Goal: Task Accomplishment & Management: Manage account settings

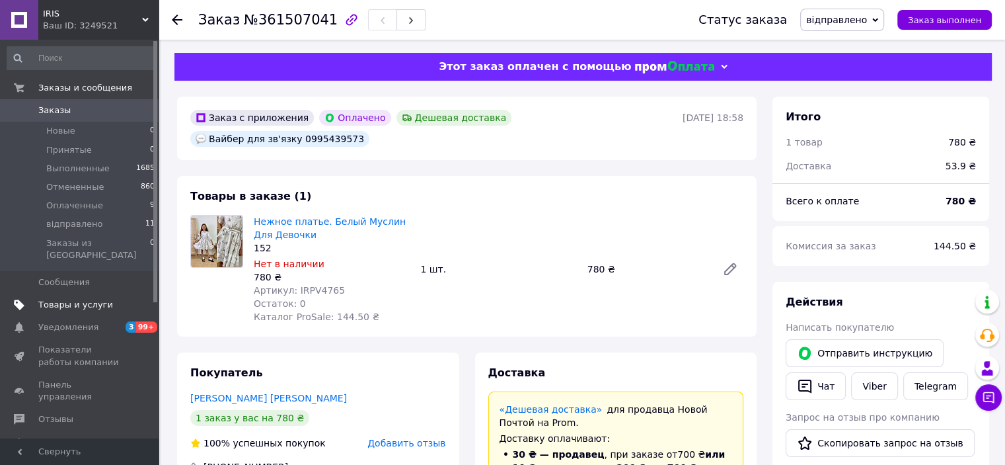
click at [69, 299] on span "Товары и услуги" at bounding box center [75, 305] width 75 height 12
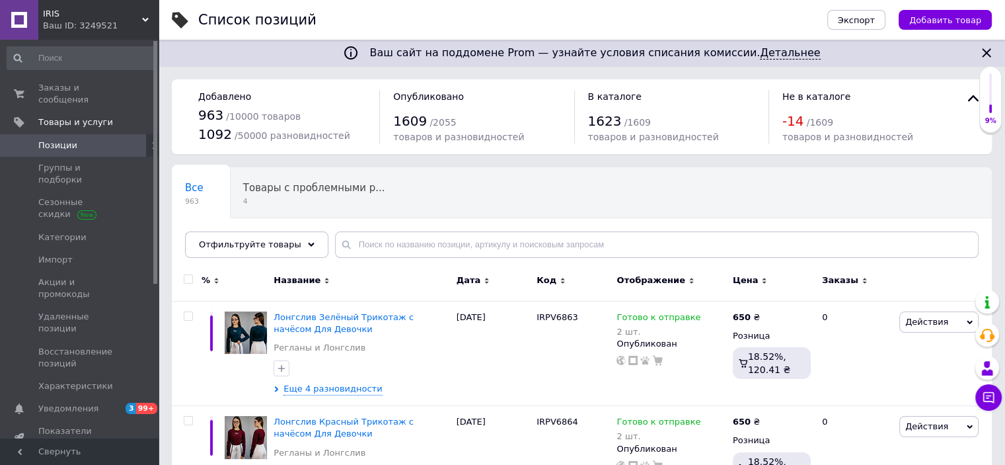
click at [151, 141] on icon at bounding box center [155, 145] width 8 height 8
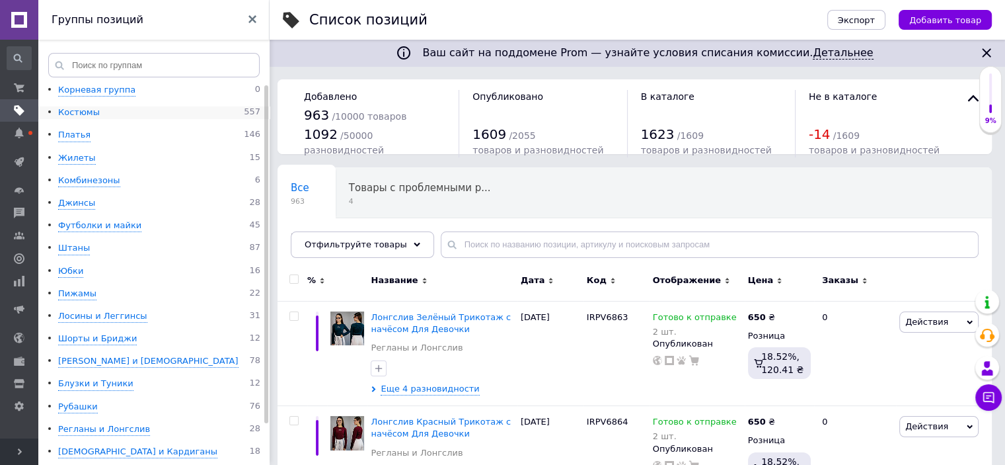
click at [83, 112] on div "Костюмы" at bounding box center [79, 112] width 42 height 13
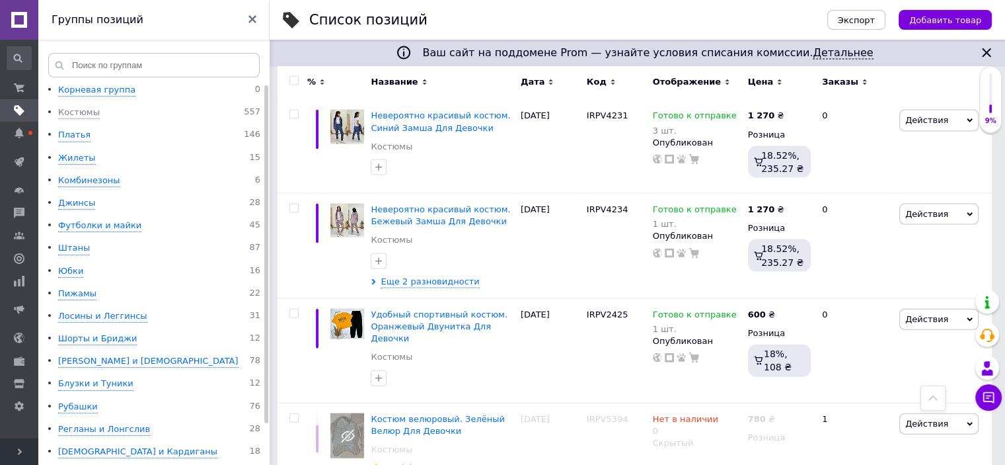
scroll to position [2840, 0]
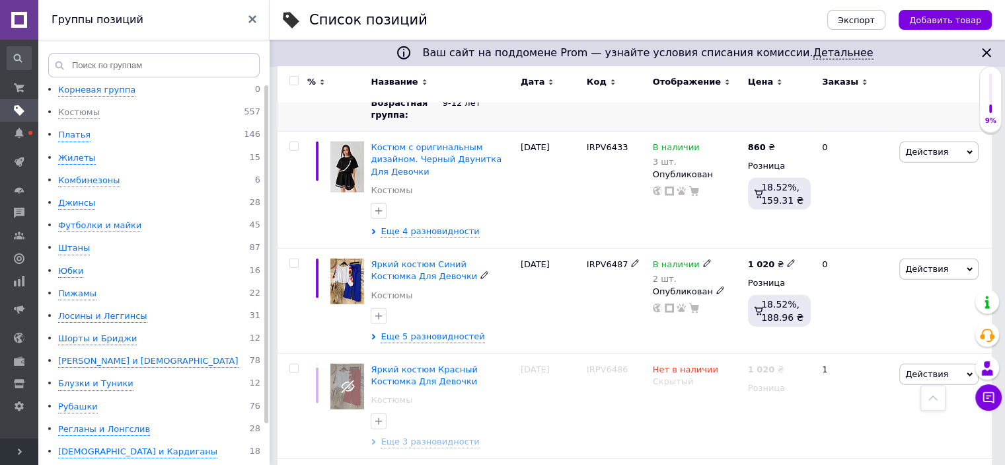
scroll to position [3501, 0]
click at [442, 435] on span "Еще 3 разновидности" at bounding box center [430, 441] width 99 height 12
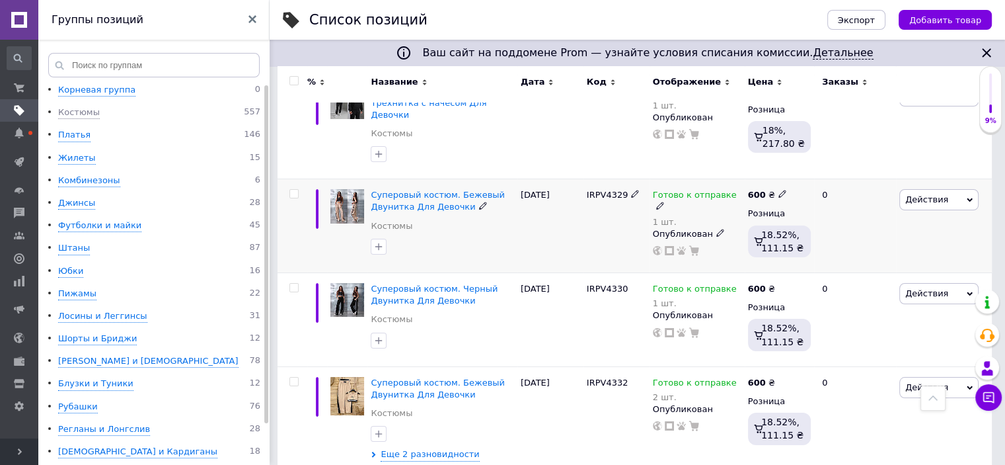
scroll to position [4823, 0]
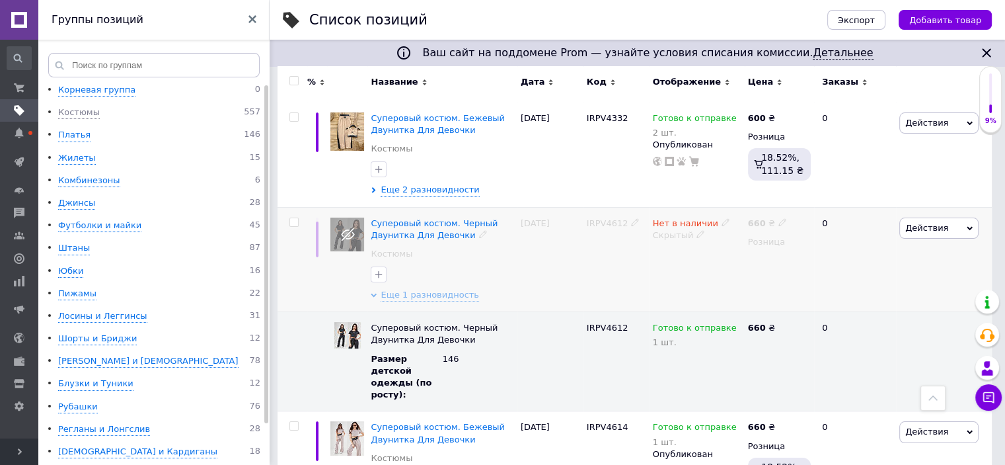
scroll to position [5087, 0]
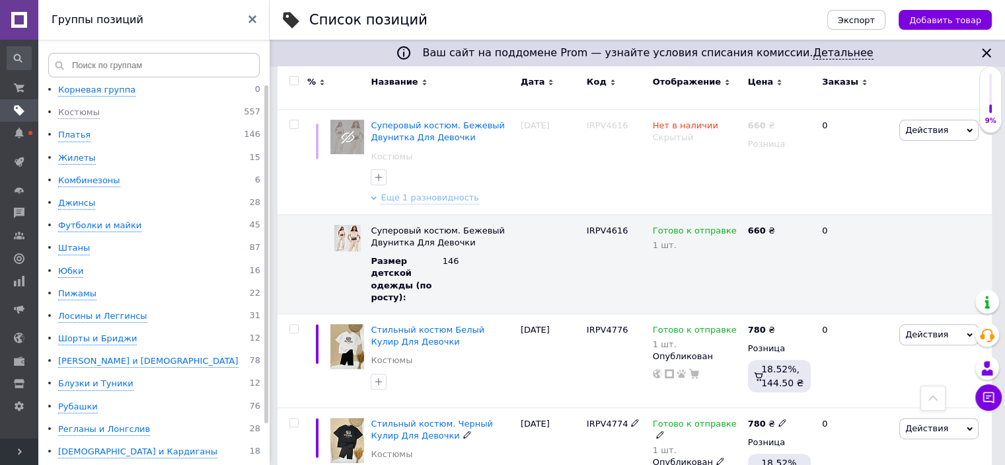
scroll to position [5483, 0]
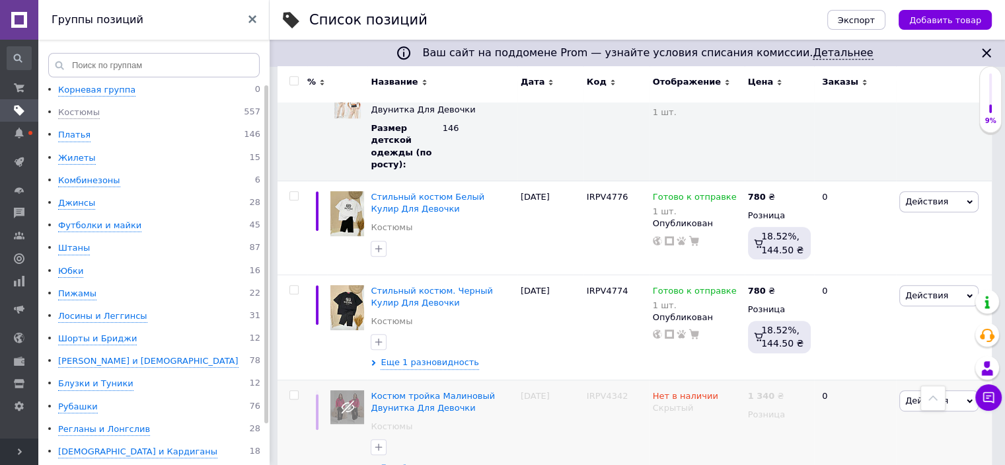
scroll to position [5615, 0]
click at [296, 390] on input "checkbox" at bounding box center [294, 394] width 9 height 9
checkbox input "true"
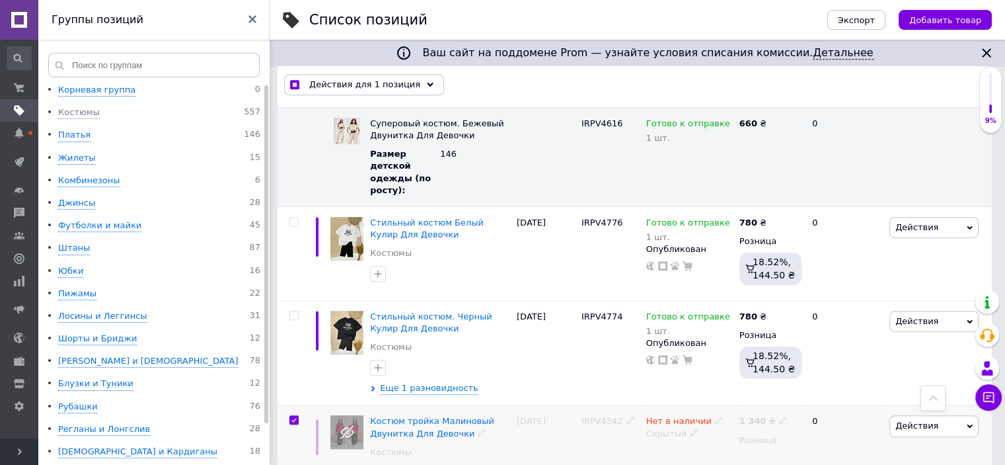
scroll to position [5674, 0]
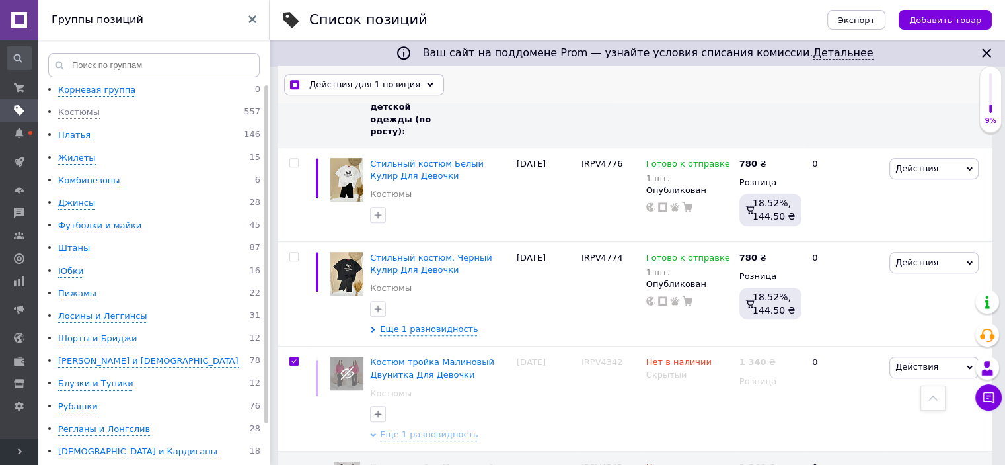
click at [427, 81] on icon at bounding box center [430, 84] width 7 height 7
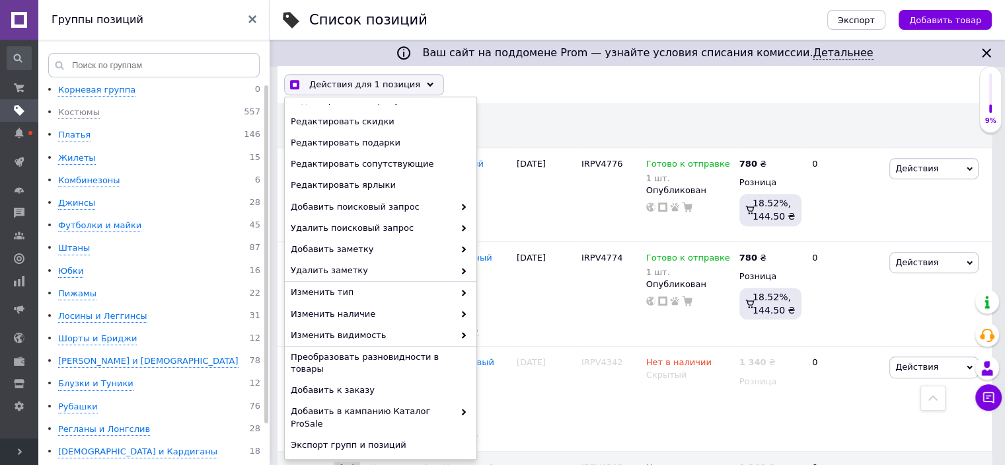
scroll to position [5675, 0]
click at [333, 461] on span "Удалить" at bounding box center [379, 467] width 177 height 12
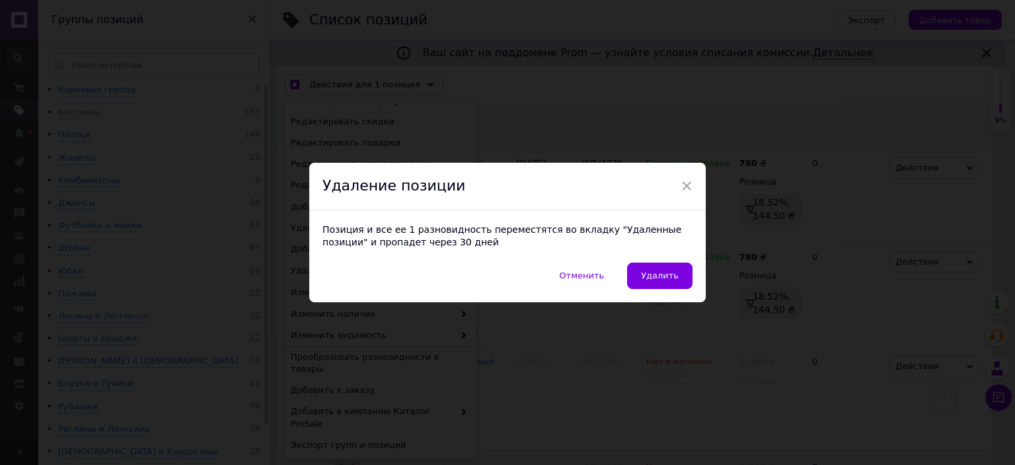
click at [664, 270] on span "Удалить" at bounding box center [660, 275] width 38 height 10
checkbox input "true"
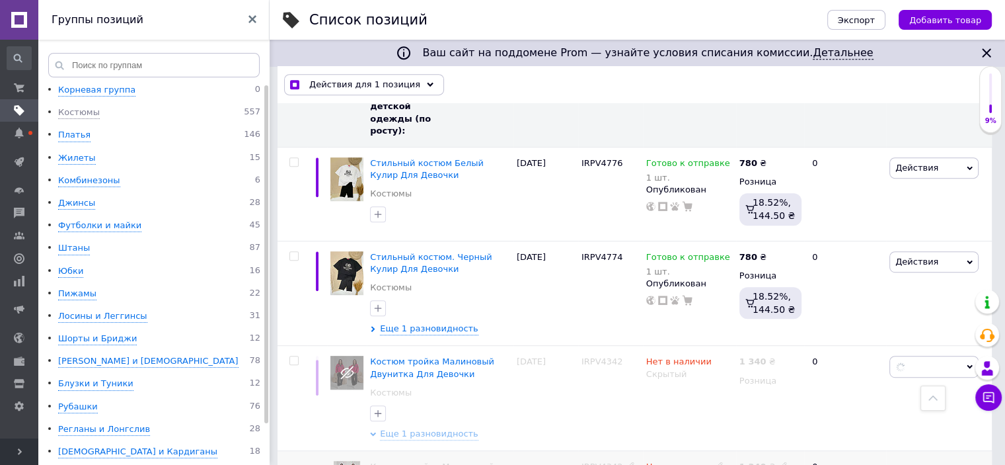
checkbox input "false"
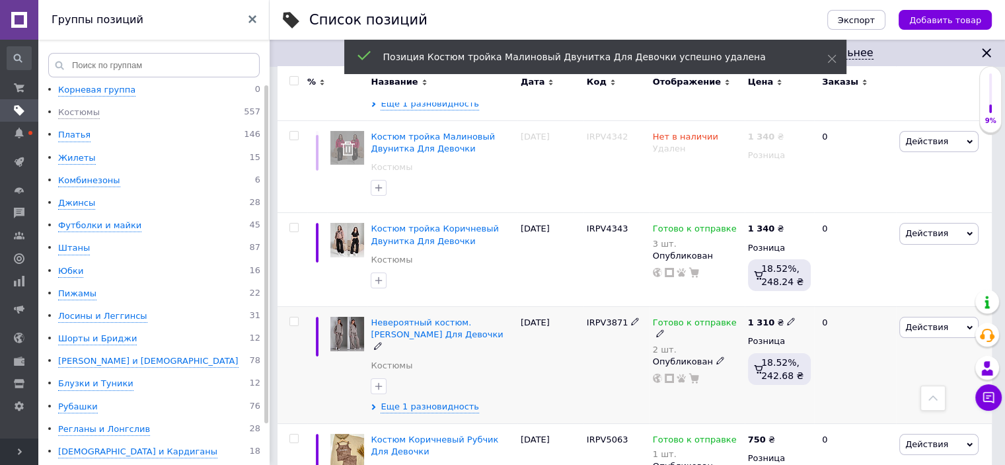
scroll to position [4983, 0]
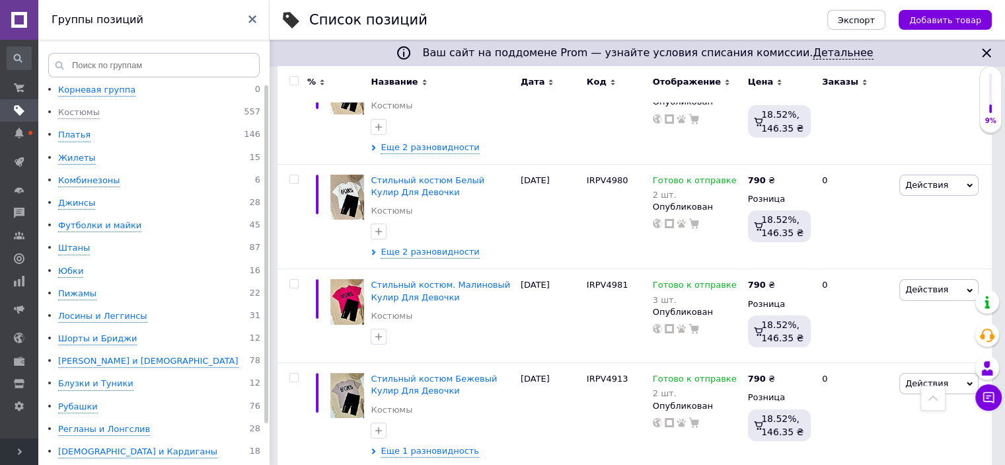
scroll to position [10199, 0]
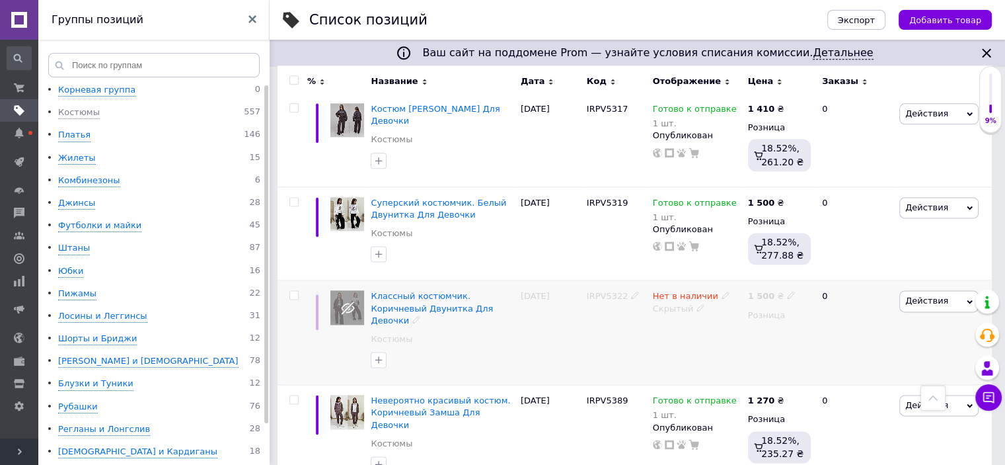
scroll to position [1703, 0]
click at [291, 289] on input "checkbox" at bounding box center [294, 293] width 9 height 9
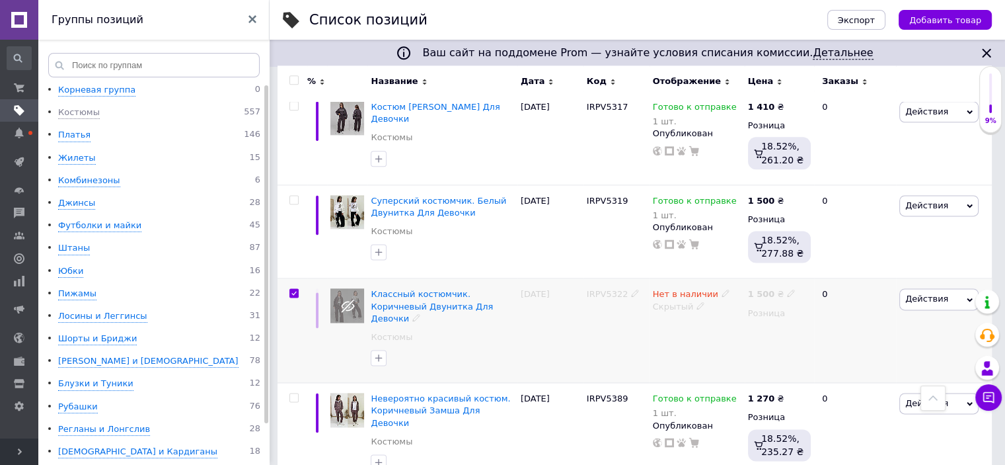
checkbox input "true"
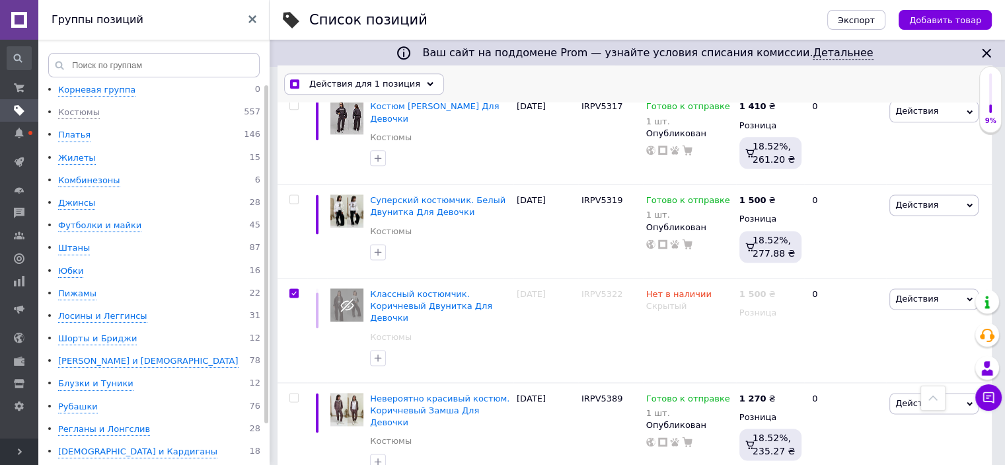
click at [427, 83] on icon at bounding box center [430, 84] width 7 height 7
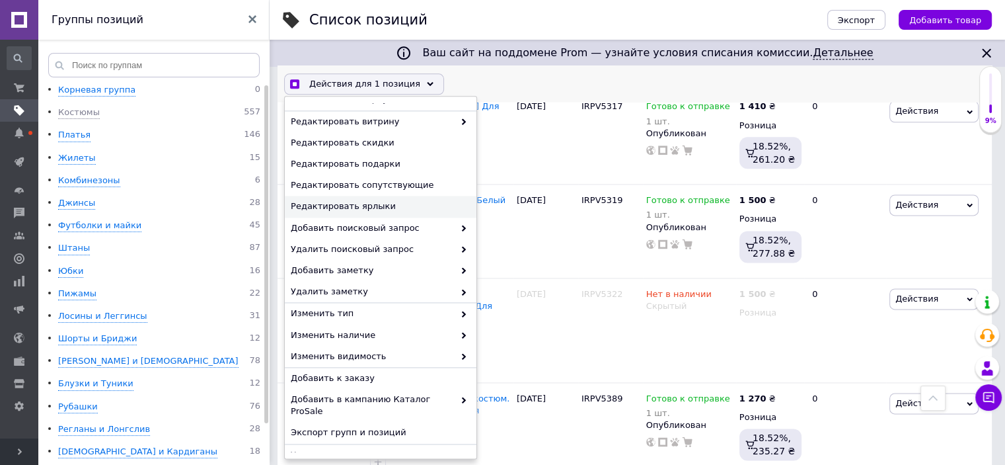
scroll to position [125, 0]
click at [331, 448] on span "Удалить" at bounding box center [379, 454] width 177 height 12
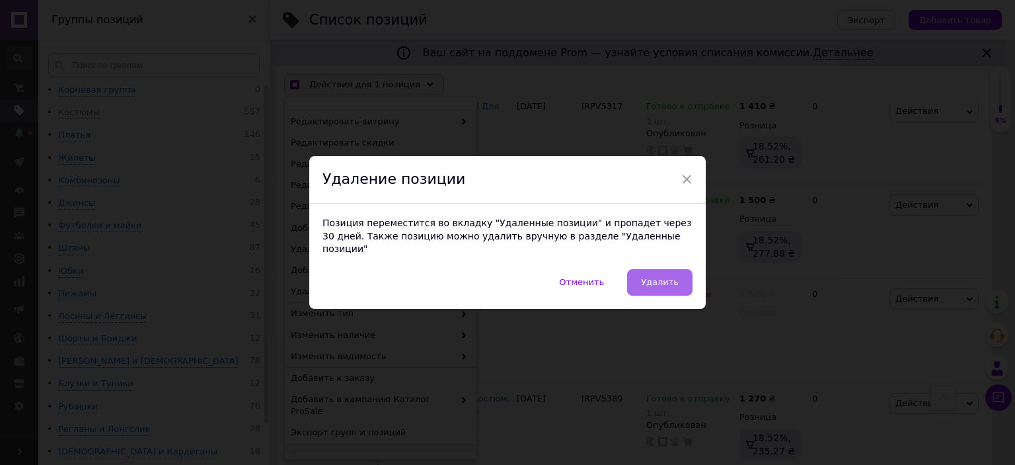
click at [670, 283] on button "Удалить" at bounding box center [659, 282] width 65 height 26
checkbox input "true"
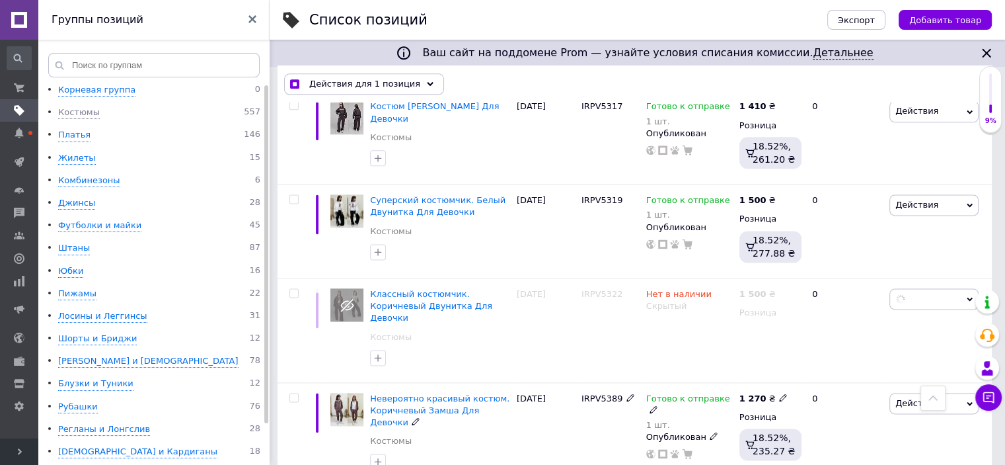
checkbox input "false"
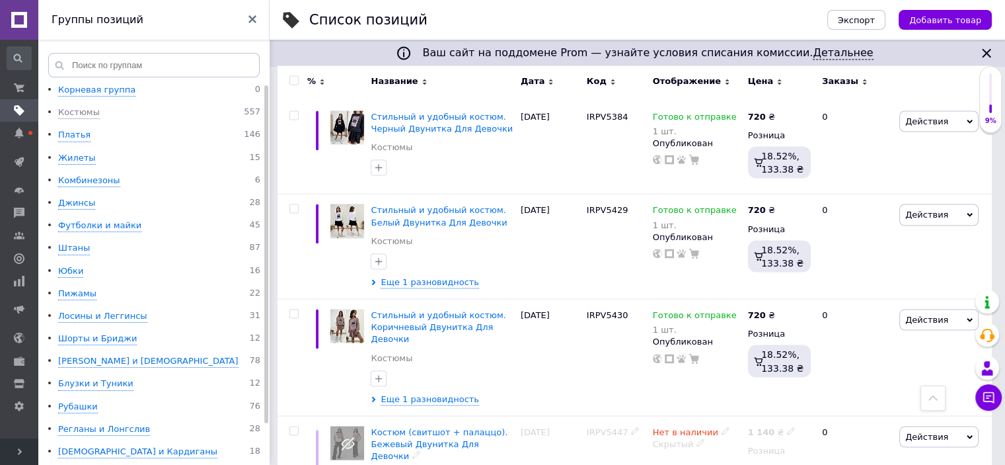
scroll to position [2417, 0]
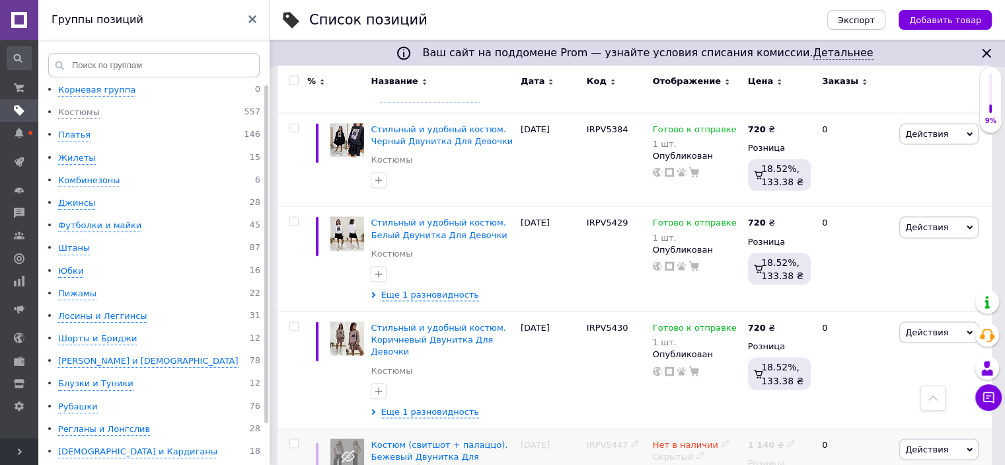
click at [292, 439] on input "checkbox" at bounding box center [294, 443] width 9 height 9
checkbox input "true"
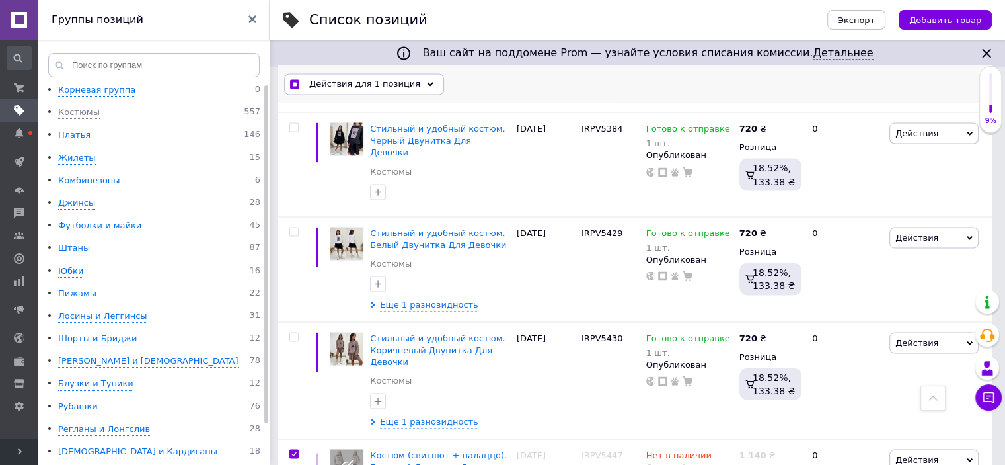
click at [427, 84] on use at bounding box center [430, 84] width 7 height 4
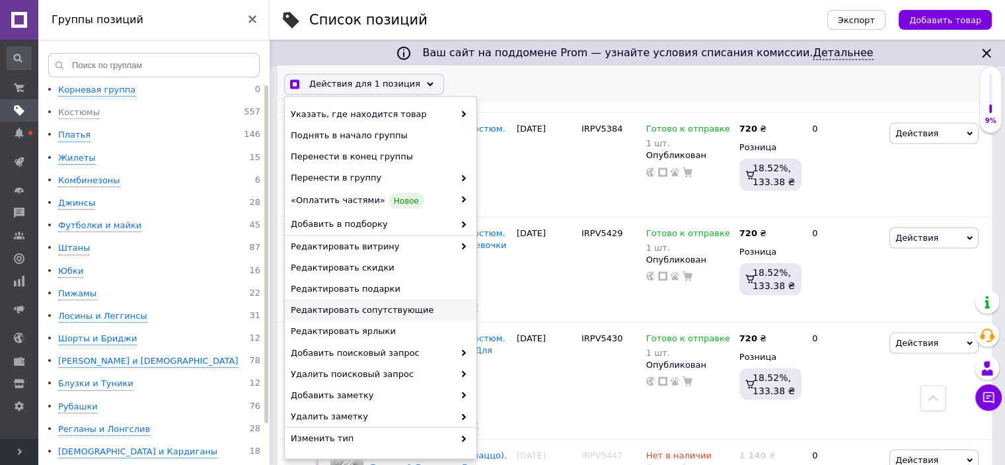
scroll to position [125, 0]
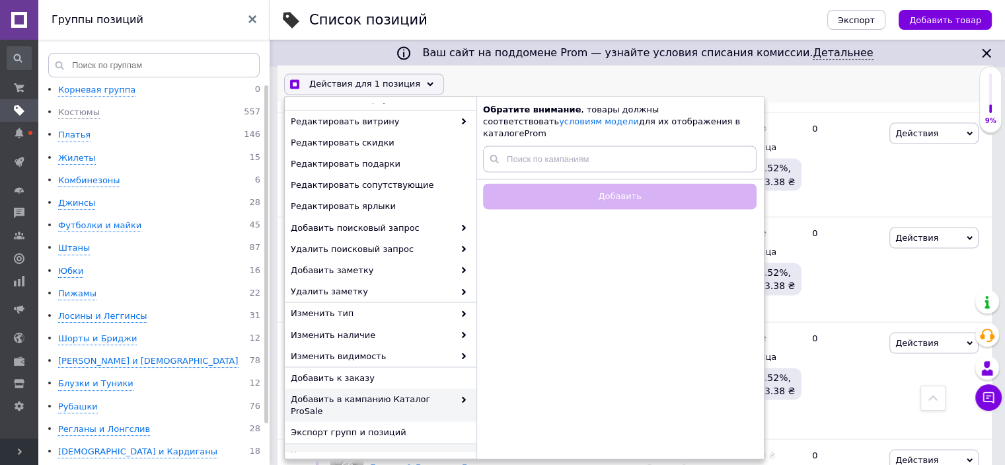
click at [330, 448] on span "Удалить" at bounding box center [379, 454] width 177 height 12
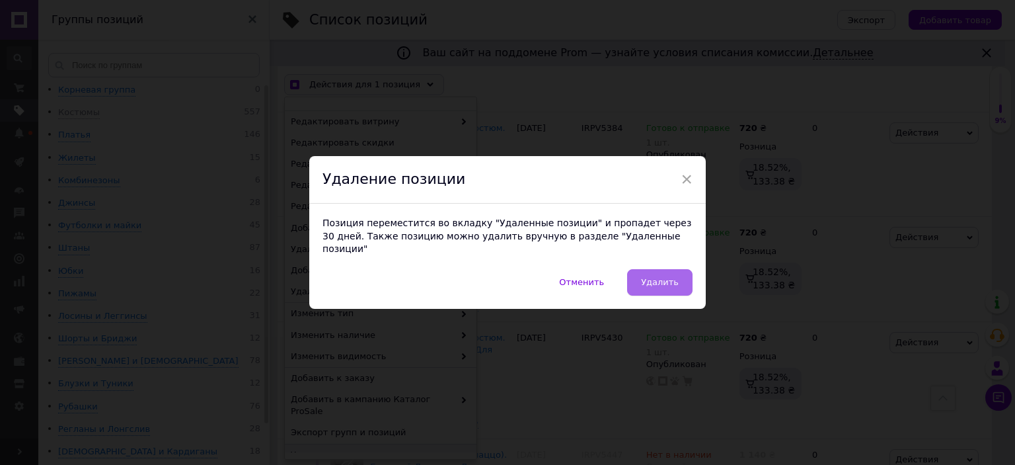
click at [661, 277] on span "Удалить" at bounding box center [660, 282] width 38 height 10
checkbox input "true"
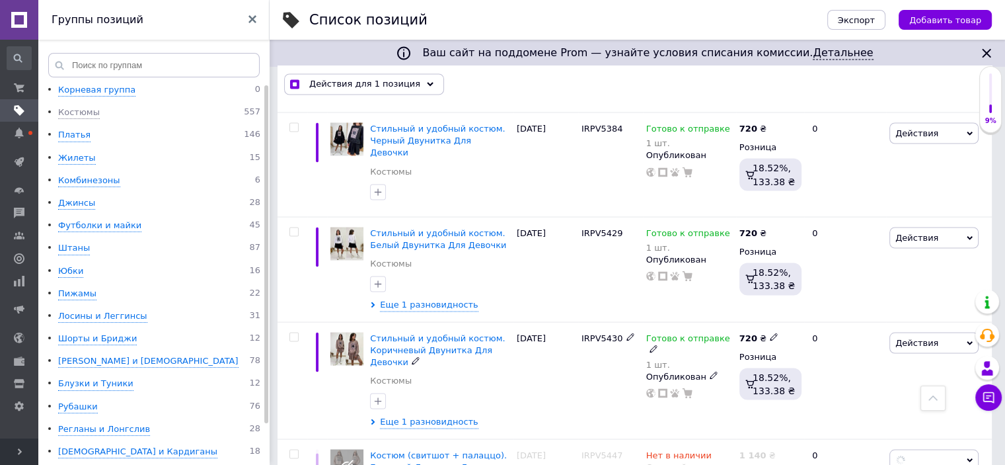
checkbox input "false"
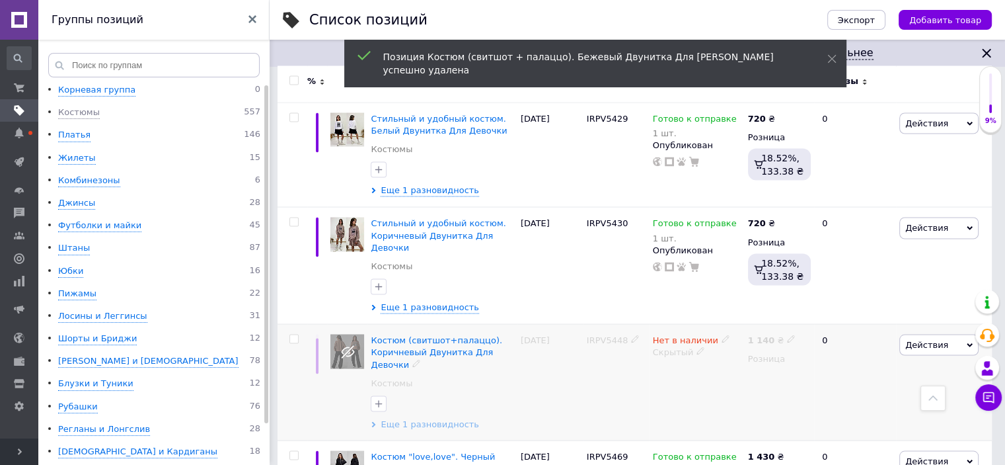
click at [449, 418] on span "Еще 1 разновидность" at bounding box center [430, 424] width 99 height 12
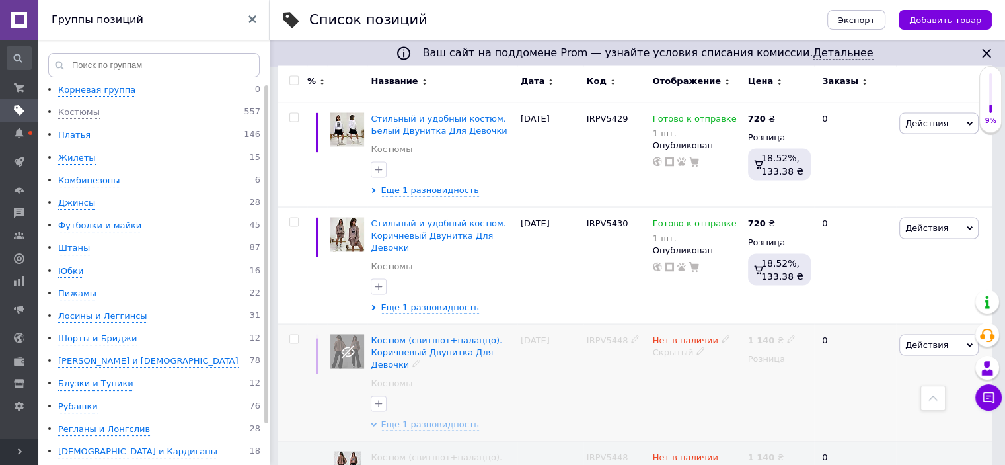
click at [294, 335] on input "checkbox" at bounding box center [294, 339] width 9 height 9
checkbox input "true"
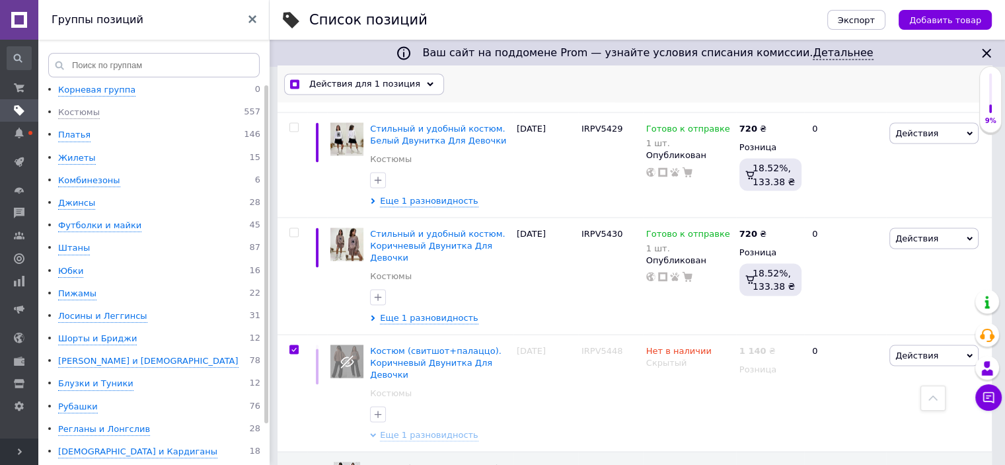
click at [427, 83] on icon at bounding box center [430, 84] width 7 height 7
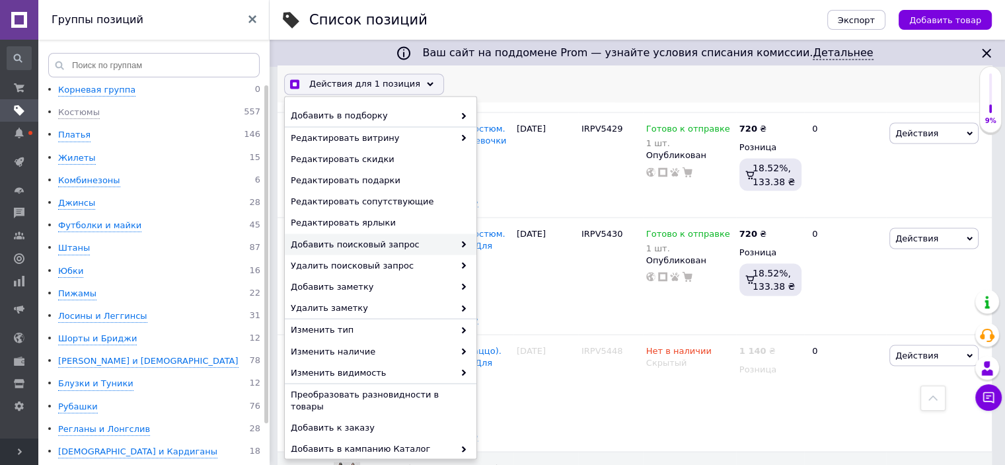
scroll to position [146, 0]
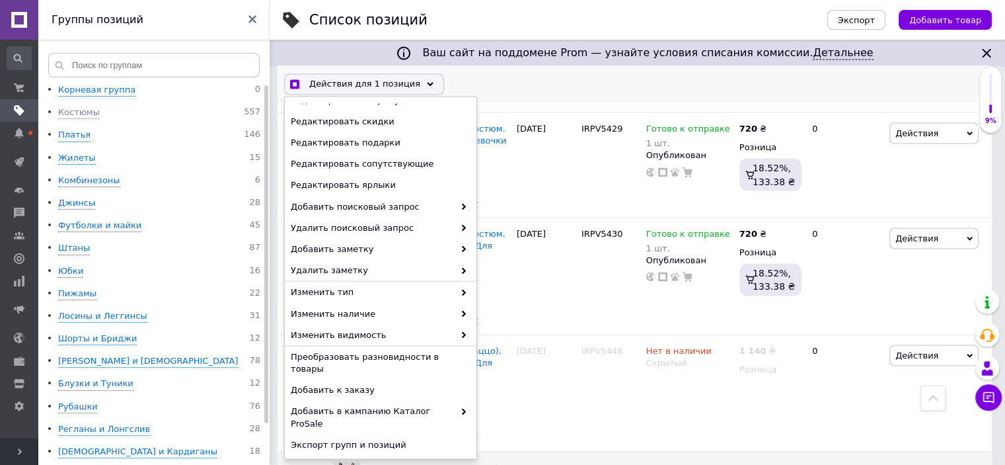
click at [358, 461] on span "Удалить" at bounding box center [379, 467] width 177 height 12
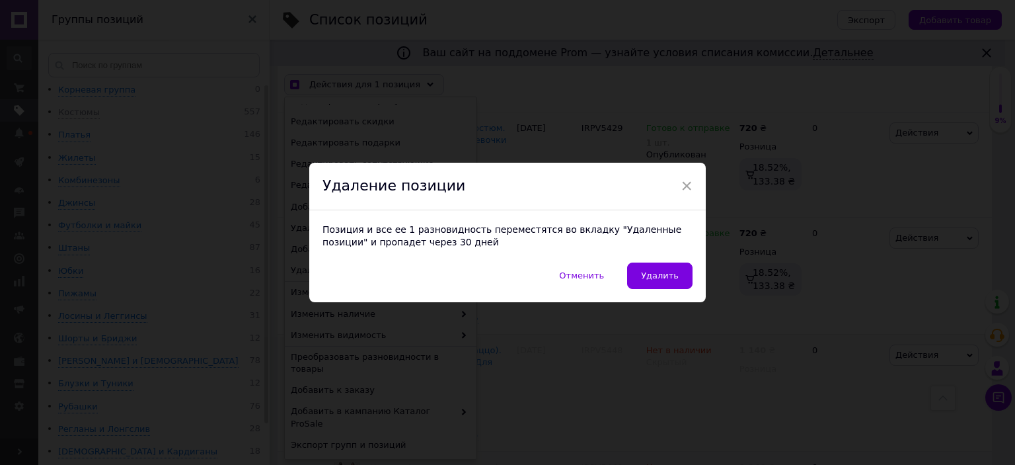
click at [664, 282] on button "Удалить" at bounding box center [659, 275] width 65 height 26
checkbox input "true"
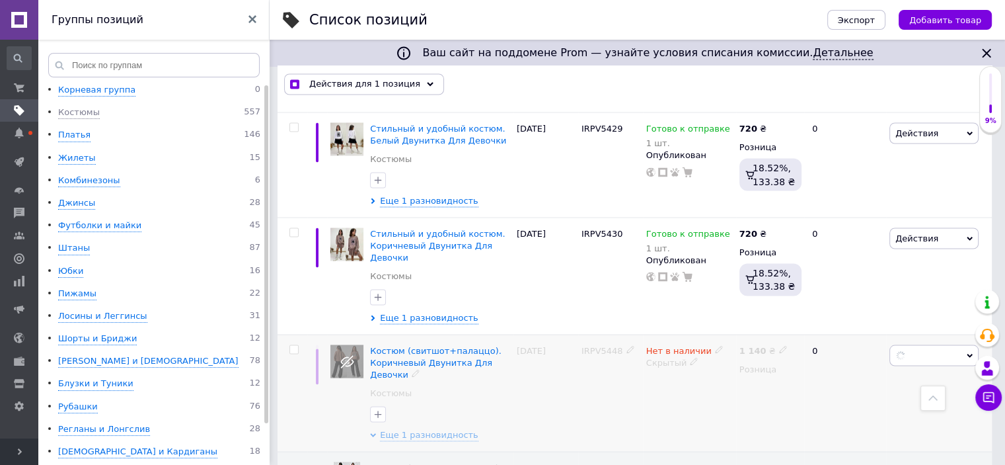
checkbox input "false"
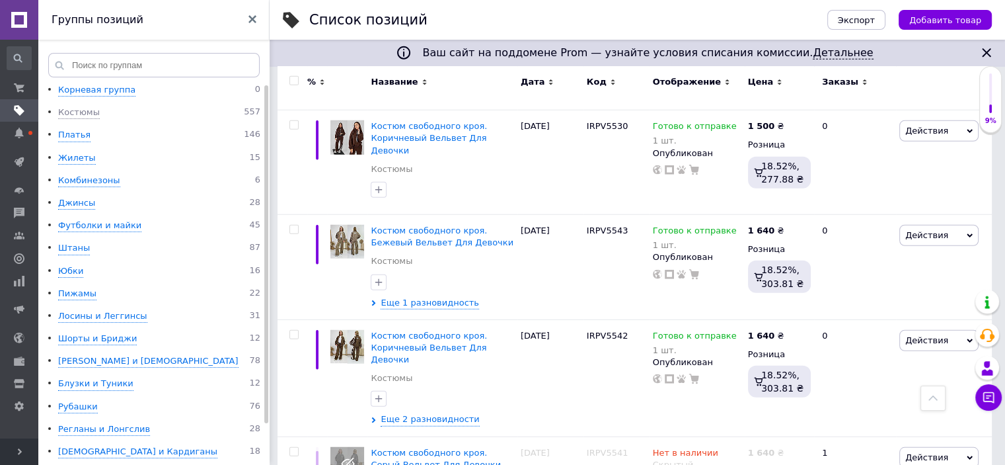
scroll to position [3529, 0]
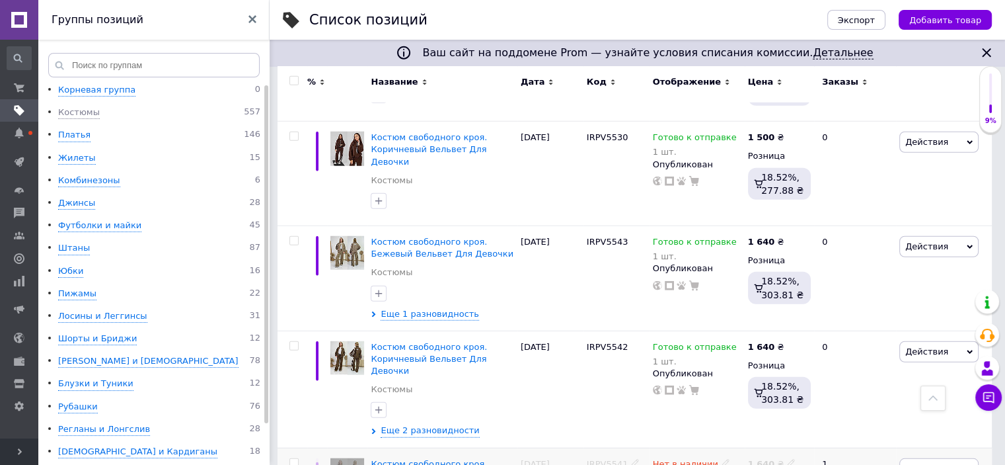
click at [293, 459] on input "checkbox" at bounding box center [294, 463] width 9 height 9
checkbox input "true"
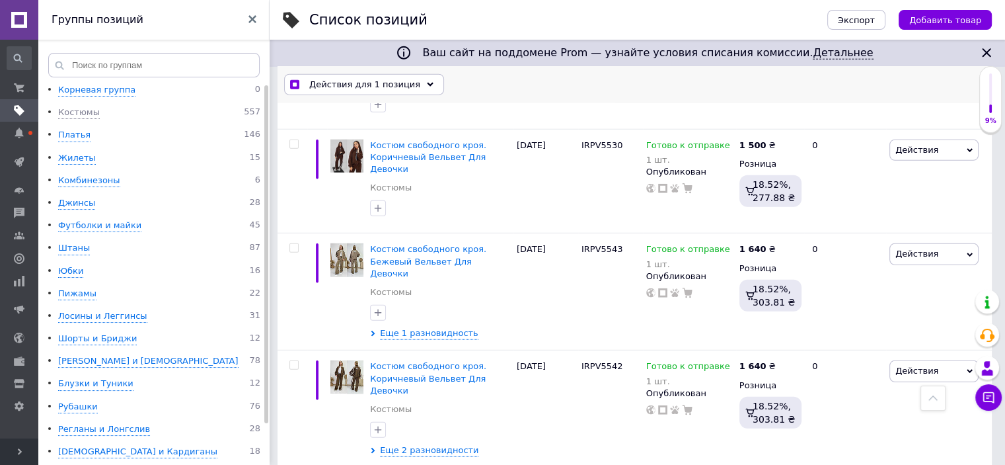
click at [427, 85] on use at bounding box center [430, 84] width 7 height 4
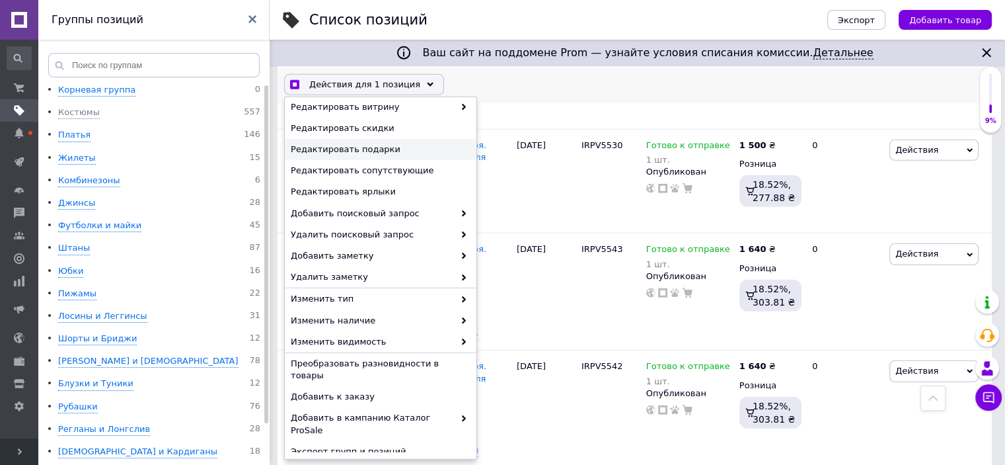
scroll to position [146, 0]
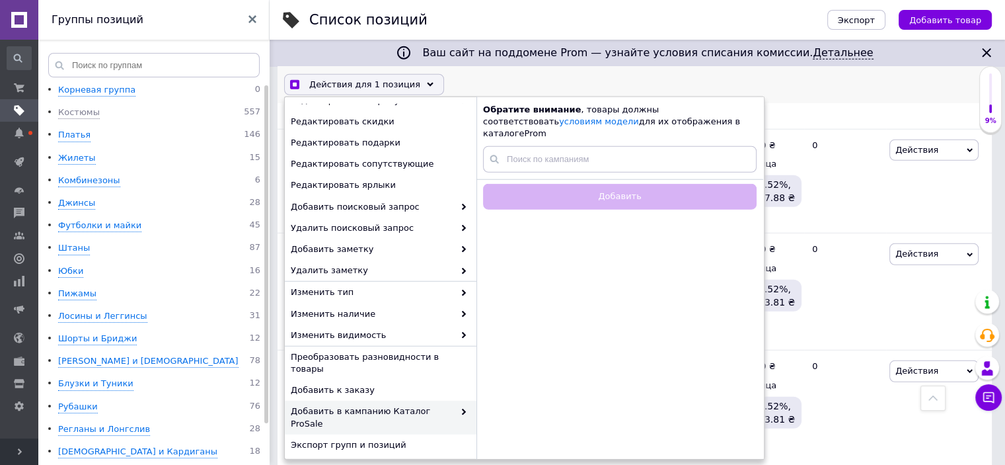
click at [330, 461] on span "Удалить" at bounding box center [379, 467] width 177 height 12
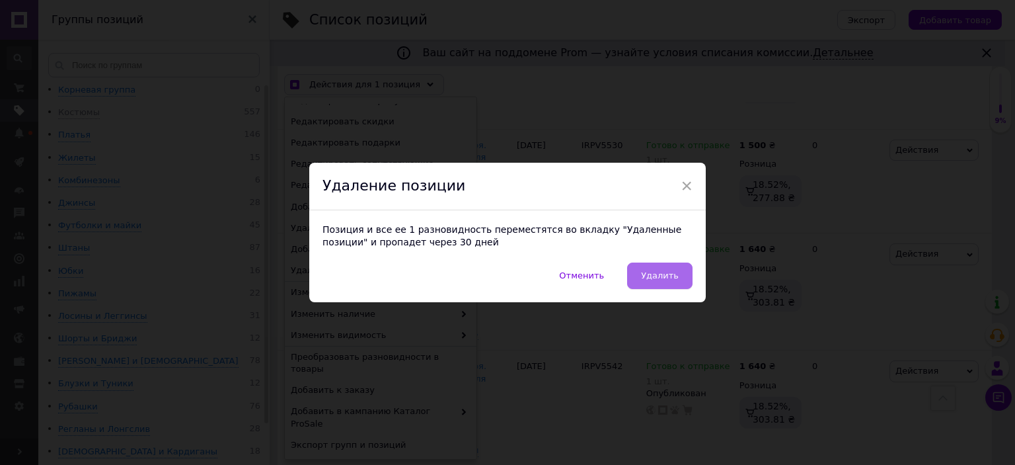
click at [650, 278] on span "Удалить" at bounding box center [660, 275] width 38 height 10
checkbox input "true"
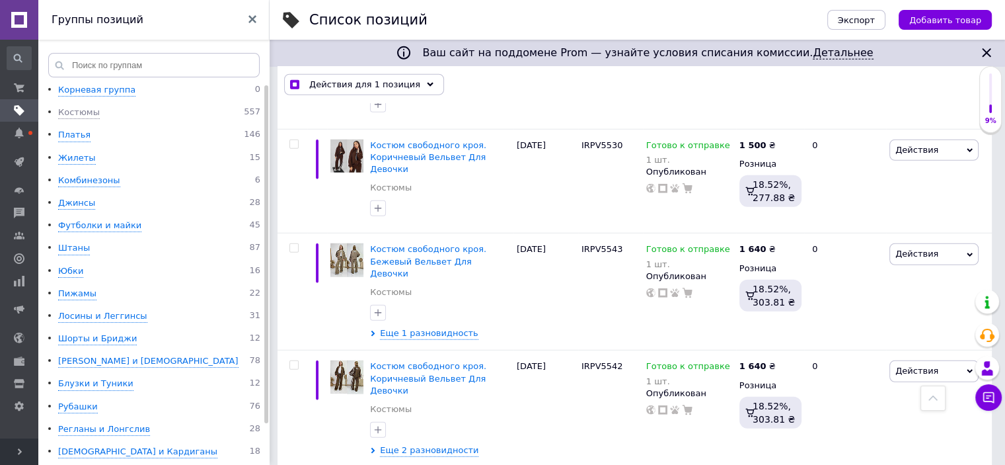
checkbox input "false"
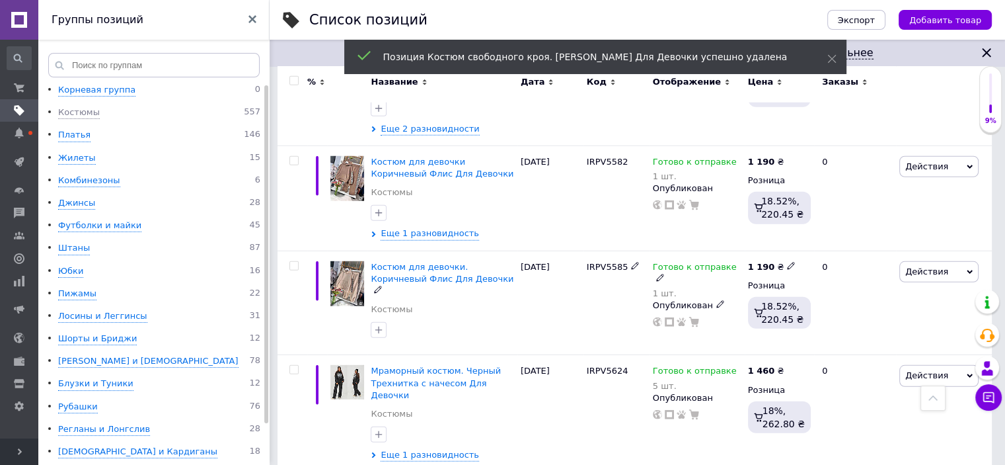
scroll to position [3728, 0]
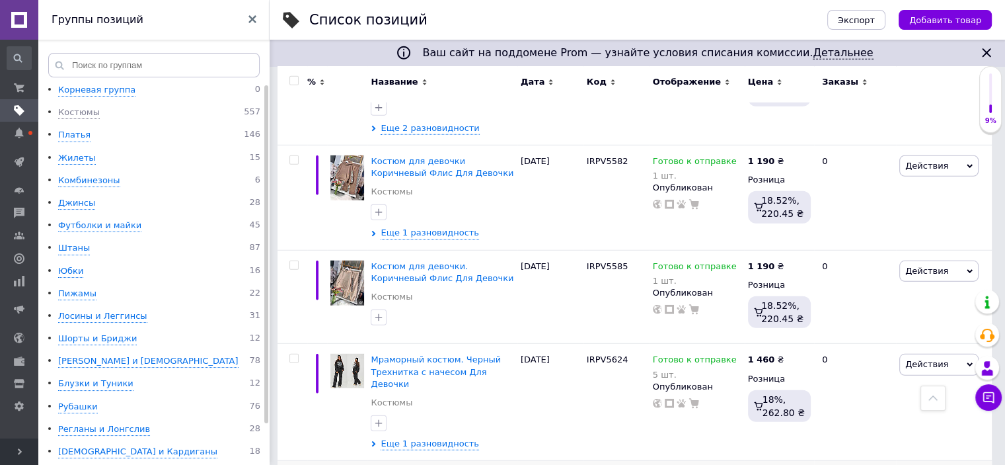
checkbox input "true"
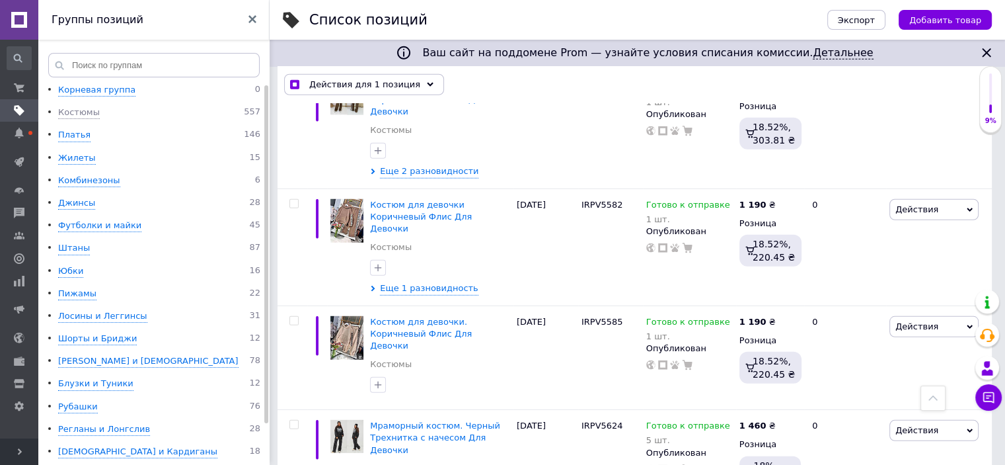
scroll to position [3740, 0]
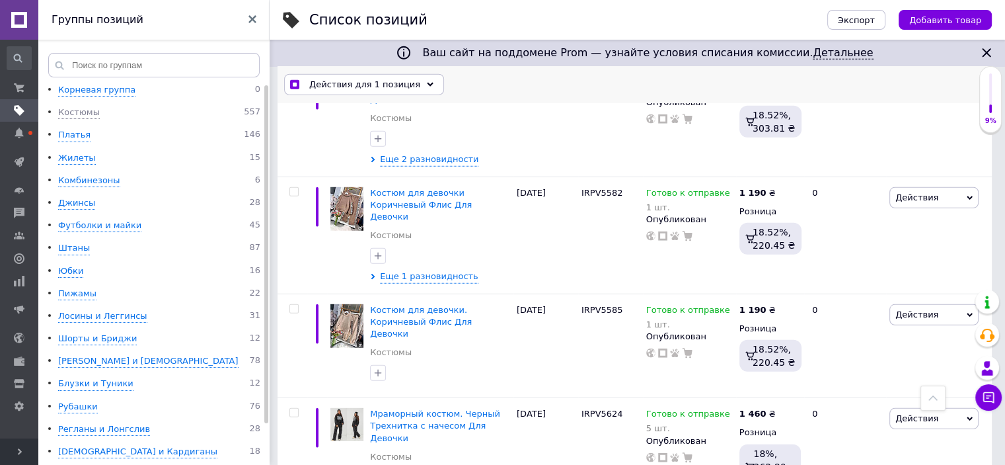
click at [427, 85] on use at bounding box center [430, 84] width 7 height 4
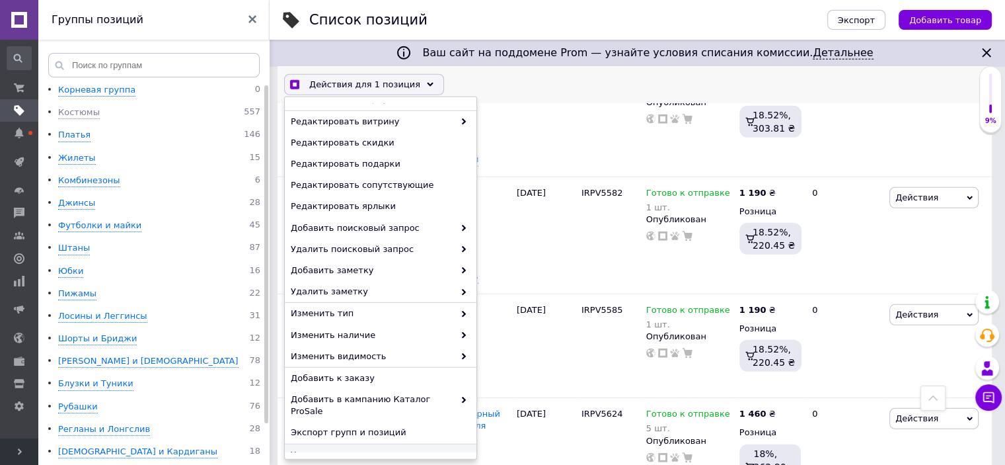
scroll to position [3741, 0]
click at [323, 448] on span "Удалить" at bounding box center [379, 454] width 177 height 12
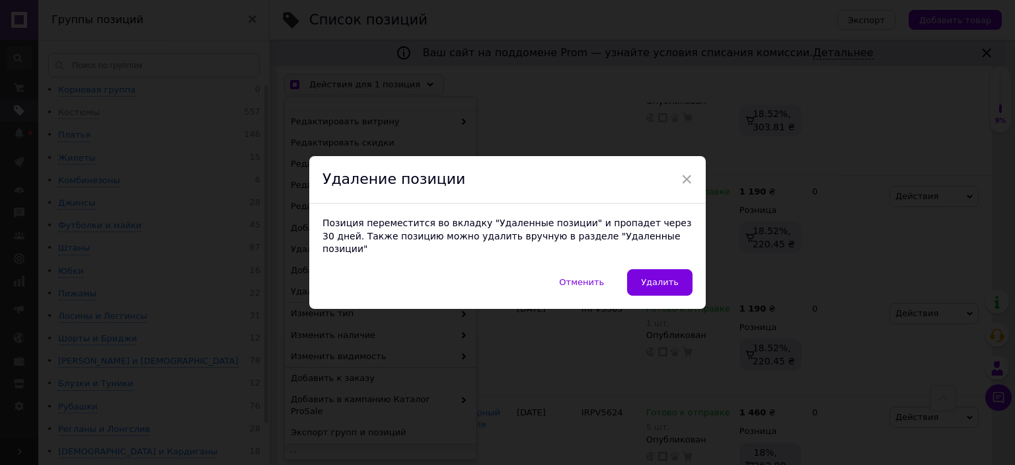
click at [646, 277] on span "Удалить" at bounding box center [660, 282] width 38 height 10
checkbox input "true"
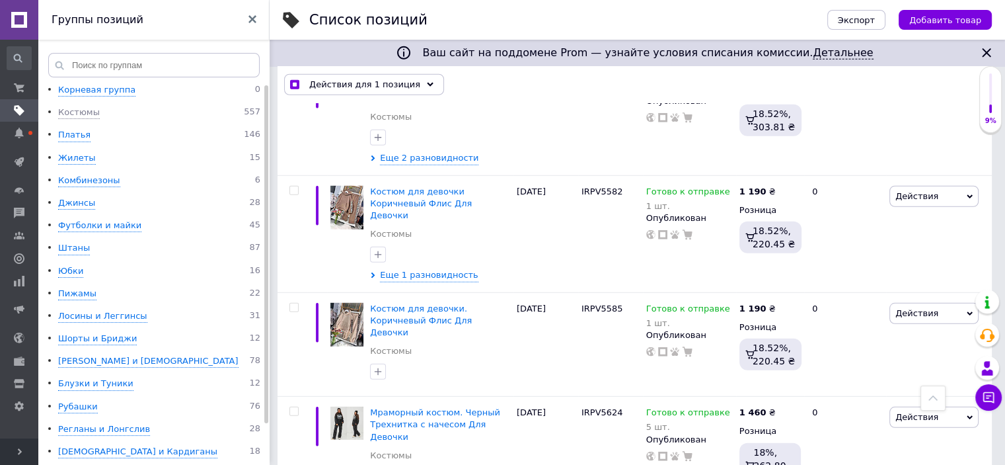
checkbox input "false"
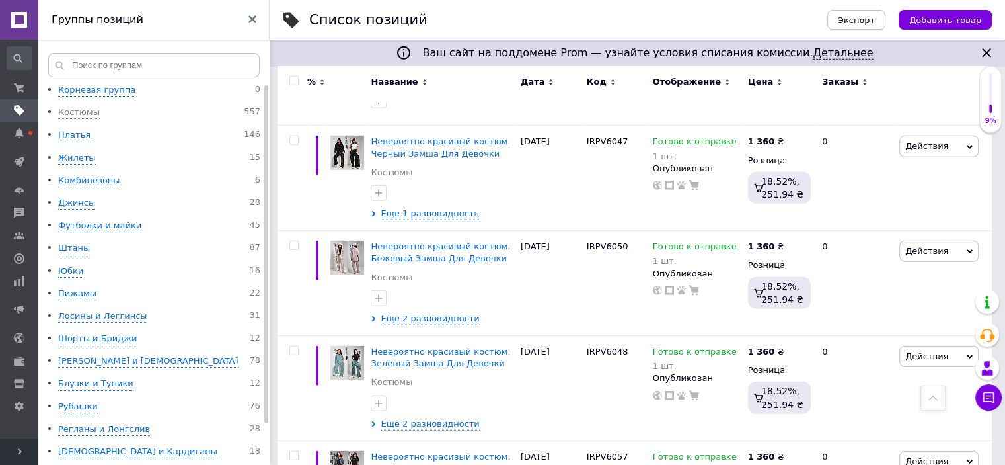
scroll to position [8949, 0]
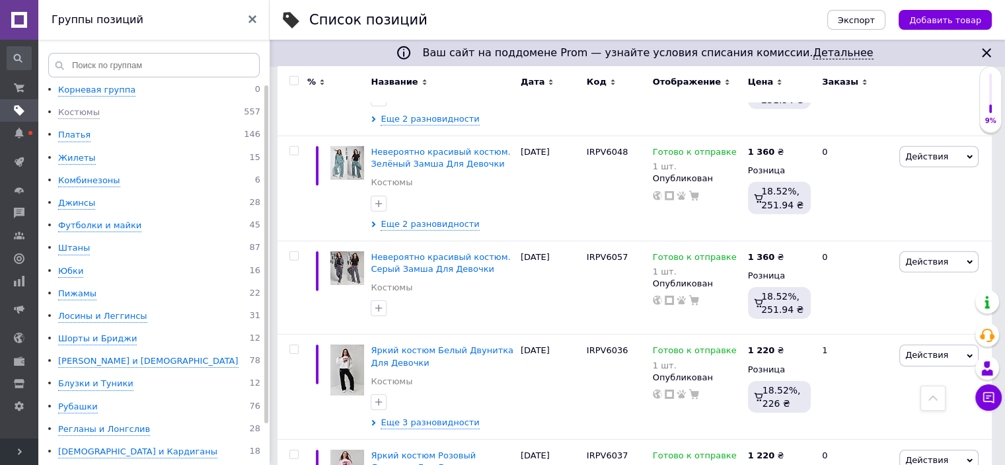
scroll to position [9147, 0]
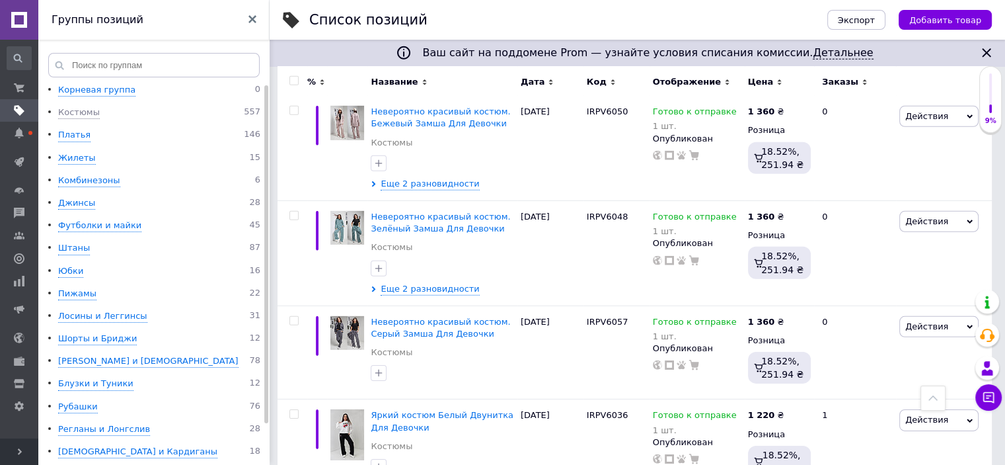
checkbox input "true"
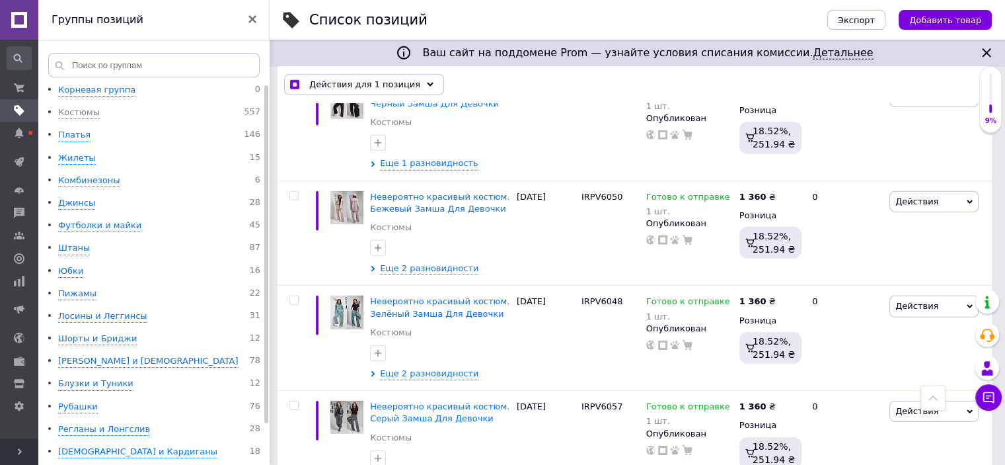
scroll to position [9141, 0]
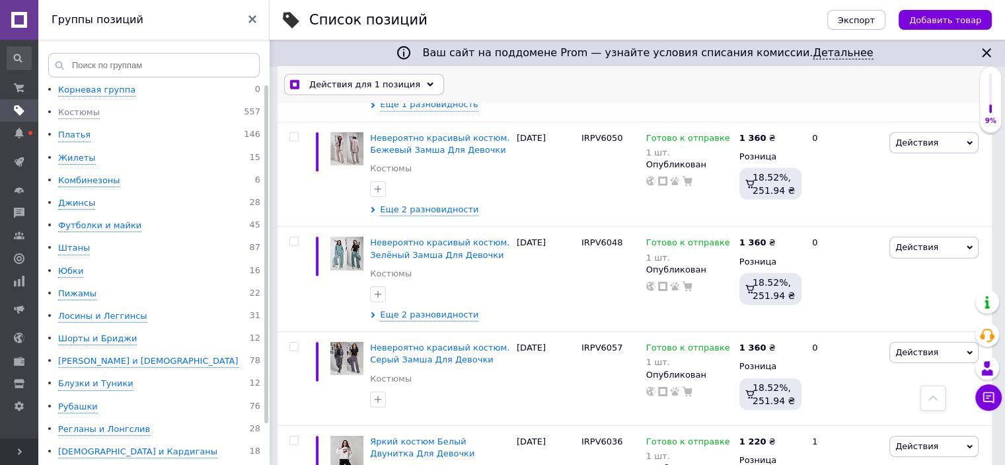
click at [427, 84] on use at bounding box center [430, 84] width 7 height 4
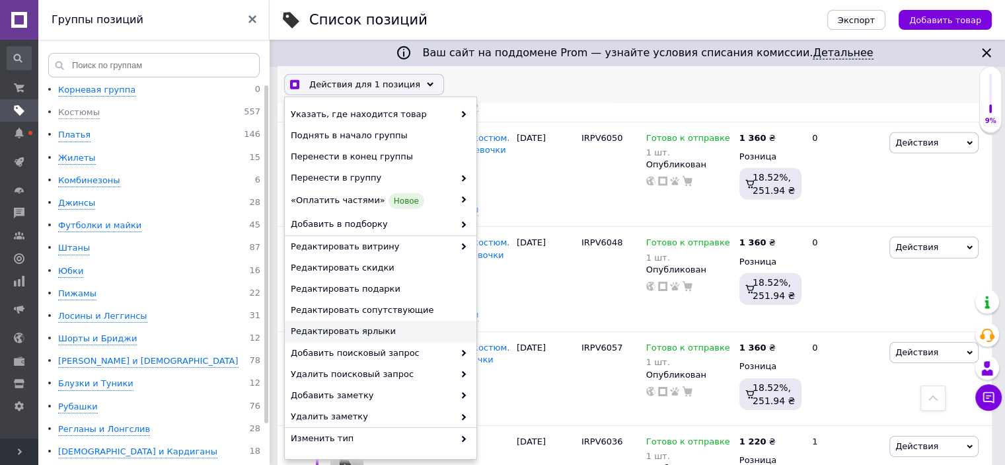
scroll to position [146, 0]
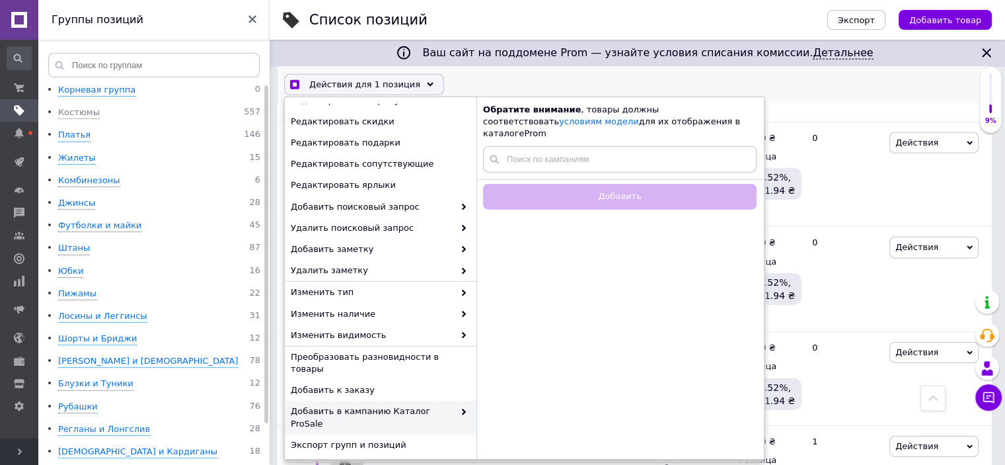
click at [357, 461] on span "Удалить" at bounding box center [379, 467] width 177 height 12
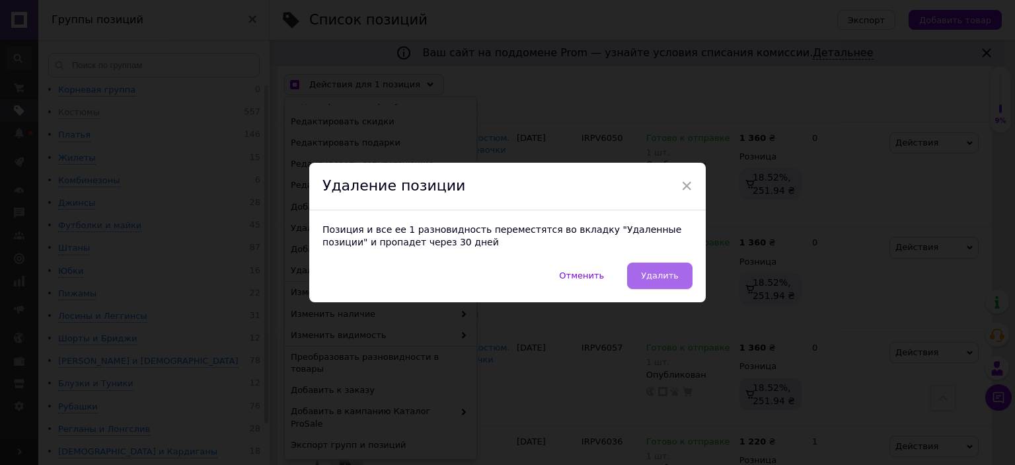
click at [661, 272] on span "Удалить" at bounding box center [660, 275] width 38 height 10
checkbox input "true"
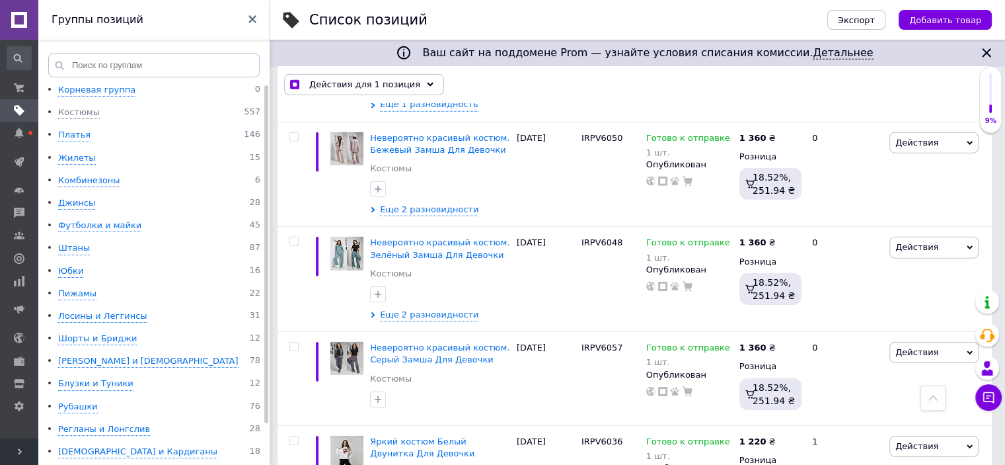
checkbox input "false"
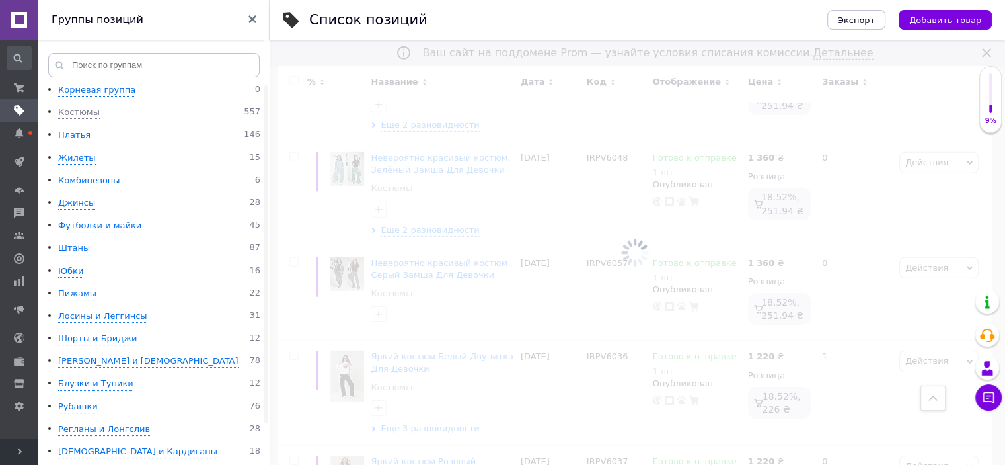
scroll to position [9082, 0]
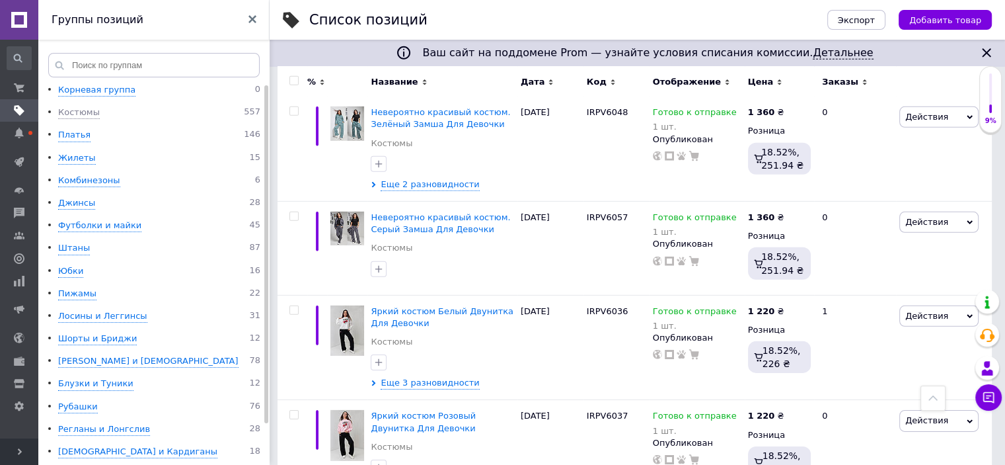
checkbox input "true"
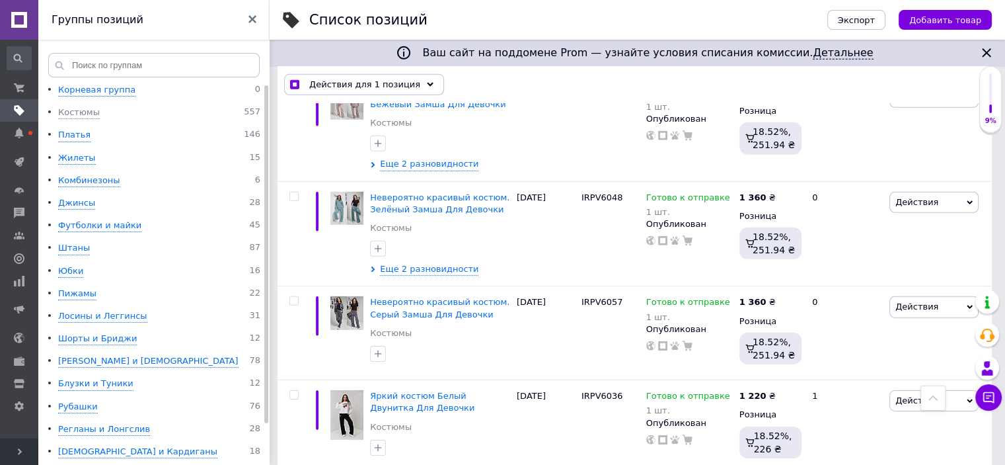
scroll to position [9141, 0]
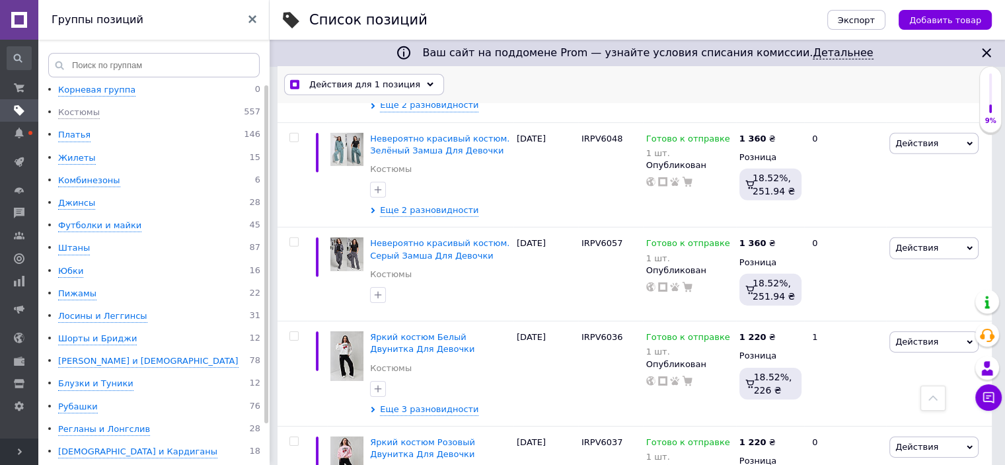
click at [427, 81] on icon at bounding box center [430, 84] width 7 height 7
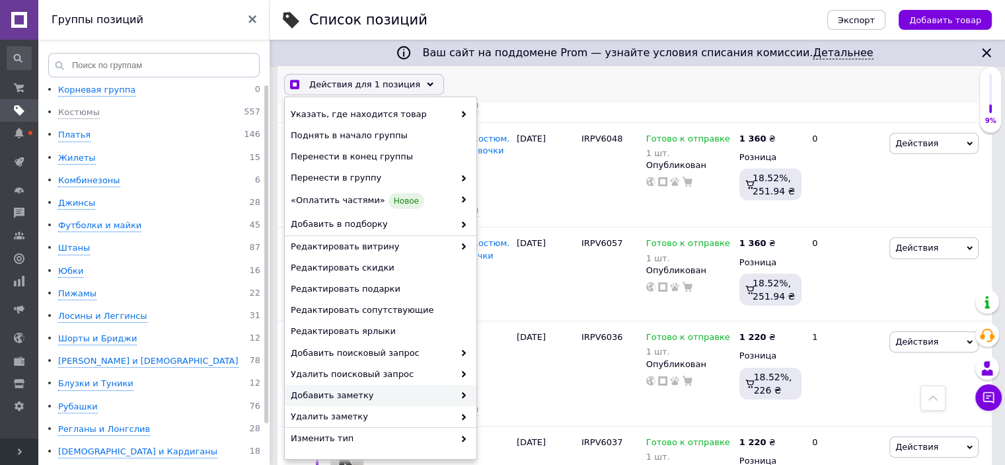
scroll to position [146, 0]
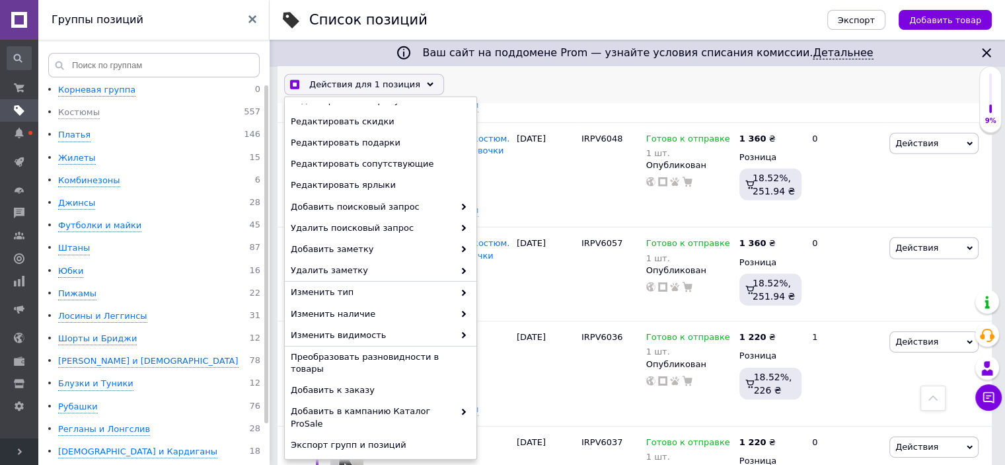
click at [346, 461] on span "Удалить" at bounding box center [379, 467] width 177 height 12
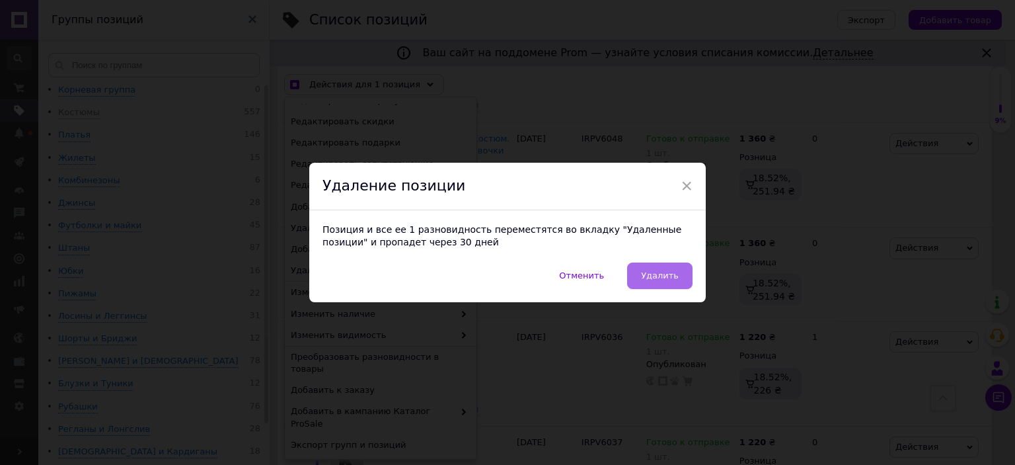
click at [664, 284] on button "Удалить" at bounding box center [659, 275] width 65 height 26
checkbox input "true"
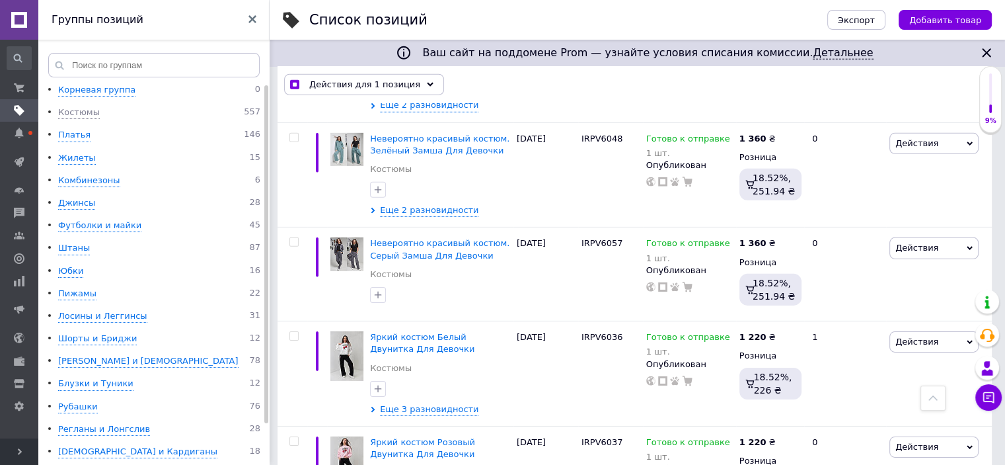
checkbox input "false"
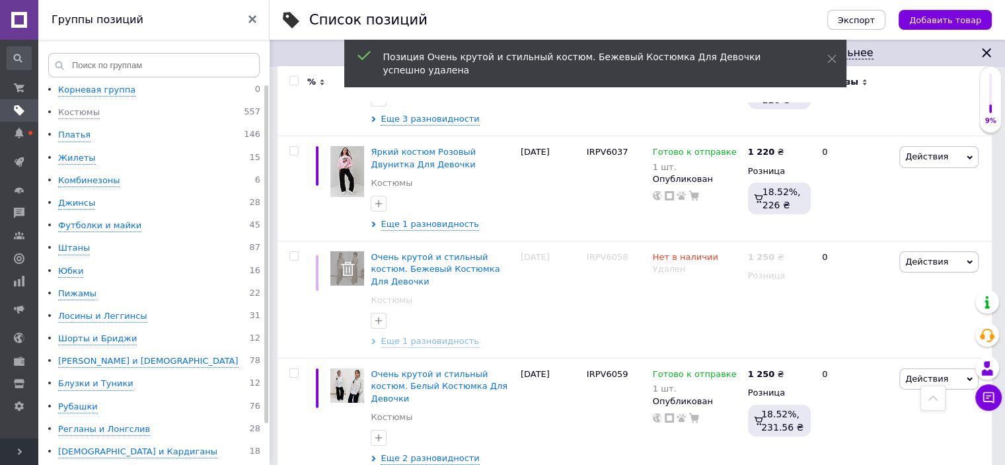
scroll to position [9346, 0]
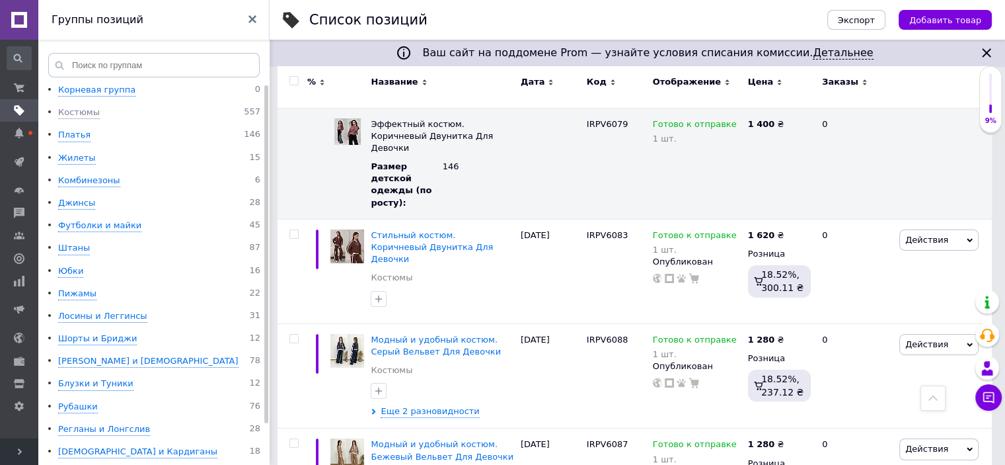
scroll to position [10029, 0]
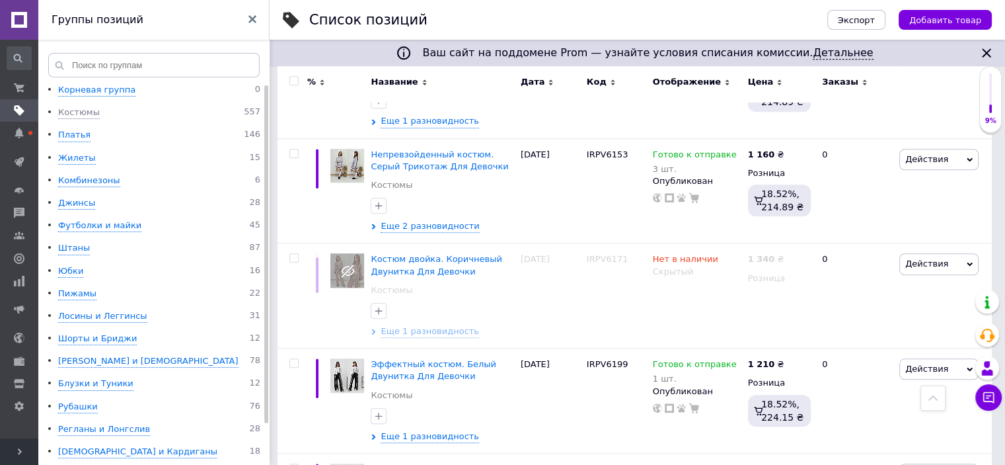
scroll to position [1121, 0]
click at [432, 324] on span "Еще 1 разновидность" at bounding box center [430, 330] width 99 height 12
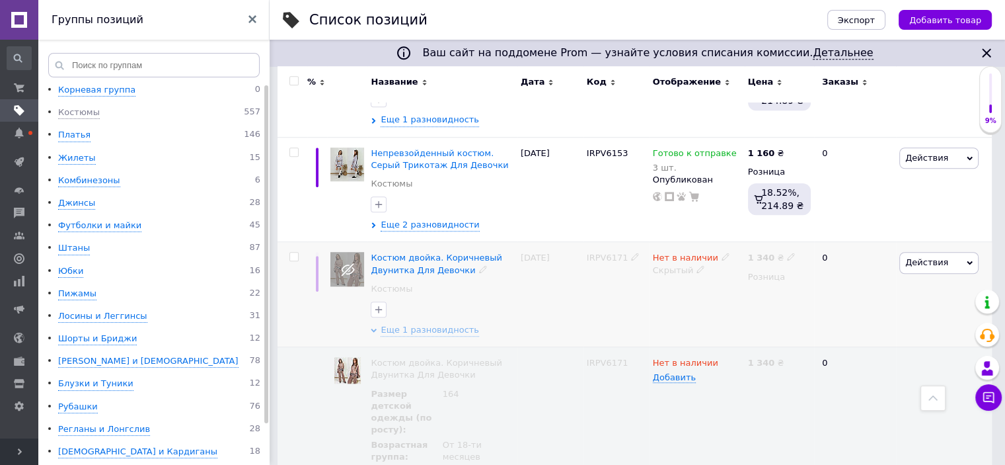
click at [297, 253] on input "checkbox" at bounding box center [294, 257] width 9 height 9
checkbox input "true"
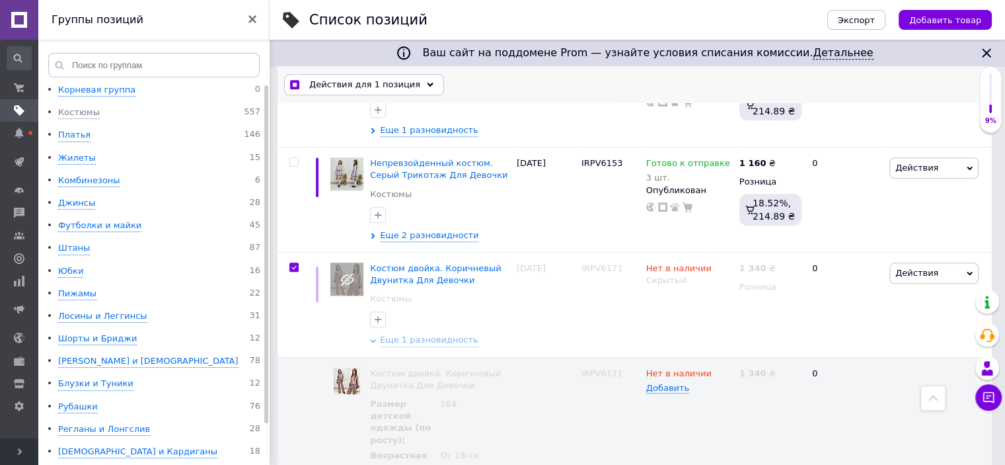
click at [410, 83] on div "Действия для 1 позиция" at bounding box center [364, 84] width 160 height 21
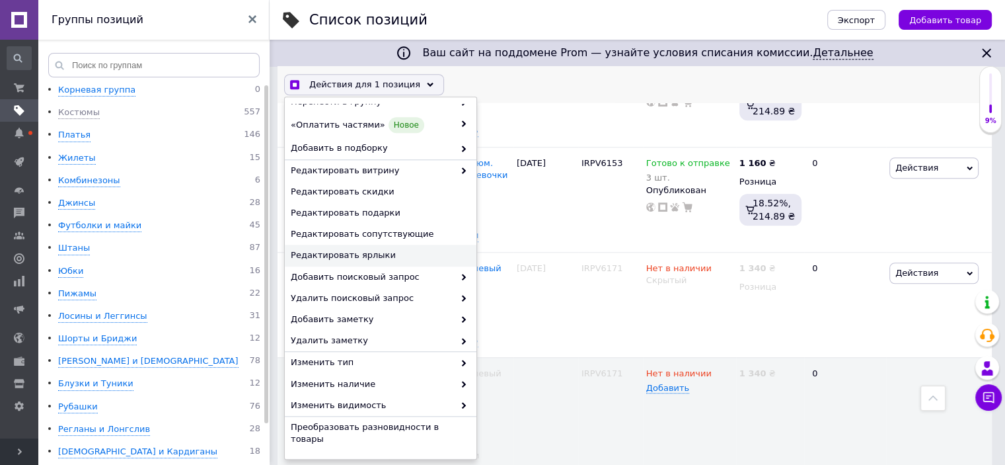
scroll to position [146, 0]
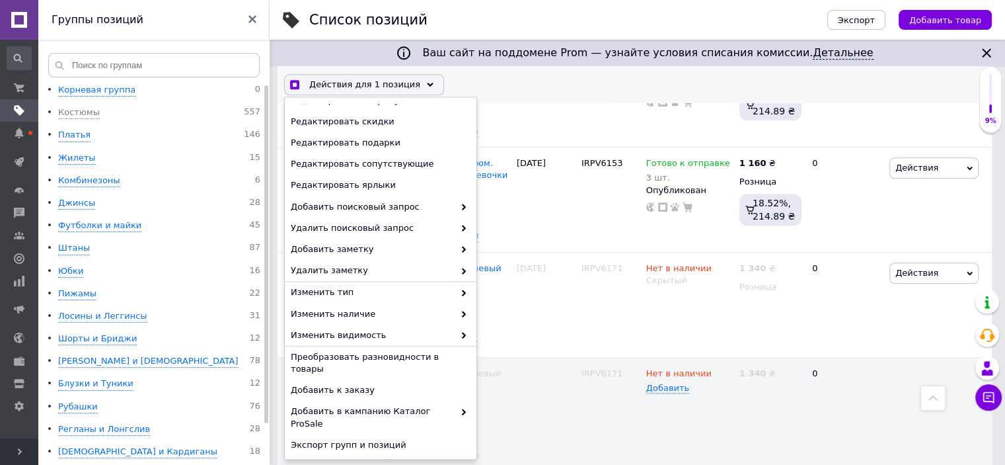
click at [340, 461] on span "Удалить" at bounding box center [379, 467] width 177 height 12
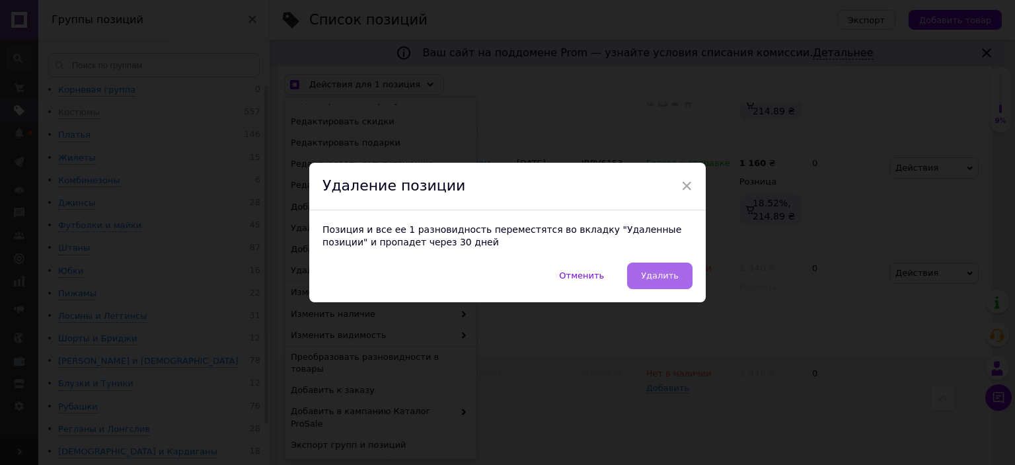
click at [672, 280] on span "Удалить" at bounding box center [660, 275] width 38 height 10
checkbox input "true"
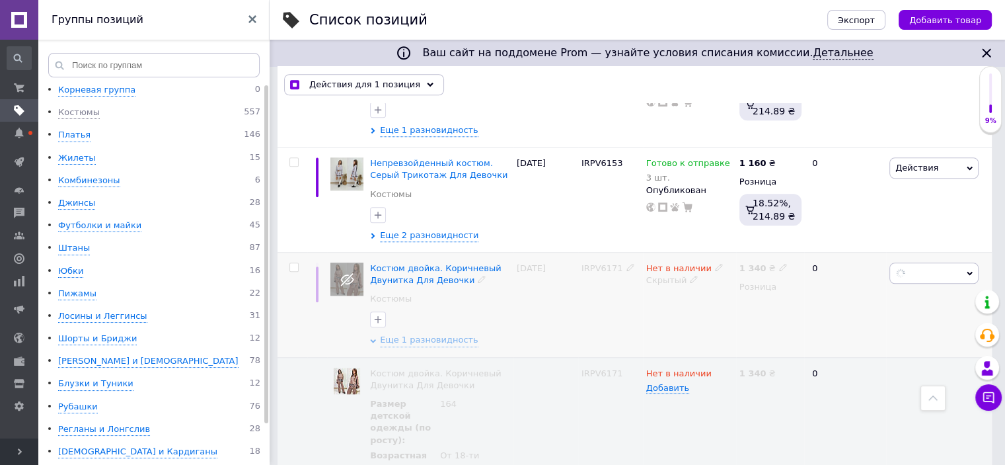
checkbox input "false"
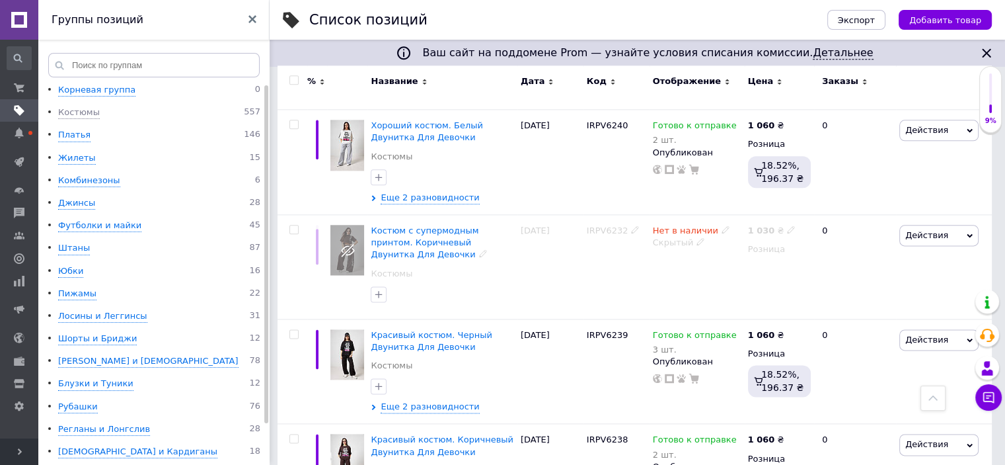
scroll to position [1650, 0]
click at [296, 225] on input "checkbox" at bounding box center [294, 229] width 9 height 9
checkbox input "true"
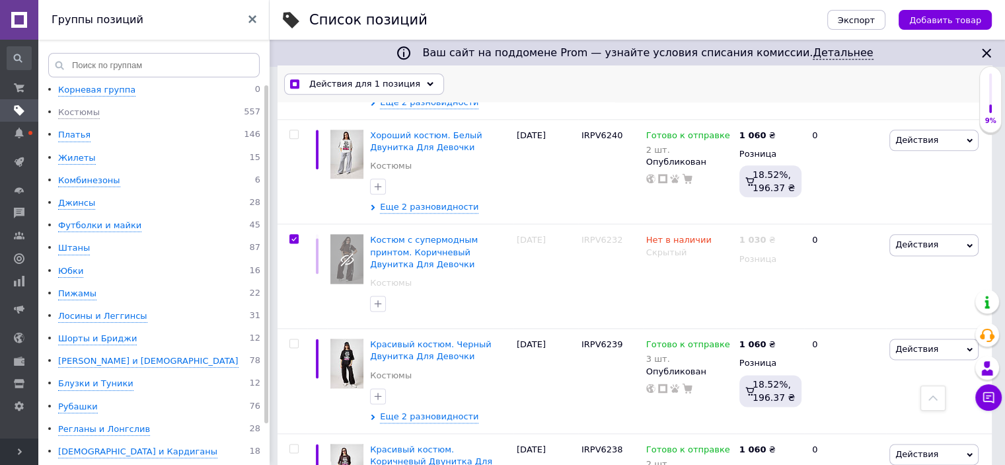
click at [427, 84] on use at bounding box center [430, 84] width 7 height 4
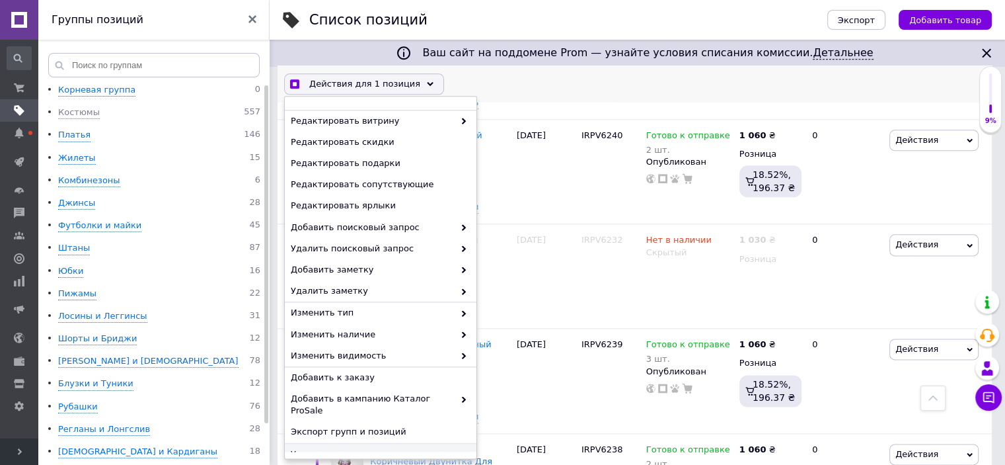
click at [345, 448] on span "Удалить" at bounding box center [379, 454] width 177 height 12
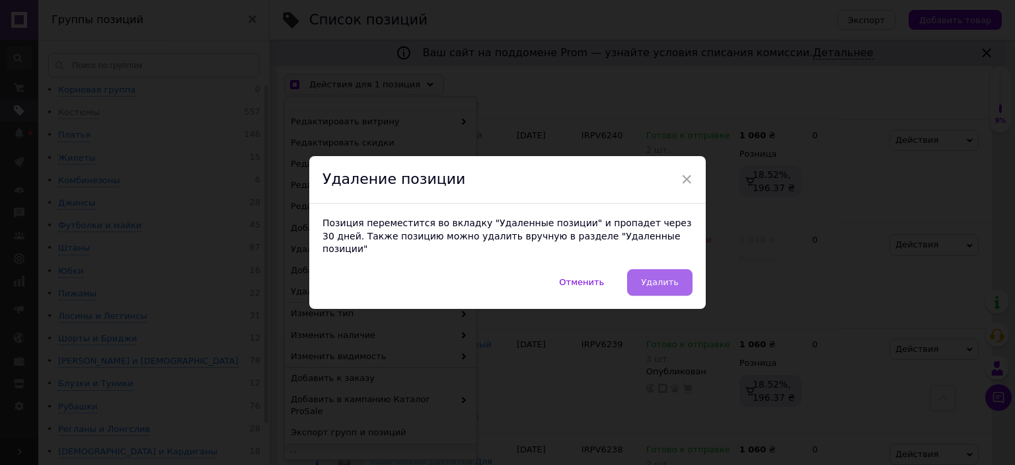
click at [670, 280] on span "Удалить" at bounding box center [660, 282] width 38 height 10
checkbox input "true"
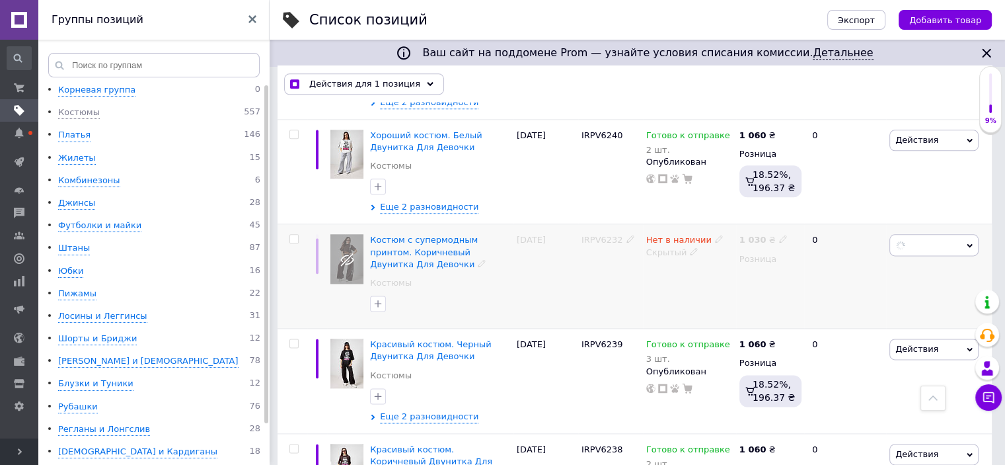
checkbox input "false"
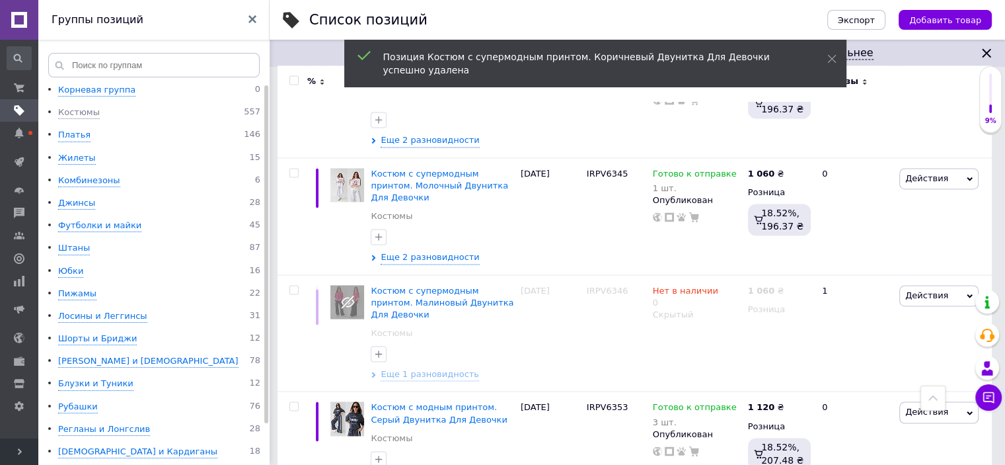
scroll to position [2047, 0]
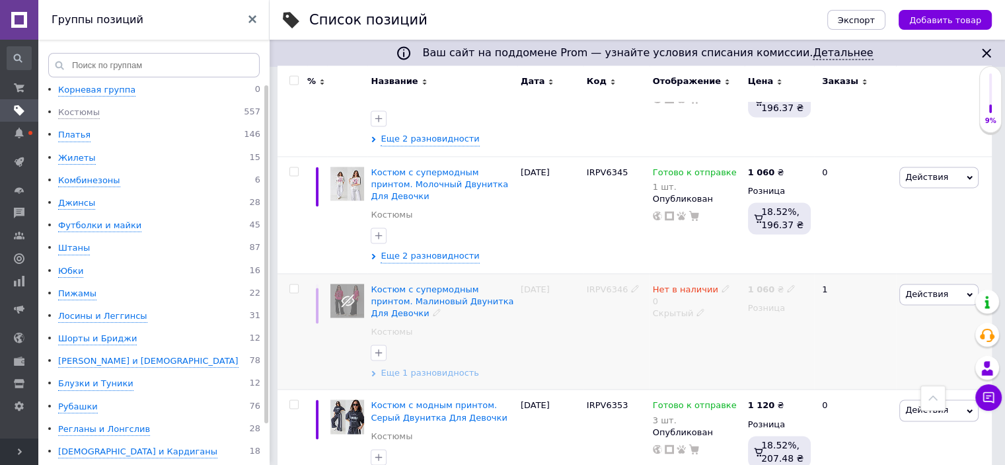
click at [413, 367] on span "Еще 1 разновидность" at bounding box center [430, 373] width 99 height 12
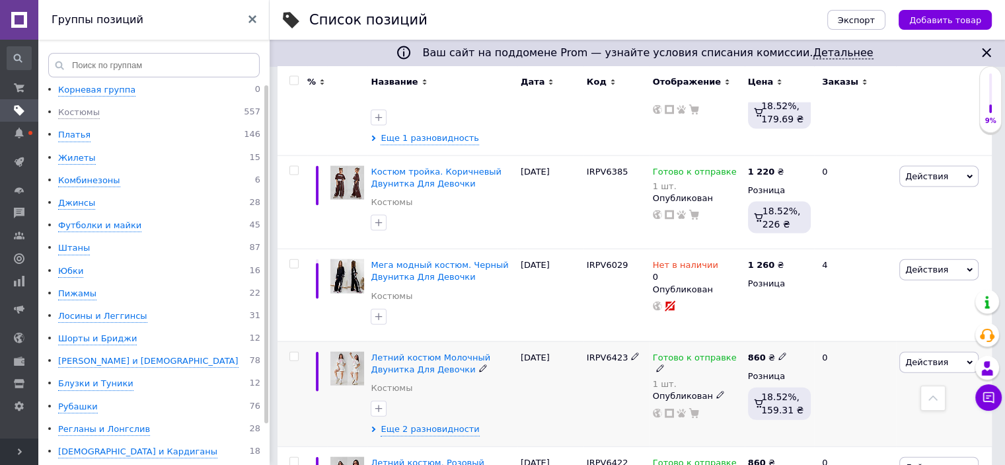
scroll to position [2894, 0]
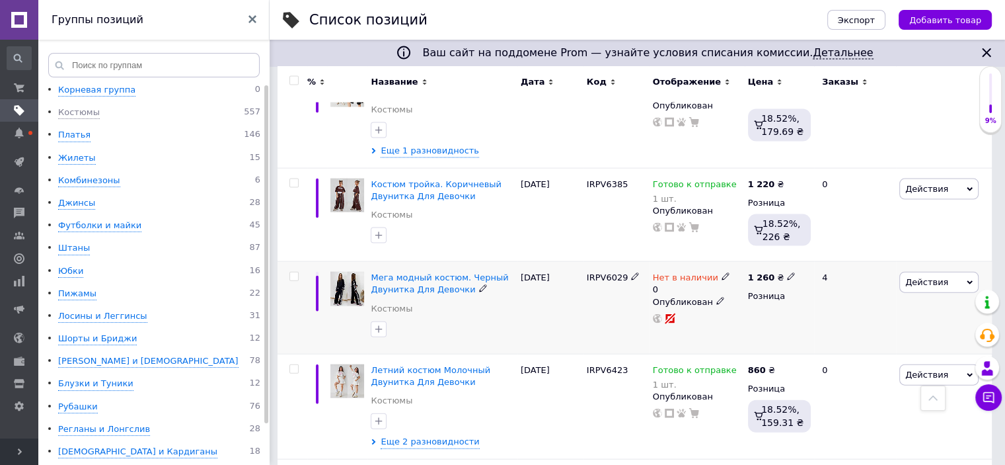
click at [294, 272] on input "checkbox" at bounding box center [294, 276] width 9 height 9
checkbox input "true"
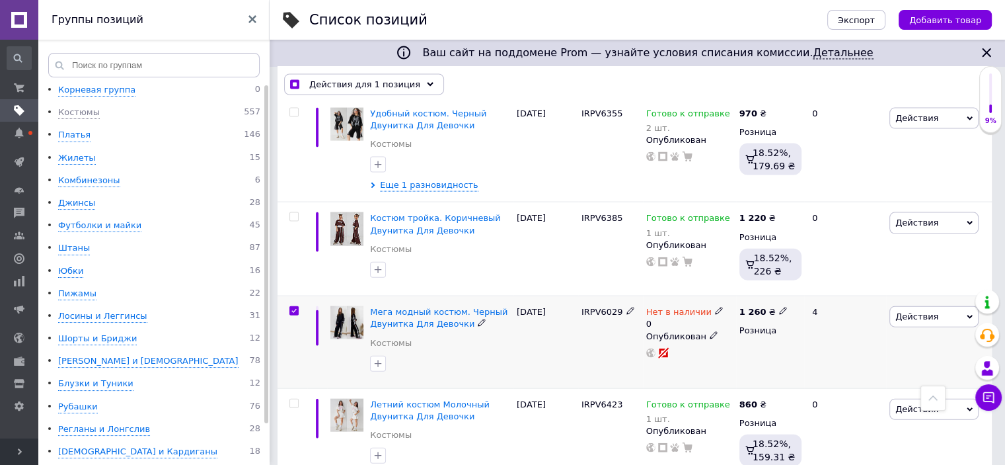
scroll to position [2917, 0]
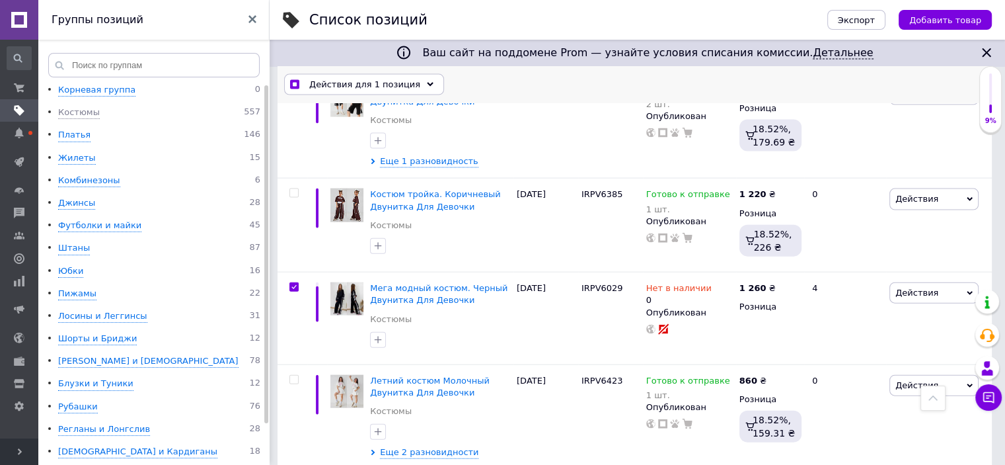
click at [415, 80] on div "Действия для 1 позиция" at bounding box center [364, 84] width 160 height 21
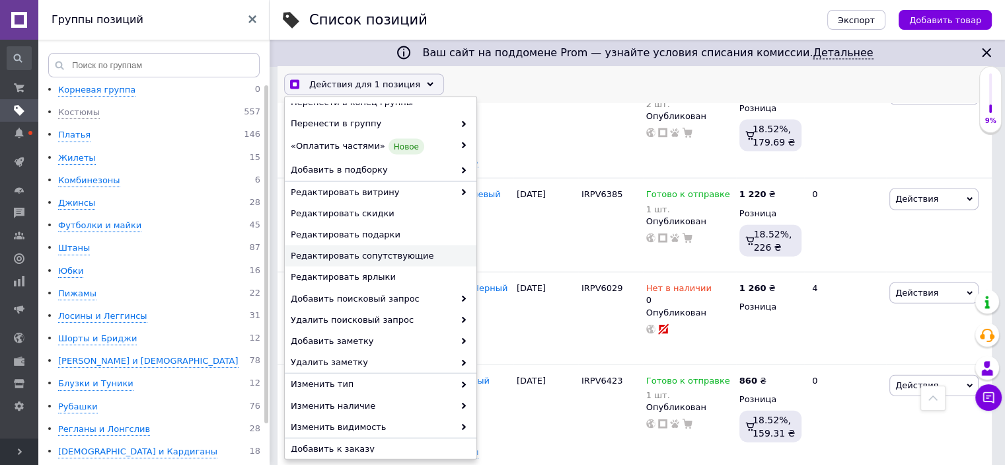
scroll to position [125, 0]
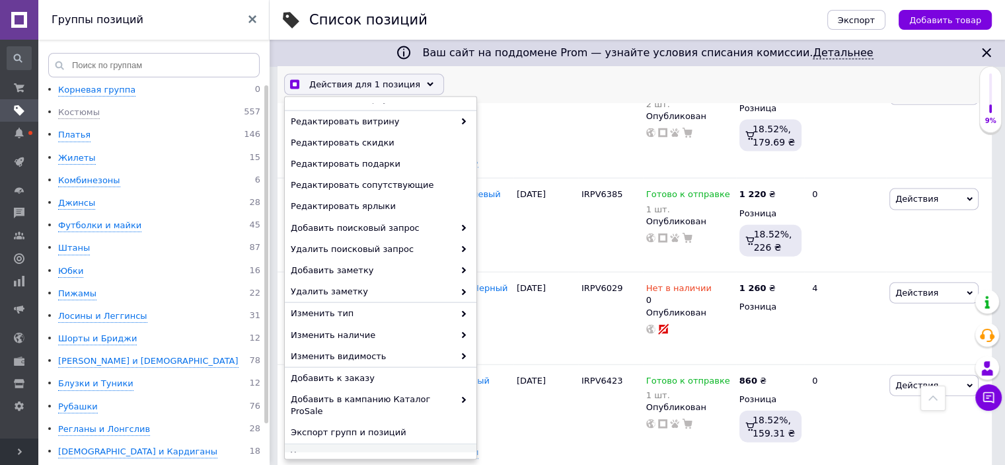
click at [325, 448] on span "Удалить" at bounding box center [379, 454] width 177 height 12
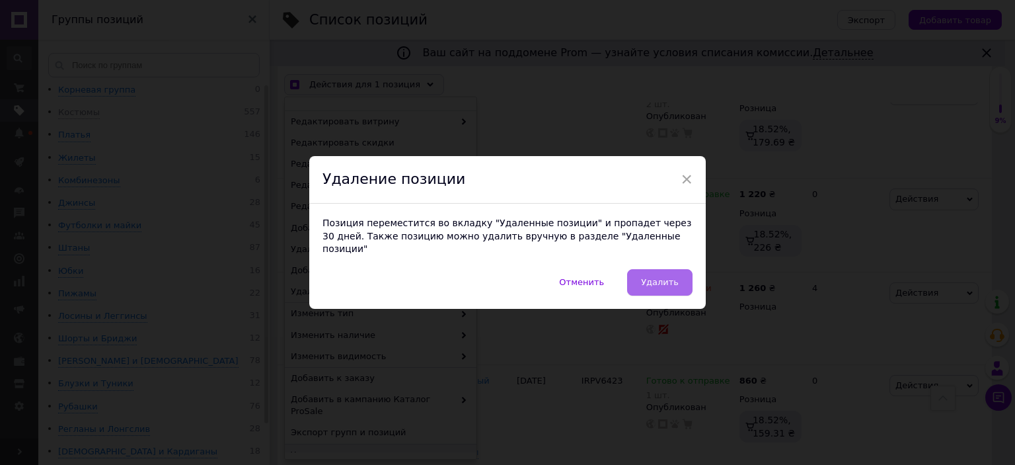
click at [646, 281] on span "Удалить" at bounding box center [660, 282] width 38 height 10
checkbox input "true"
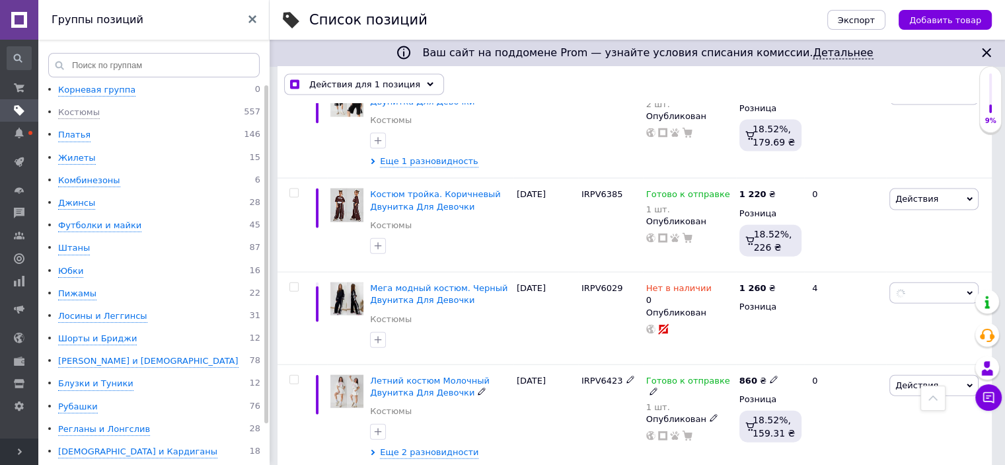
checkbox input "false"
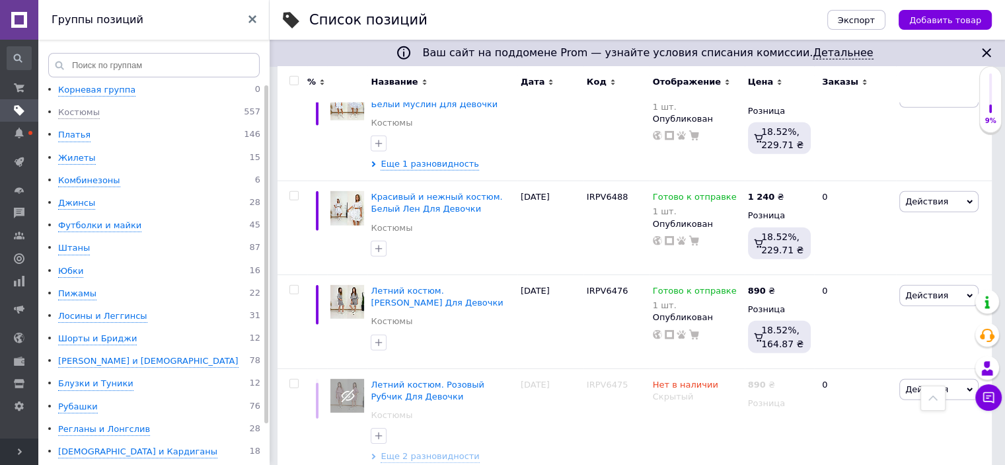
scroll to position [3984, 0]
click at [395, 450] on span "Еще 2 разновидности" at bounding box center [430, 456] width 99 height 12
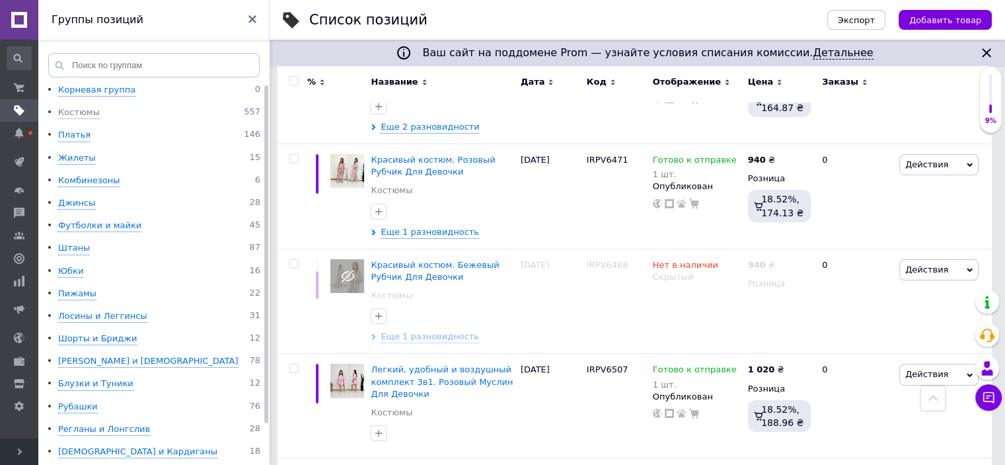
scroll to position [4776, 0]
click at [415, 330] on span "Еще 1 разновидность" at bounding box center [430, 336] width 99 height 12
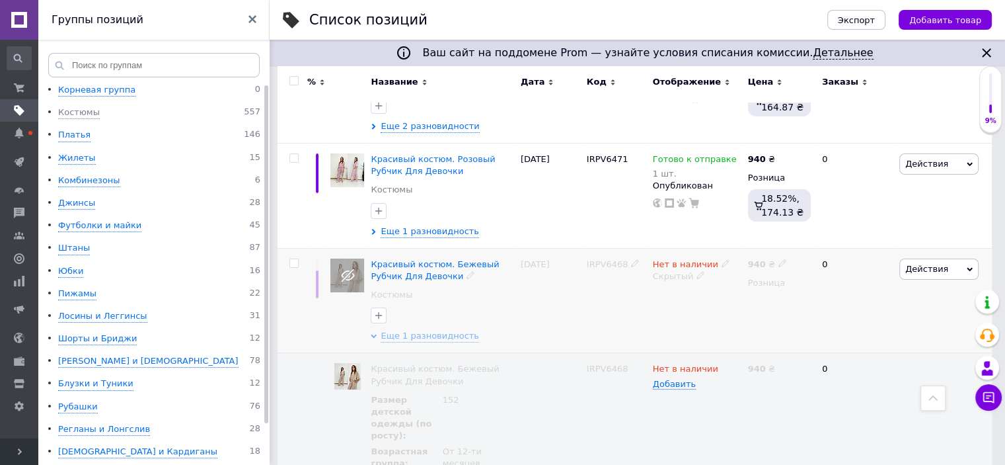
click at [296, 259] on input "checkbox" at bounding box center [294, 263] width 9 height 9
checkbox input "true"
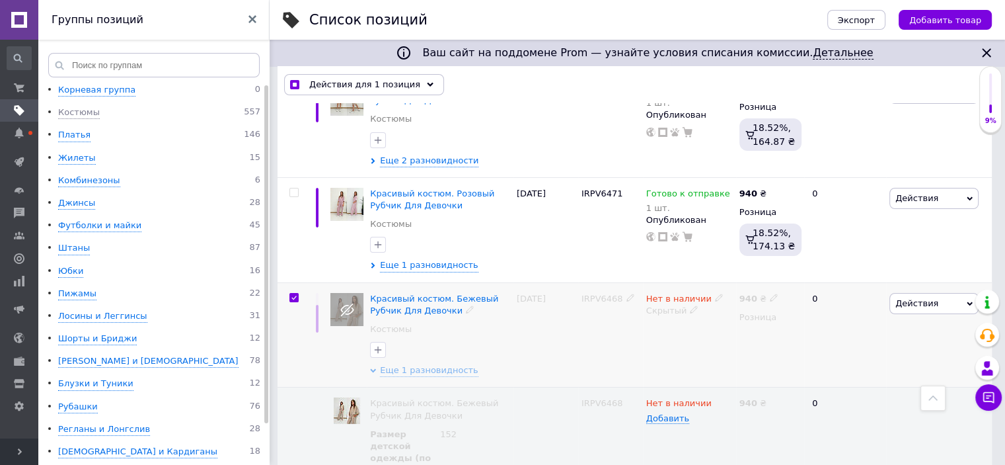
scroll to position [4800, 0]
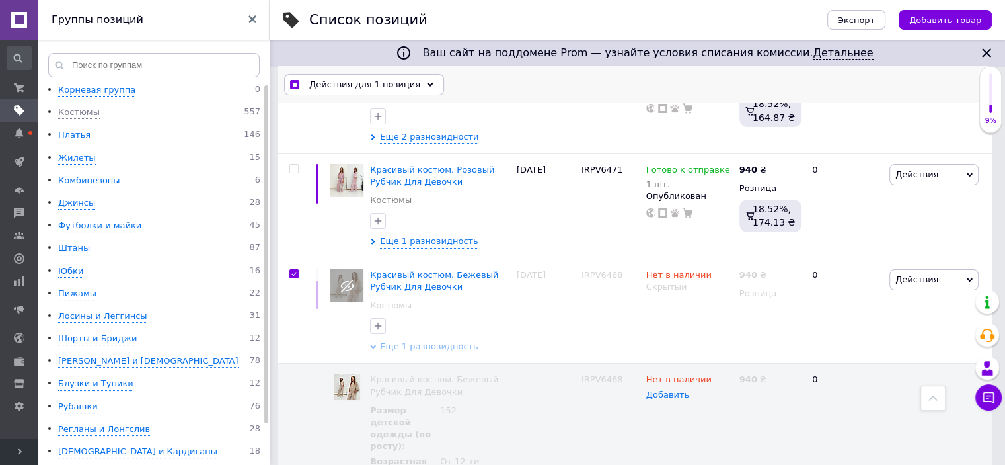
click at [427, 83] on icon at bounding box center [430, 84] width 7 height 7
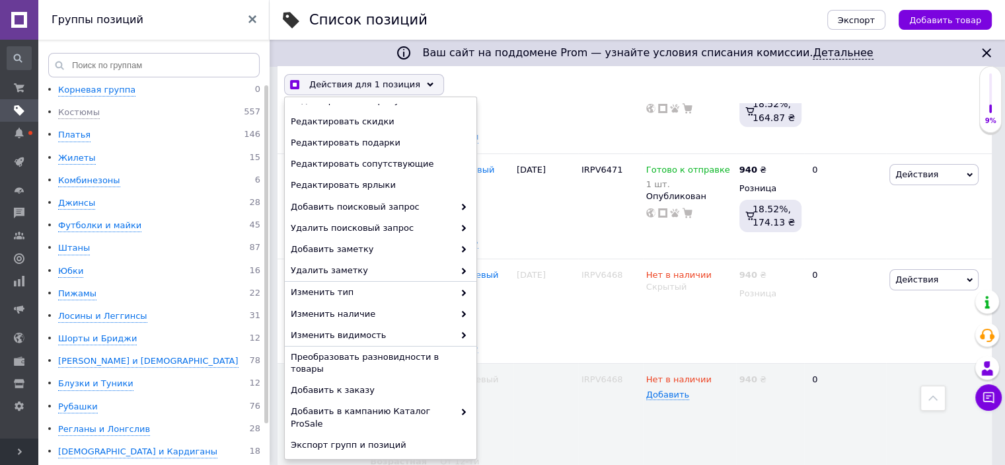
scroll to position [4801, 0]
click at [328, 461] on span "Удалить" at bounding box center [379, 467] width 177 height 12
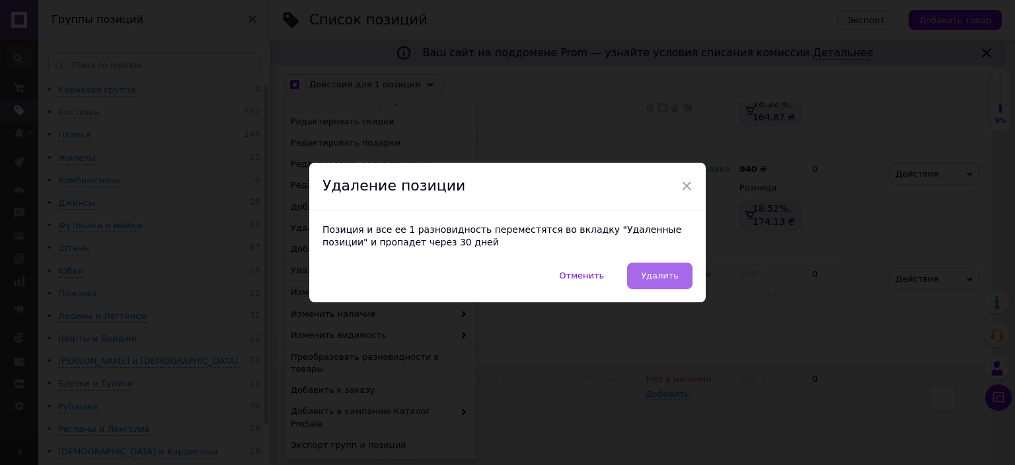
click at [651, 274] on span "Удалить" at bounding box center [660, 275] width 38 height 10
checkbox input "true"
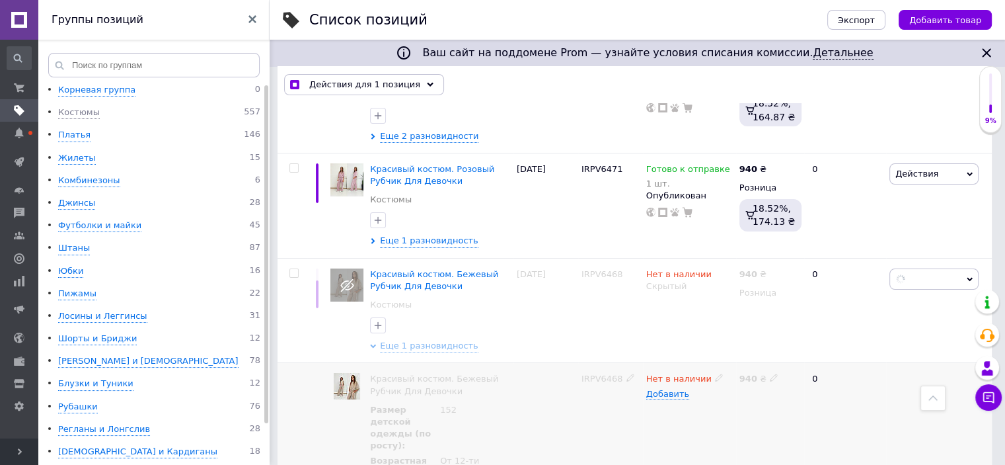
checkbox input "false"
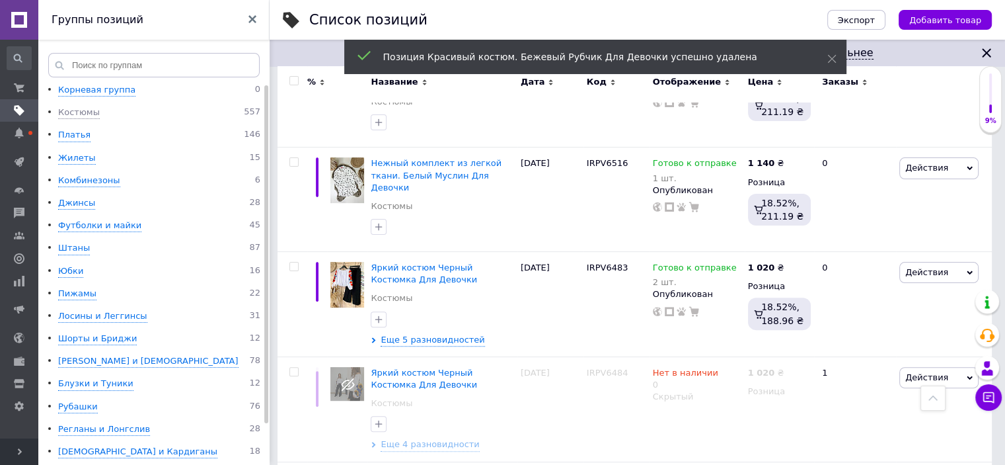
scroll to position [5371, 0]
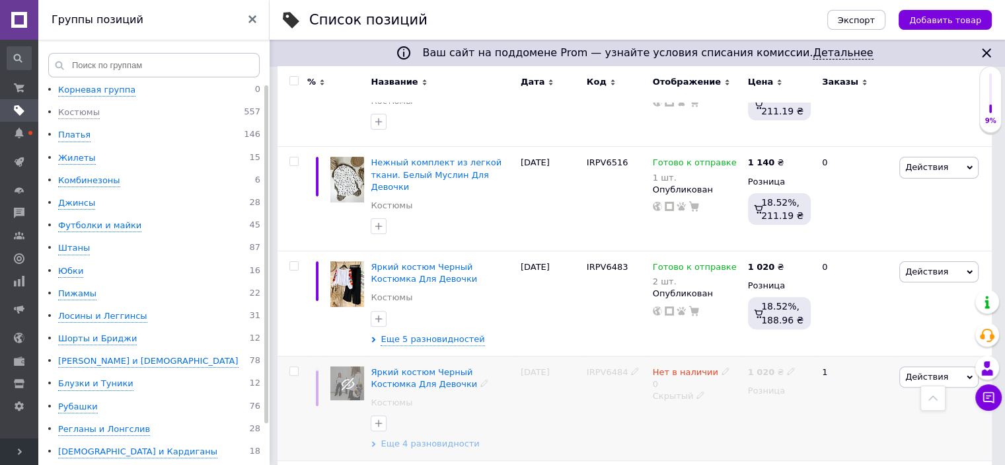
click at [426, 438] on span "Еще 4 разновидности" at bounding box center [430, 444] width 99 height 12
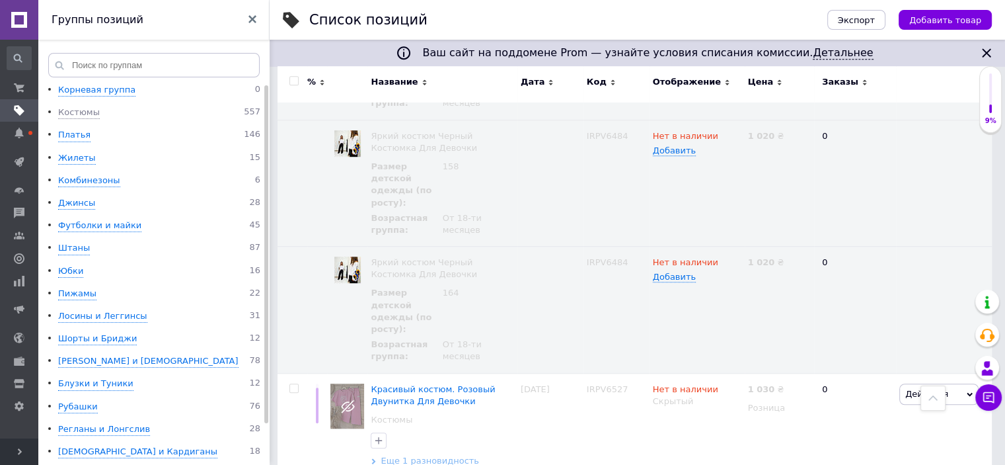
scroll to position [5966, 0]
click at [423, 454] on span "Еще 1 разновидность" at bounding box center [430, 460] width 99 height 12
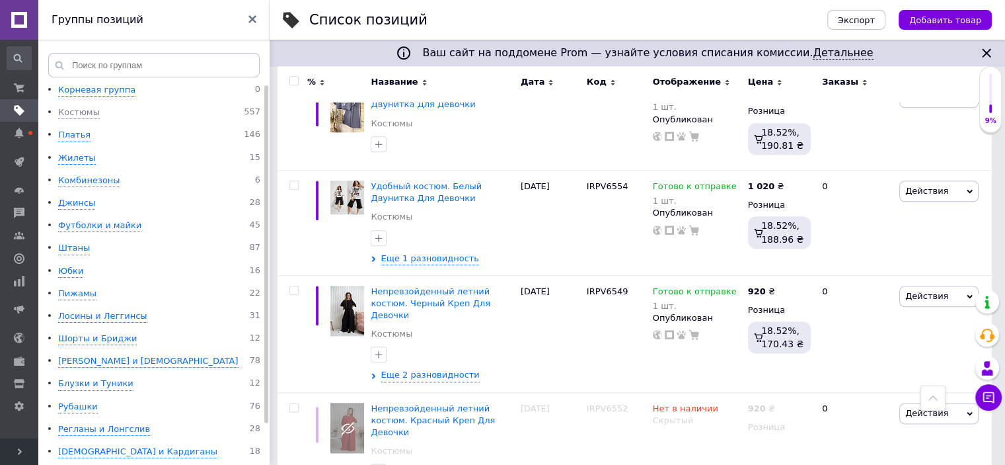
scroll to position [6561, 0]
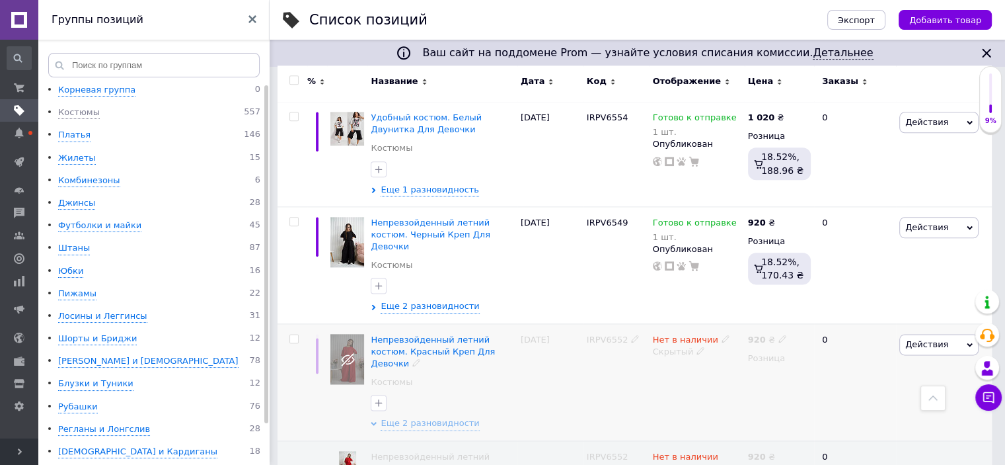
scroll to position [6627, 0]
click at [297, 336] on input "checkbox" at bounding box center [294, 340] width 9 height 9
checkbox input "true"
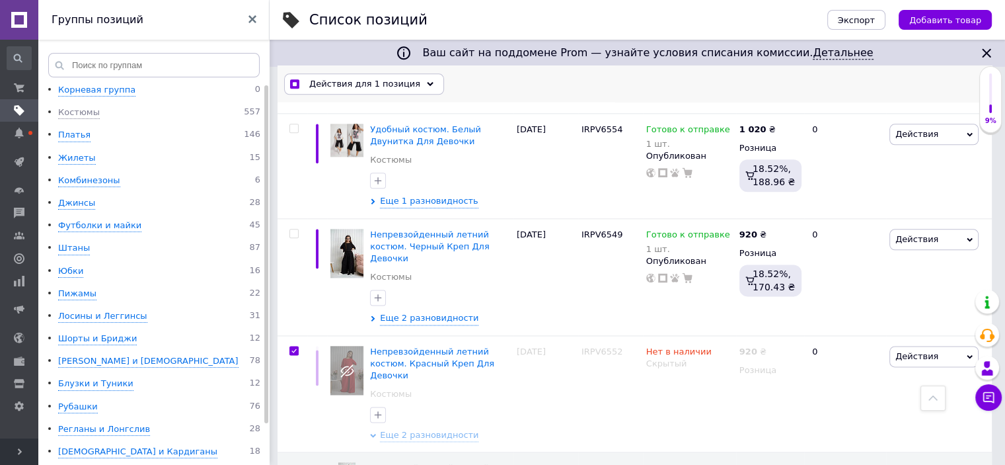
click at [410, 83] on div "Действия для 1 позиция" at bounding box center [364, 84] width 160 height 21
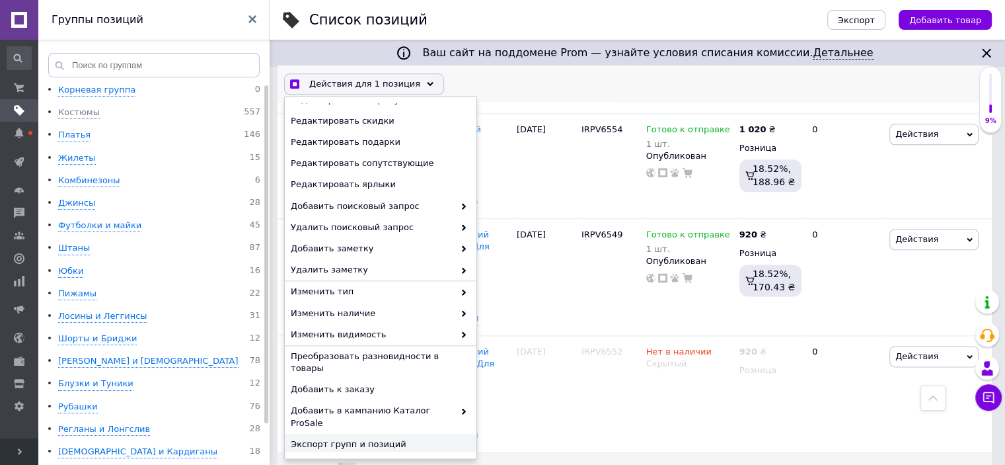
scroll to position [6652, 0]
click at [347, 461] on span "Удалить" at bounding box center [379, 467] width 177 height 12
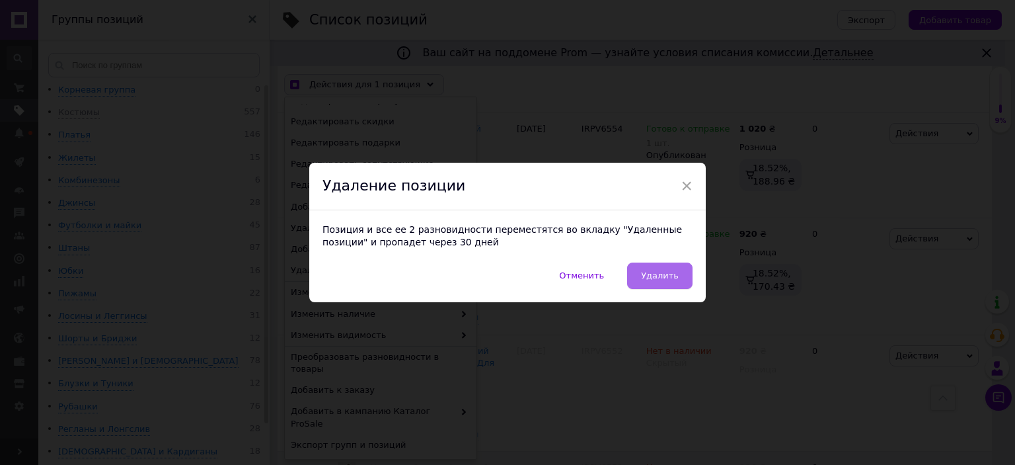
click at [653, 282] on button "Удалить" at bounding box center [659, 275] width 65 height 26
checkbox input "true"
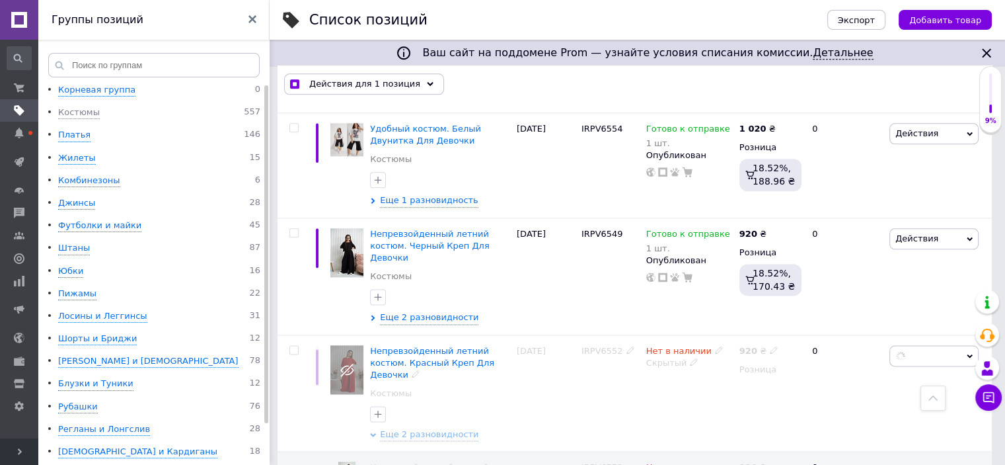
checkbox input "false"
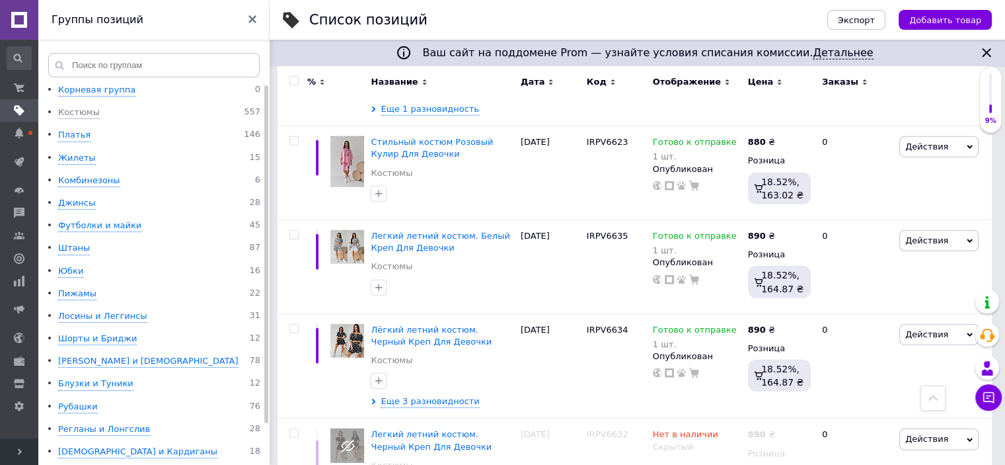
scroll to position [8464, 0]
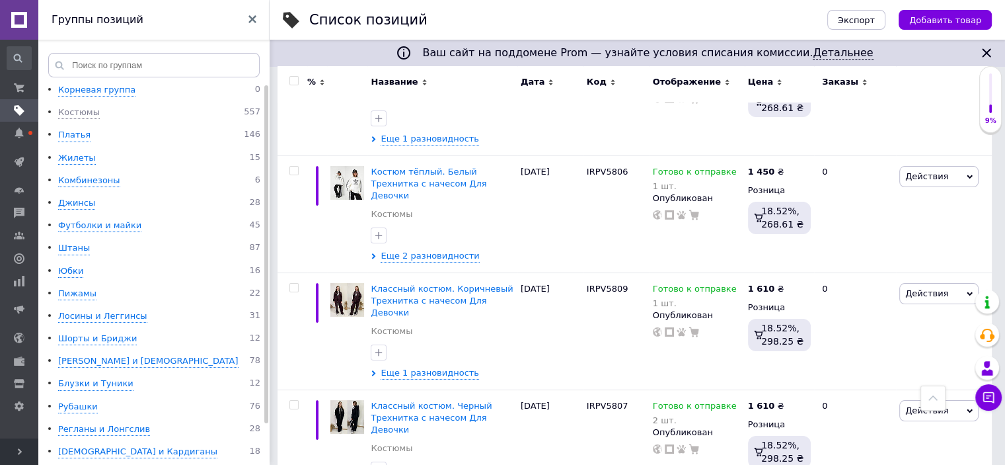
scroll to position [10170, 0]
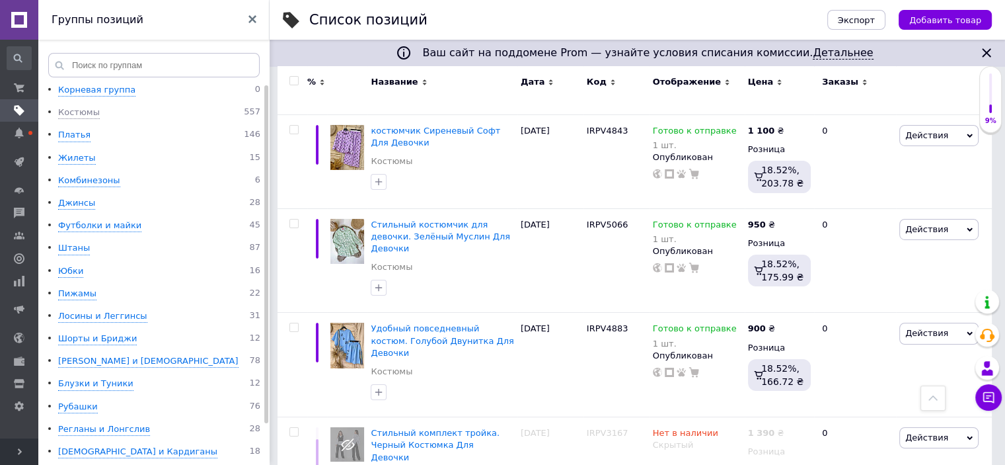
scroll to position [4602, 0]
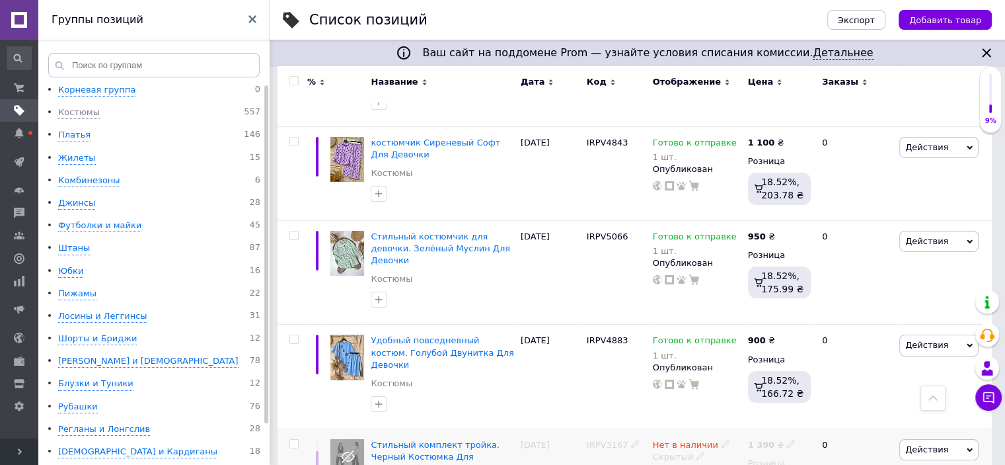
click at [294, 439] on input "checkbox" at bounding box center [294, 443] width 9 height 9
checkbox input "true"
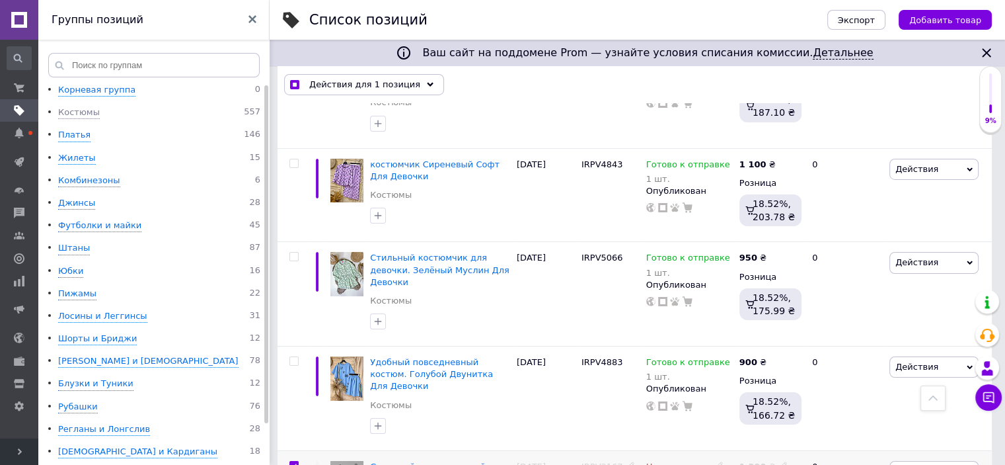
scroll to position [4626, 0]
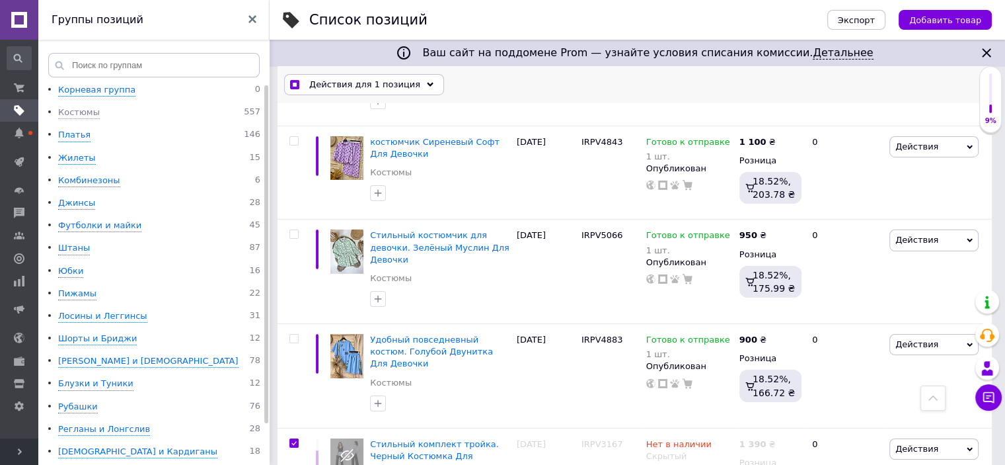
click at [427, 83] on icon at bounding box center [430, 84] width 7 height 7
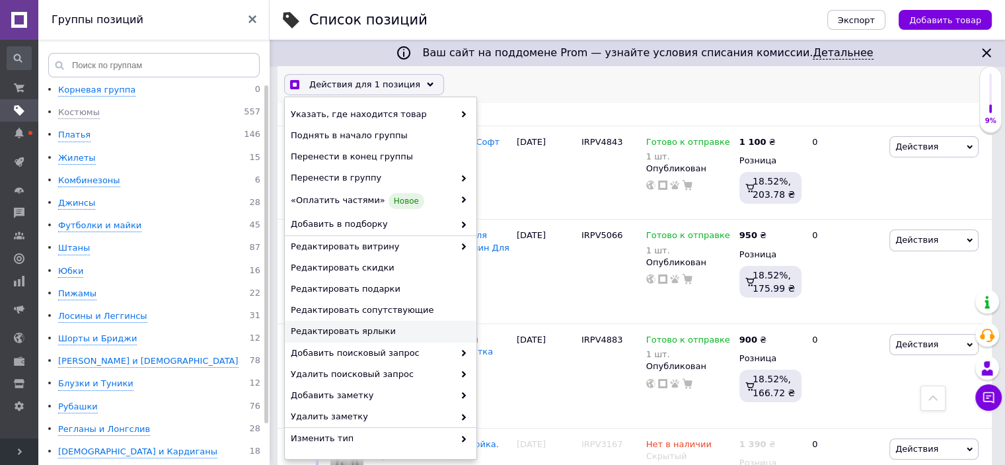
scroll to position [146, 0]
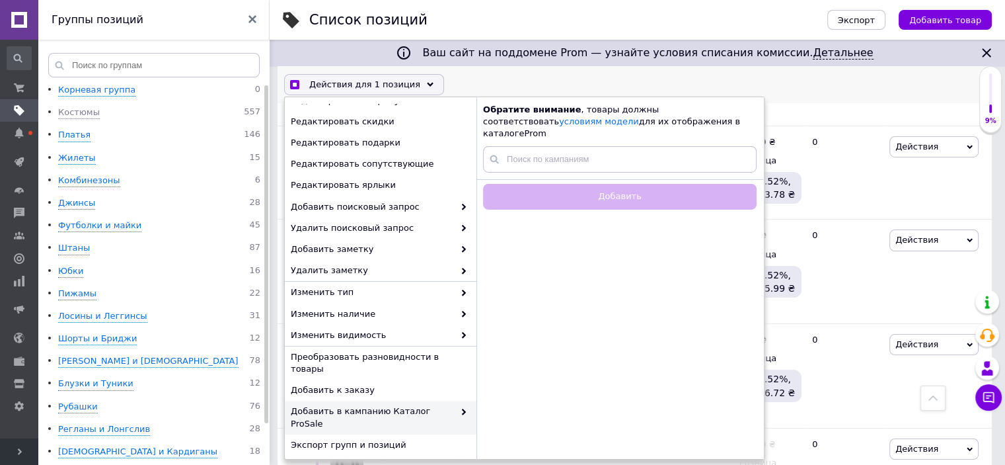
click at [348, 461] on span "Удалить" at bounding box center [379, 467] width 177 height 12
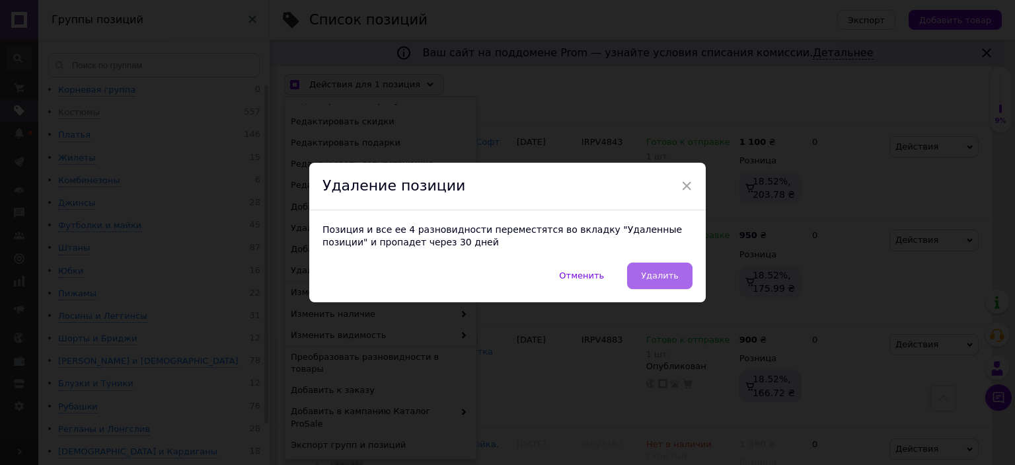
click at [678, 274] on button "Удалить" at bounding box center [659, 275] width 65 height 26
checkbox input "true"
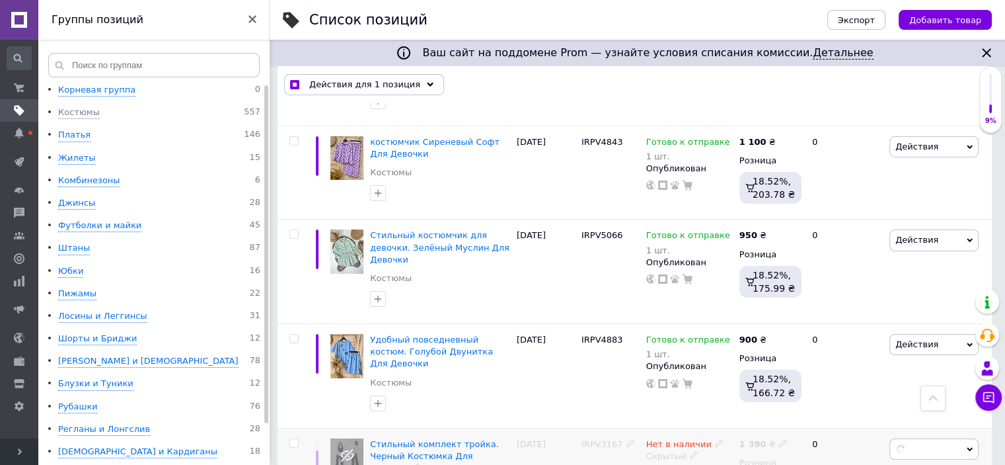
checkbox input "false"
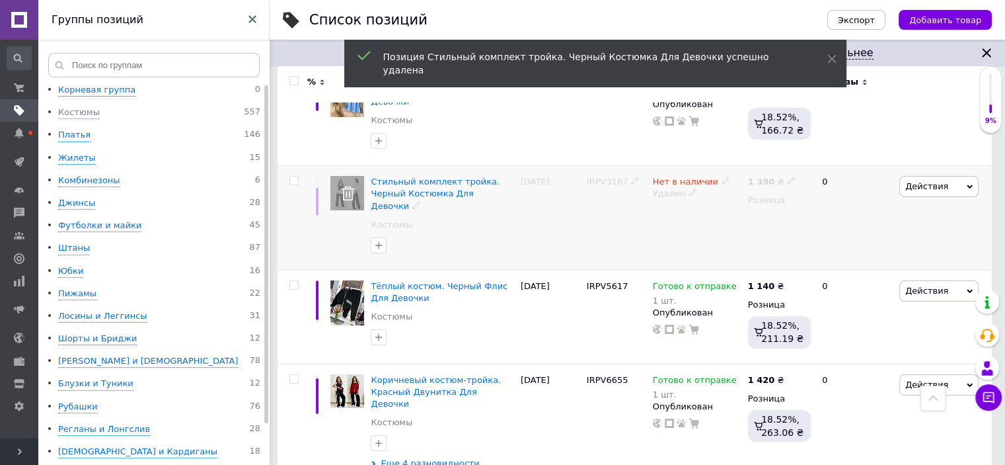
scroll to position [4868, 0]
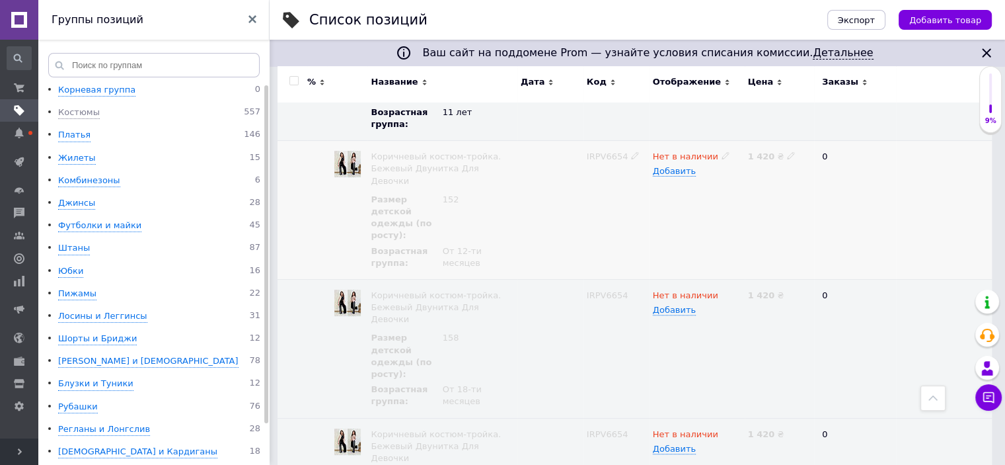
scroll to position [5462, 0]
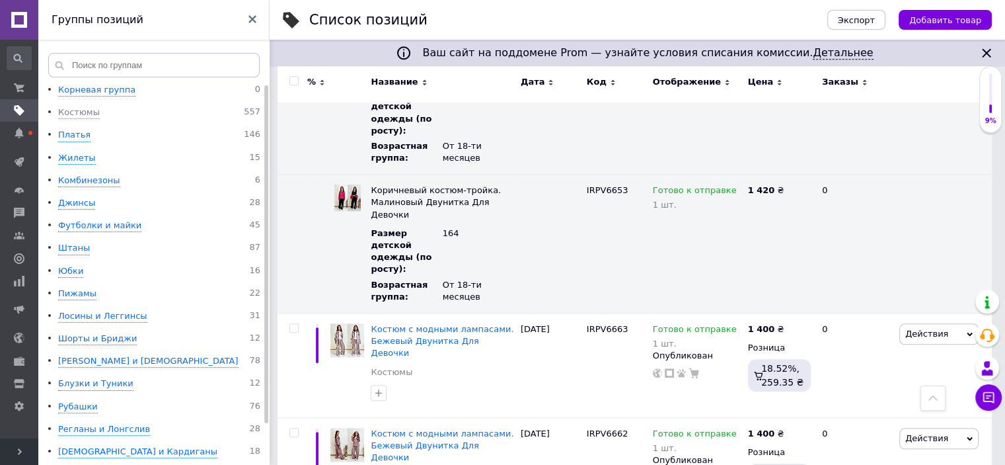
scroll to position [6365, 0]
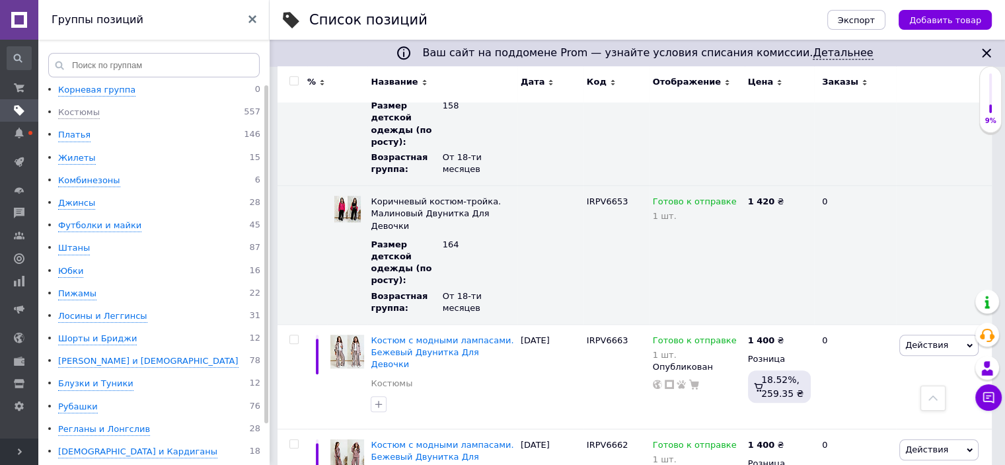
checkbox input "true"
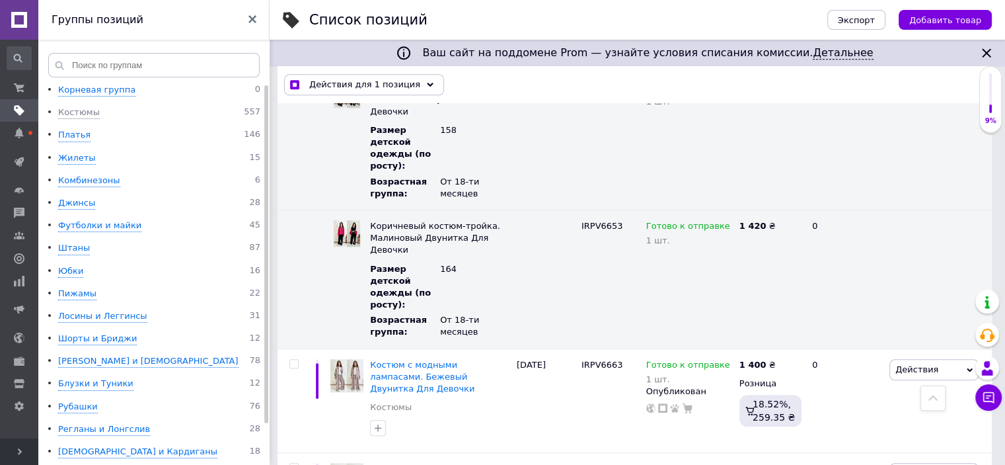
scroll to position [6446, 0]
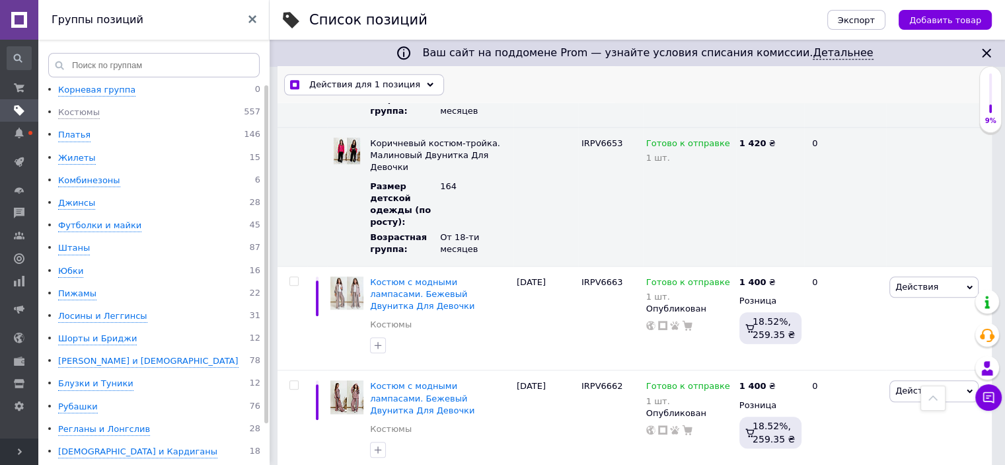
click at [427, 85] on icon at bounding box center [430, 84] width 7 height 7
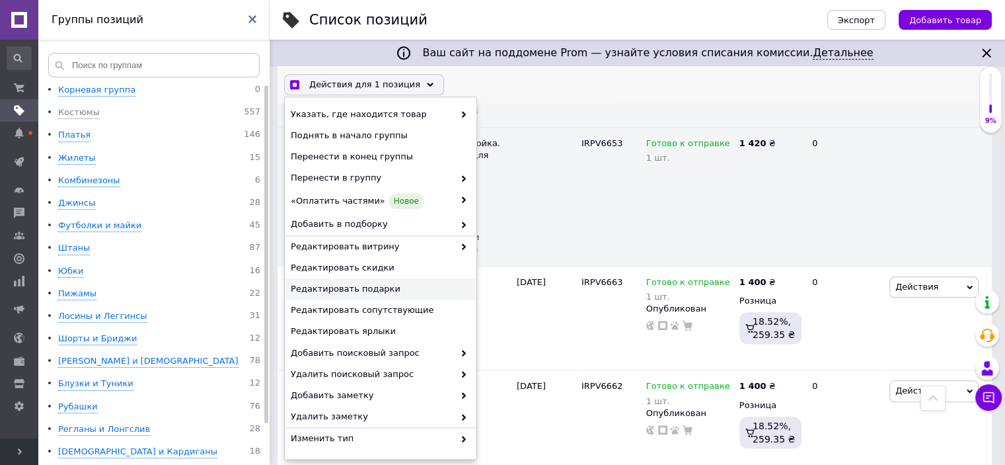
scroll to position [146, 0]
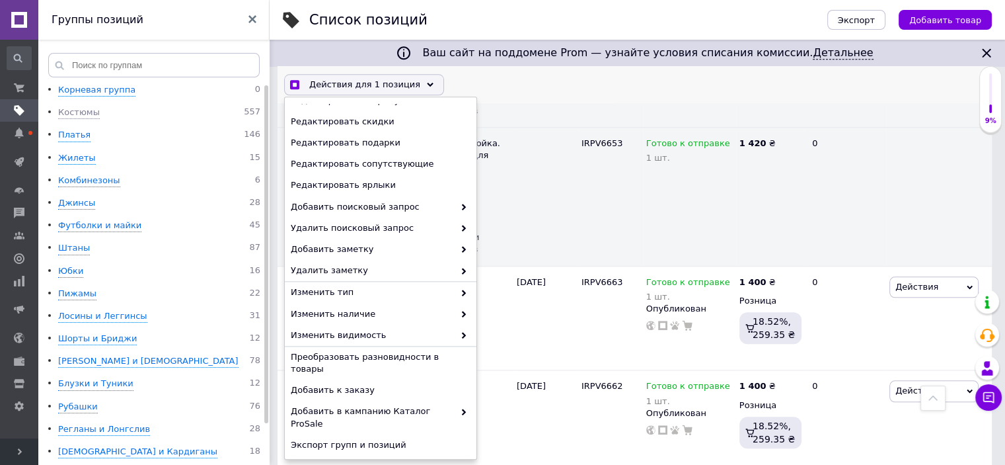
click at [344, 461] on span "Удалить" at bounding box center [379, 467] width 177 height 12
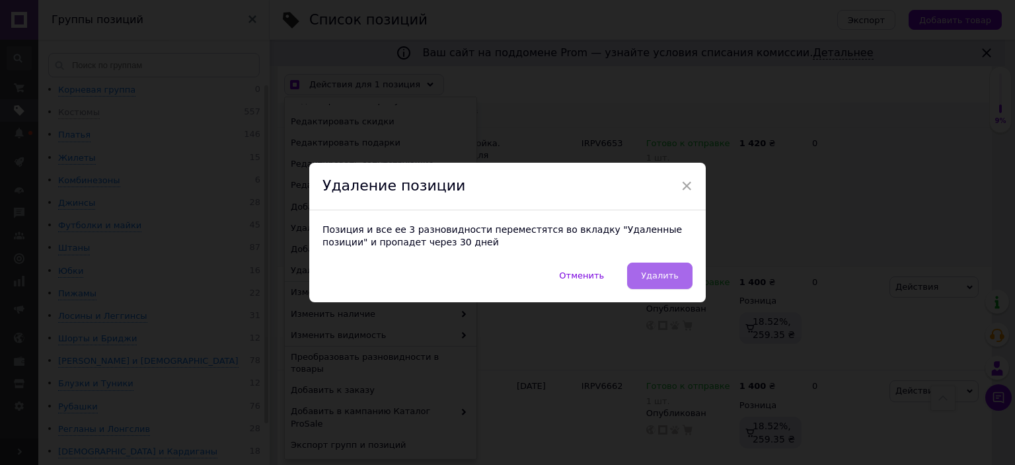
click at [666, 270] on span "Удалить" at bounding box center [660, 275] width 38 height 10
checkbox input "true"
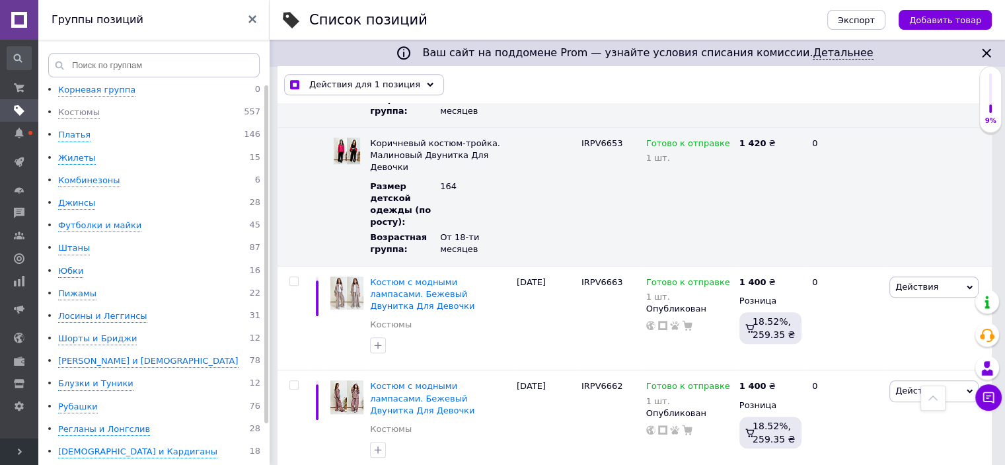
checkbox input "false"
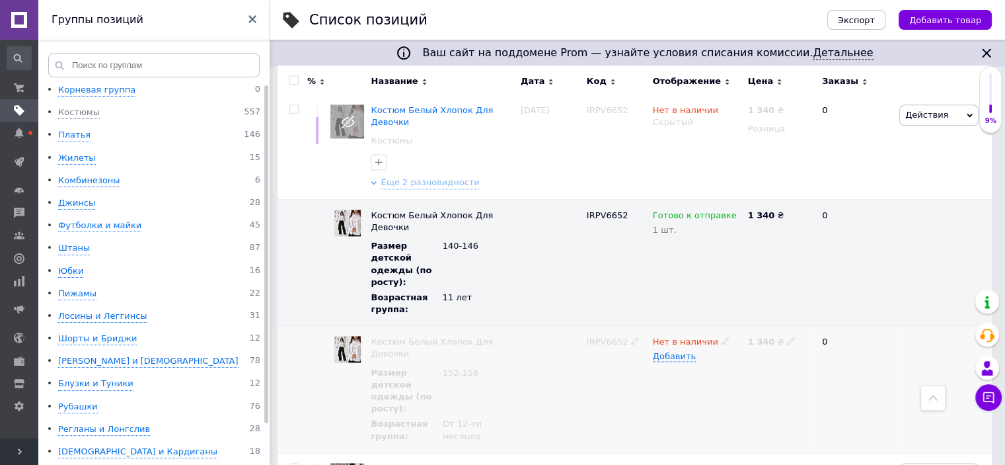
scroll to position [6760, 0]
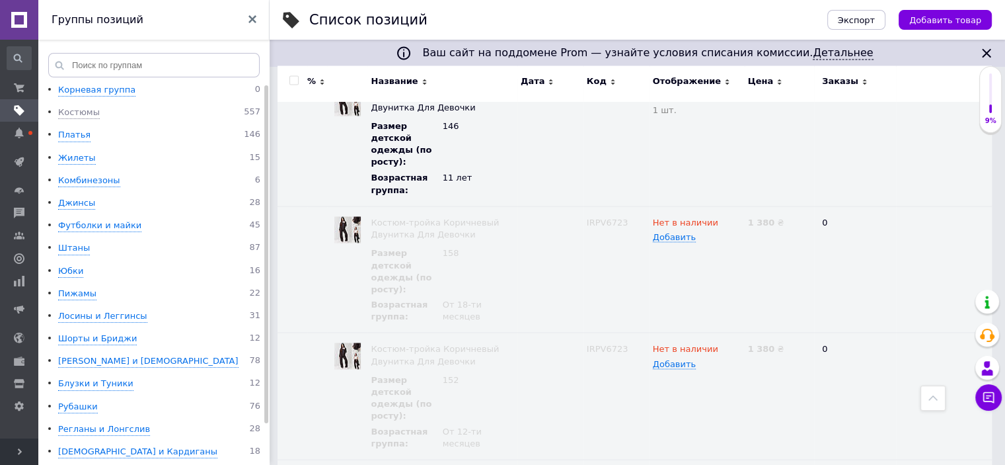
scroll to position [7354, 0]
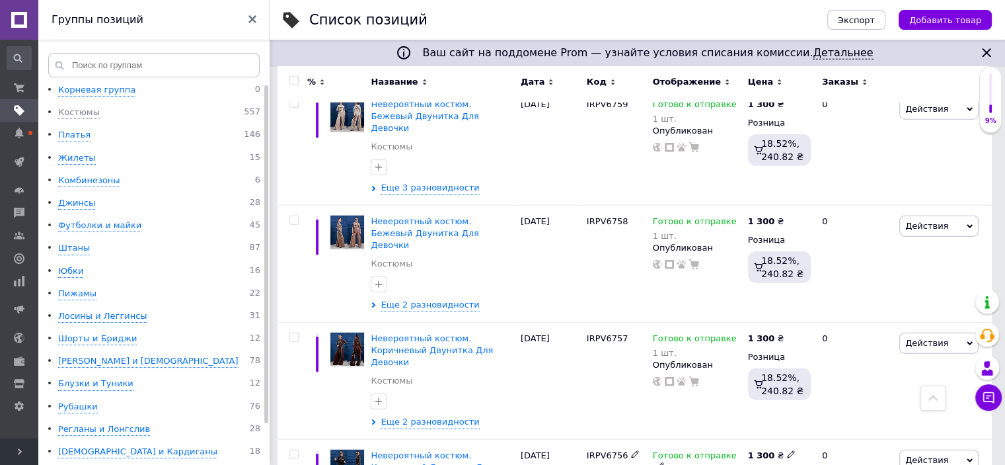
scroll to position [8478, 0]
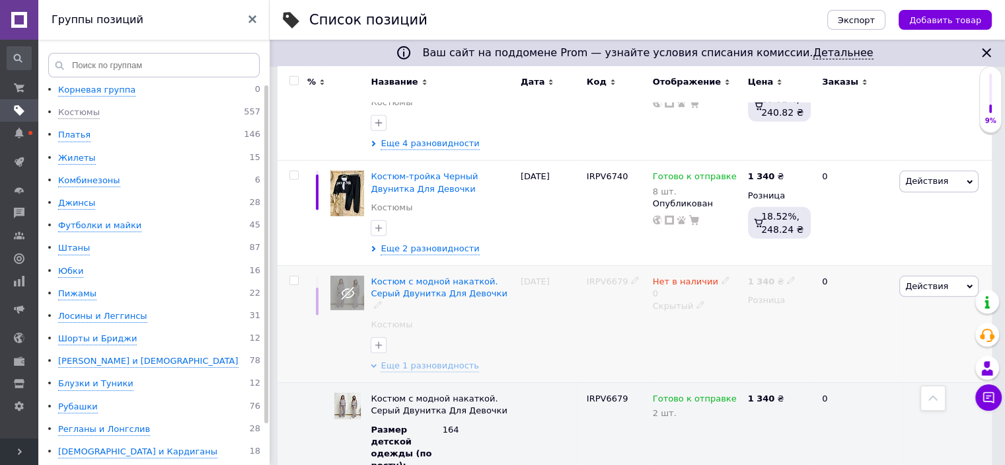
scroll to position [8874, 0]
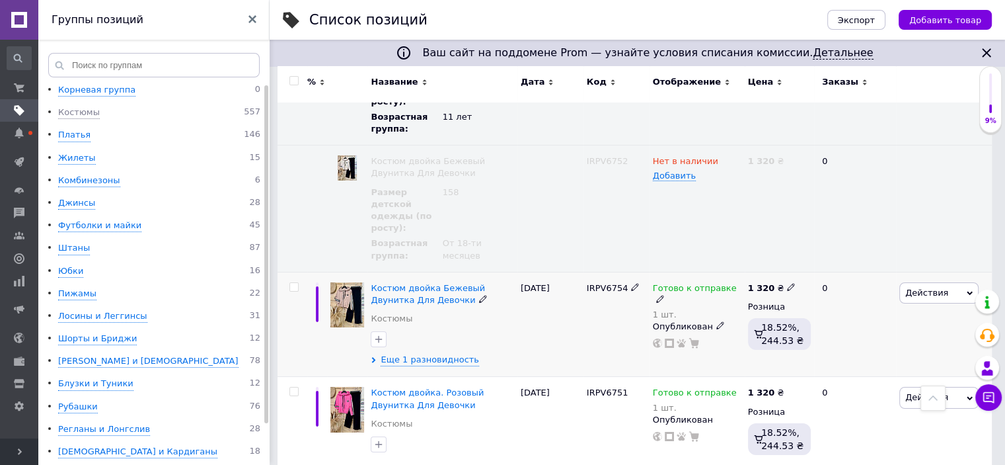
scroll to position [9667, 0]
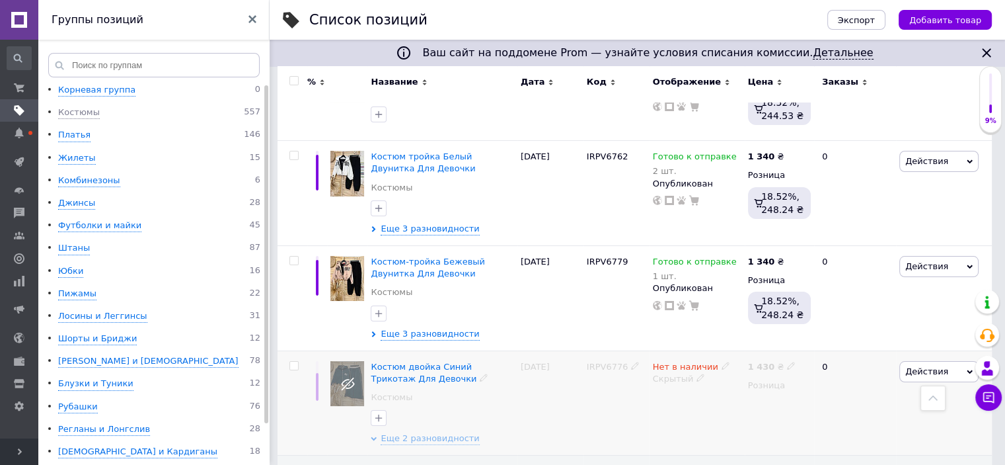
scroll to position [9997, 0]
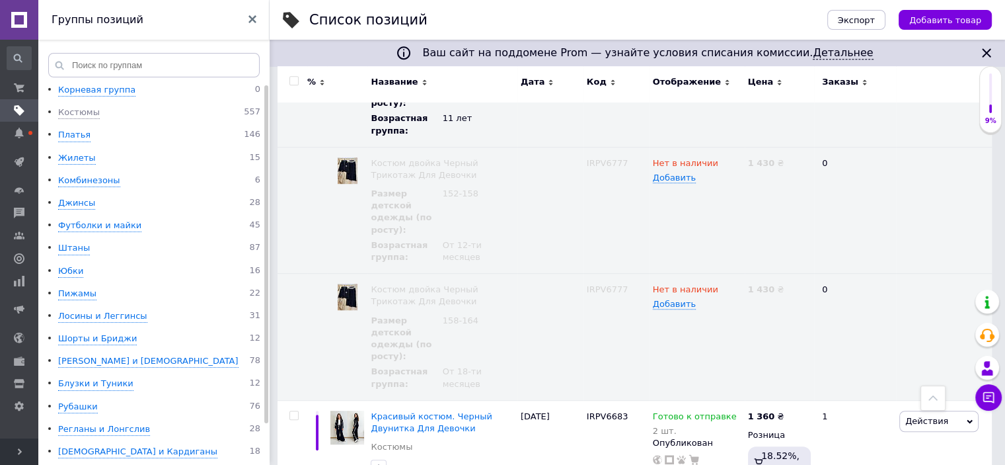
scroll to position [10789, 0]
checkbox input "true"
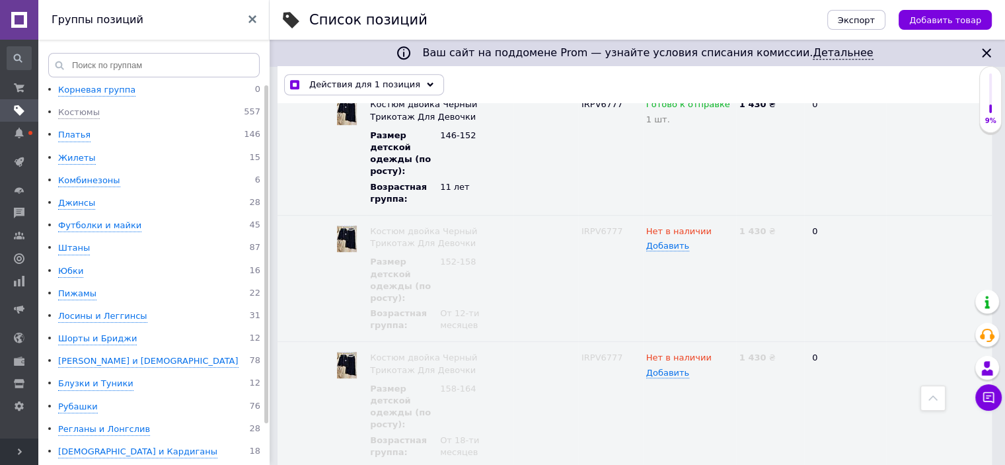
scroll to position [10908, 0]
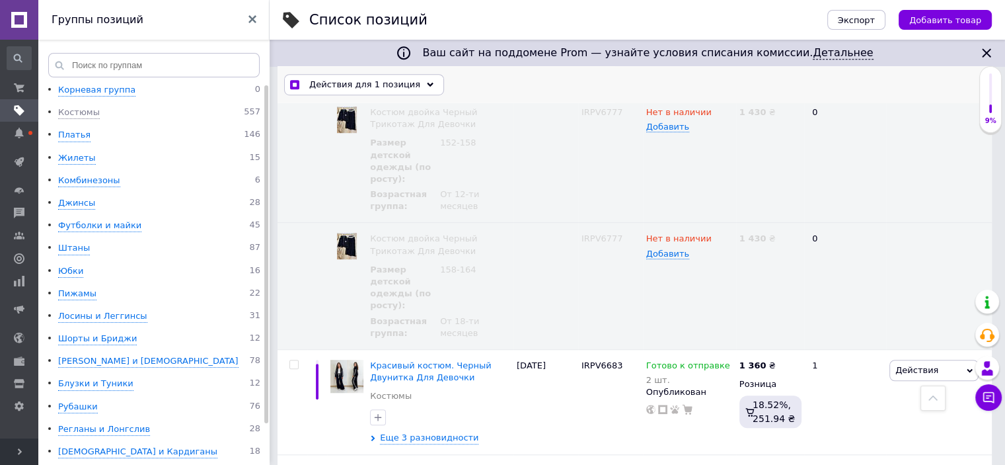
click at [427, 86] on icon at bounding box center [430, 84] width 7 height 7
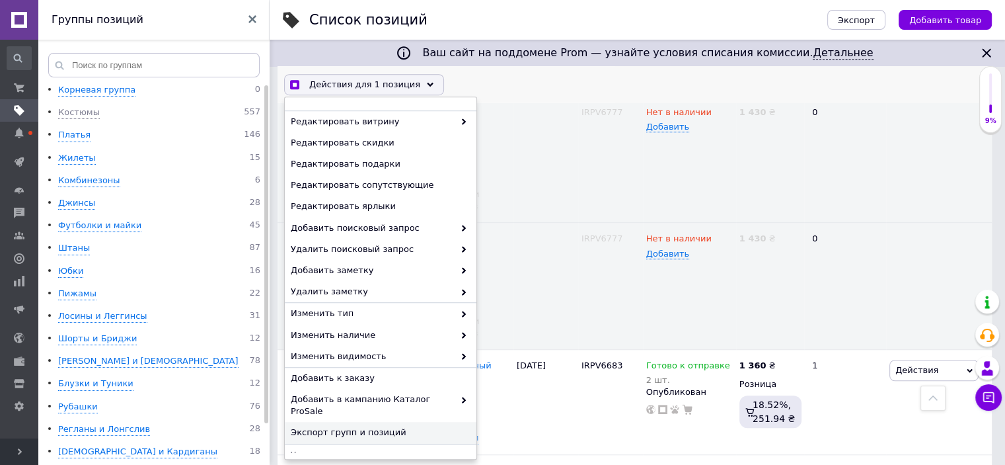
scroll to position [10909, 0]
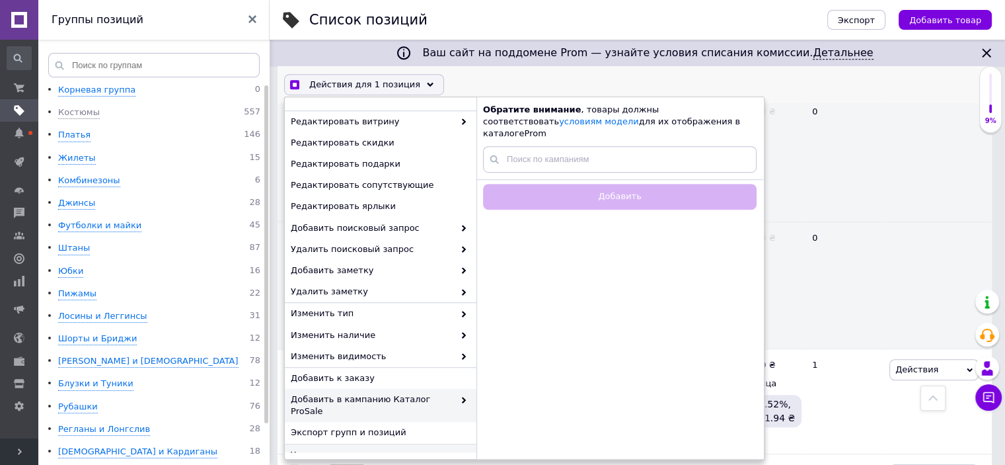
click at [331, 448] on span "Удалить" at bounding box center [379, 454] width 177 height 12
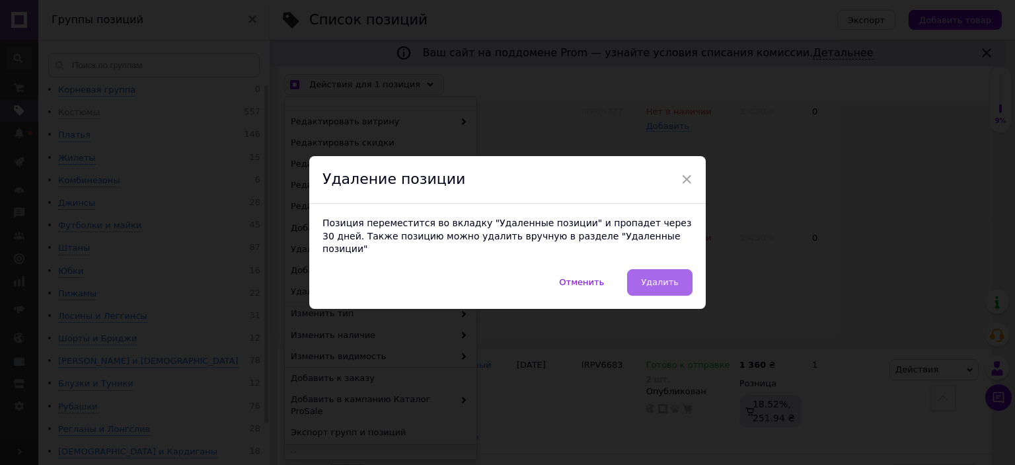
click at [666, 280] on span "Удалить" at bounding box center [660, 282] width 38 height 10
checkbox input "true"
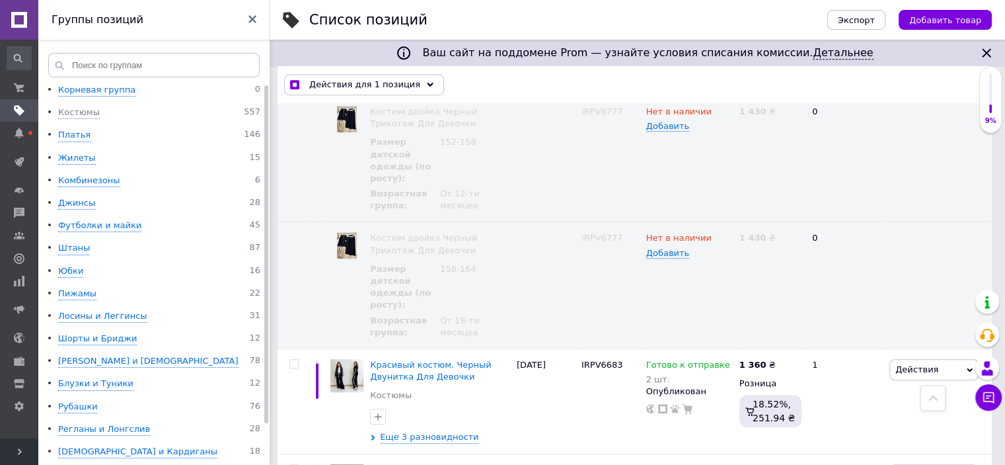
checkbox input "false"
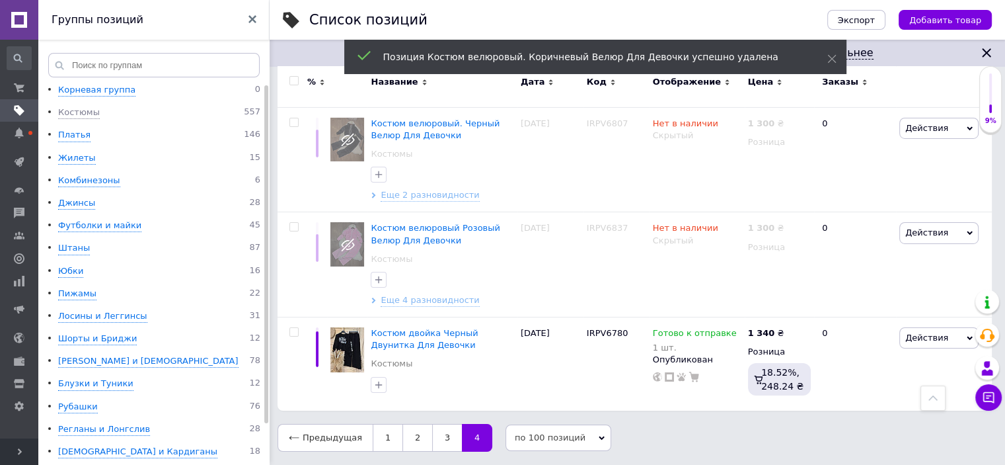
scroll to position [8944, 0]
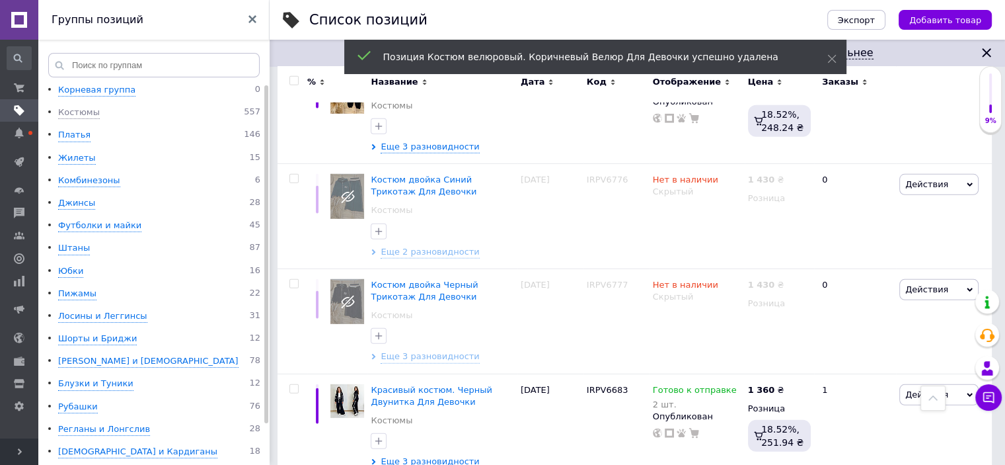
checkbox input "true"
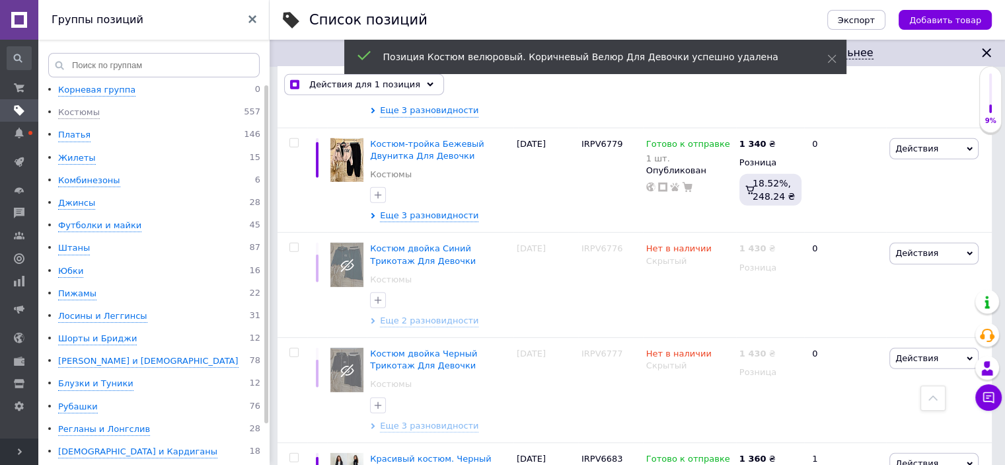
scroll to position [9038, 0]
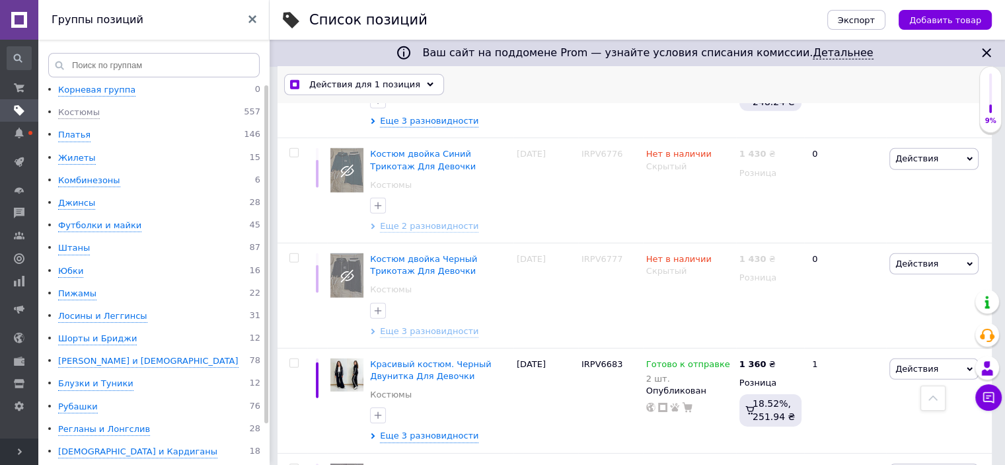
click at [427, 86] on icon at bounding box center [430, 84] width 7 height 7
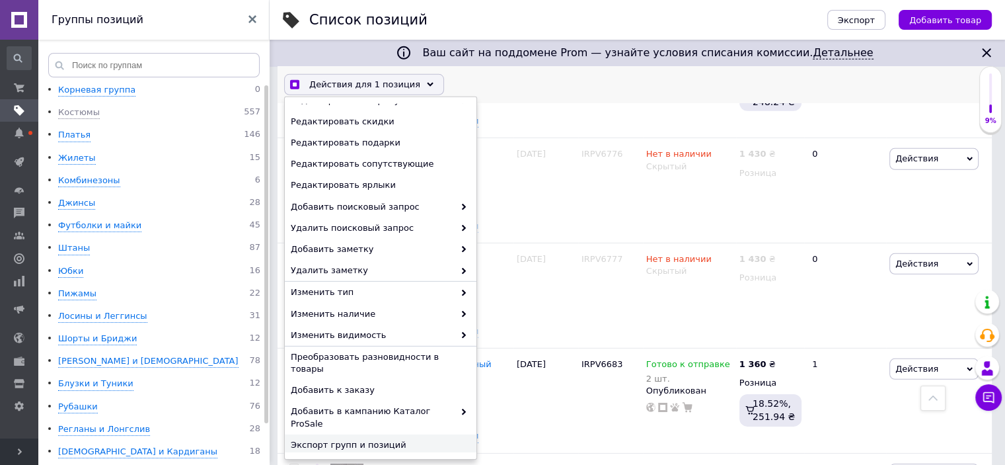
scroll to position [9039, 0]
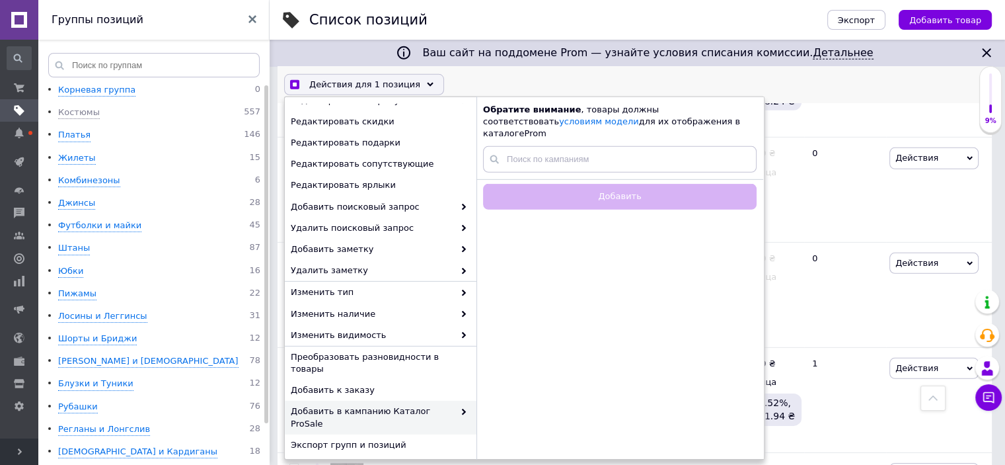
click at [337, 461] on span "Удалить" at bounding box center [379, 467] width 177 height 12
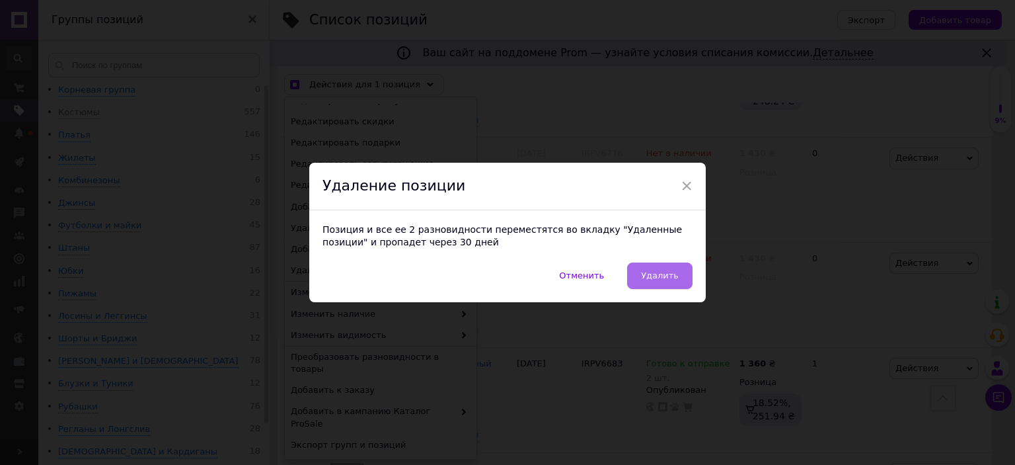
click at [661, 280] on span "Удалить" at bounding box center [660, 275] width 38 height 10
checkbox input "true"
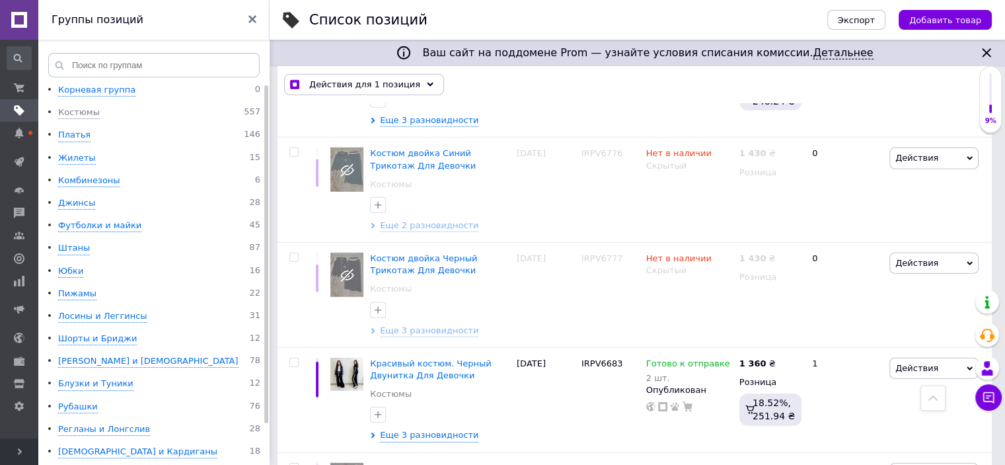
checkbox input "false"
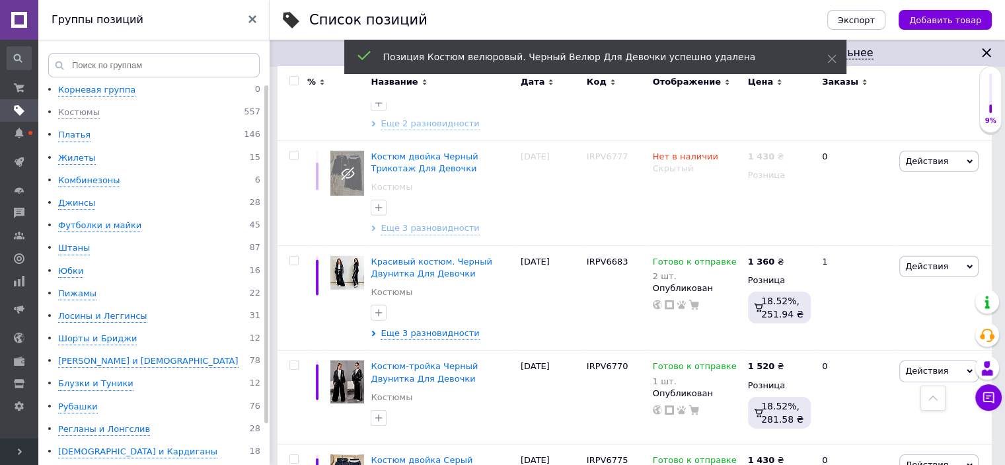
scroll to position [9077, 0]
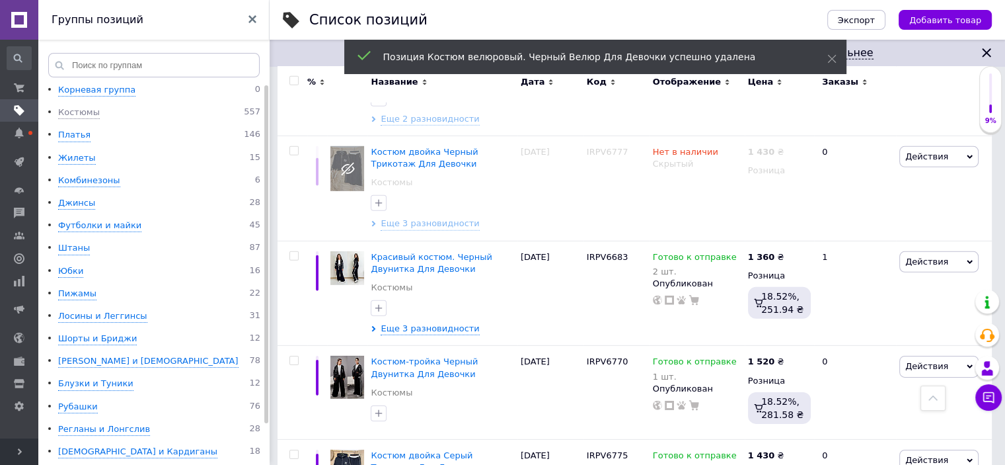
checkbox input "true"
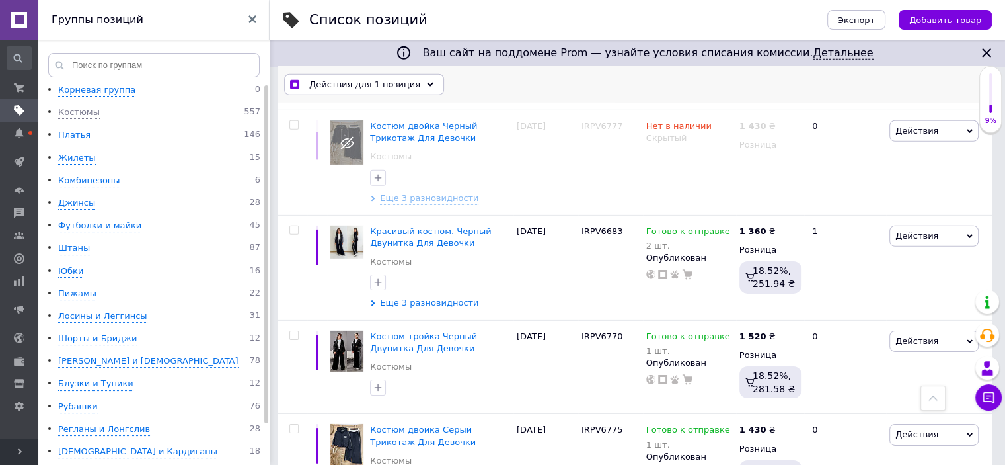
click at [427, 86] on icon at bounding box center [430, 84] width 7 height 7
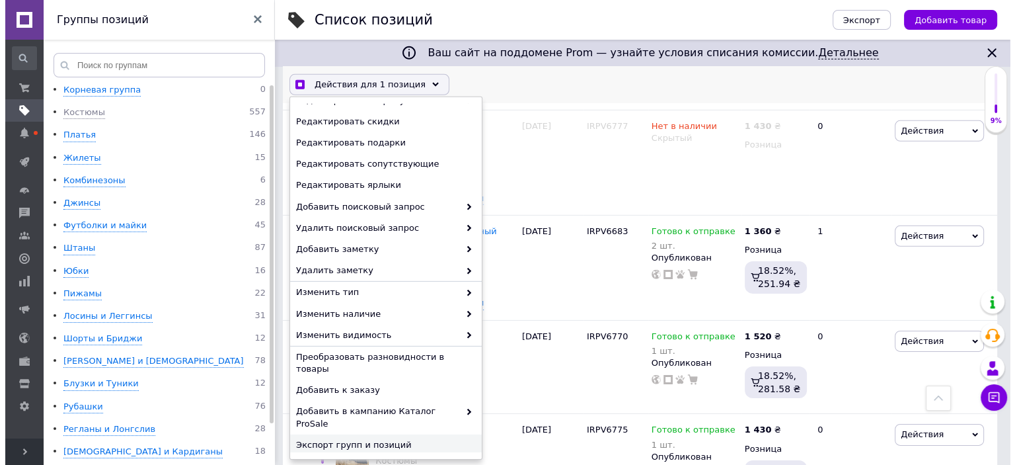
scroll to position [9172, 0]
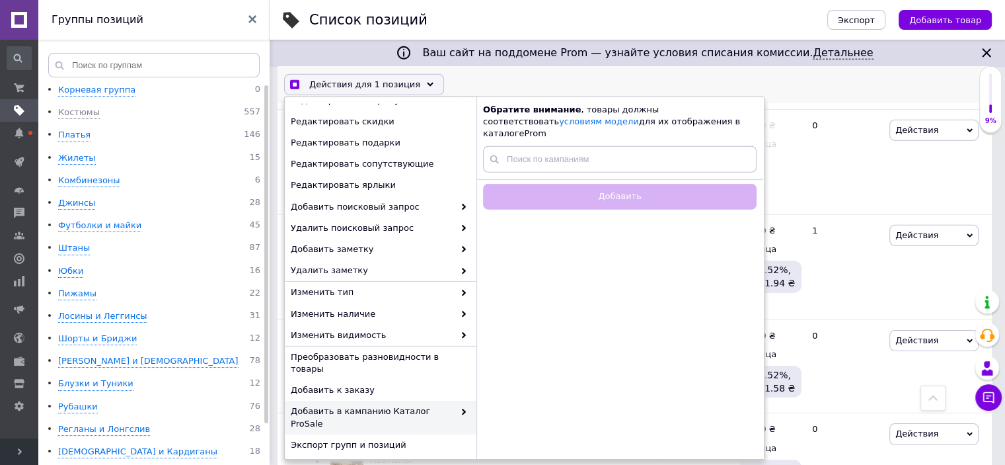
click at [333, 461] on span "Удалить" at bounding box center [379, 467] width 177 height 12
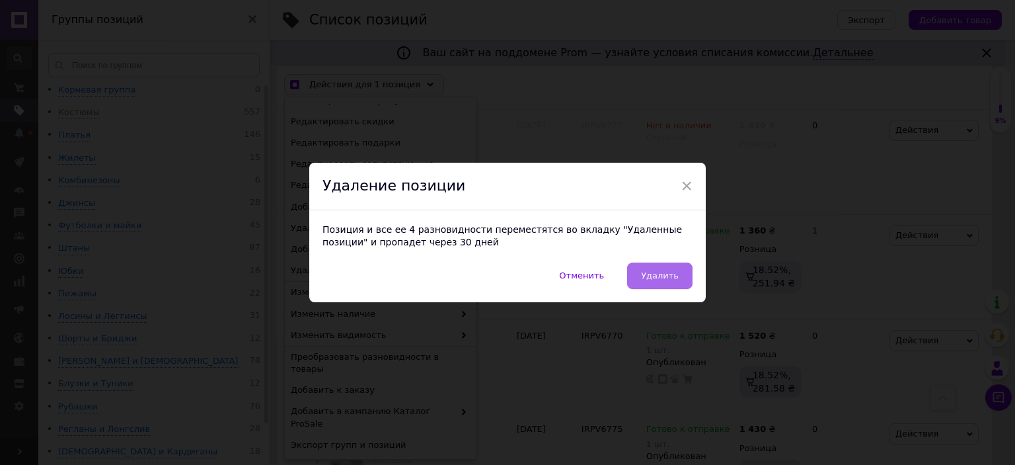
click at [670, 270] on span "Удалить" at bounding box center [660, 275] width 38 height 10
checkbox input "true"
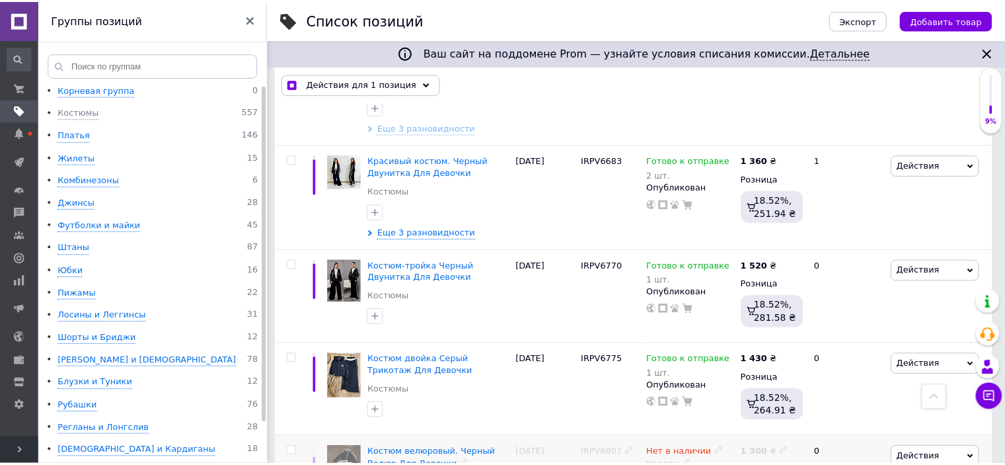
scroll to position [9096, 0]
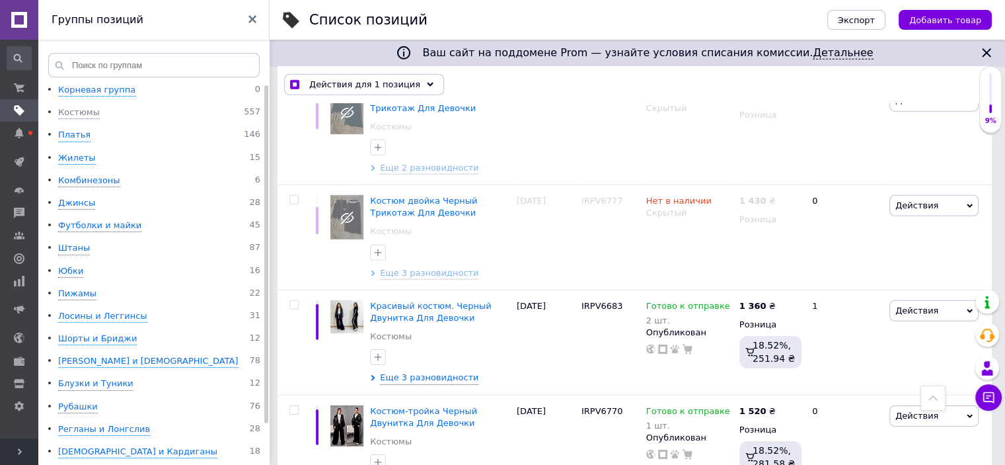
checkbox input "false"
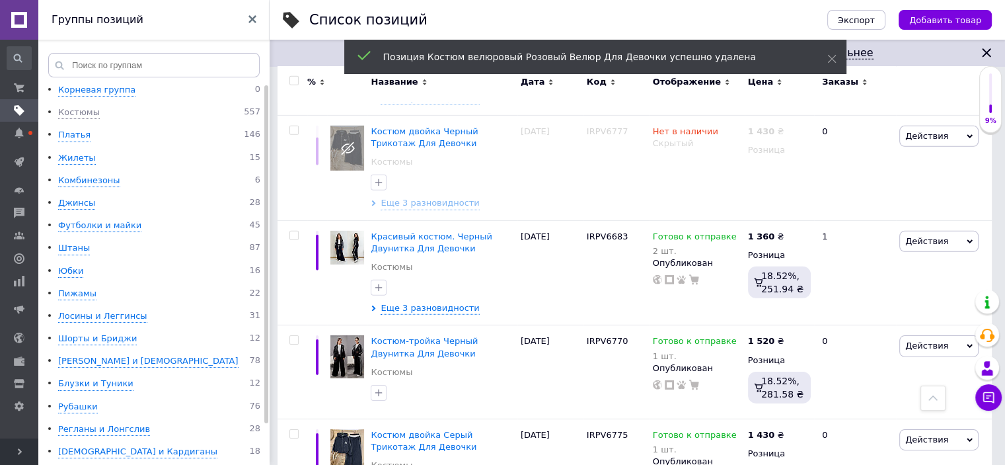
scroll to position [8979, 0]
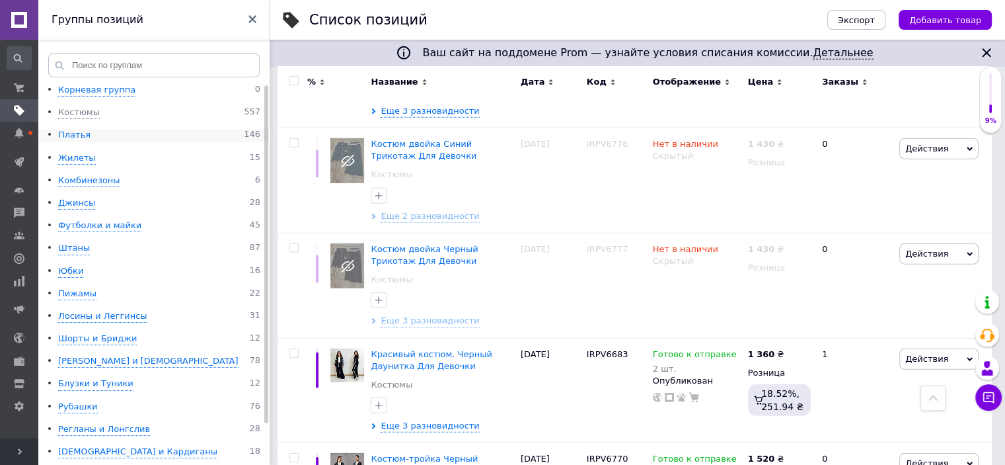
click at [62, 139] on div "Платья" at bounding box center [74, 135] width 32 height 13
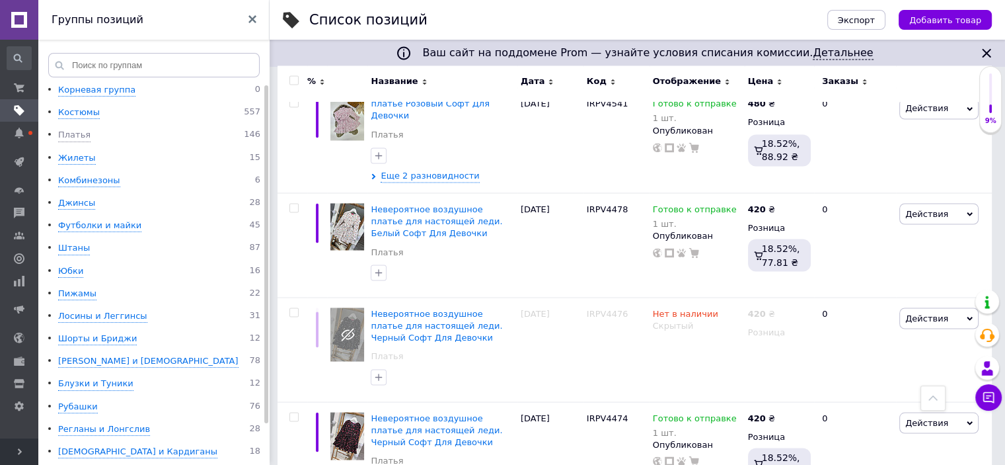
scroll to position [2312, 0]
click at [292, 307] on input "checkbox" at bounding box center [294, 311] width 9 height 9
checkbox input "true"
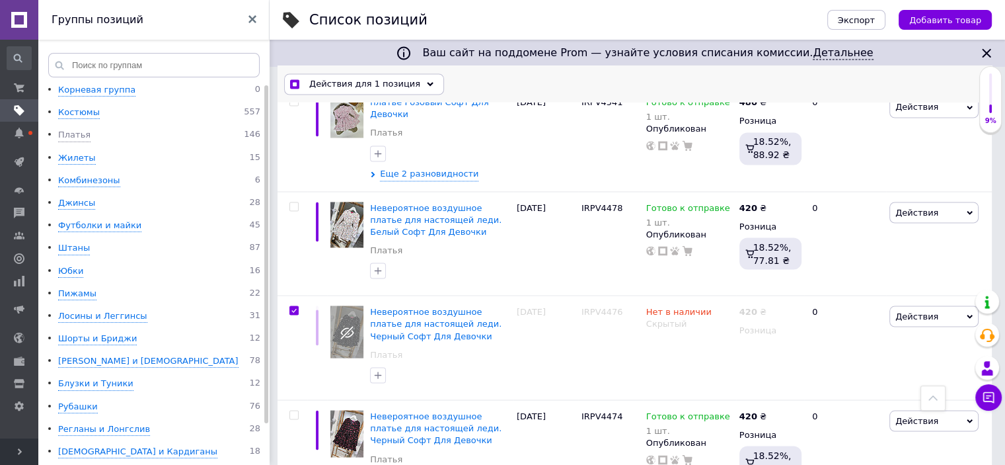
click at [427, 84] on use at bounding box center [430, 84] width 7 height 4
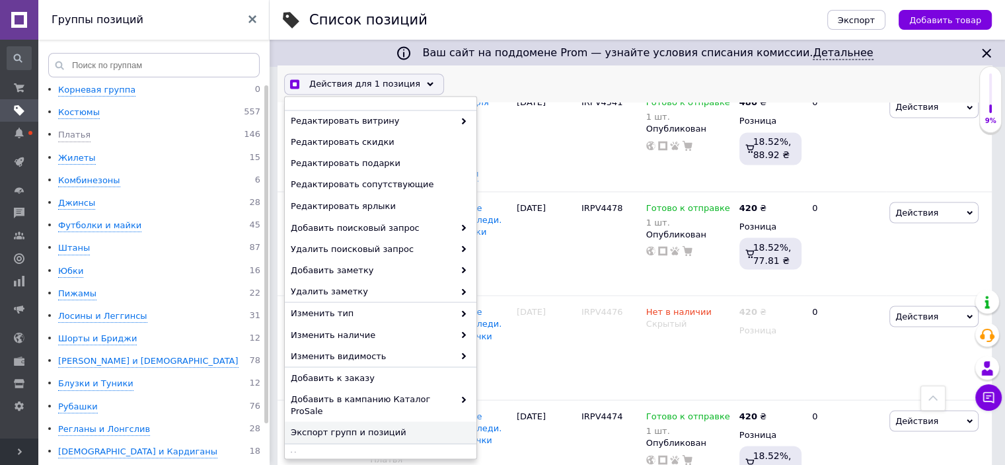
scroll to position [2313, 0]
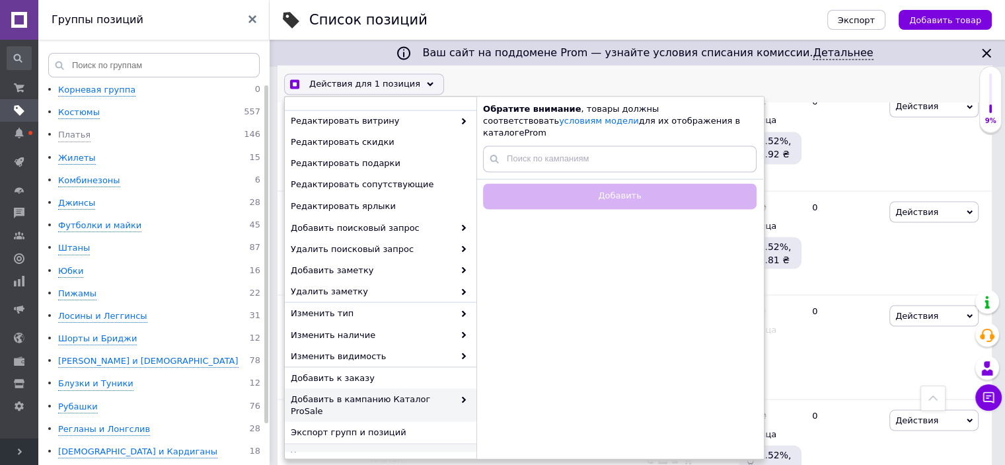
click at [323, 448] on span "Удалить" at bounding box center [379, 454] width 177 height 12
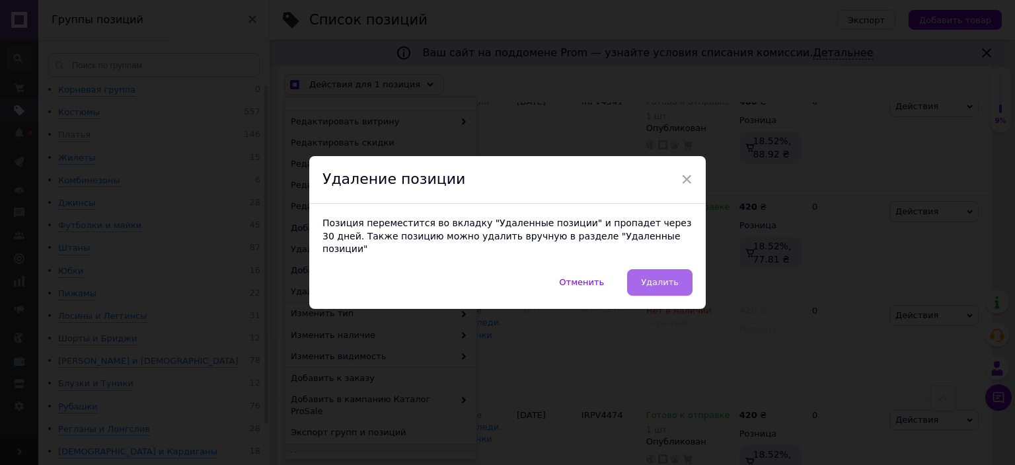
click at [657, 277] on span "Удалить" at bounding box center [660, 282] width 38 height 10
checkbox input "true"
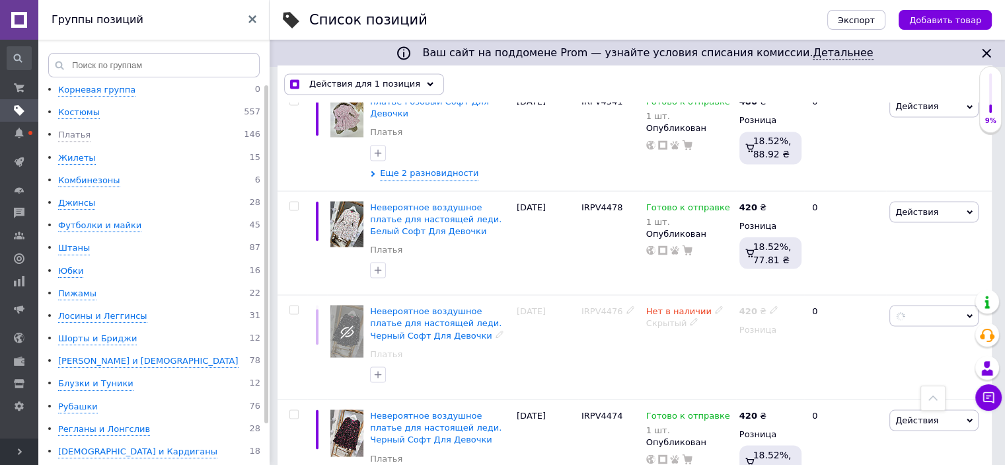
checkbox input "false"
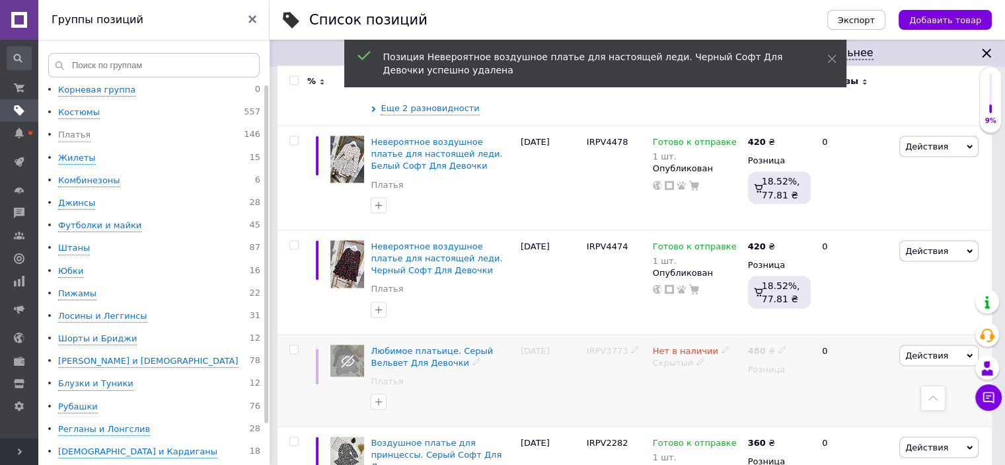
click at [295, 345] on input "checkbox" at bounding box center [294, 349] width 9 height 9
checkbox input "true"
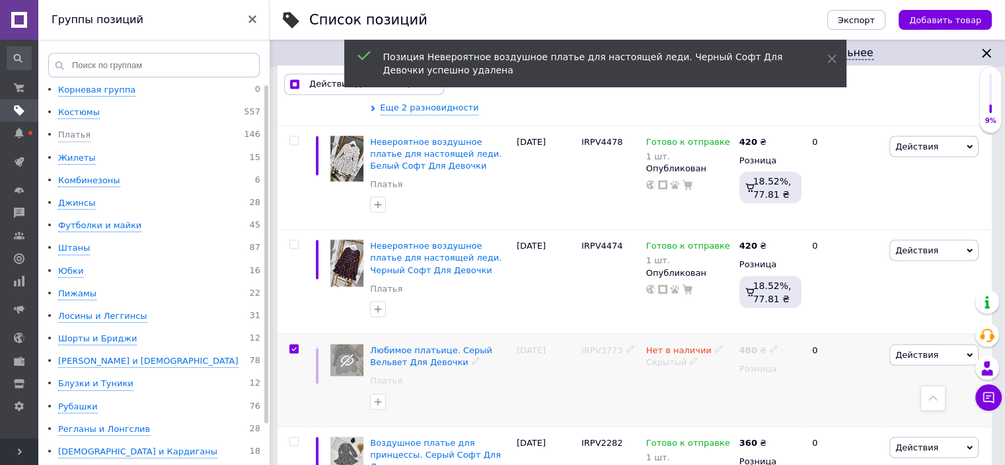
scroll to position [2378, 0]
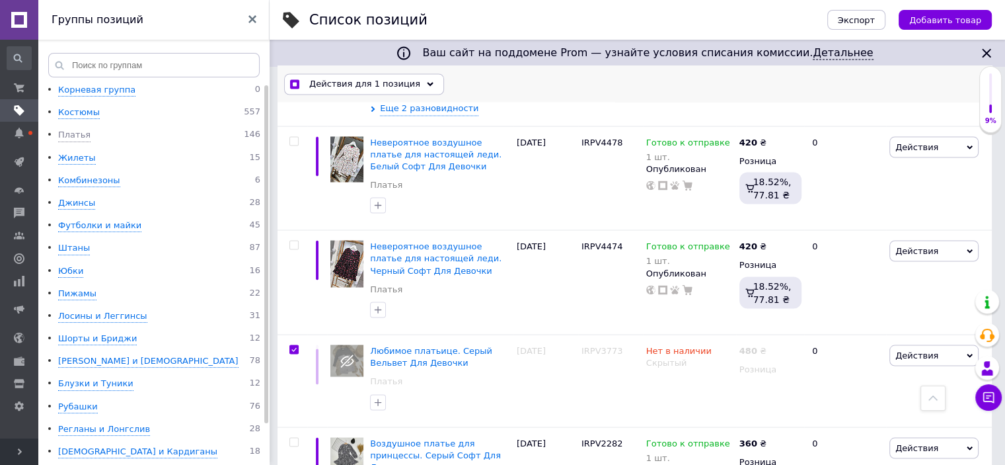
click at [427, 81] on icon at bounding box center [430, 84] width 7 height 7
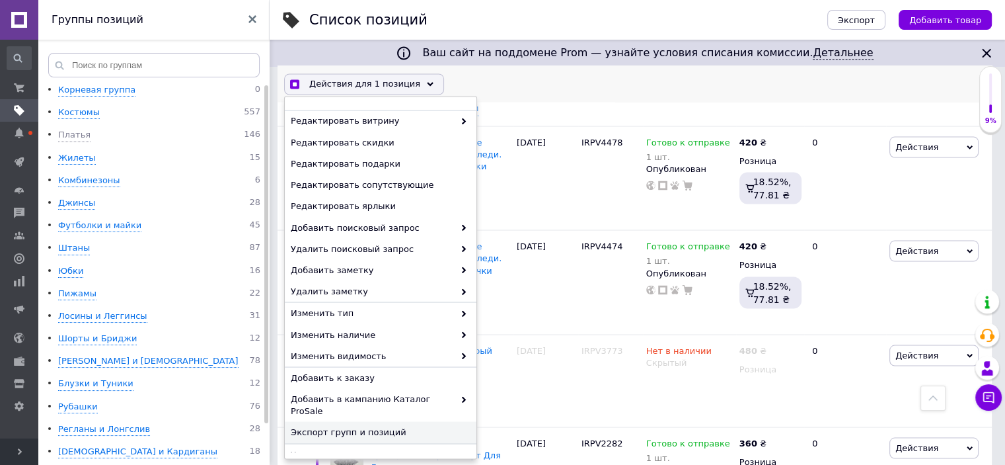
scroll to position [2379, 0]
click at [336, 448] on span "Удалить" at bounding box center [379, 454] width 177 height 12
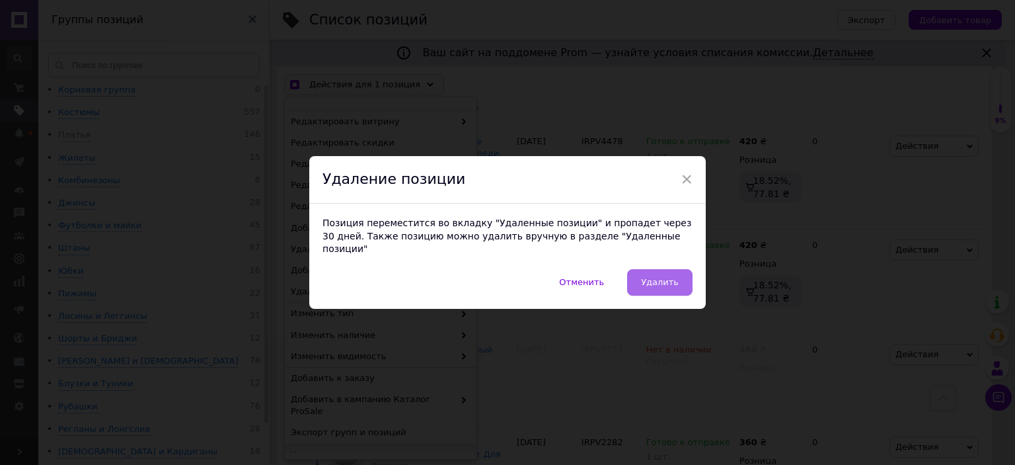
click at [664, 280] on span "Удалить" at bounding box center [660, 282] width 38 height 10
checkbox input "true"
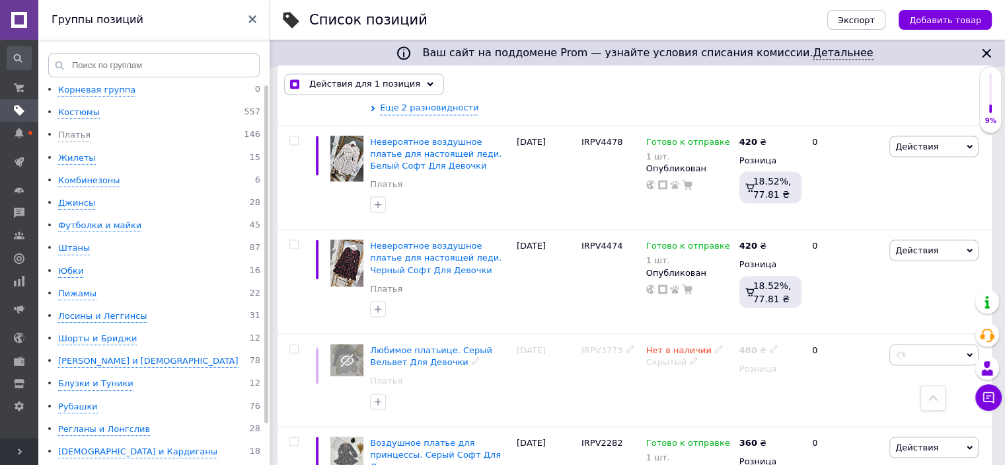
checkbox input "false"
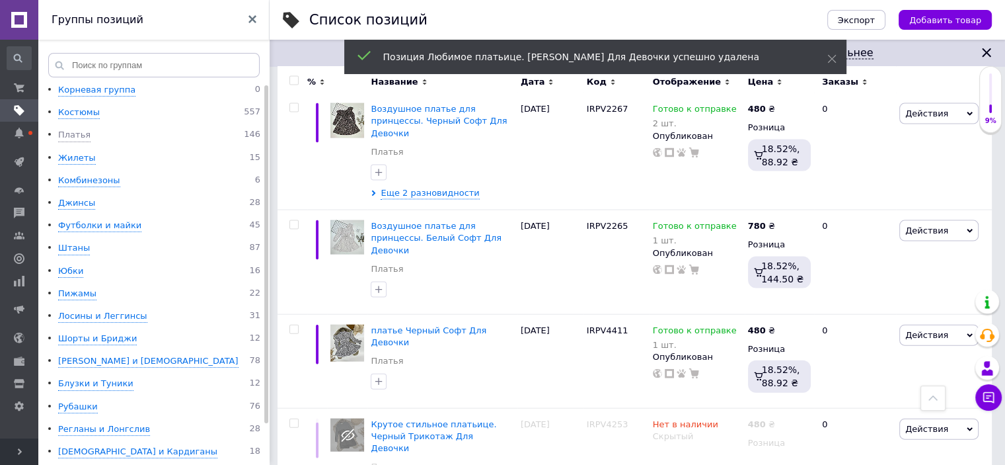
scroll to position [2841, 0]
click at [294, 418] on input "checkbox" at bounding box center [294, 422] width 9 height 9
checkbox input "true"
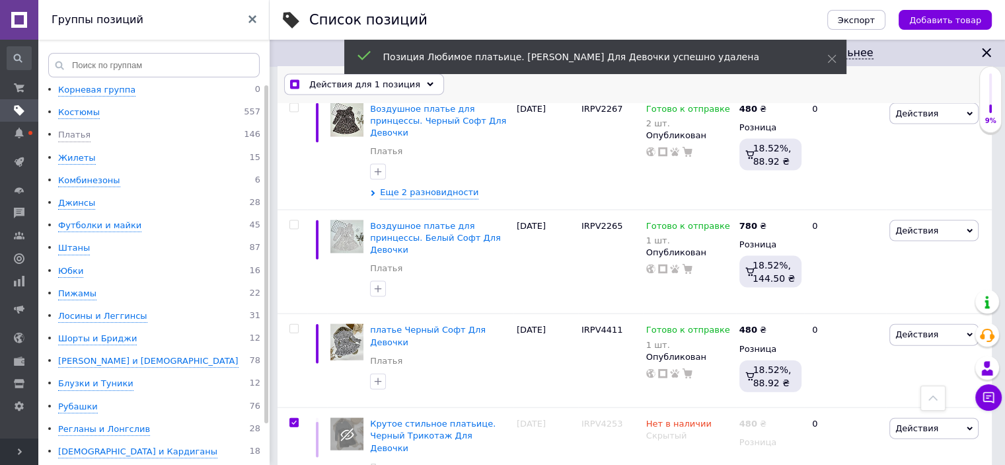
click at [413, 80] on div "Действия для 1 позиция" at bounding box center [364, 84] width 160 height 21
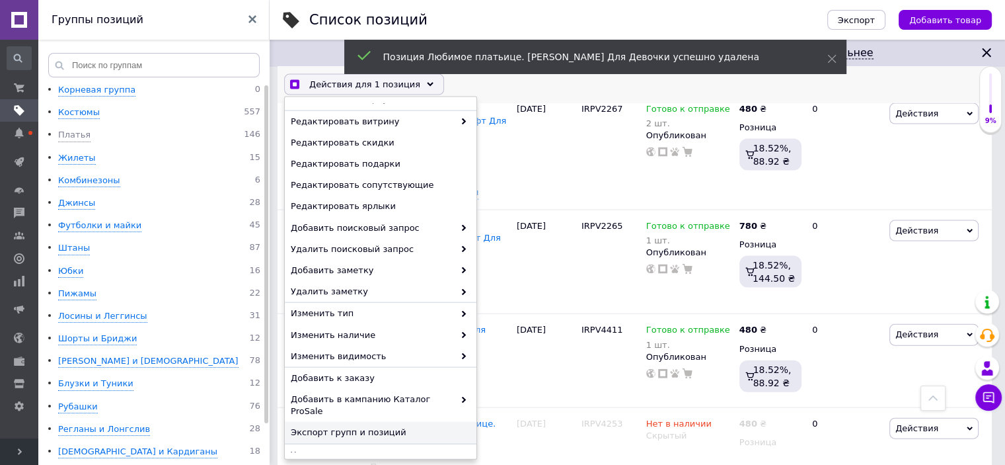
scroll to position [2842, 0]
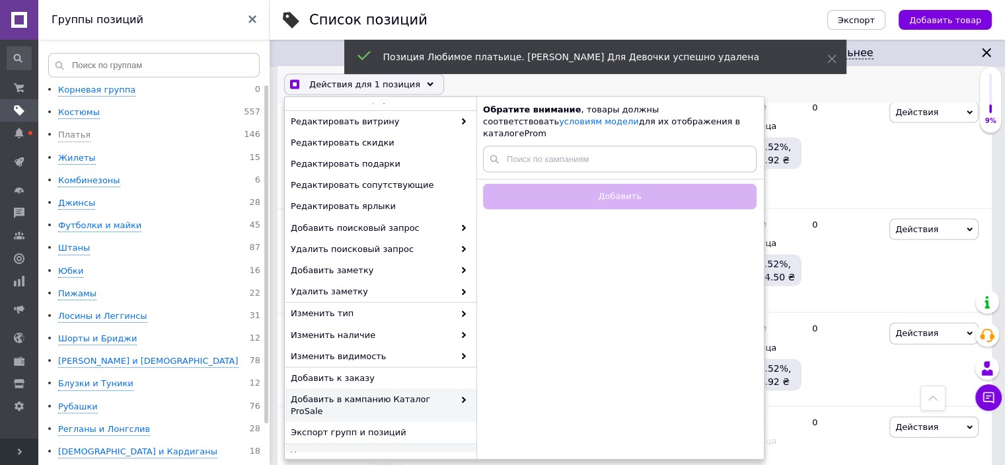
click at [320, 448] on span "Удалить" at bounding box center [379, 454] width 177 height 12
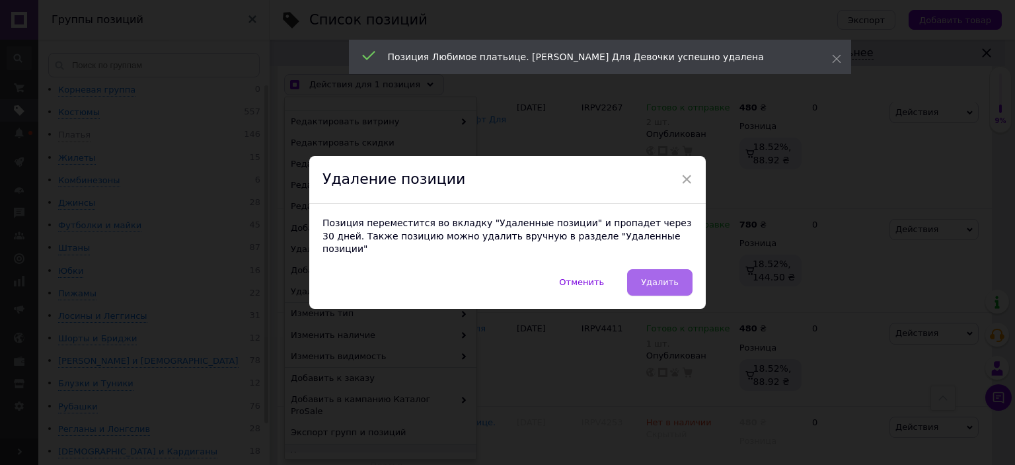
click at [666, 282] on button "Удалить" at bounding box center [659, 282] width 65 height 26
checkbox input "true"
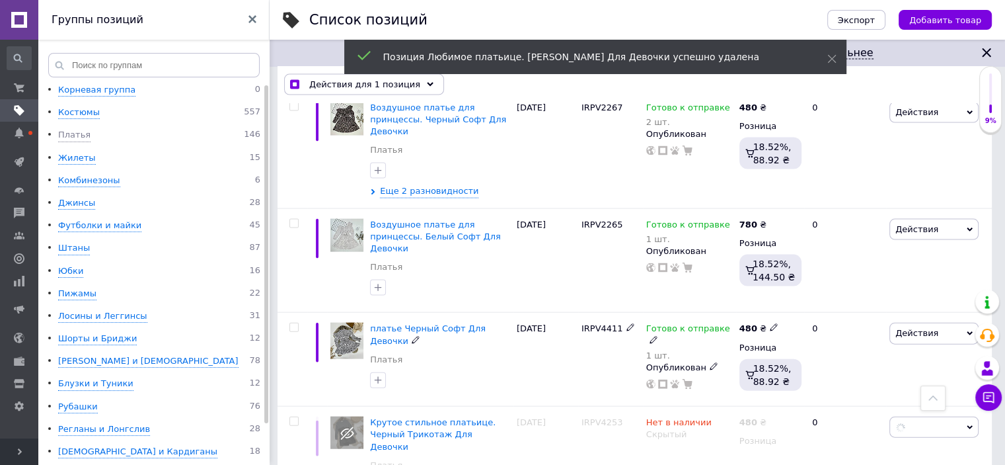
checkbox input "false"
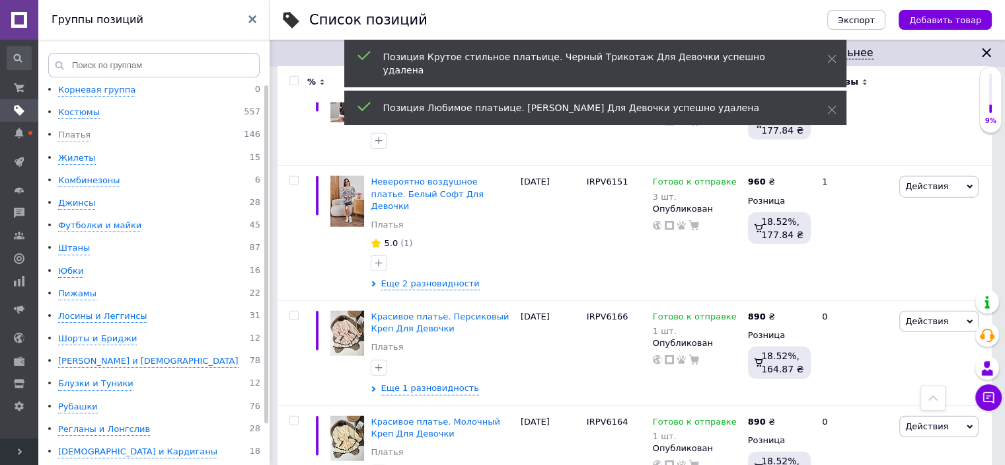
scroll to position [8327, 0]
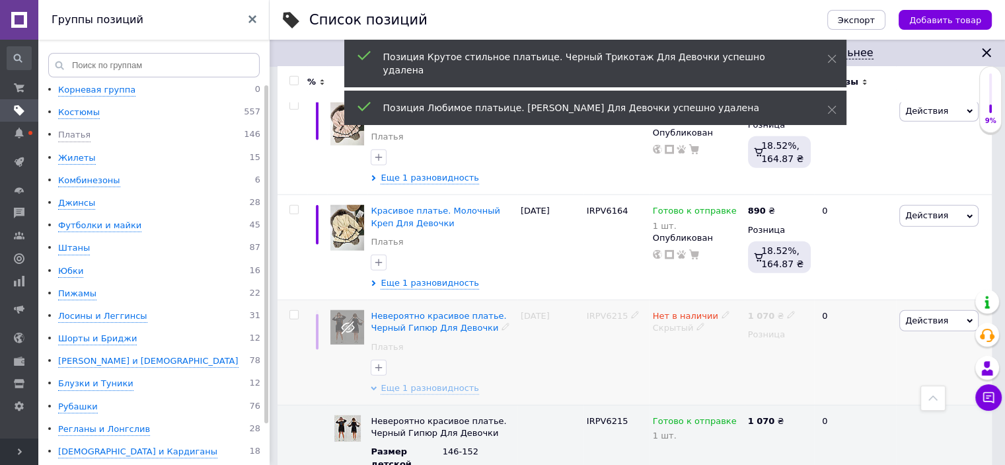
scroll to position [8525, 0]
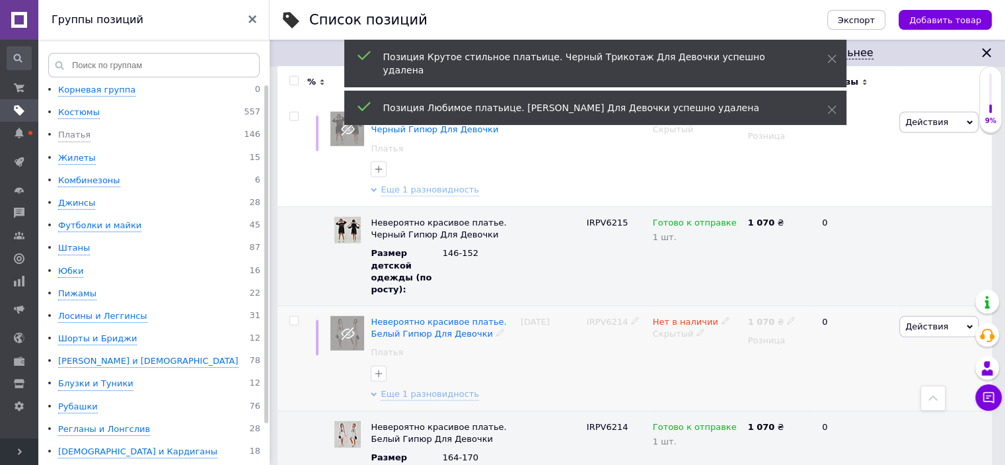
scroll to position [8723, 0]
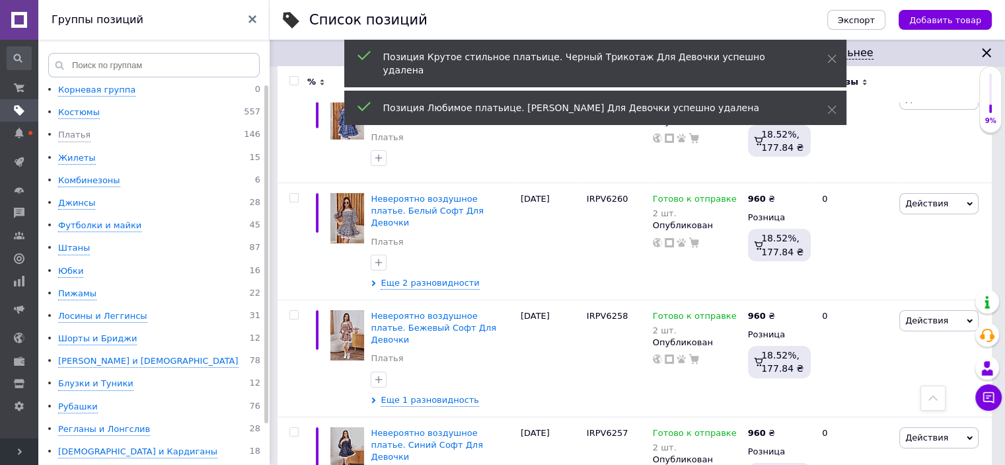
checkbox input "true"
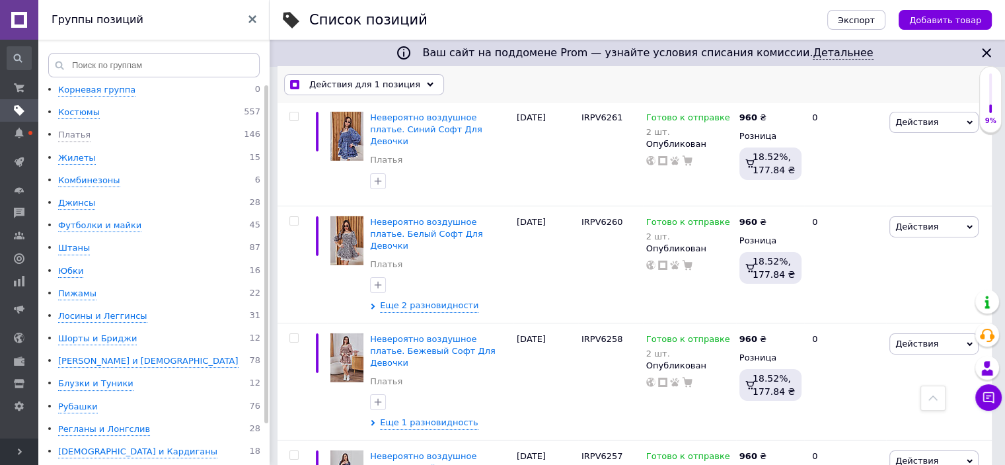
click at [427, 84] on use at bounding box center [430, 84] width 7 height 4
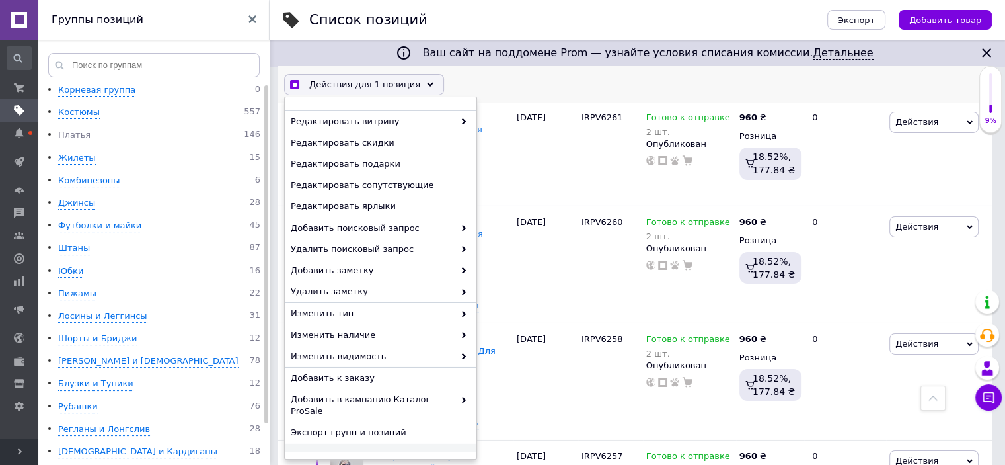
scroll to position [9382, 0]
click at [336, 448] on span "Удалить" at bounding box center [379, 454] width 177 height 12
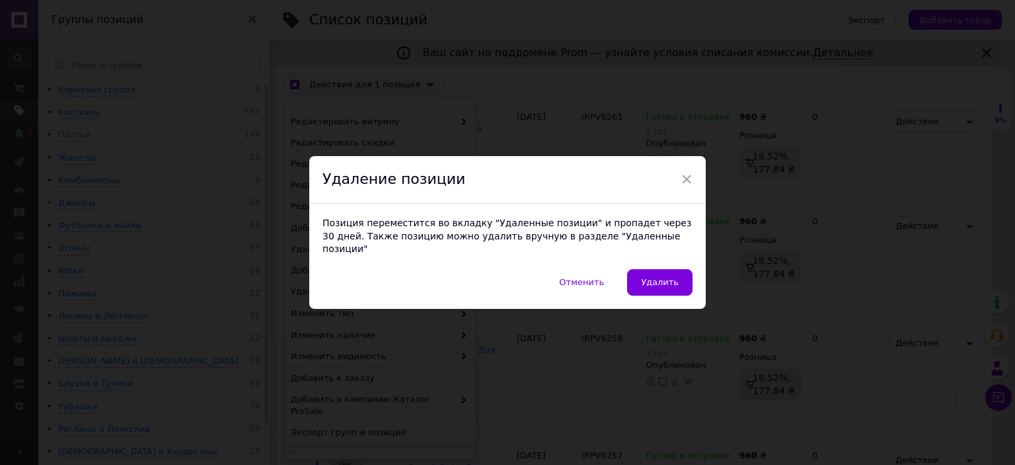
click at [649, 277] on span "Удалить" at bounding box center [660, 282] width 38 height 10
checkbox input "true"
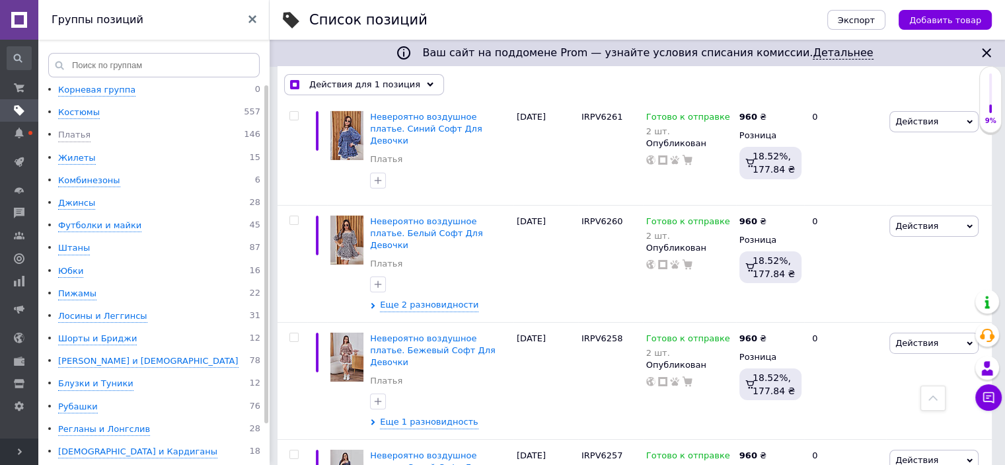
checkbox input "false"
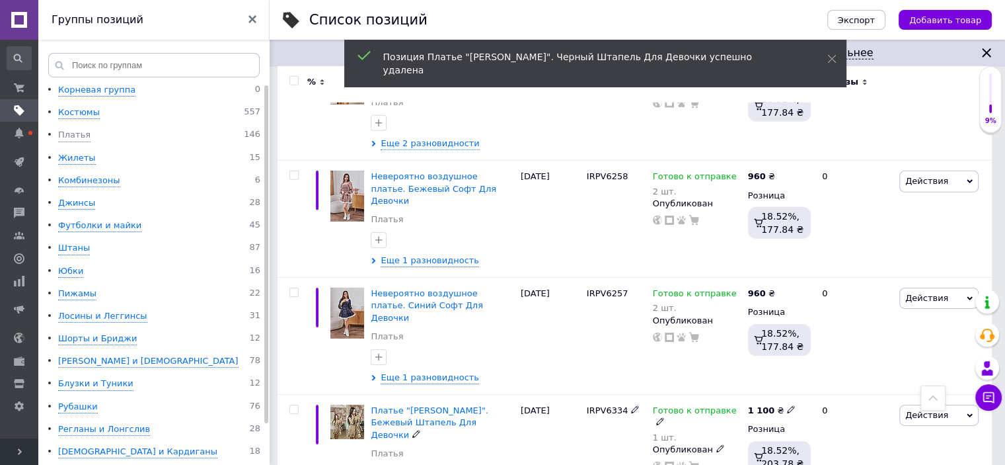
scroll to position [9216, 0]
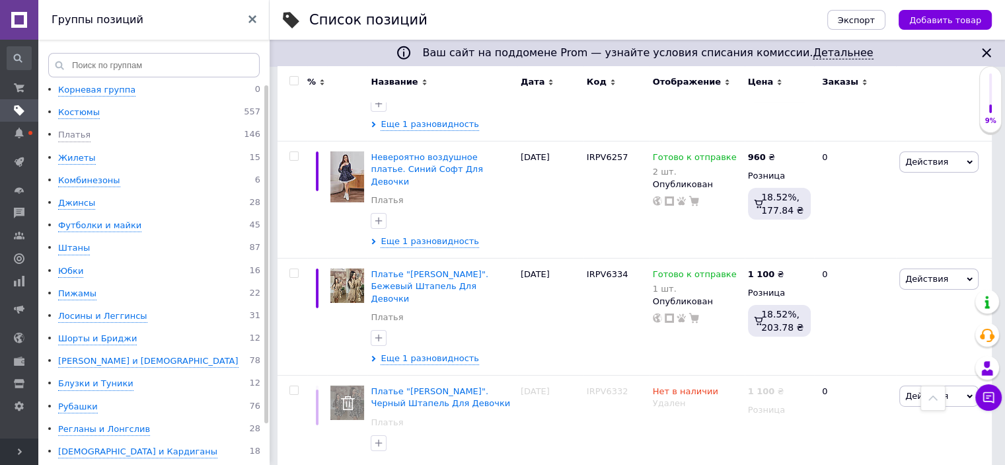
scroll to position [9348, 0]
checkbox input "true"
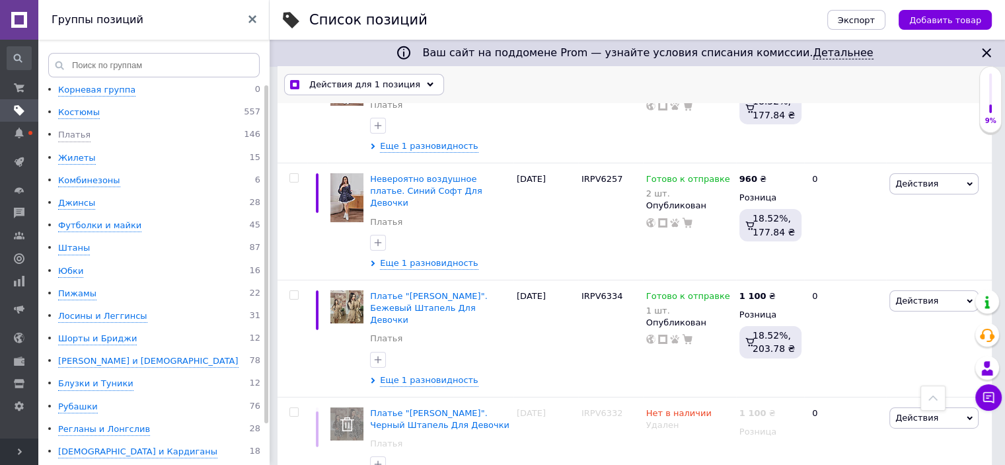
click at [427, 83] on icon at bounding box center [430, 84] width 7 height 7
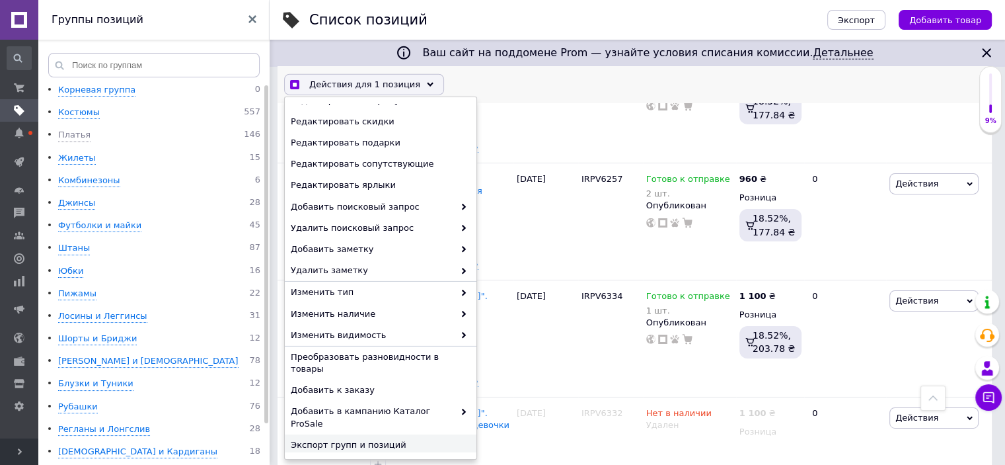
scroll to position [9349, 0]
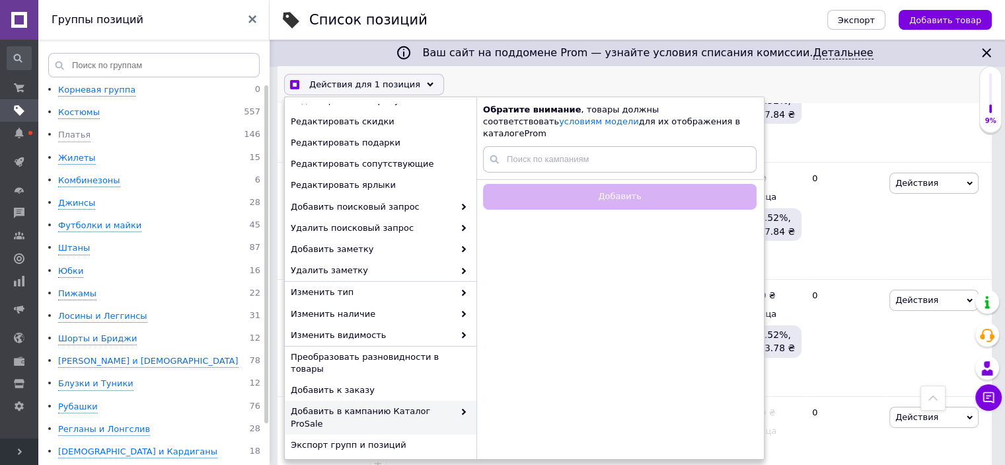
click at [331, 461] on span "Удалить" at bounding box center [379, 467] width 177 height 12
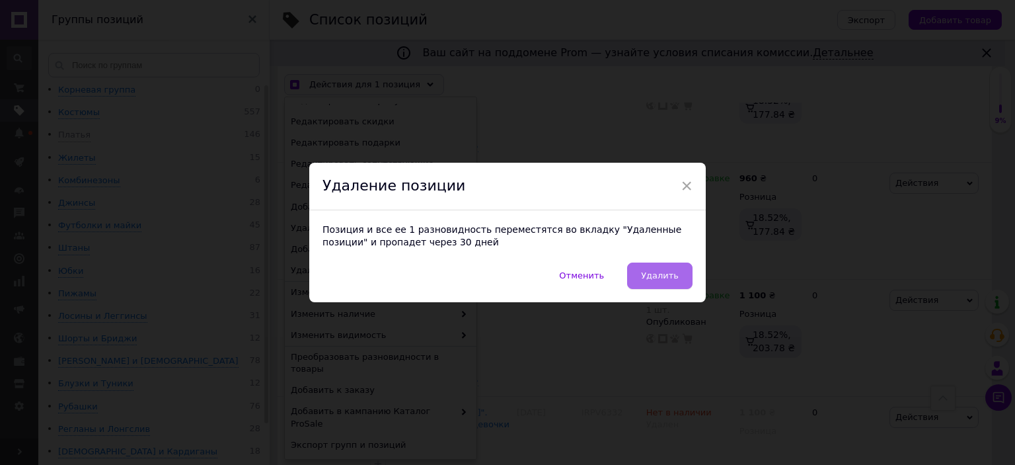
click at [659, 276] on span "Удалить" at bounding box center [660, 275] width 38 height 10
checkbox input "true"
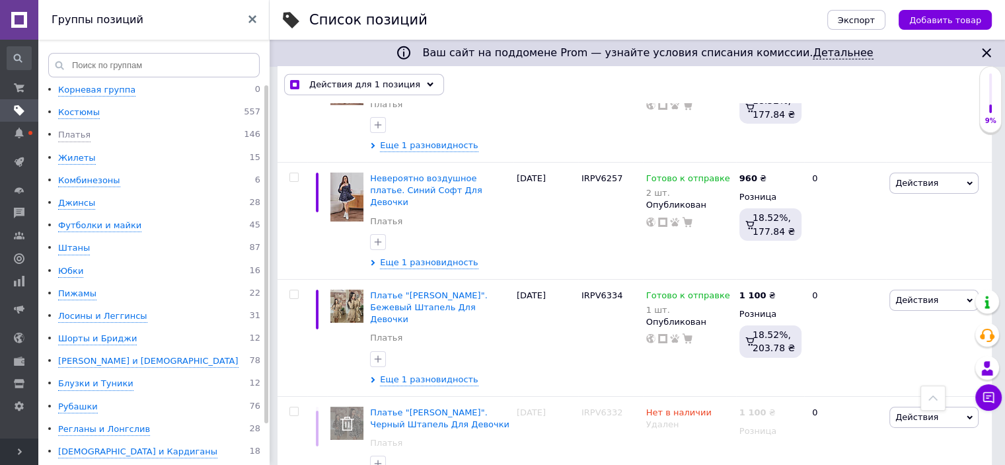
checkbox input "false"
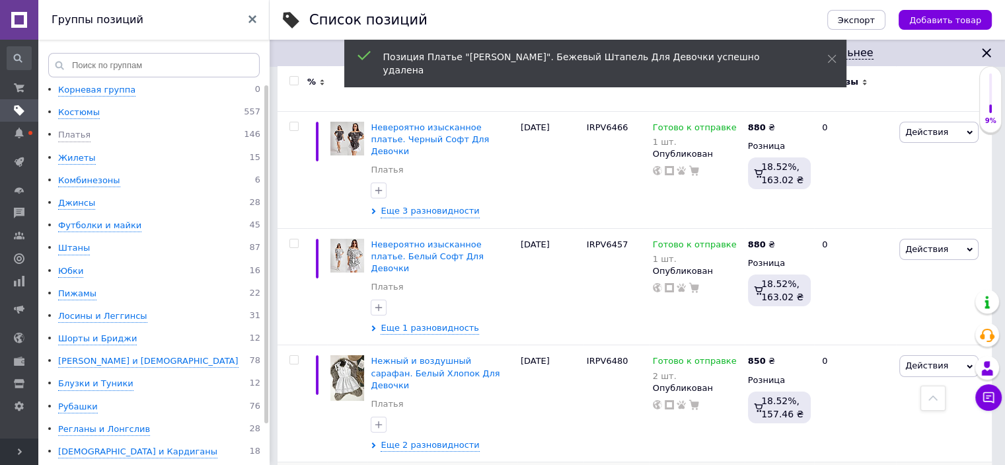
scroll to position [9944, 0]
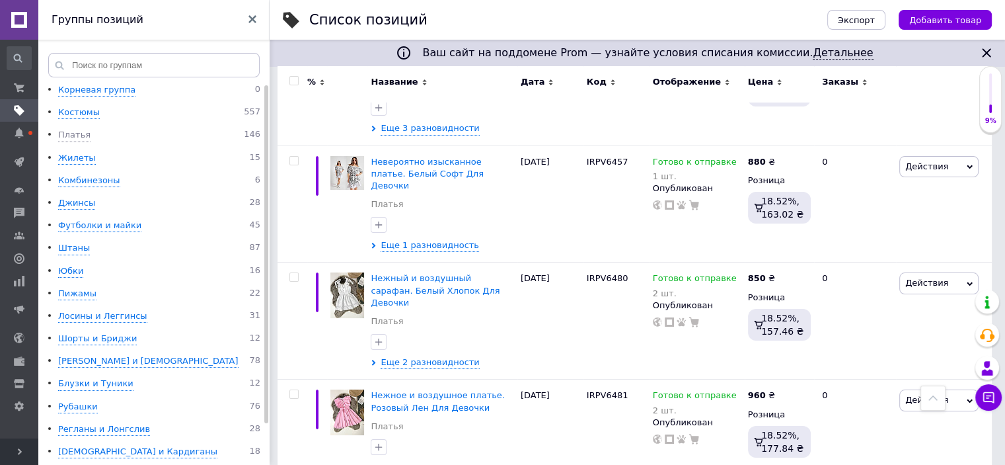
scroll to position [10059, 0]
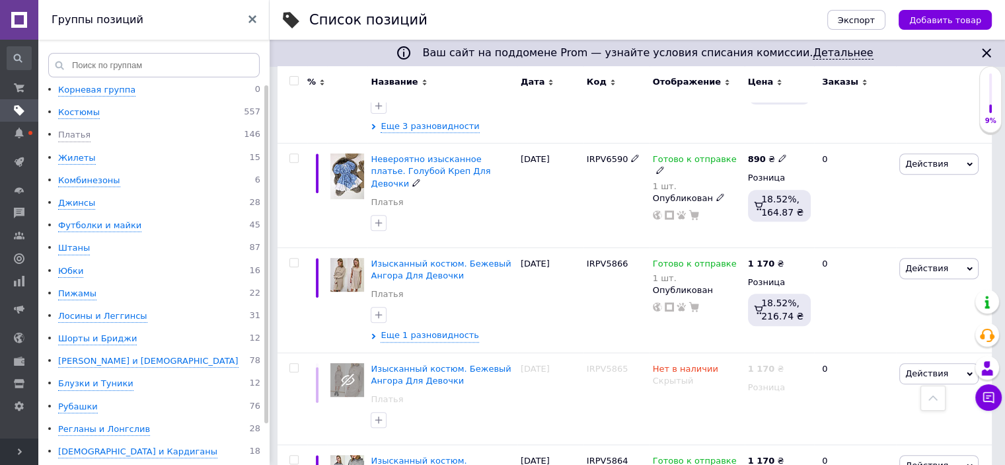
scroll to position [625, 0]
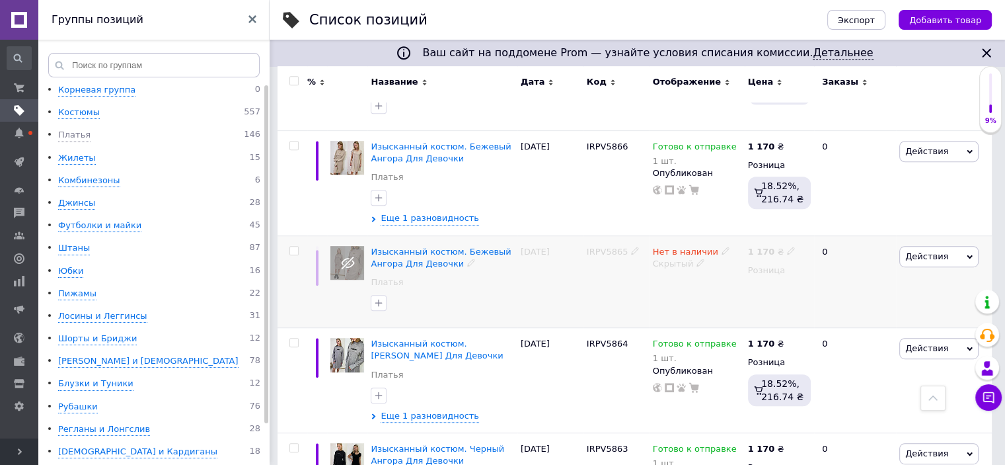
click at [294, 247] on input "checkbox" at bounding box center [294, 251] width 9 height 9
checkbox input "true"
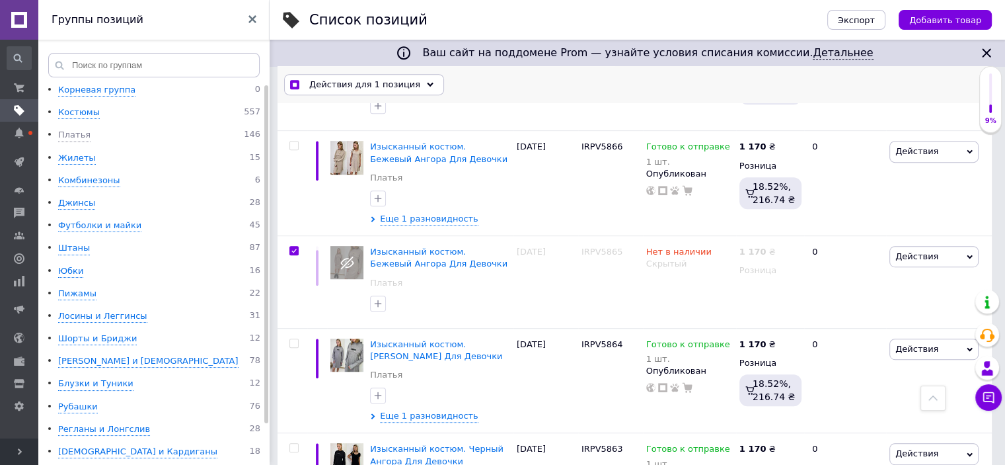
click at [427, 83] on icon at bounding box center [430, 84] width 7 height 7
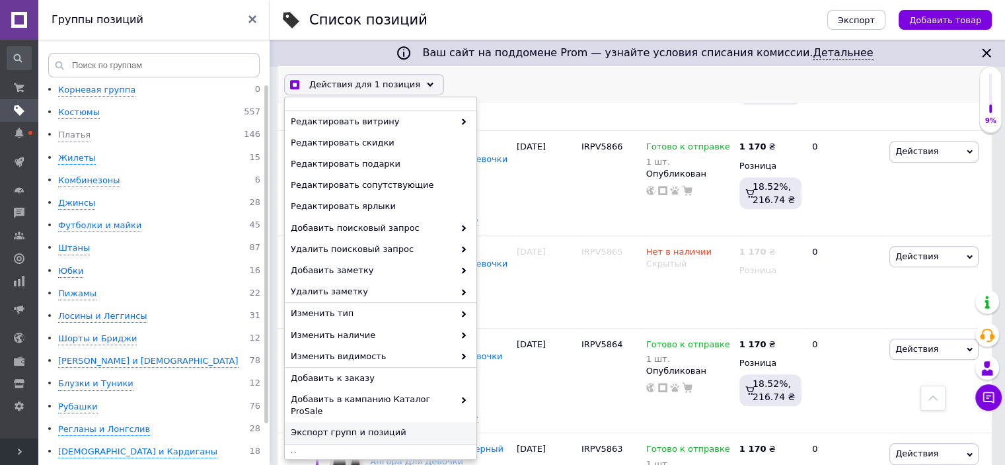
scroll to position [625, 0]
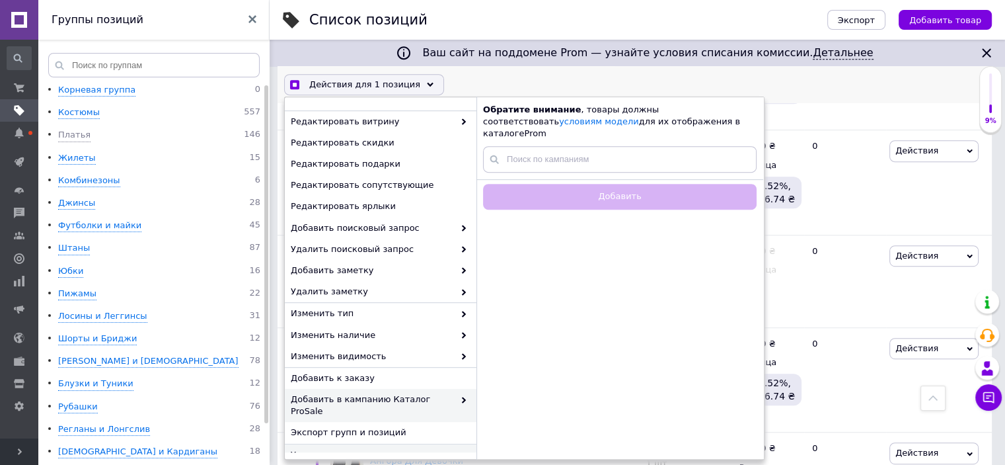
click at [341, 448] on span "Удалить" at bounding box center [379, 454] width 177 height 12
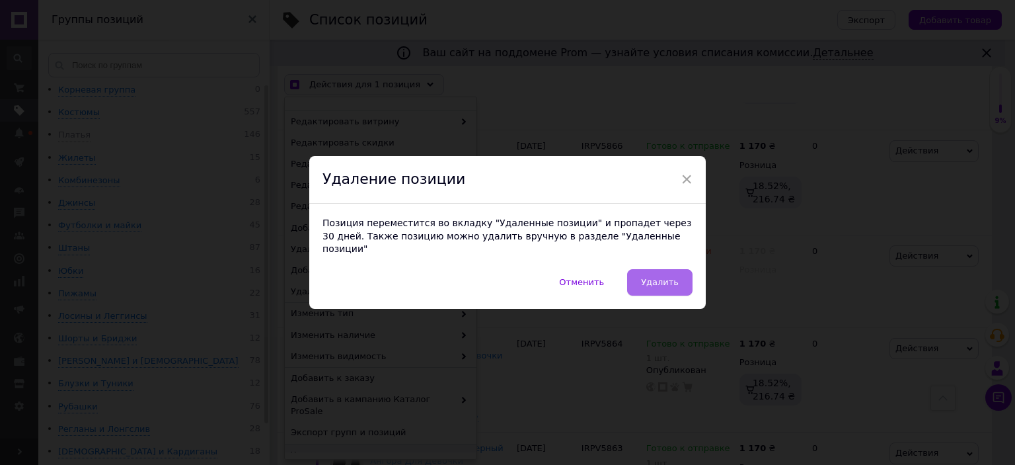
click at [656, 277] on span "Удалить" at bounding box center [660, 282] width 38 height 10
checkbox input "true"
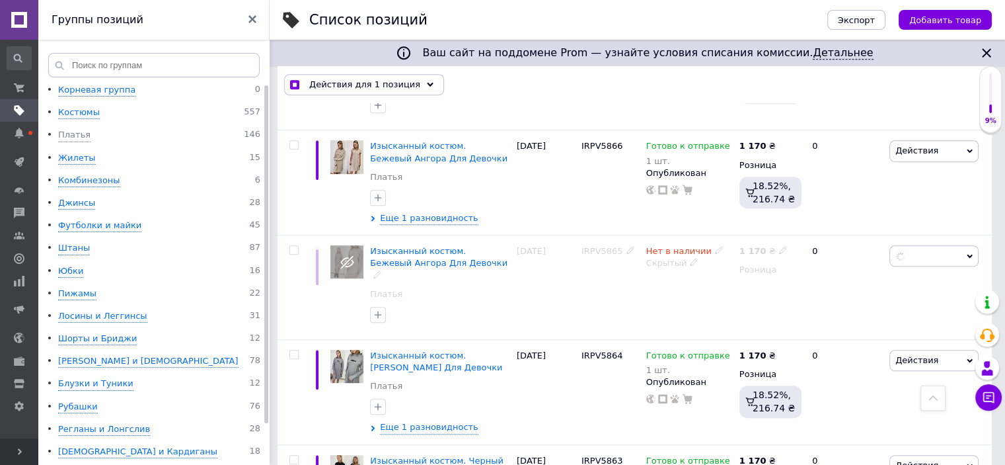
checkbox input "false"
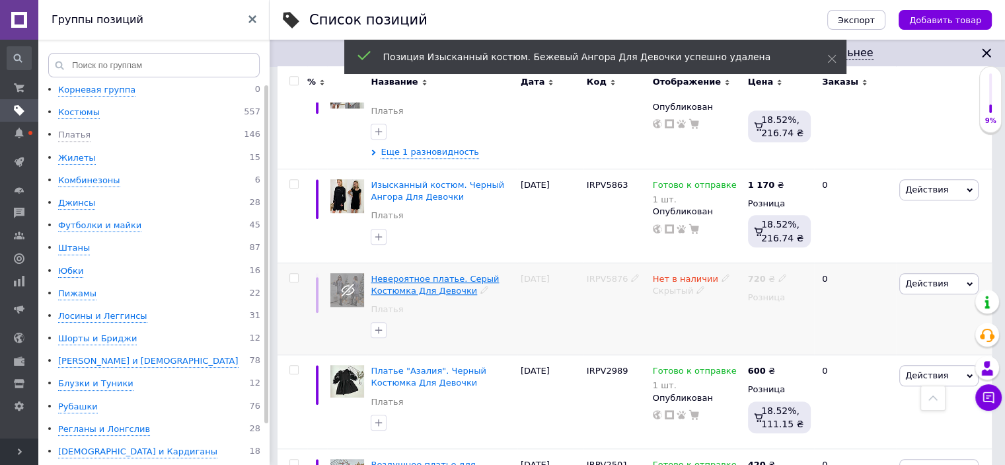
scroll to position [889, 0]
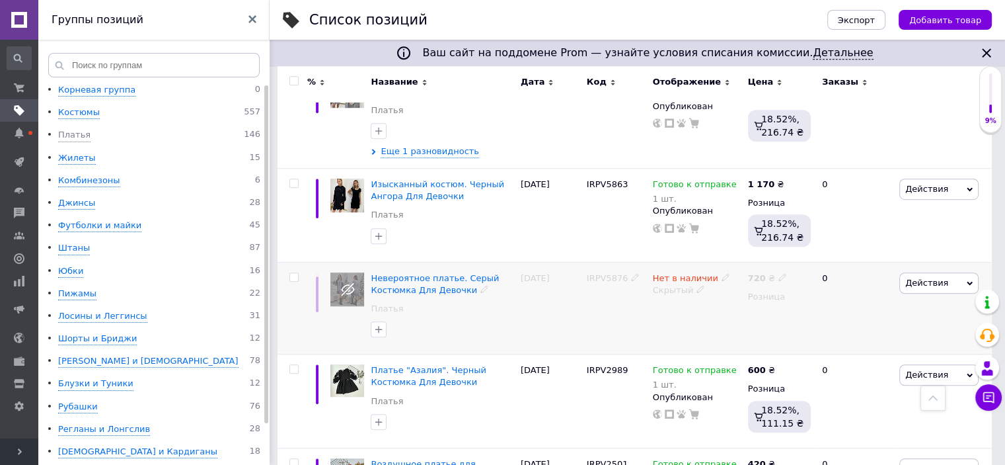
click at [296, 273] on input "checkbox" at bounding box center [294, 277] width 9 height 9
checkbox input "true"
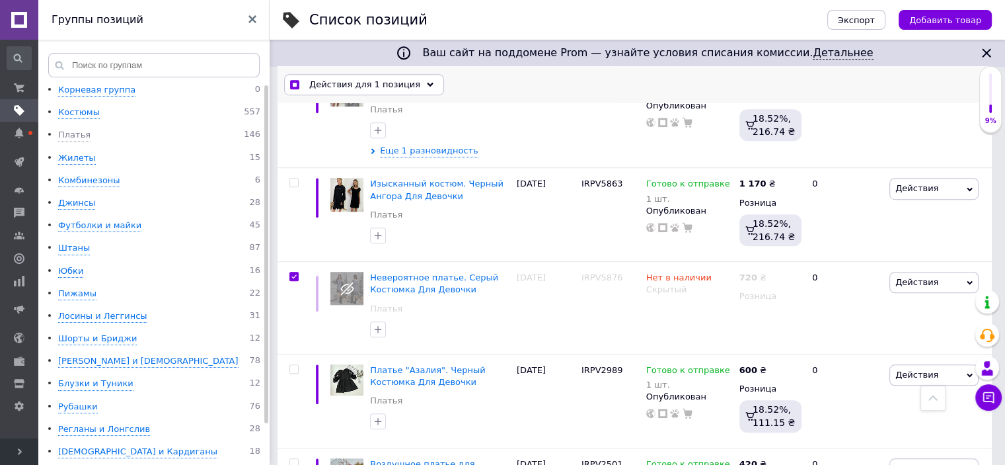
click at [427, 84] on use at bounding box center [430, 84] width 7 height 4
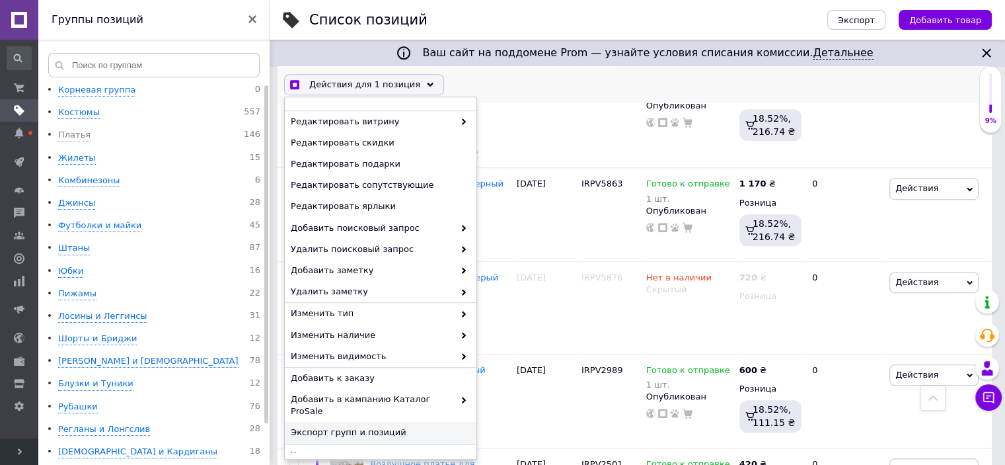
scroll to position [890, 0]
click at [323, 448] on span "Удалить" at bounding box center [379, 454] width 177 height 12
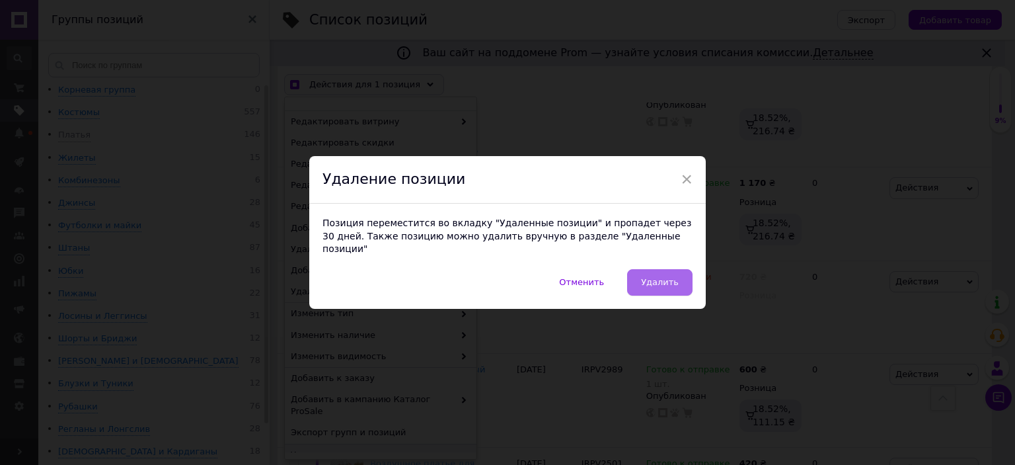
click at [647, 280] on span "Удалить" at bounding box center [660, 282] width 38 height 10
checkbox input "true"
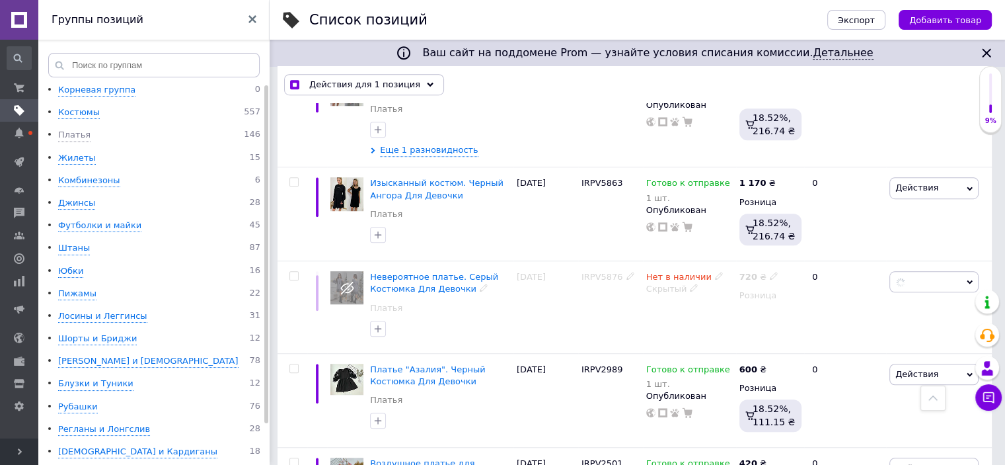
checkbox input "false"
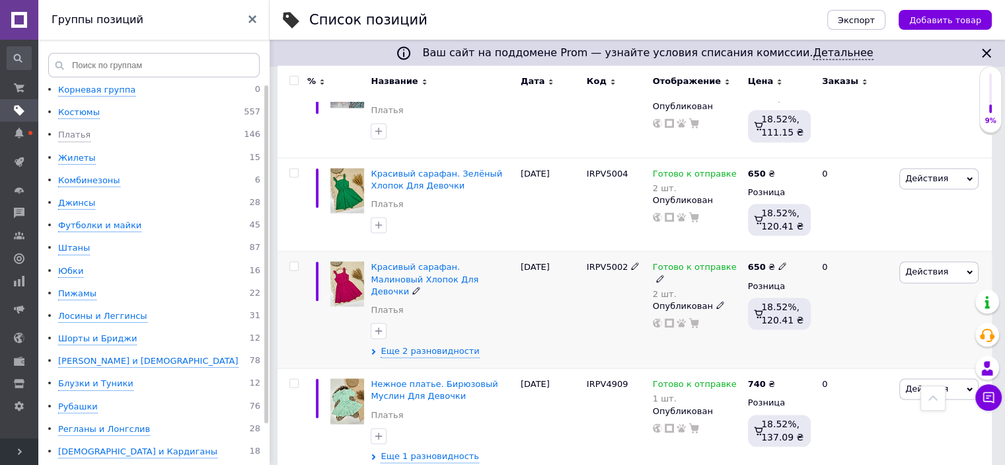
scroll to position [2080, 0]
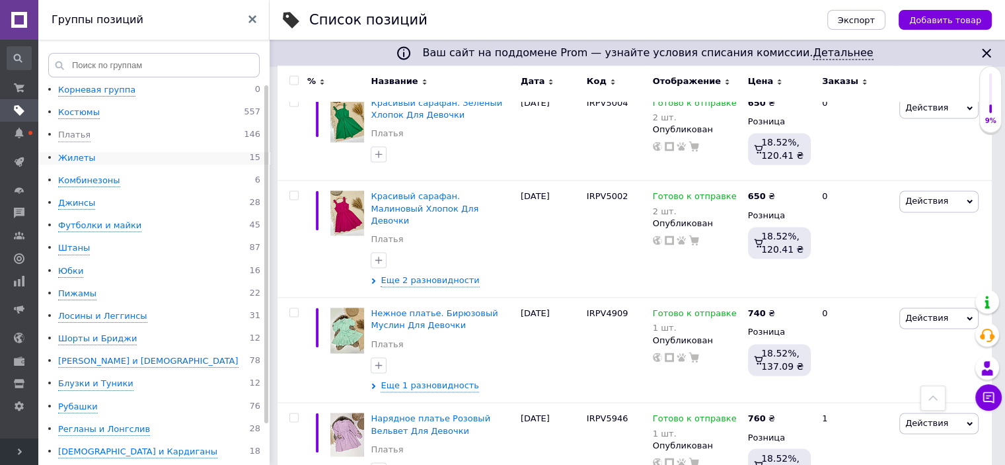
click at [77, 157] on div "Жилеты" at bounding box center [77, 158] width 38 height 13
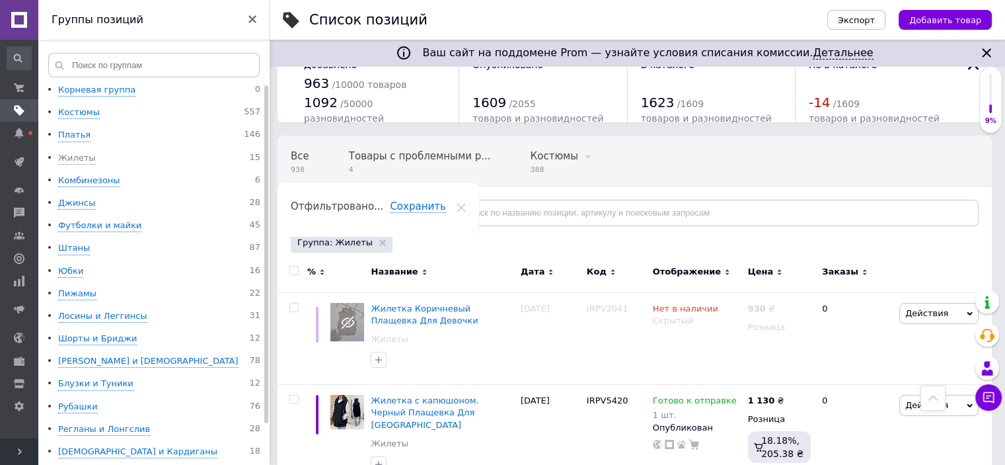
scroll to position [27, 0]
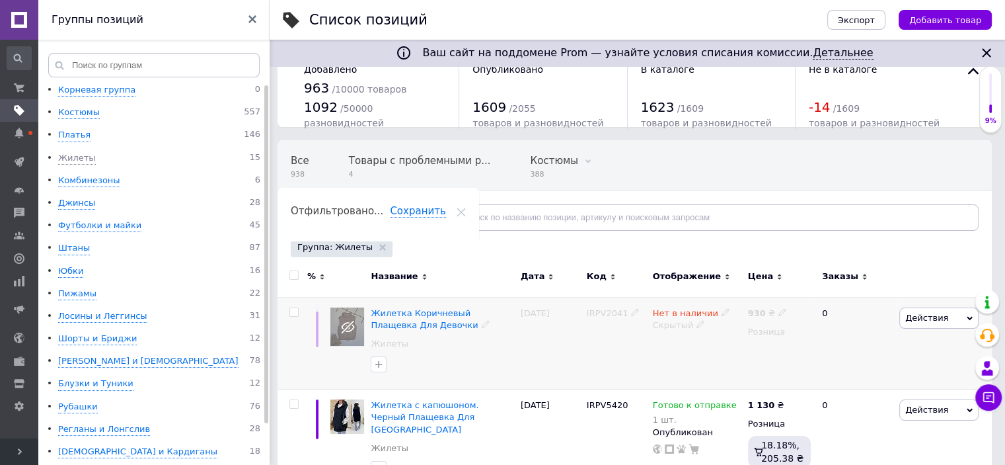
click at [293, 311] on input "checkbox" at bounding box center [294, 312] width 9 height 9
checkbox input "true"
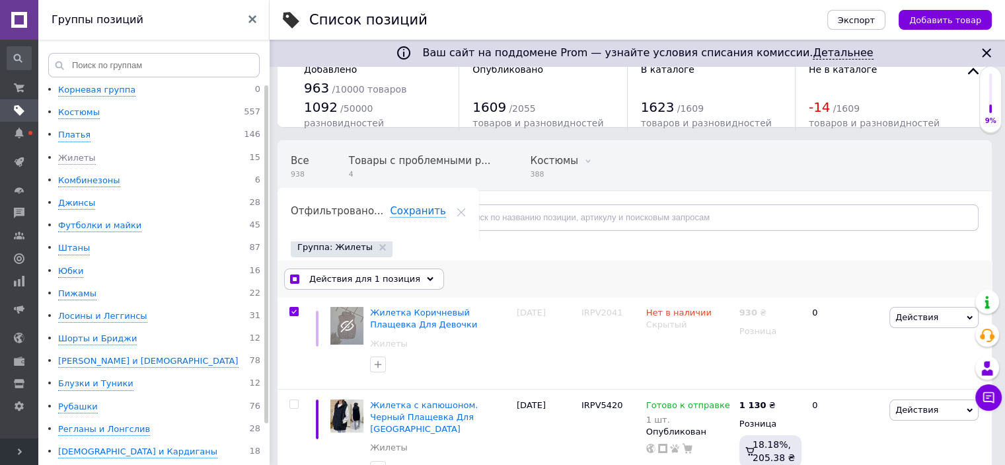
click at [427, 276] on icon at bounding box center [430, 279] width 7 height 7
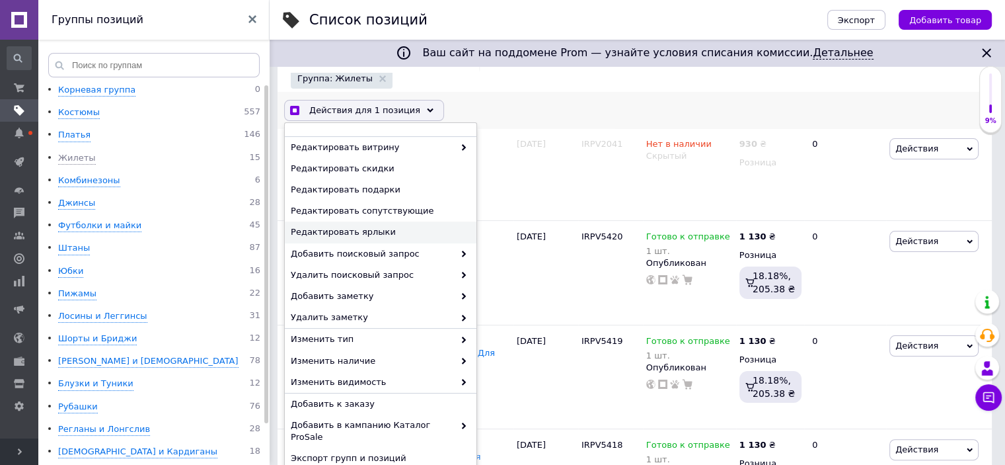
scroll to position [226, 0]
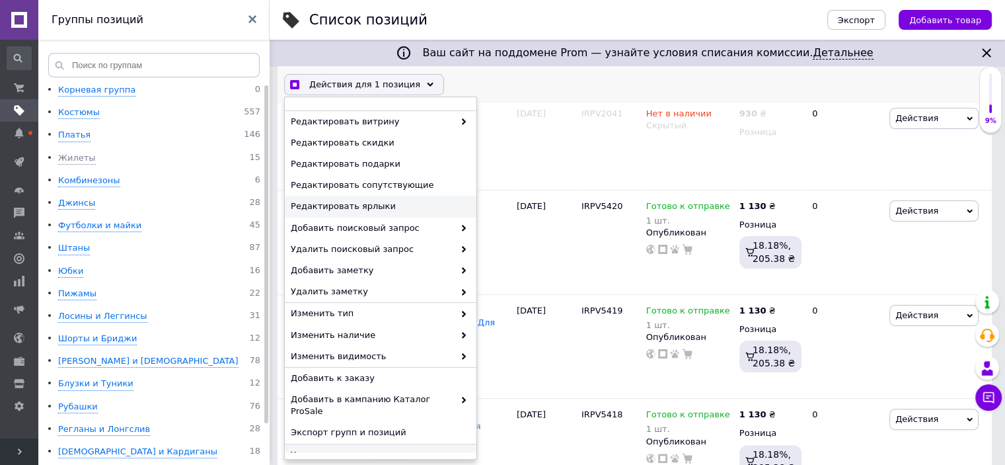
click at [328, 448] on span "Удалить" at bounding box center [379, 454] width 177 height 12
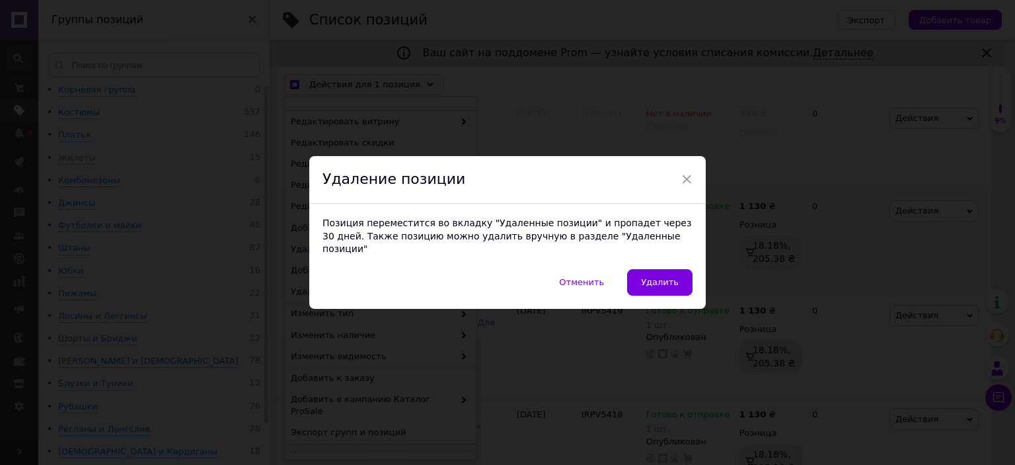
click at [645, 280] on button "Удалить" at bounding box center [659, 282] width 65 height 26
checkbox input "true"
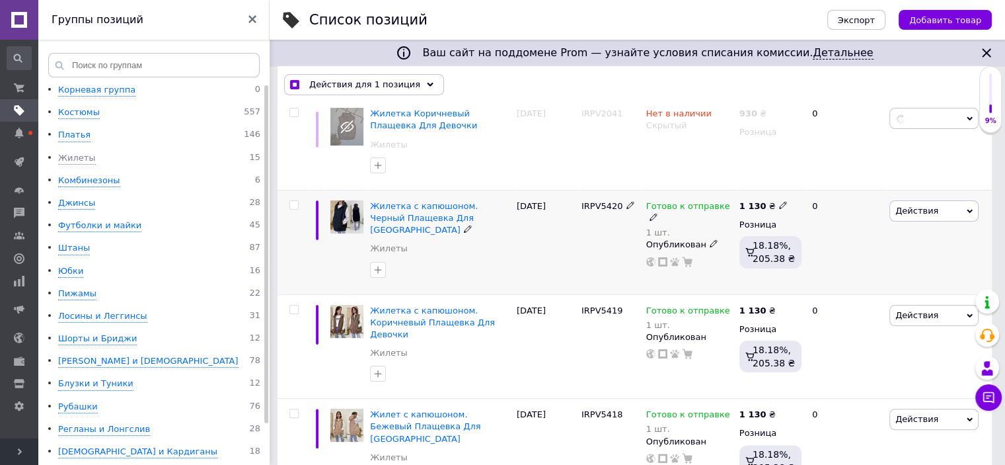
checkbox input "false"
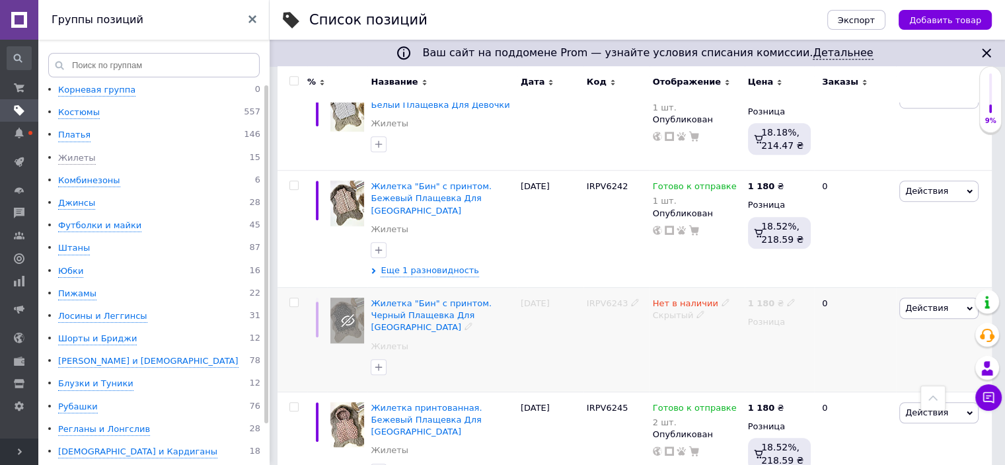
scroll to position [887, 0]
click at [296, 297] on input "checkbox" at bounding box center [294, 301] width 9 height 9
checkbox input "true"
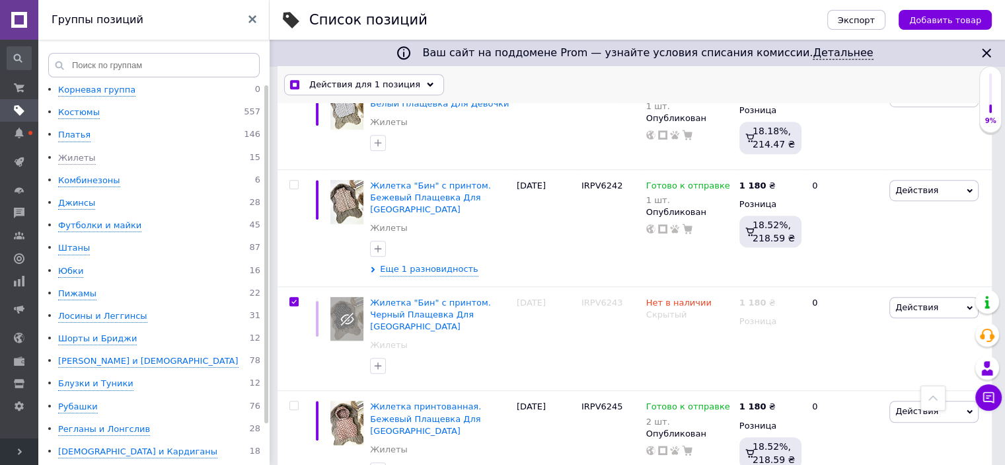
click at [427, 81] on icon at bounding box center [430, 84] width 7 height 7
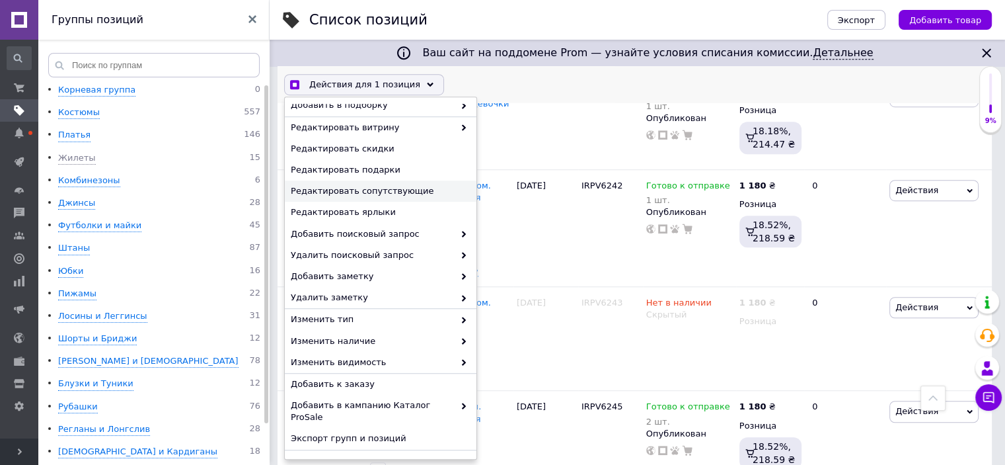
scroll to position [125, 0]
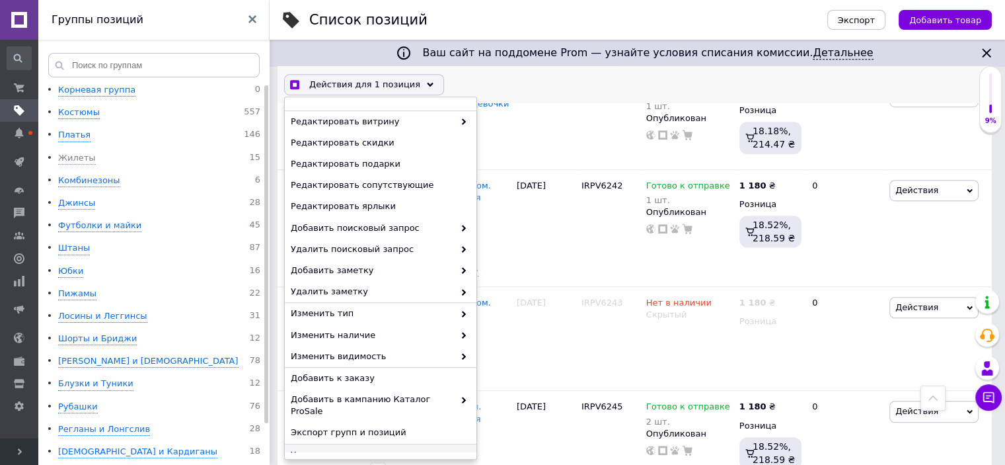
click at [325, 448] on span "Удалить" at bounding box center [379, 454] width 177 height 12
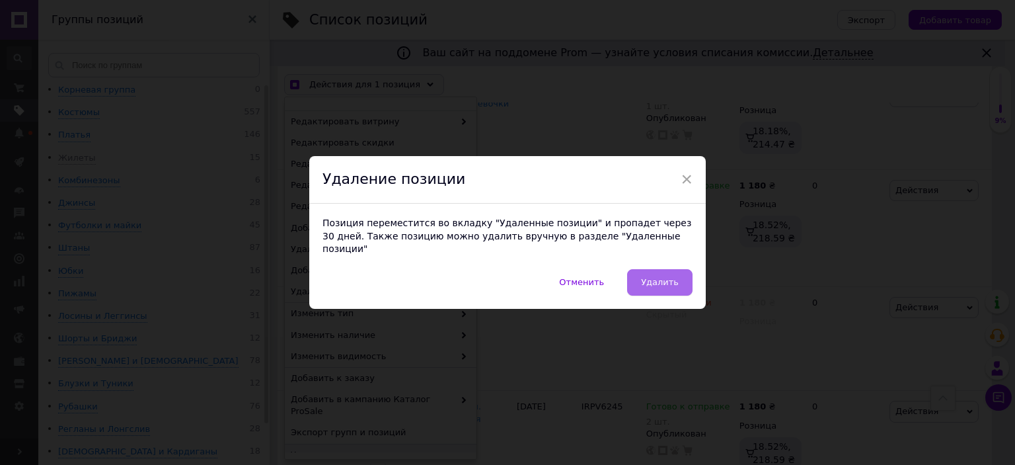
click at [656, 279] on span "Удалить" at bounding box center [660, 282] width 38 height 10
checkbox input "true"
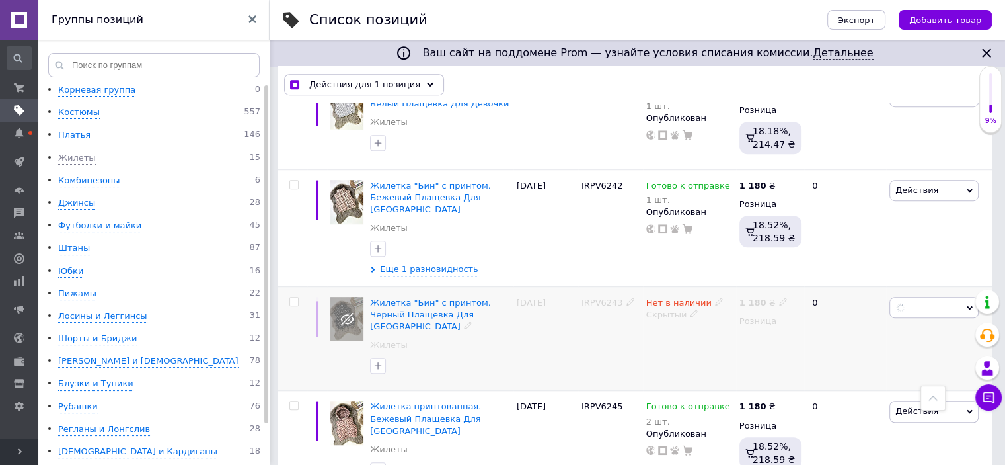
checkbox input "false"
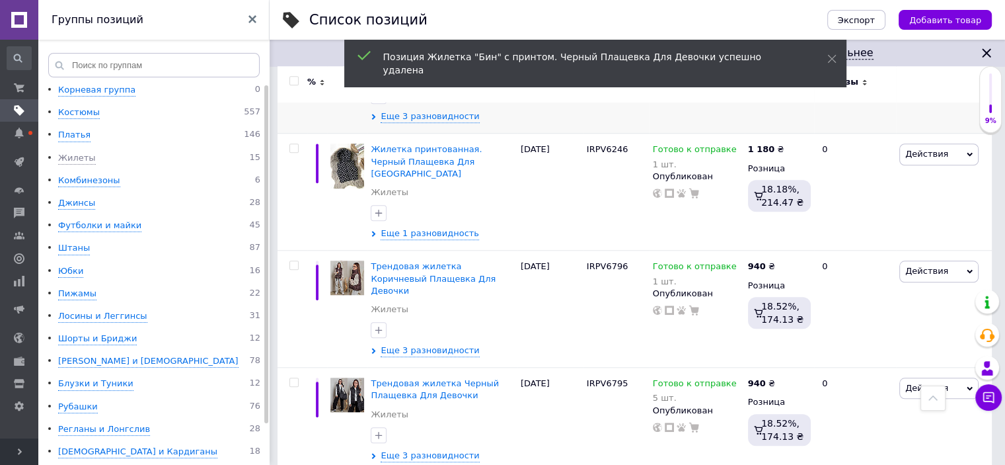
scroll to position [1222, 0]
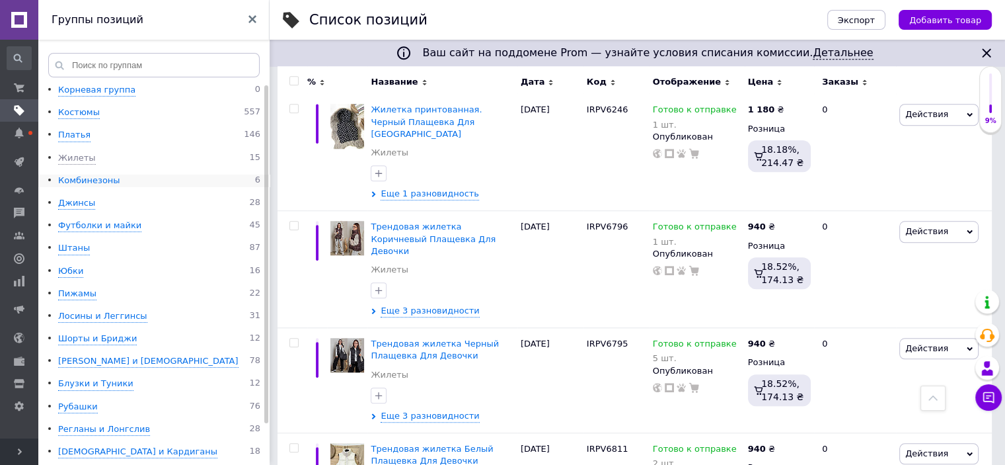
click at [93, 180] on div "Комбинезоны" at bounding box center [89, 181] width 62 height 13
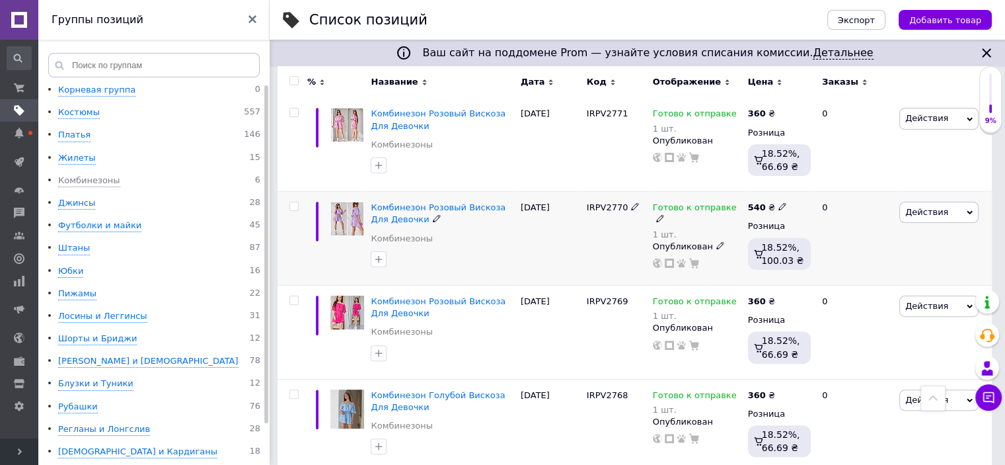
scroll to position [338, 0]
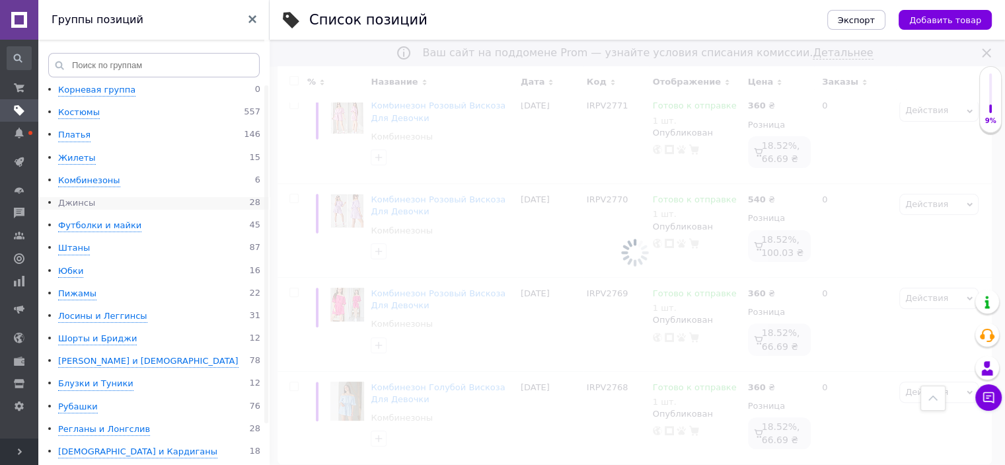
click at [82, 206] on div "Джинсы" at bounding box center [76, 203] width 37 height 13
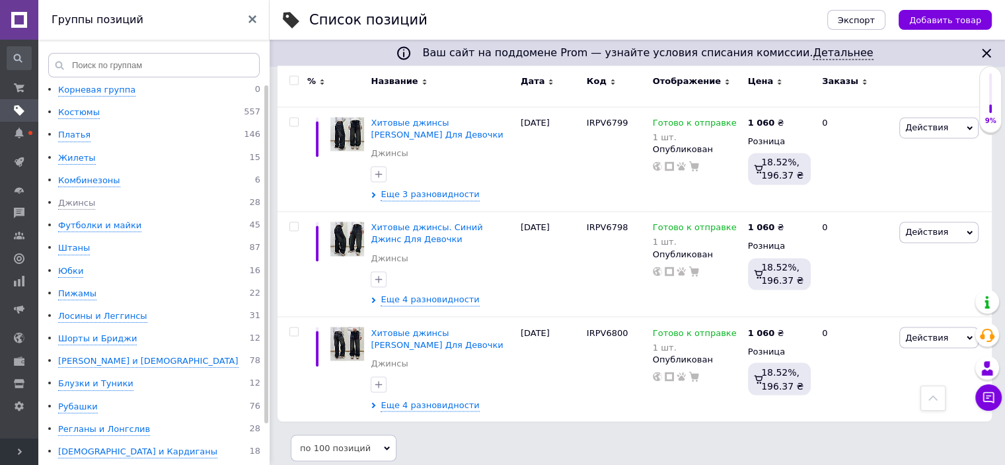
scroll to position [2187, 0]
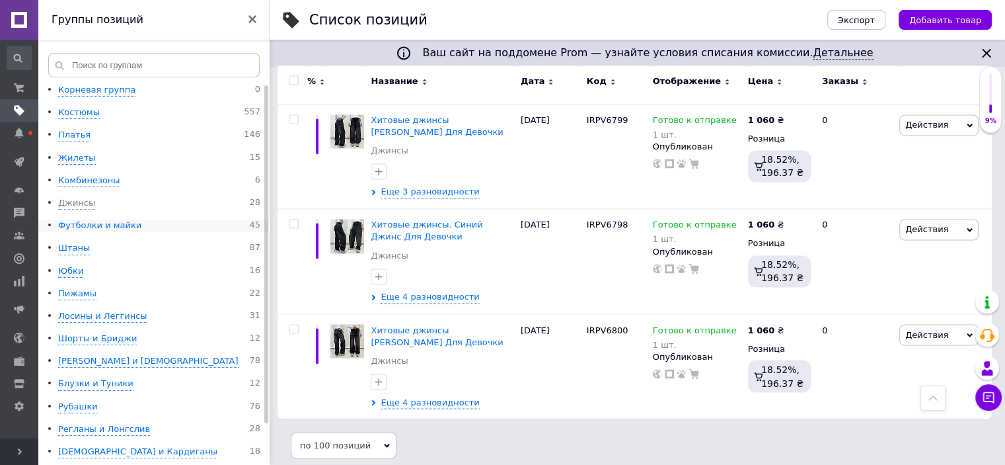
click at [119, 226] on div "Футболки и майки" at bounding box center [99, 225] width 83 height 13
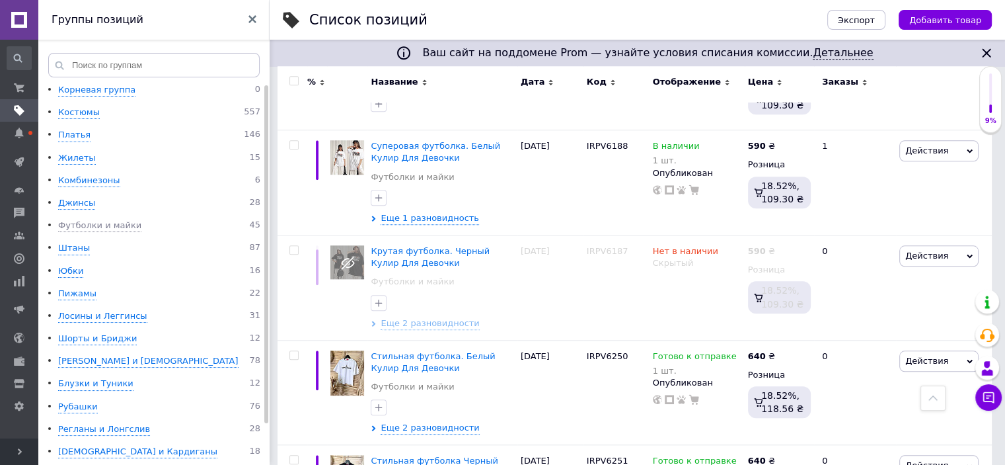
scroll to position [1188, 0]
click at [442, 318] on span "Еще 2 разновидности" at bounding box center [430, 323] width 99 height 12
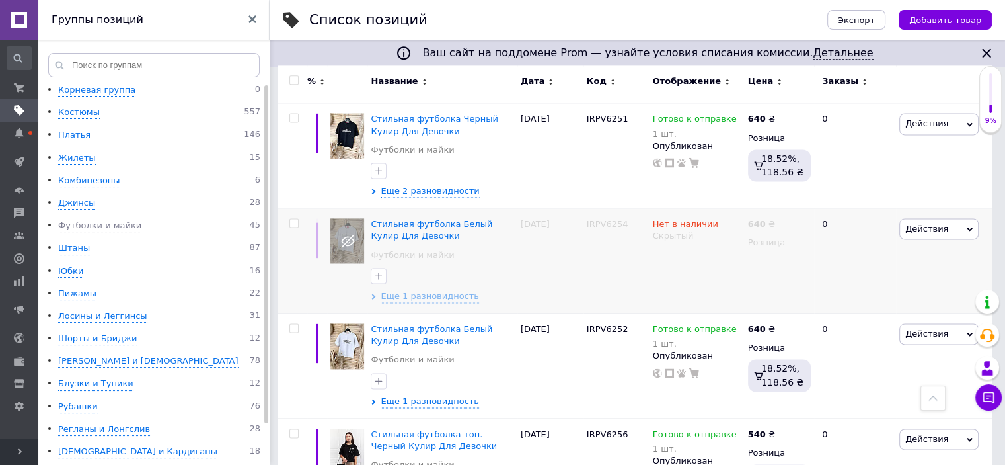
scroll to position [1783, 0]
click at [424, 290] on span "Еще 1 разновидность" at bounding box center [430, 296] width 99 height 12
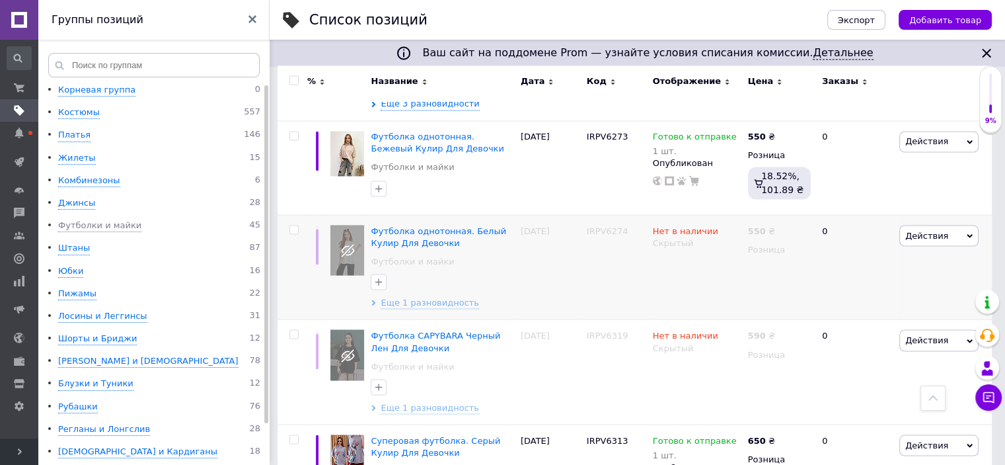
scroll to position [2311, 0]
click at [438, 299] on span "Еще 1 разновидность" at bounding box center [430, 302] width 99 height 12
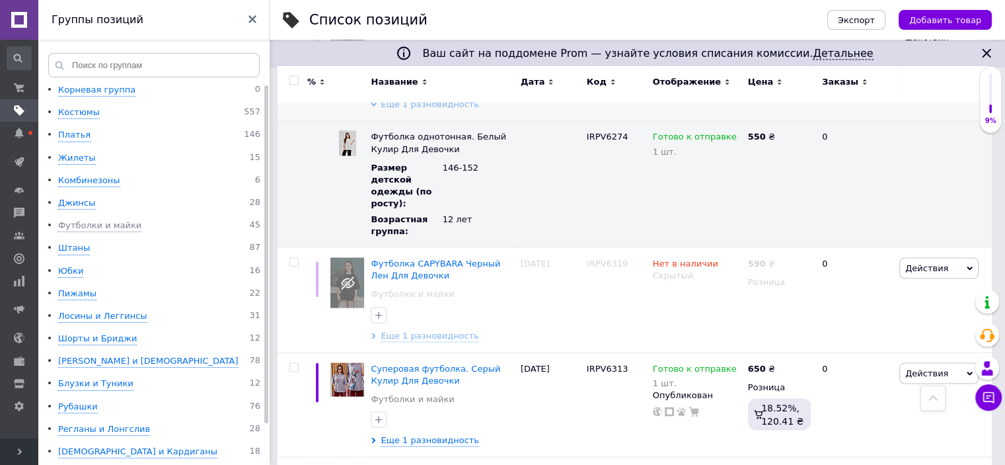
scroll to position [2509, 0]
click at [420, 331] on span "Еще 1 разновидность" at bounding box center [430, 336] width 99 height 12
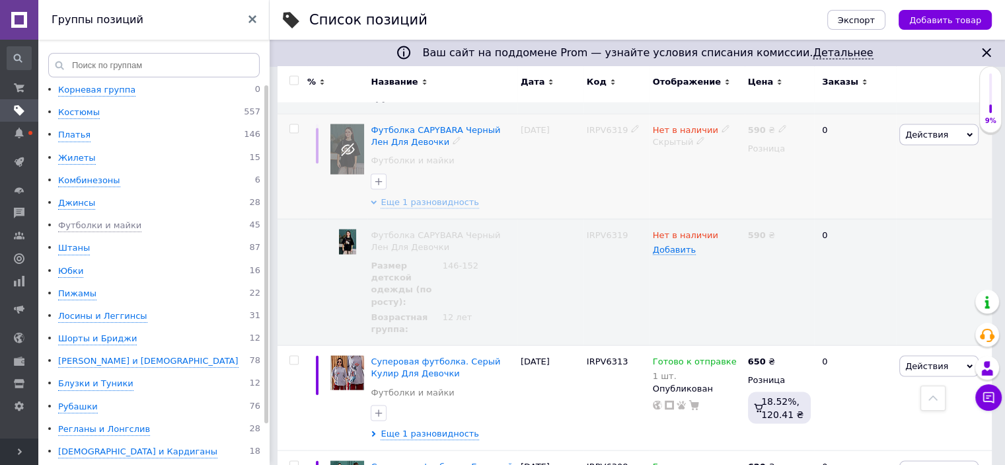
scroll to position [2642, 0]
click at [297, 128] on div at bounding box center [293, 166] width 30 height 105
click at [295, 126] on input "checkbox" at bounding box center [294, 130] width 9 height 9
checkbox input "true"
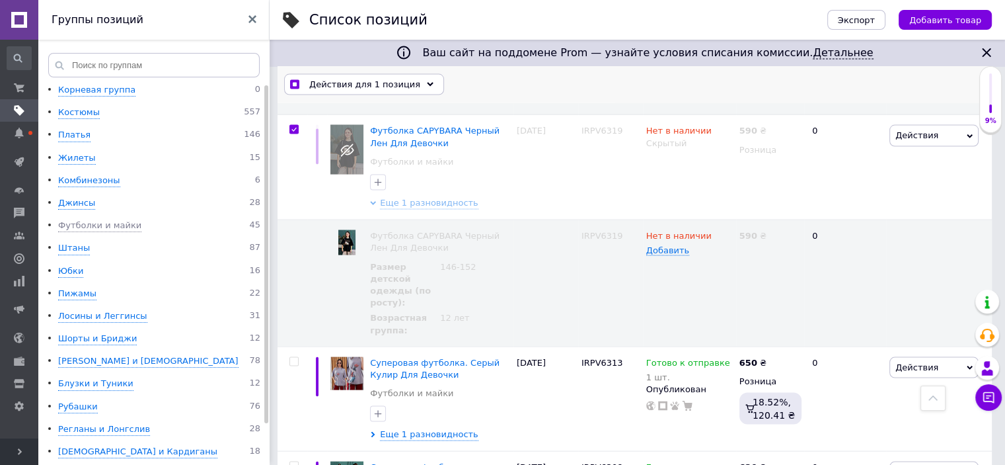
click at [418, 79] on div "Действия для 1 позиция" at bounding box center [364, 84] width 160 height 21
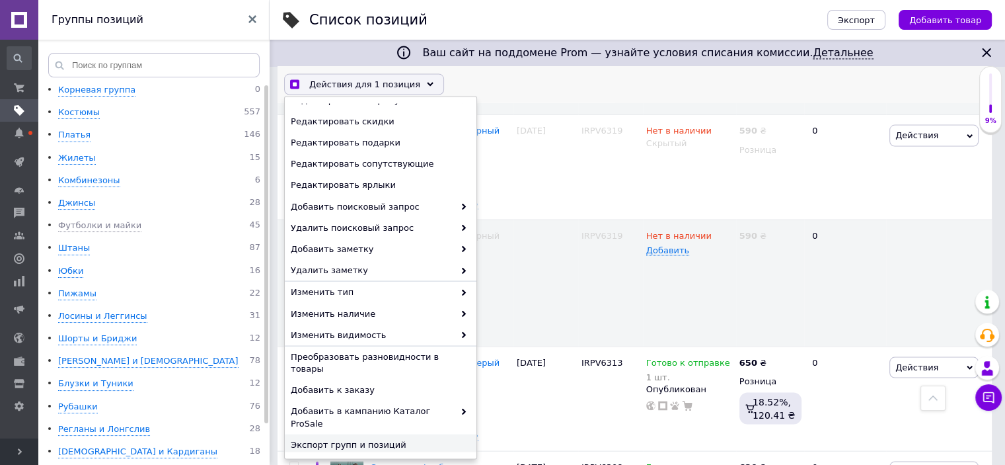
scroll to position [2642, 0]
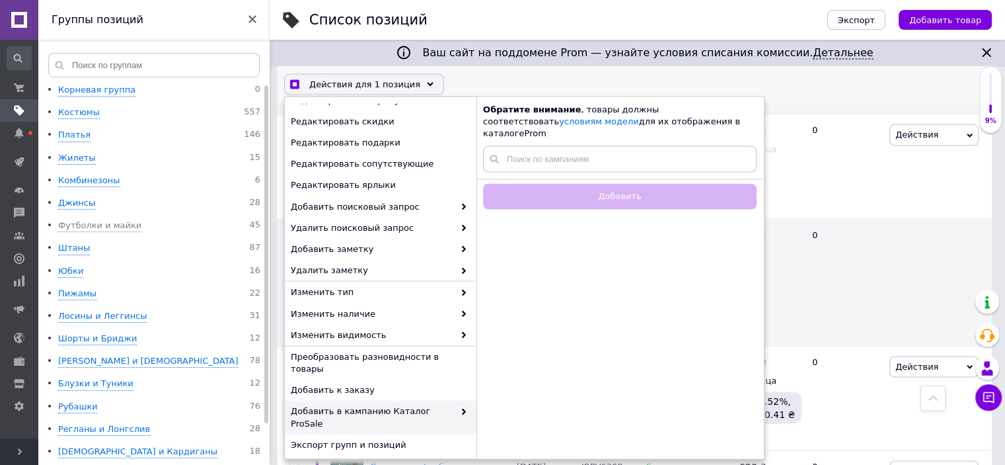
click at [346, 461] on span "Удалить" at bounding box center [379, 467] width 177 height 12
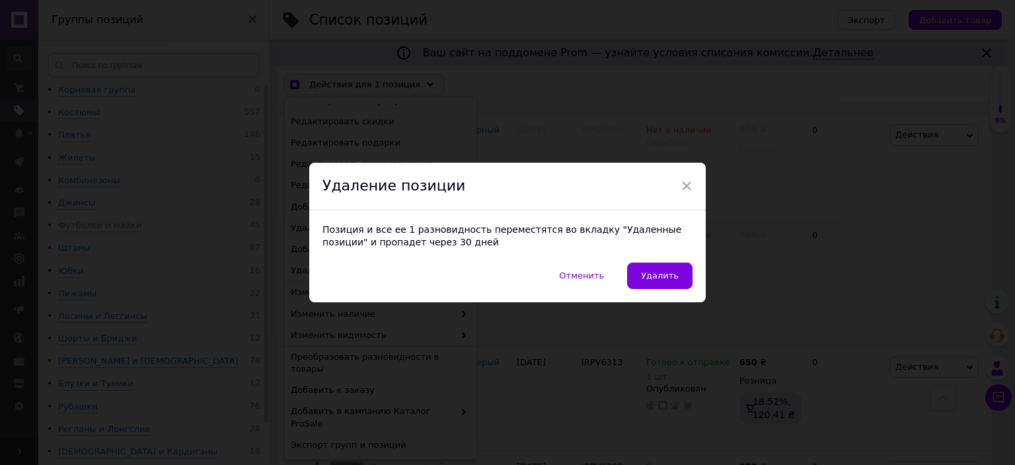
click at [657, 279] on span "Удалить" at bounding box center [660, 275] width 38 height 10
checkbox input "true"
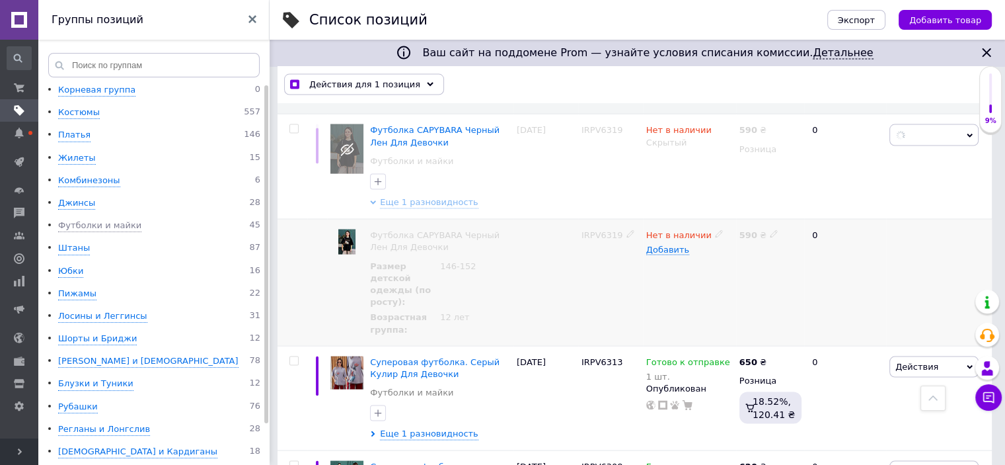
checkbox input "false"
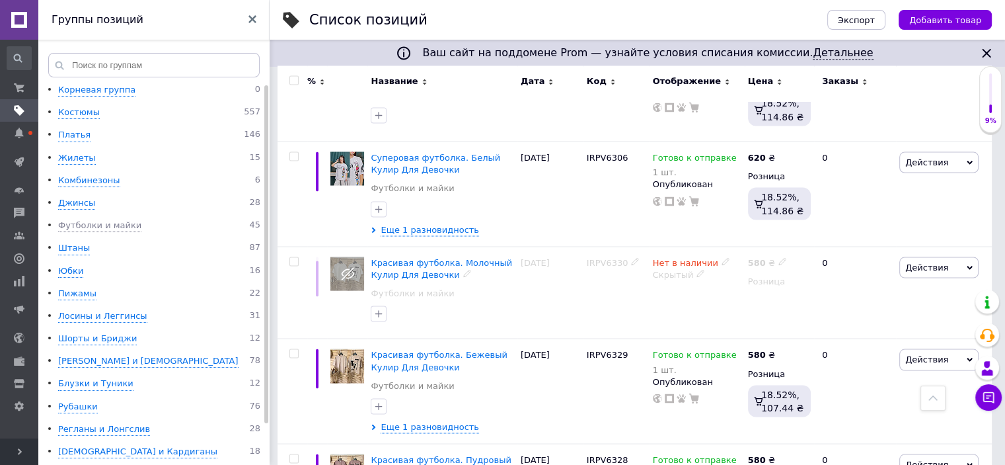
scroll to position [2401, 0]
click at [294, 256] on input "checkbox" at bounding box center [294, 260] width 9 height 9
checkbox input "true"
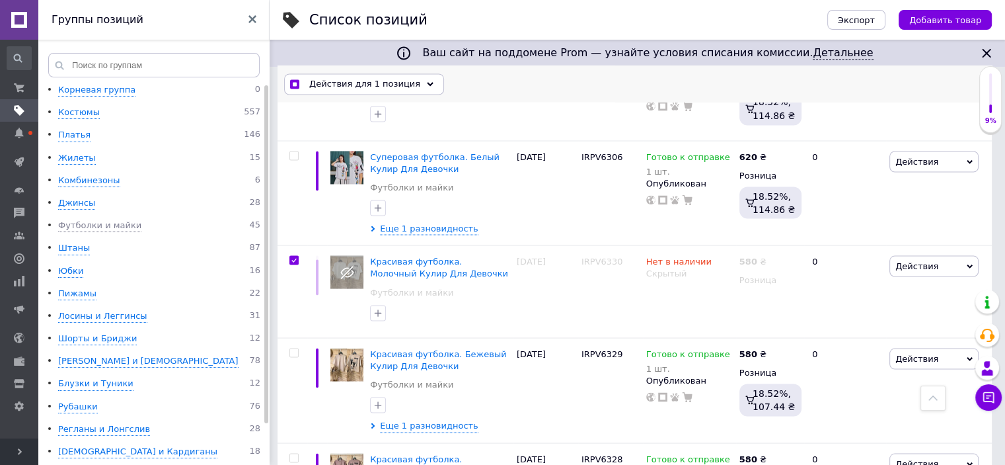
click at [427, 81] on icon at bounding box center [430, 84] width 7 height 7
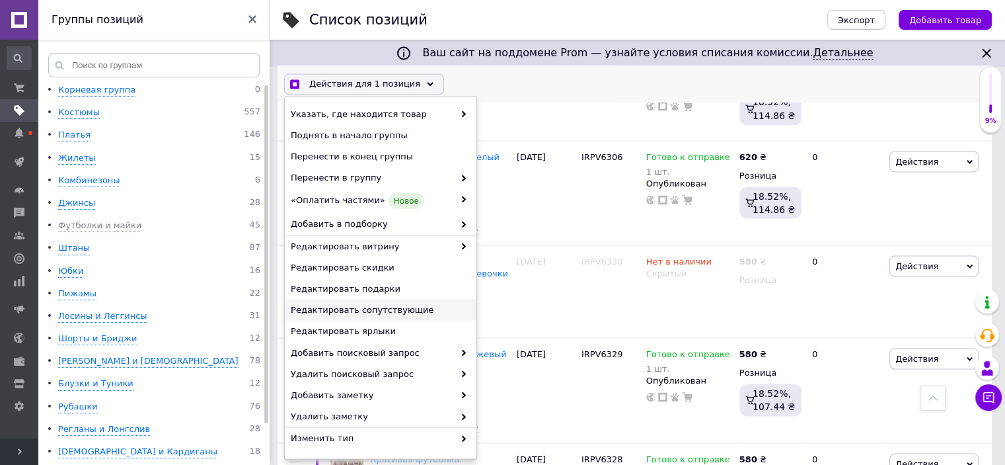
scroll to position [125, 0]
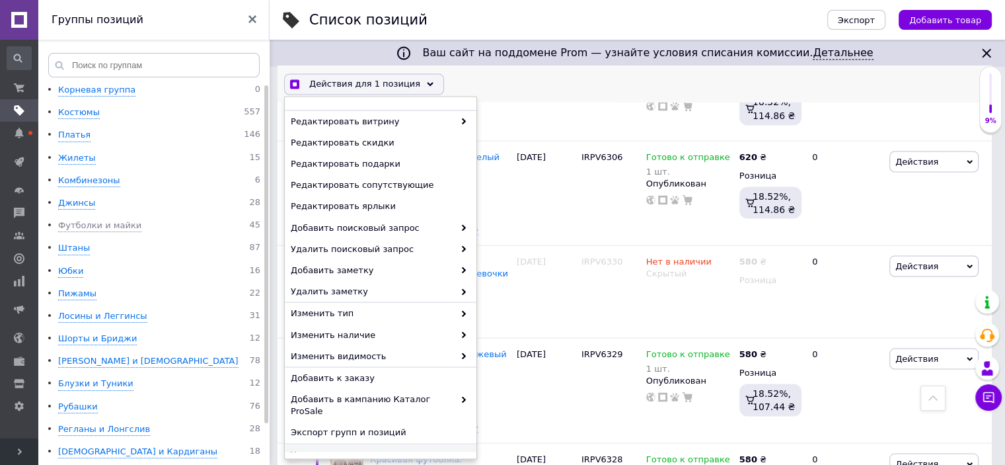
click at [330, 448] on span "Удалить" at bounding box center [379, 454] width 177 height 12
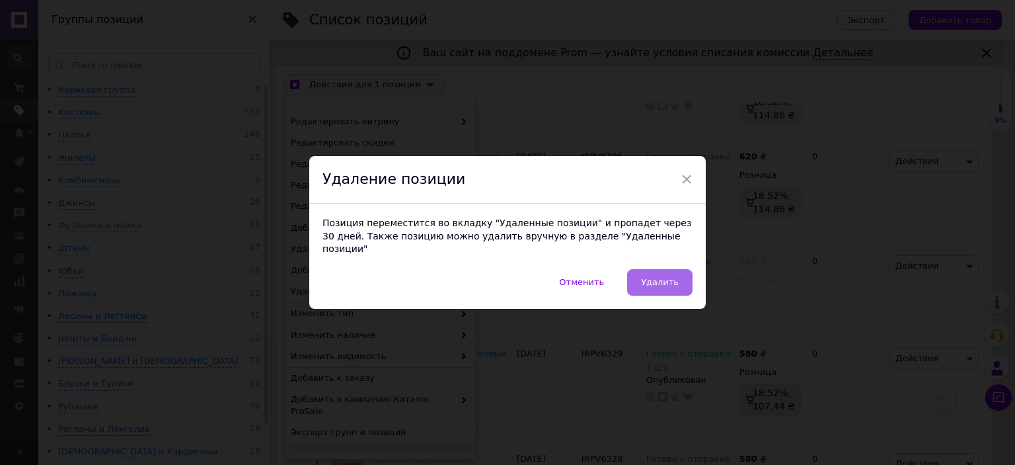
click at [649, 279] on span "Удалить" at bounding box center [660, 282] width 38 height 10
checkbox input "true"
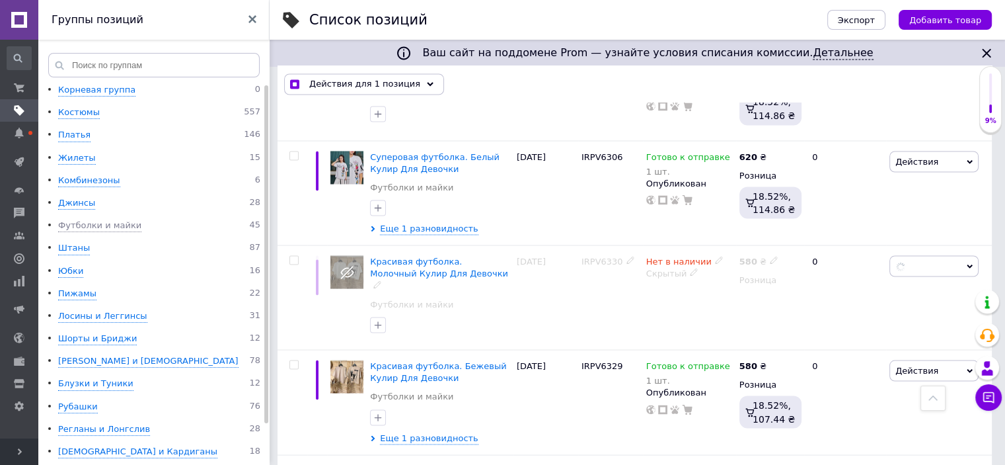
checkbox input "false"
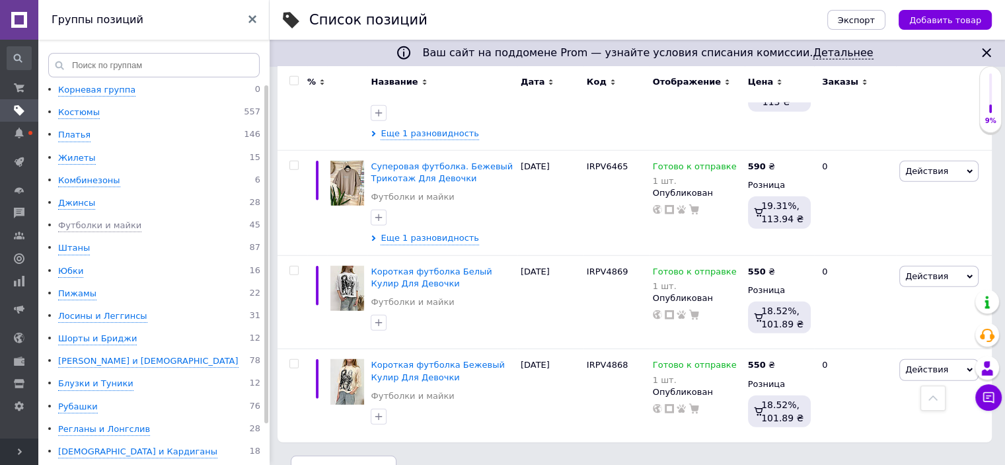
scroll to position [3511, 0]
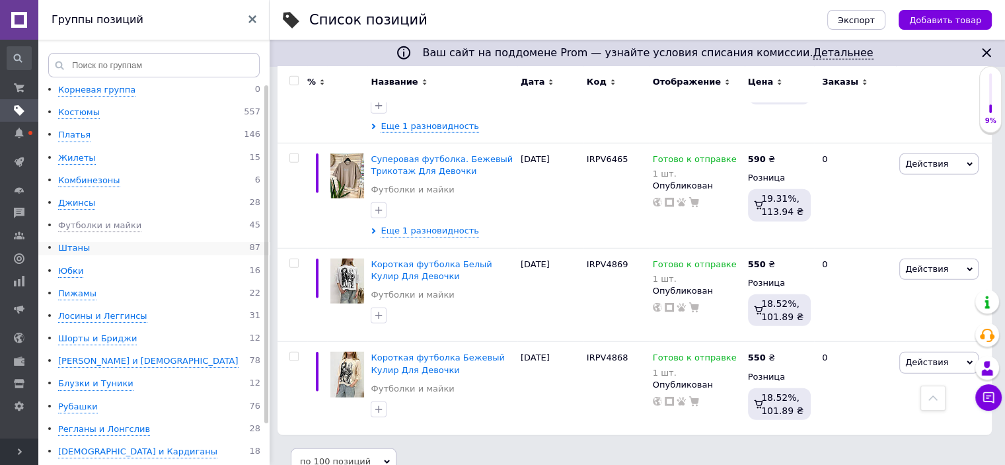
click at [81, 251] on div "Штаны" at bounding box center [74, 248] width 32 height 13
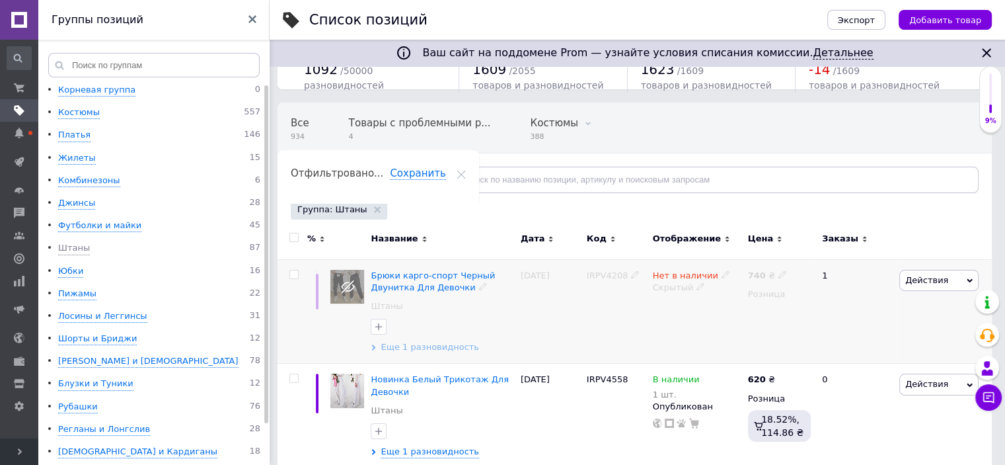
scroll to position [65, 0]
click at [416, 346] on span "Еще 1 разновидность" at bounding box center [430, 346] width 99 height 12
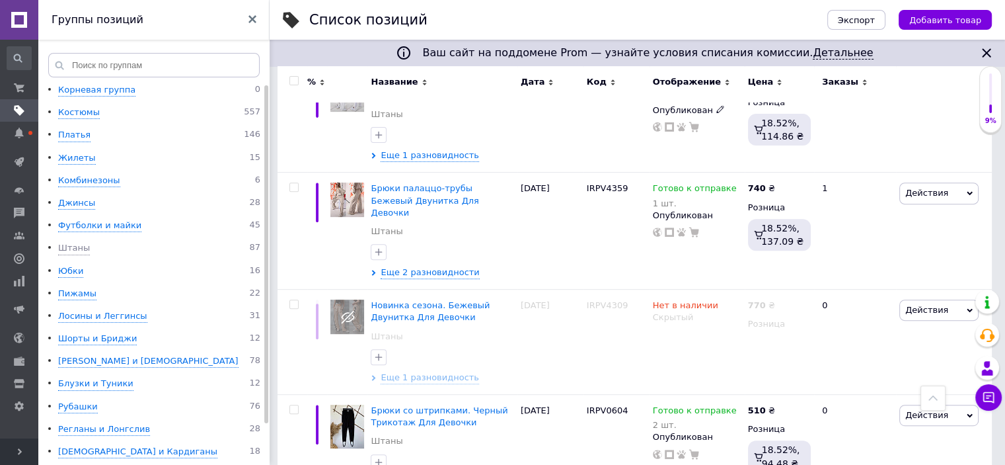
scroll to position [461, 0]
click at [437, 371] on span "Еще 1 разновидность" at bounding box center [430, 377] width 99 height 12
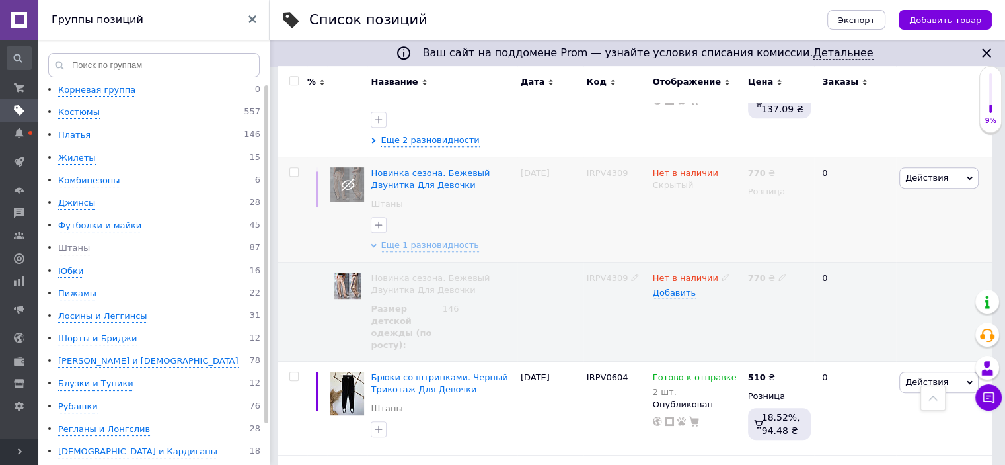
scroll to position [594, 0]
click at [294, 167] on input "checkbox" at bounding box center [294, 171] width 9 height 9
checkbox input "true"
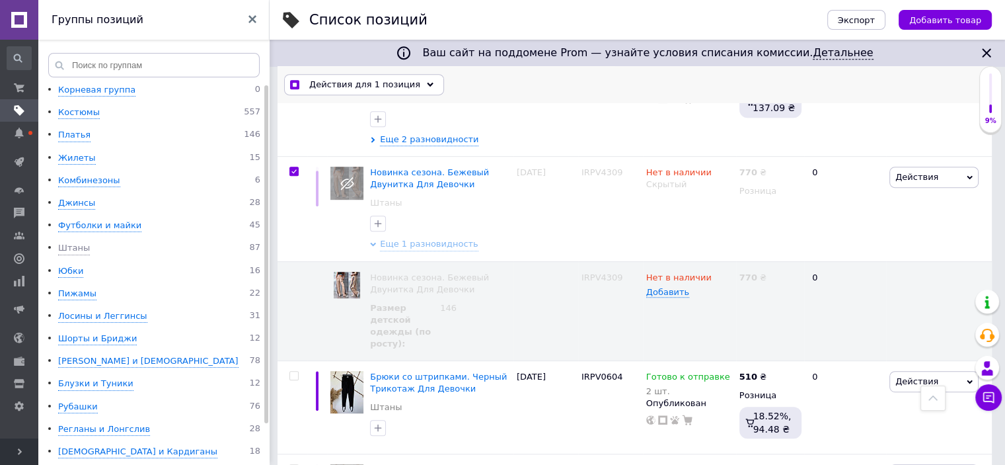
click at [414, 87] on div "Действия для 1 позиция" at bounding box center [364, 84] width 160 height 21
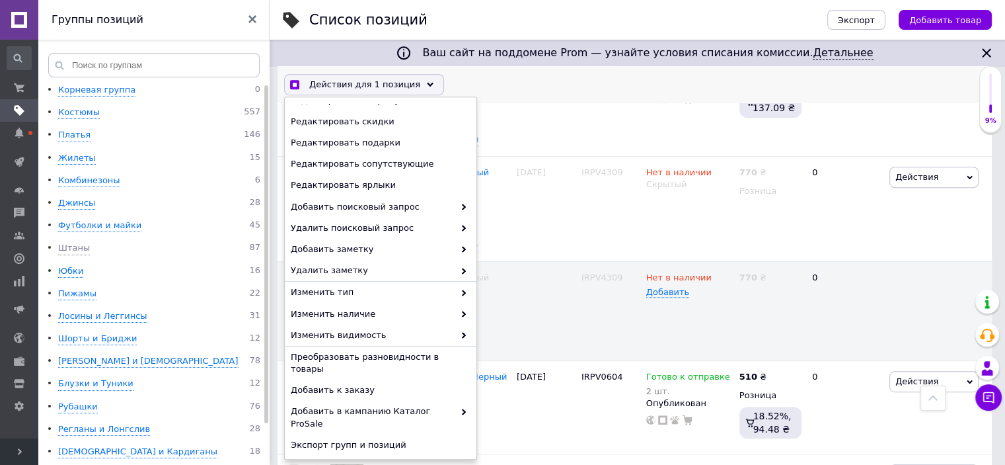
scroll to position [594, 0]
click at [317, 461] on span "Удалить" at bounding box center [379, 467] width 177 height 12
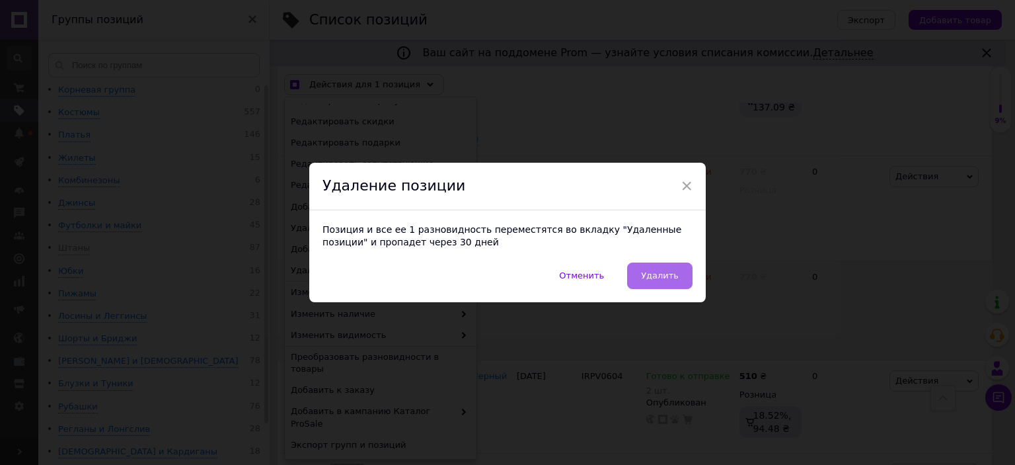
click at [647, 280] on span "Удалить" at bounding box center [660, 275] width 38 height 10
checkbox input "true"
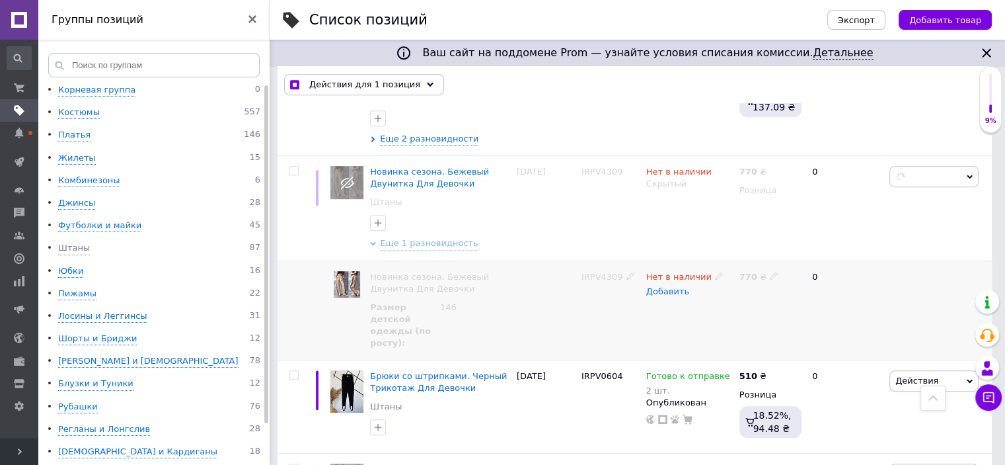
checkbox input "false"
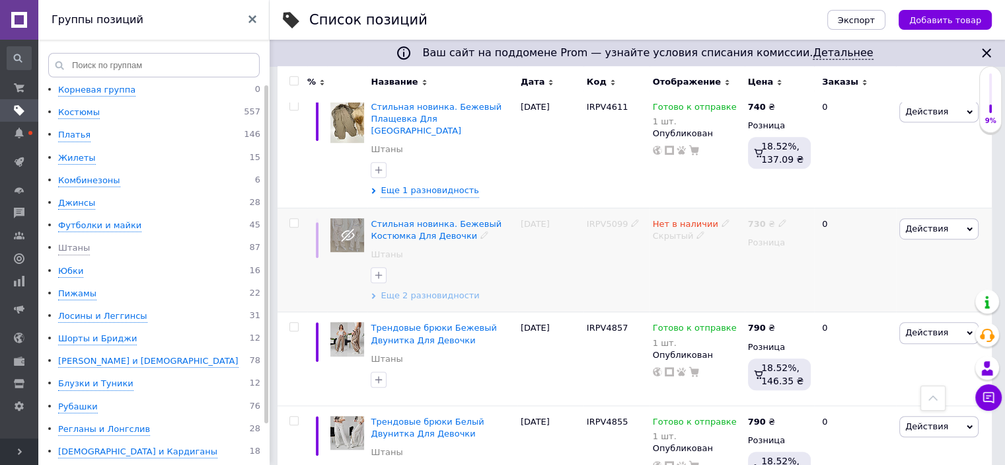
scroll to position [759, 0]
click at [414, 290] on span "Еще 2 разновидности" at bounding box center [430, 296] width 99 height 12
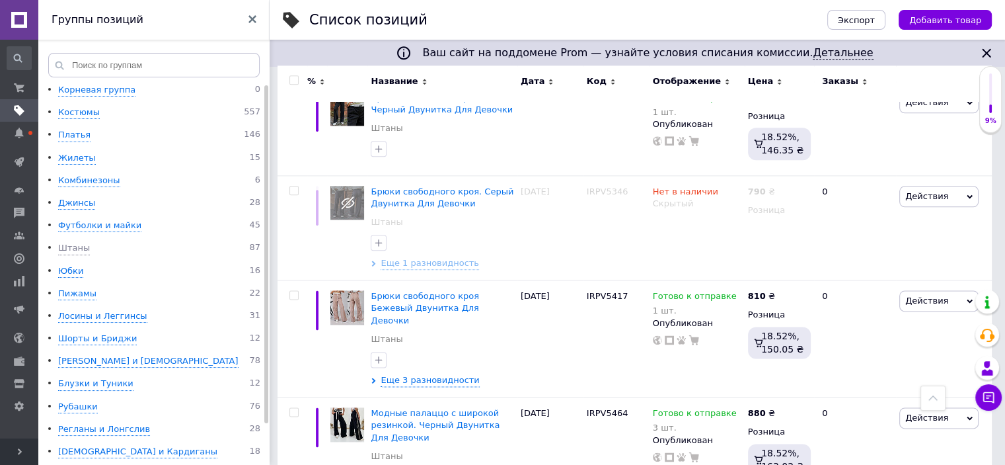
scroll to position [1618, 0]
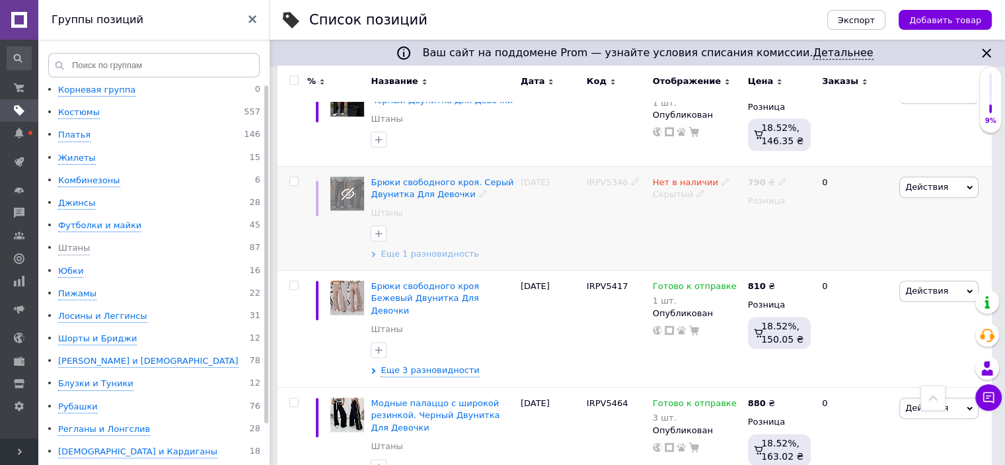
click at [429, 248] on span "Еще 1 разновидность" at bounding box center [430, 254] width 99 height 12
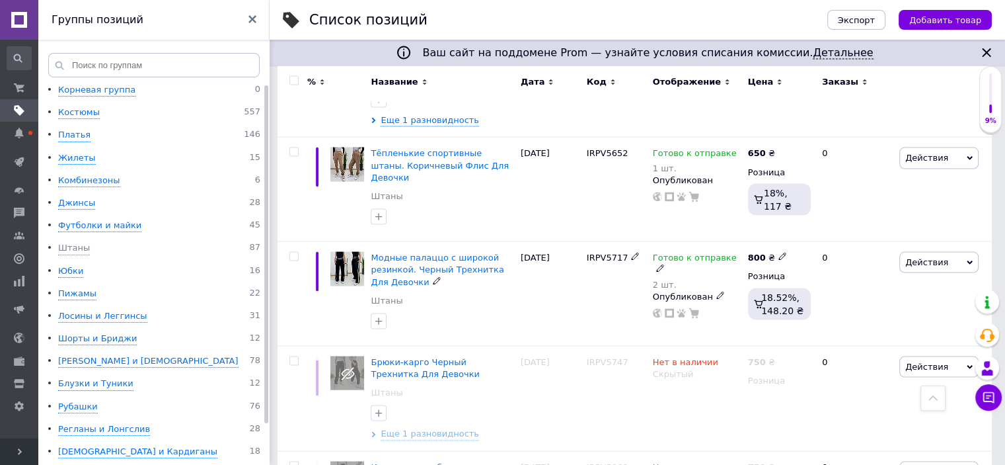
scroll to position [2610, 0]
click at [411, 428] on span "Еще 1 разновидность" at bounding box center [430, 434] width 99 height 12
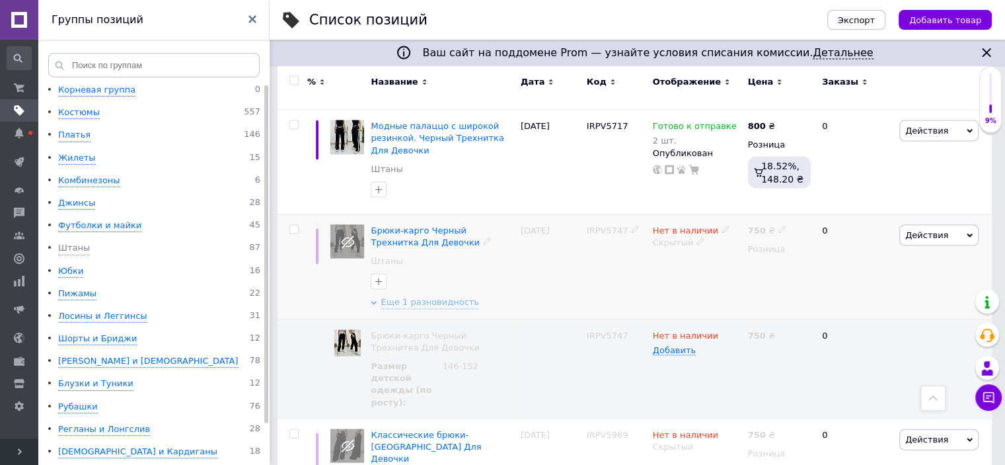
click at [294, 225] on input "checkbox" at bounding box center [294, 229] width 9 height 9
checkbox input "true"
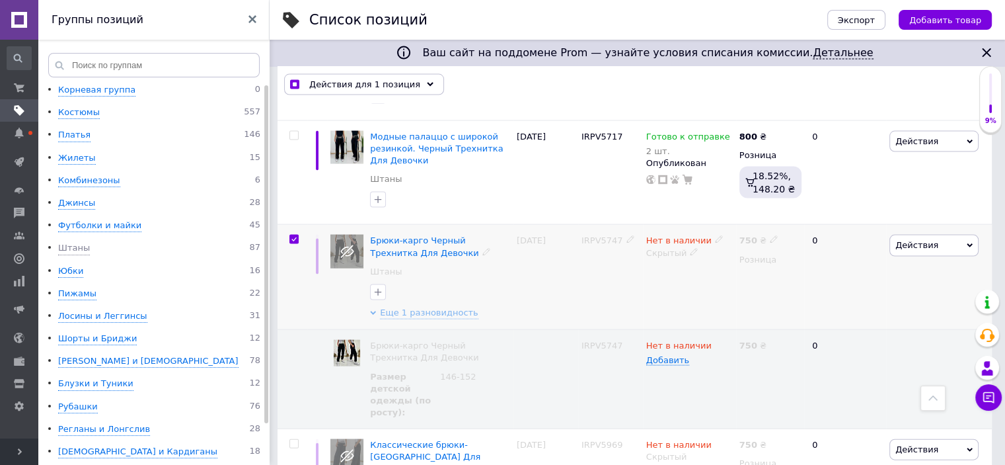
scroll to position [2741, 0]
click at [427, 84] on use at bounding box center [430, 84] width 7 height 4
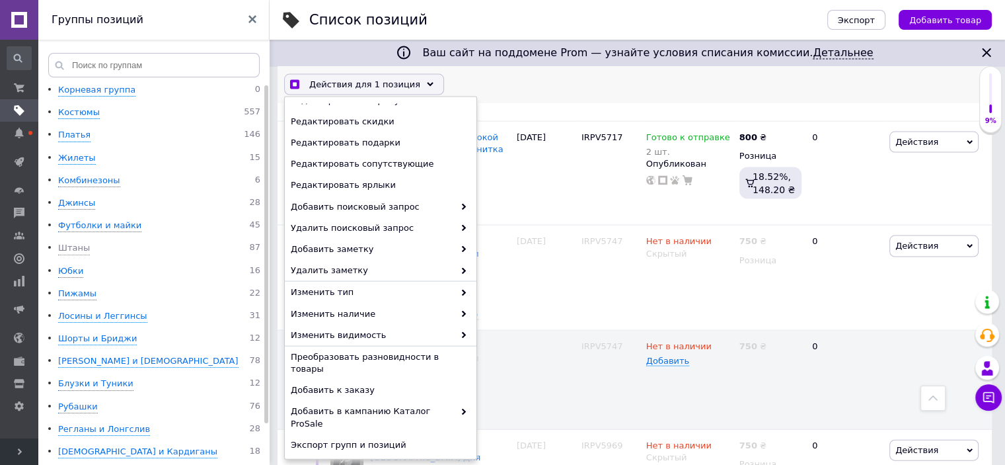
scroll to position [2742, 0]
click at [319, 461] on span "Удалить" at bounding box center [379, 467] width 177 height 12
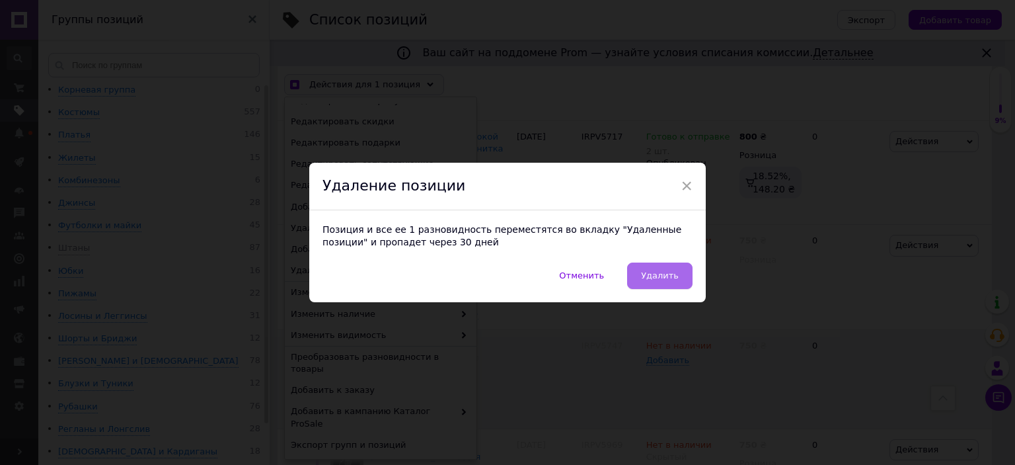
click at [650, 274] on span "Удалить" at bounding box center [660, 275] width 38 height 10
checkbox input "true"
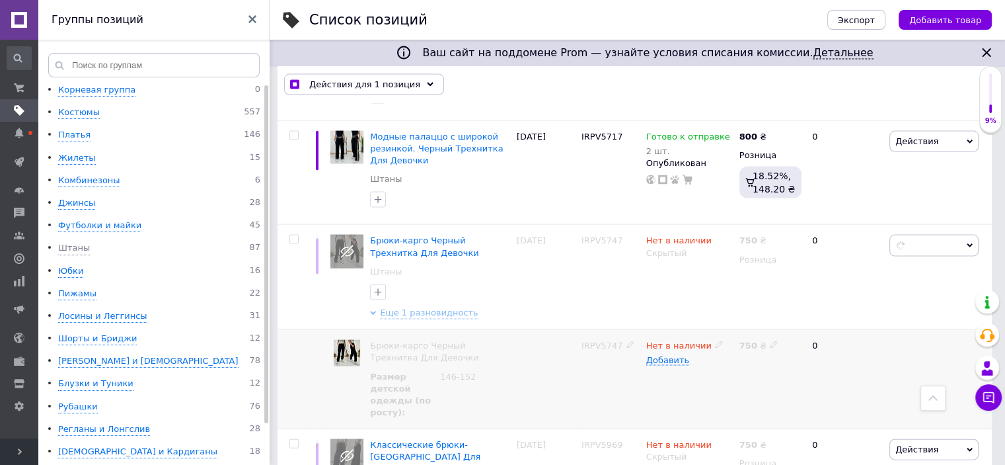
checkbox input "false"
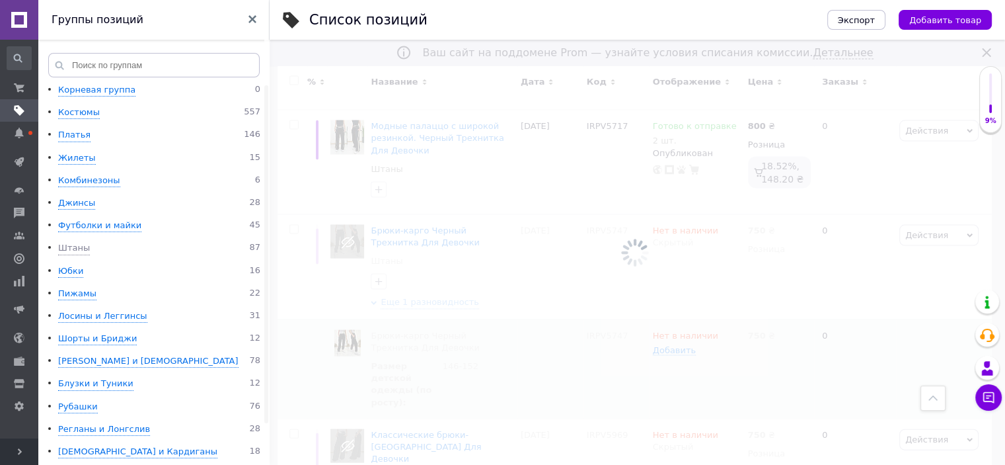
scroll to position [2445, 0]
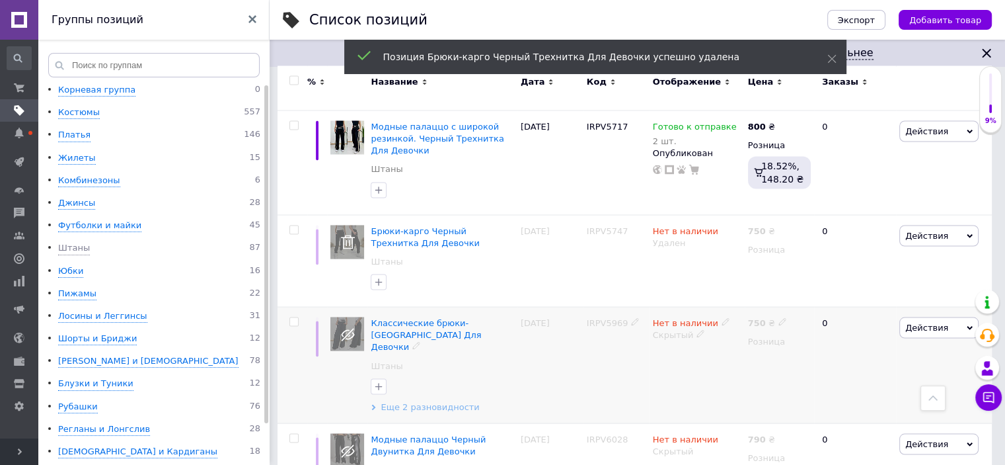
click at [444, 401] on span "Еще 2 разновидности" at bounding box center [430, 407] width 99 height 12
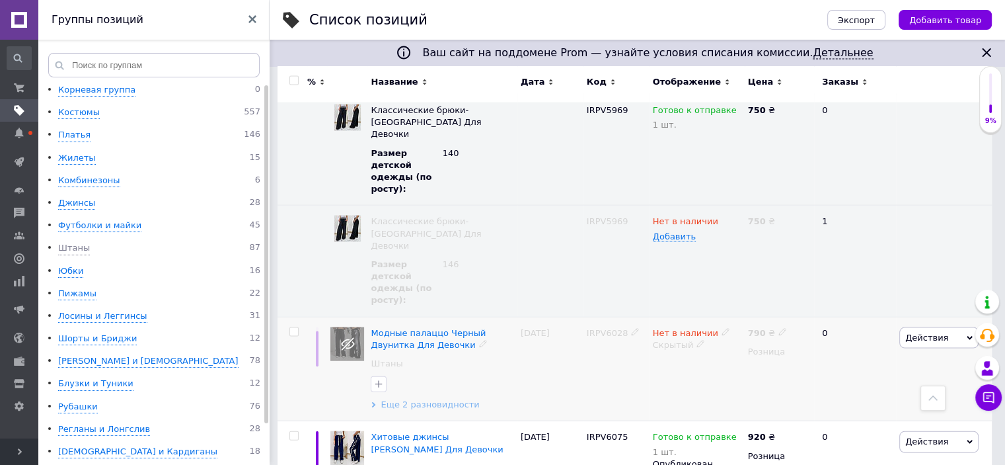
scroll to position [2775, 0]
click at [431, 398] on span "Еще 2 разновидности" at bounding box center [430, 404] width 99 height 12
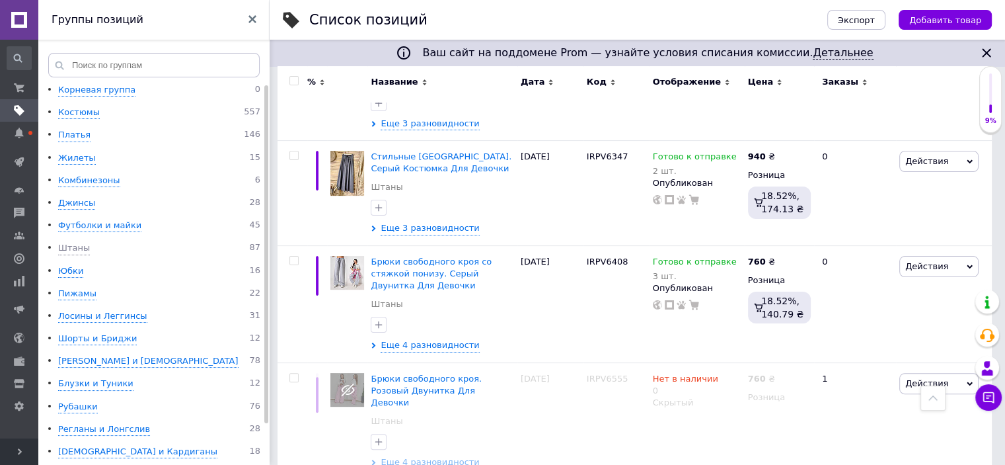
scroll to position [5286, 0]
click at [419, 455] on span "Еще 4 разновидности" at bounding box center [430, 461] width 99 height 12
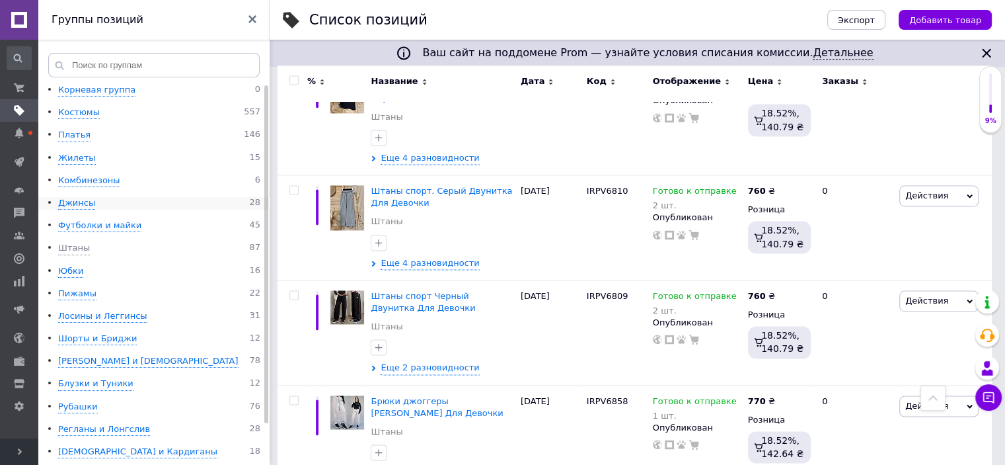
scroll to position [0, 0]
click at [69, 270] on div "Юбки" at bounding box center [70, 271] width 25 height 13
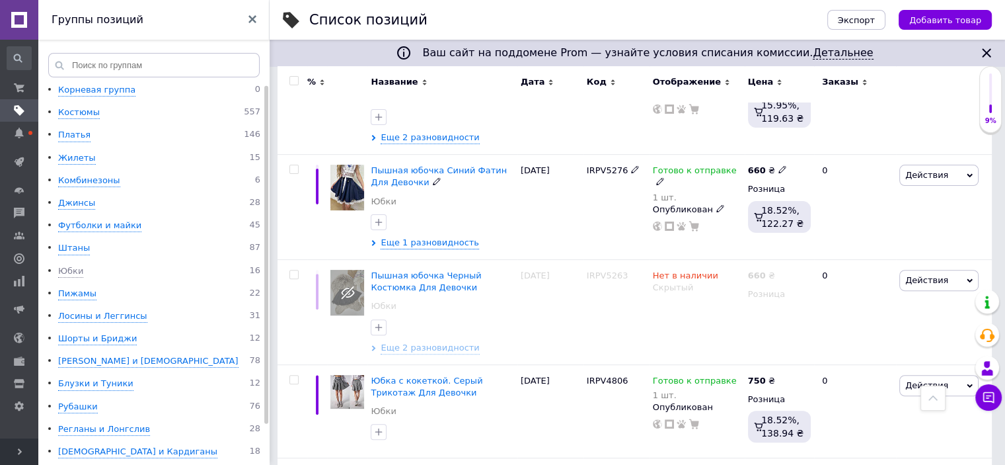
scroll to position [395, 0]
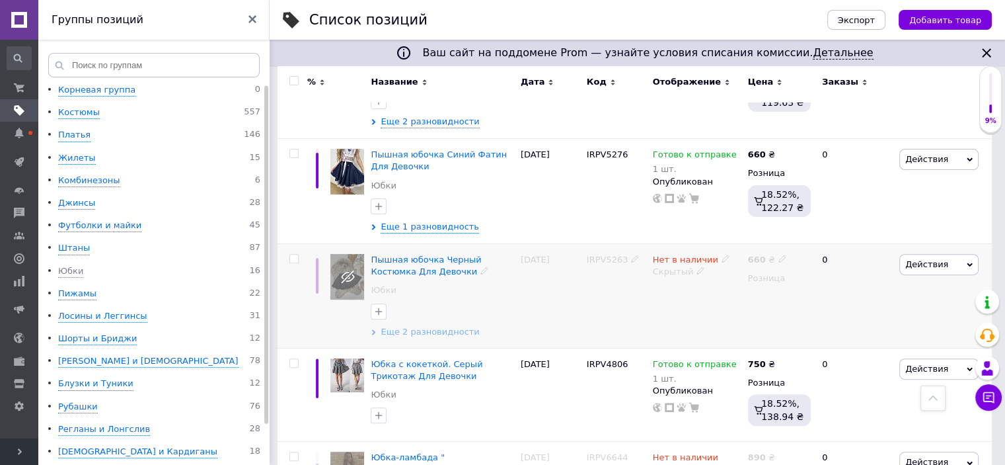
click at [414, 335] on span "Еще 2 разновидности" at bounding box center [430, 332] width 99 height 12
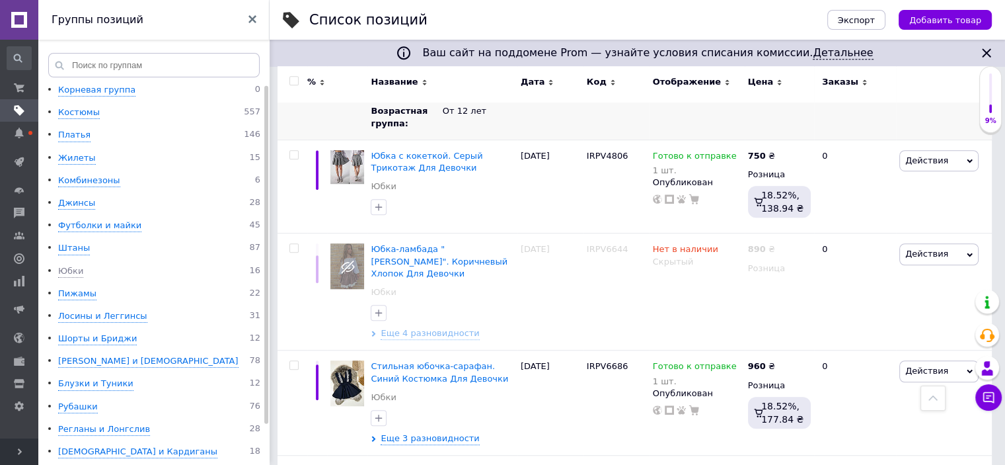
scroll to position [858, 0]
click at [404, 331] on span "Еще 4 разновидности" at bounding box center [430, 333] width 99 height 12
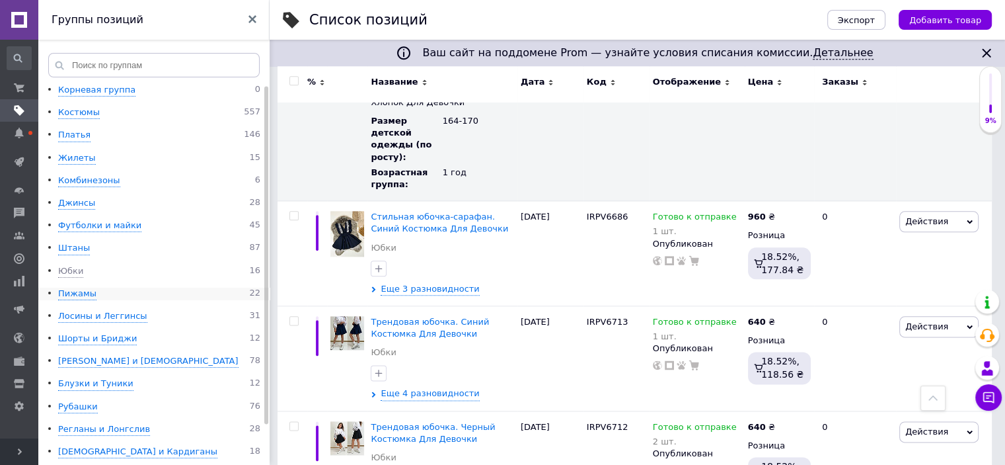
scroll to position [1, 0]
click at [90, 295] on div "Пижамы" at bounding box center [77, 292] width 38 height 13
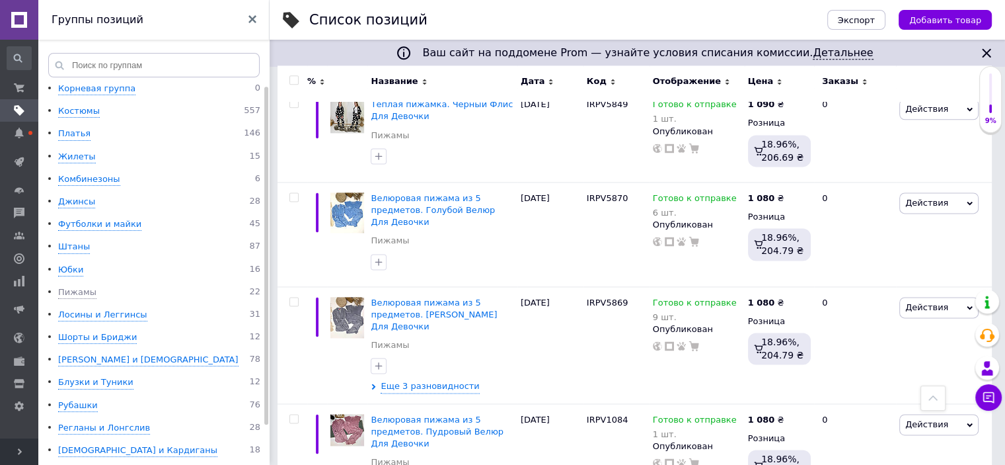
scroll to position [1758, 0]
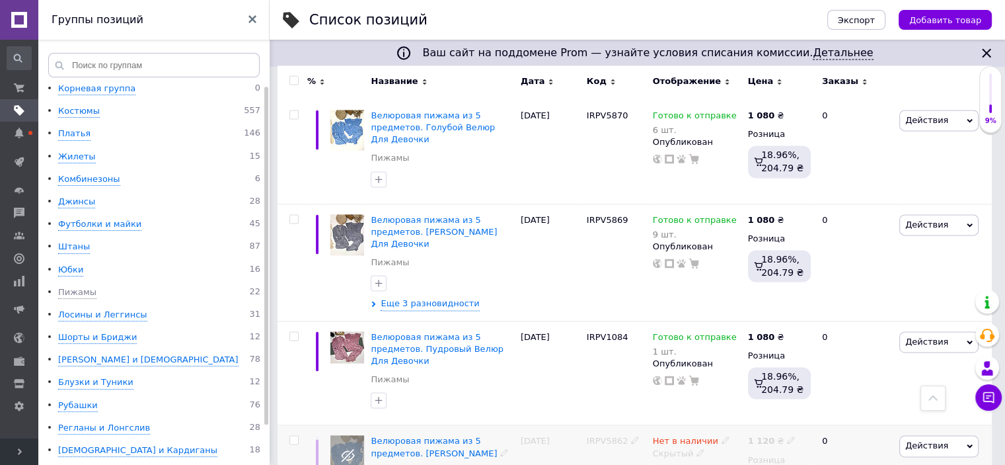
scroll to position [1834, 0]
click at [101, 316] on div "Лосины и Леггинсы" at bounding box center [102, 315] width 89 height 13
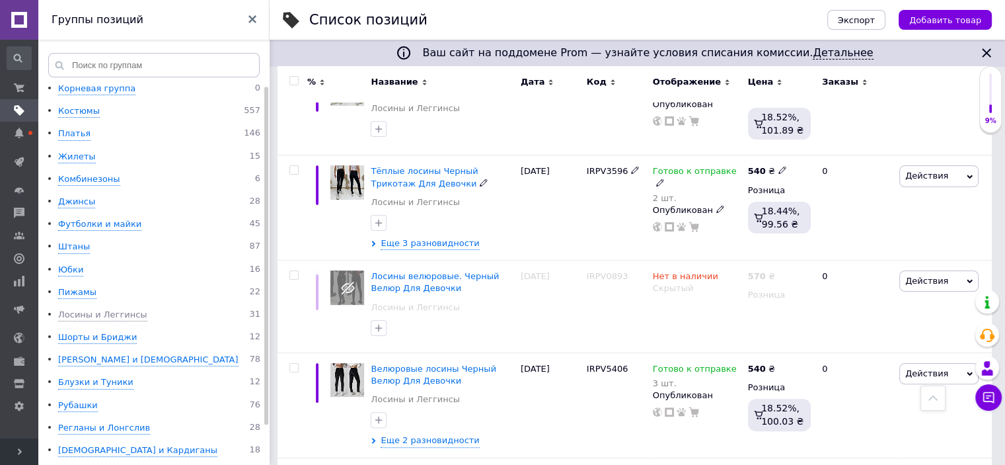
scroll to position [264, 0]
click at [292, 275] on input "checkbox" at bounding box center [294, 274] width 9 height 9
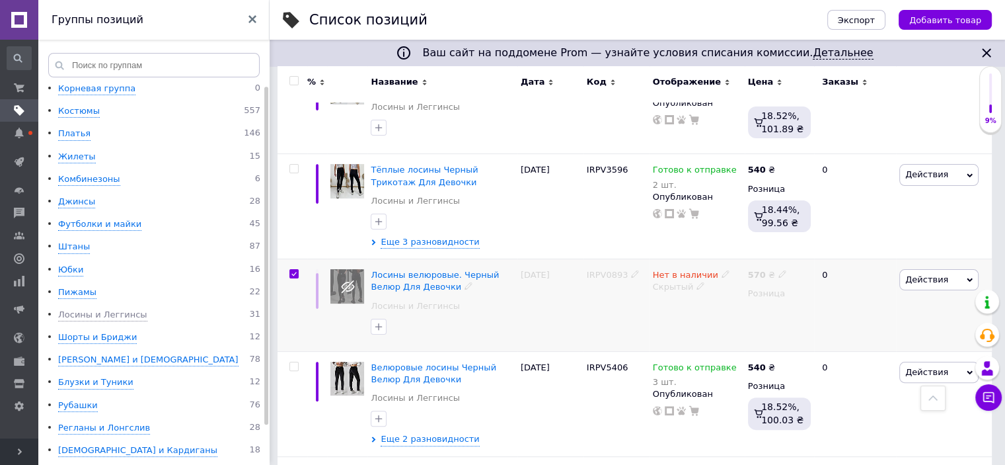
checkbox input "true"
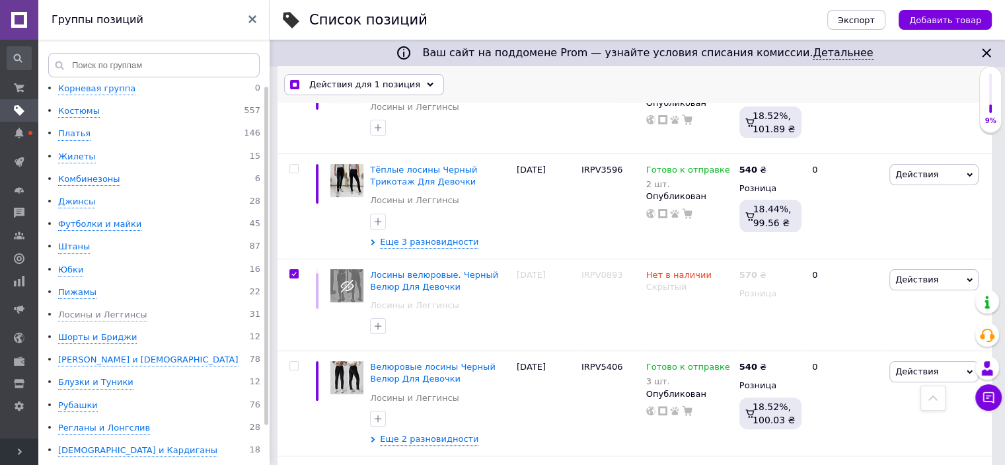
click at [427, 83] on use at bounding box center [430, 84] width 7 height 4
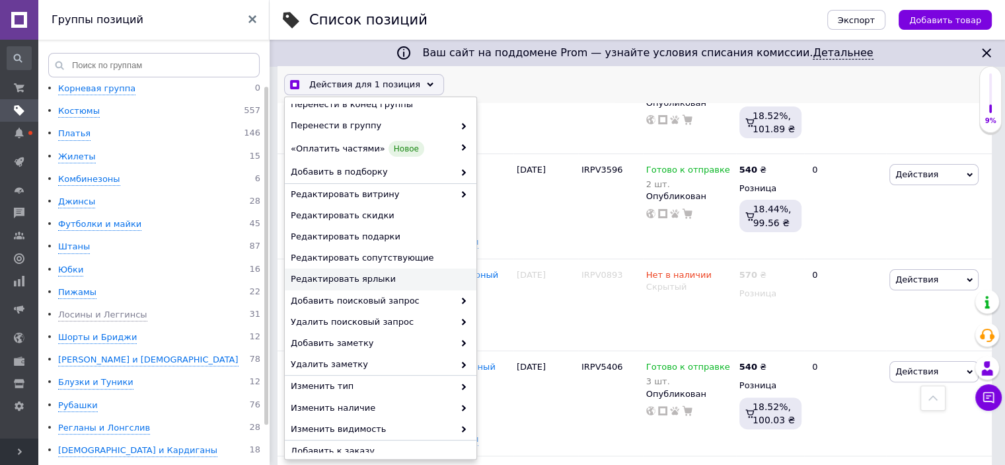
scroll to position [125, 0]
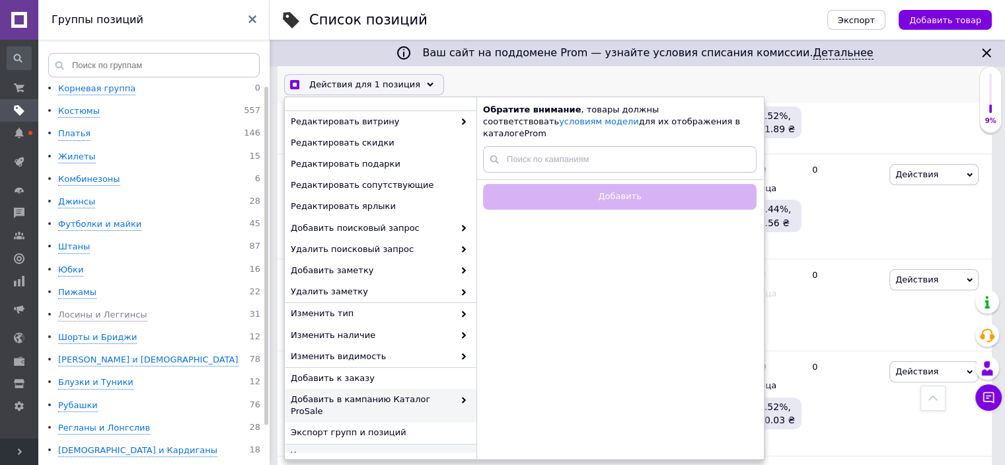
click at [336, 448] on span "Удалить" at bounding box center [379, 454] width 177 height 12
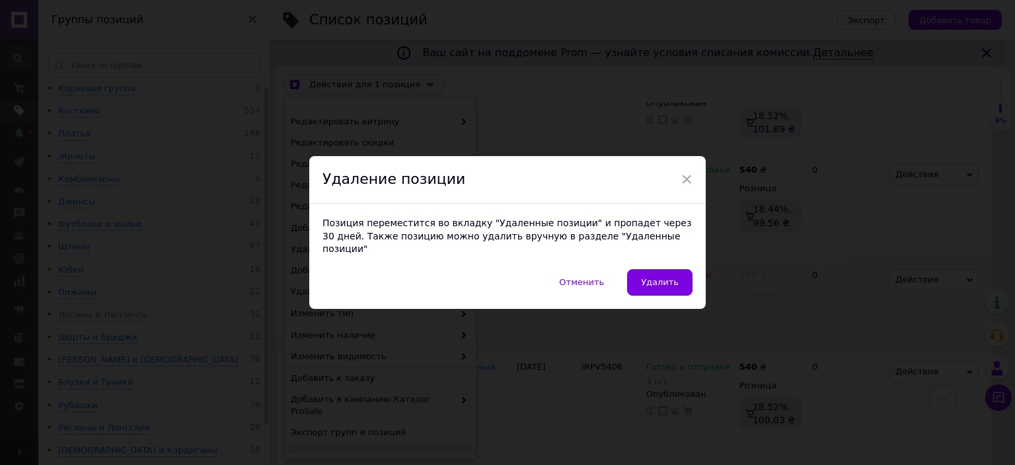
click at [649, 277] on span "Удалить" at bounding box center [660, 282] width 38 height 10
checkbox input "true"
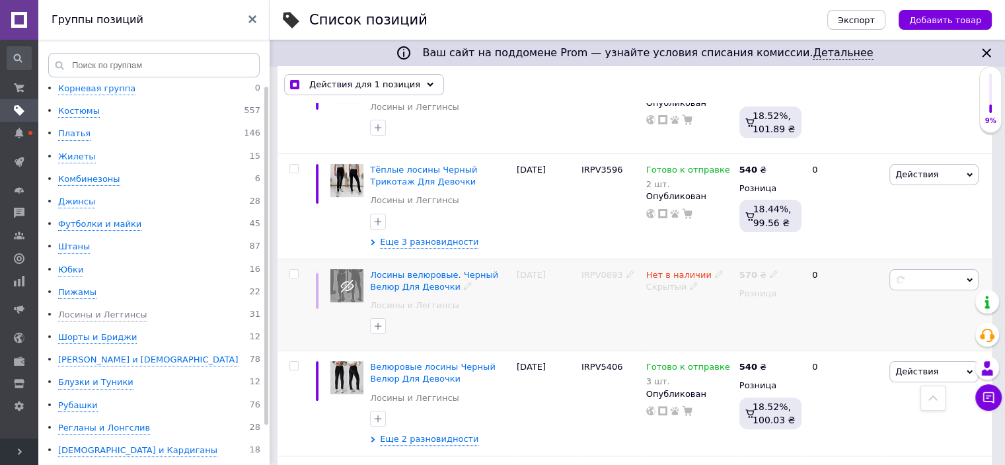
checkbox input "false"
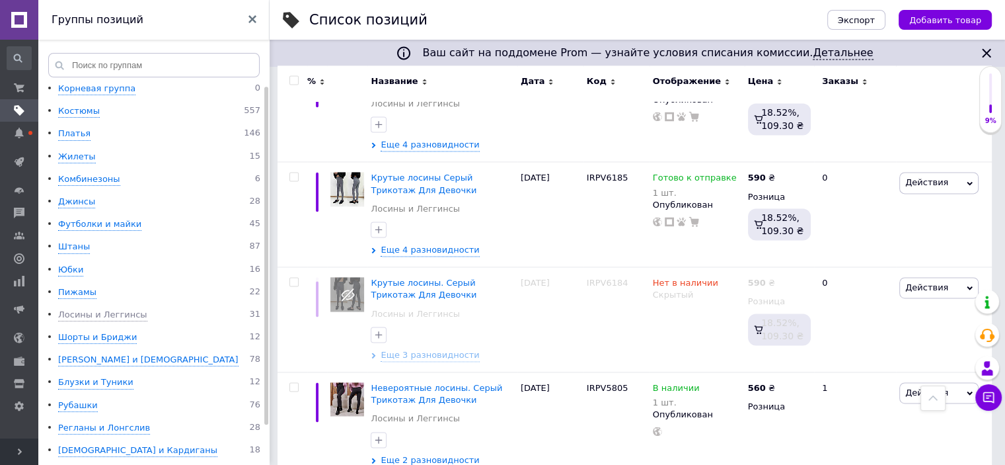
scroll to position [1915, 0]
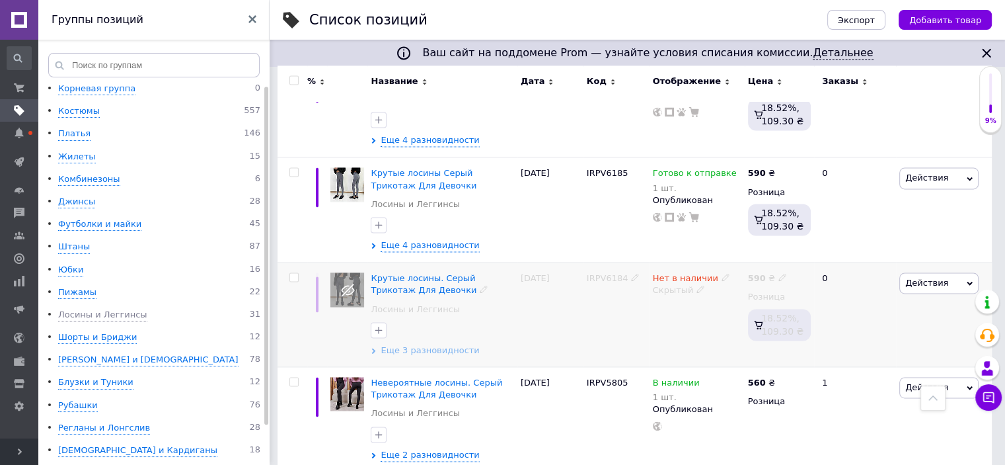
click at [436, 344] on span "Еще 3 разновидности" at bounding box center [430, 350] width 99 height 12
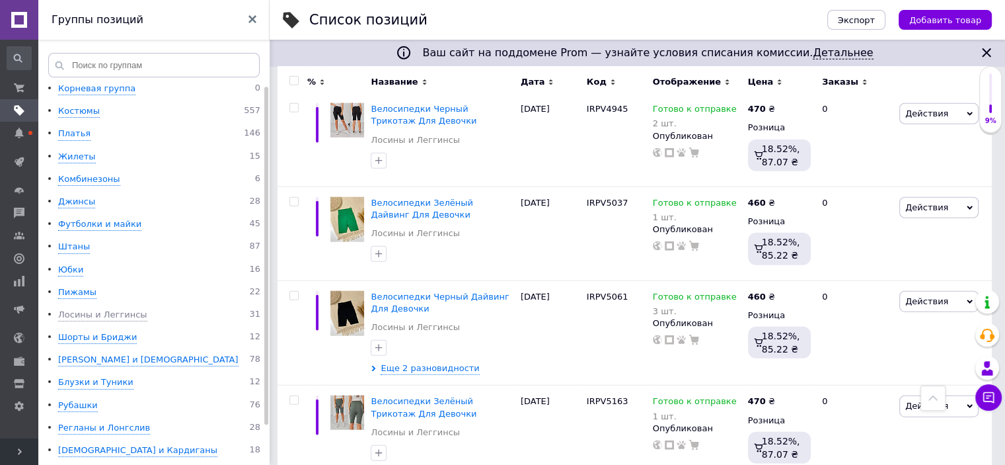
scroll to position [3213, 0]
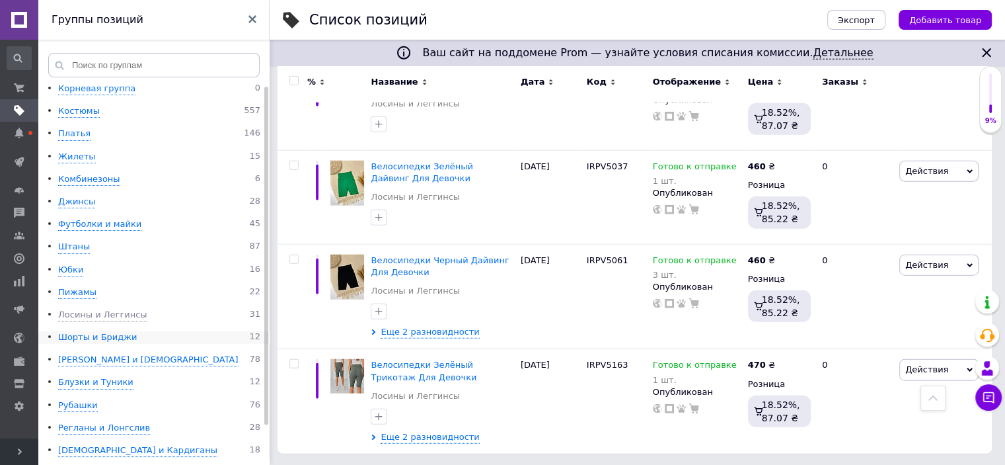
click at [114, 335] on div "Шорты и Бриджи" at bounding box center [97, 337] width 79 height 13
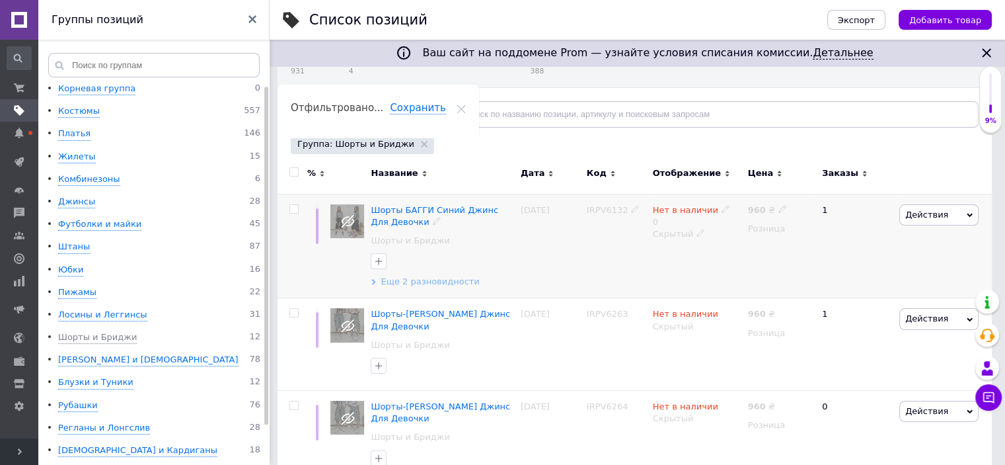
scroll to position [131, 0]
click at [431, 282] on span "Еще 2 разновидности" at bounding box center [430, 281] width 99 height 12
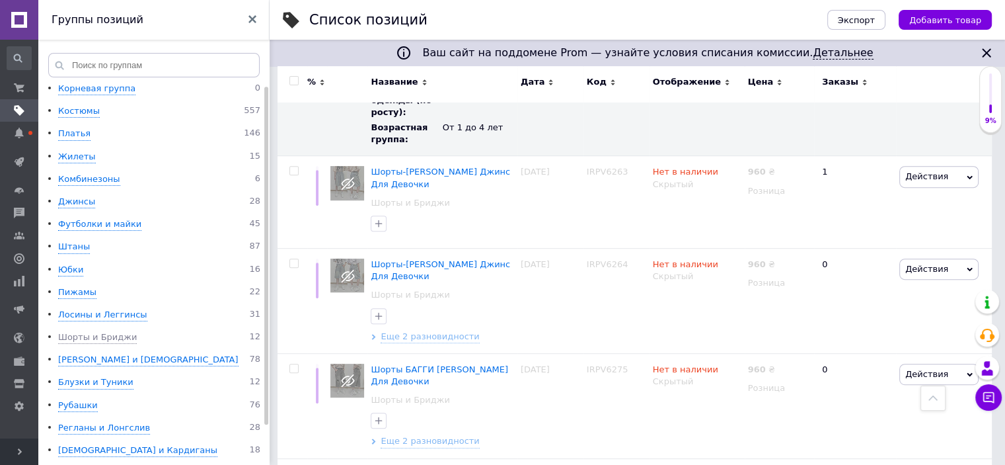
scroll to position [528, 0]
click at [295, 169] on input "checkbox" at bounding box center [294, 169] width 9 height 9
checkbox input "true"
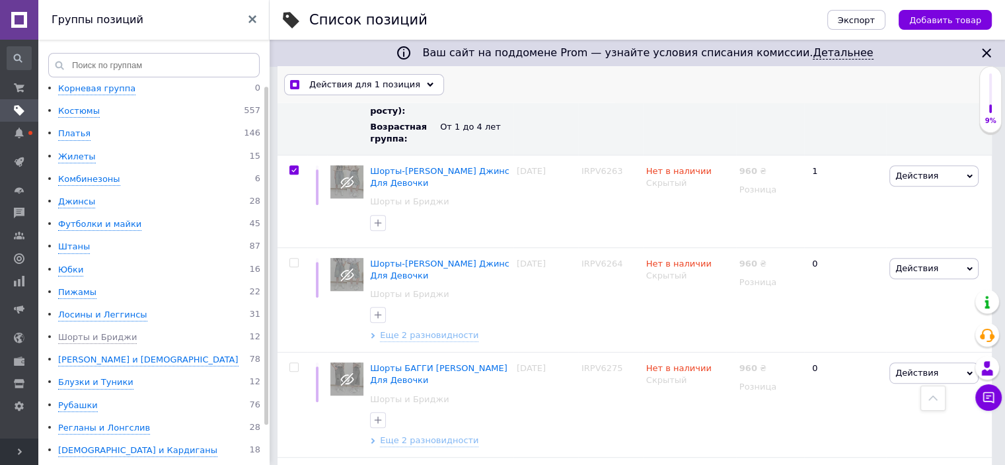
click at [418, 81] on div "Действия для 1 позиция" at bounding box center [364, 84] width 160 height 21
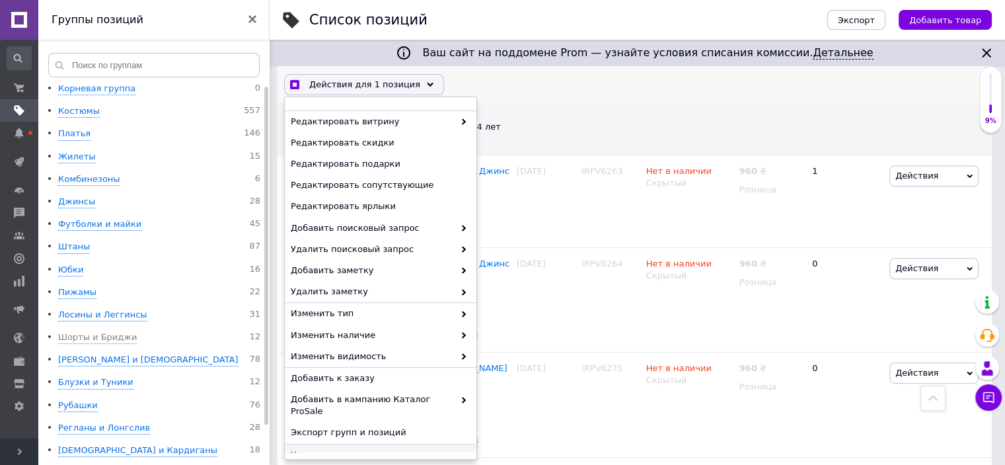
scroll to position [528, 0]
click at [357, 448] on span "Удалить" at bounding box center [379, 454] width 177 height 12
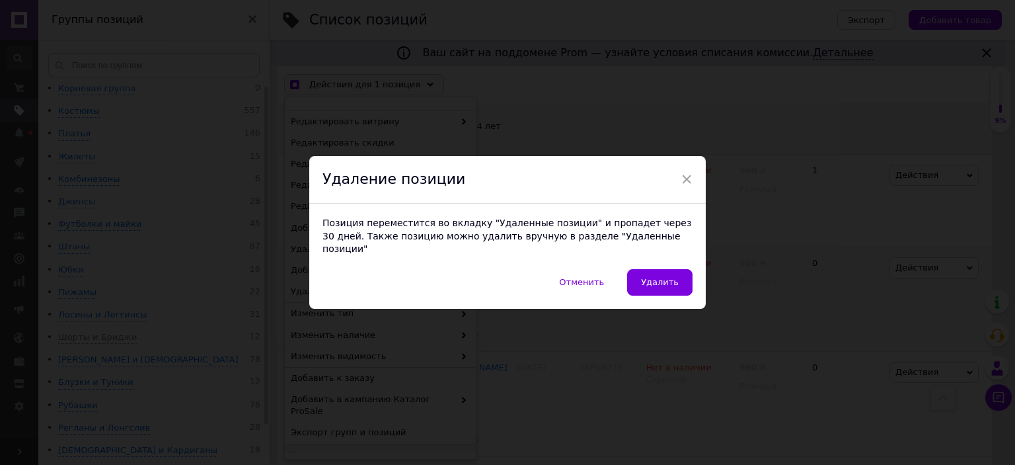
click at [651, 280] on span "Удалить" at bounding box center [660, 282] width 38 height 10
checkbox input "true"
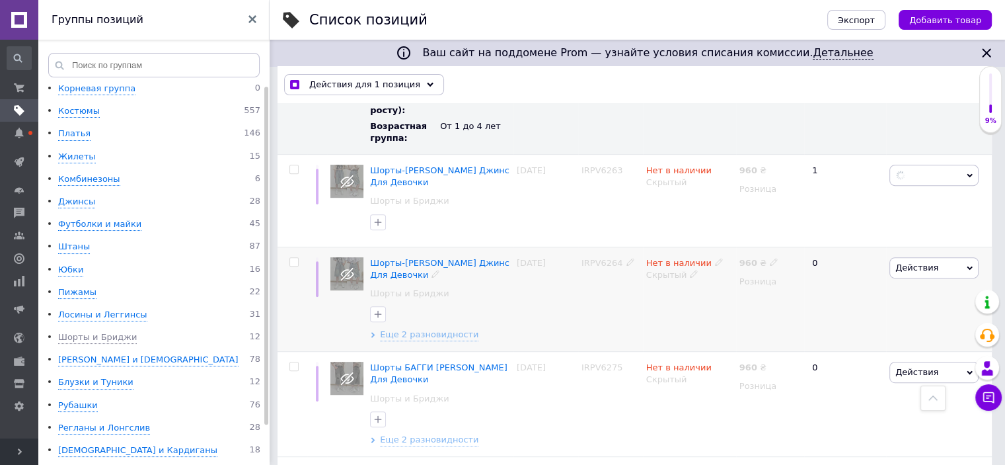
checkbox input "false"
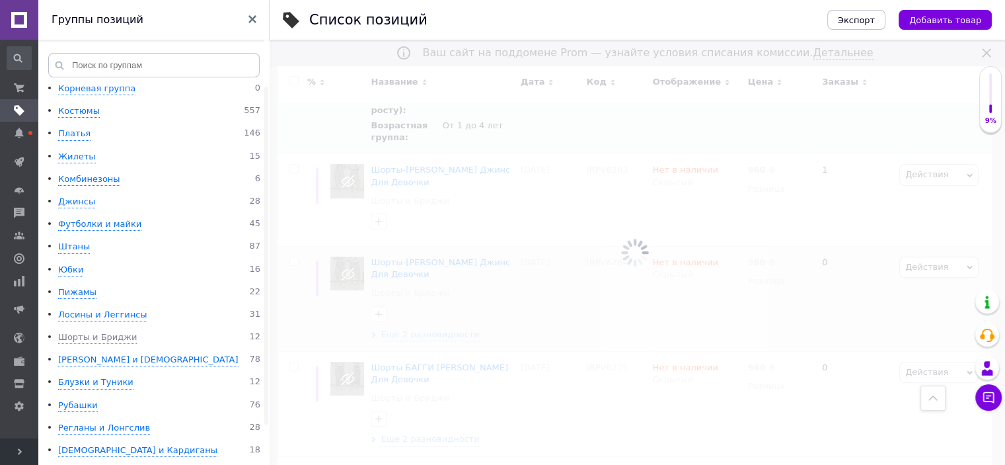
scroll to position [275, 0]
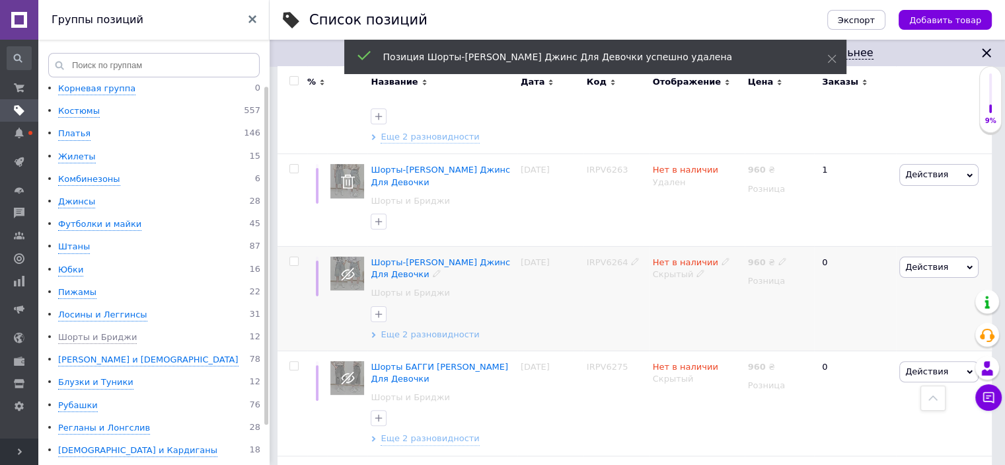
click at [442, 333] on span "Еще 2 разновидности" at bounding box center [430, 335] width 99 height 12
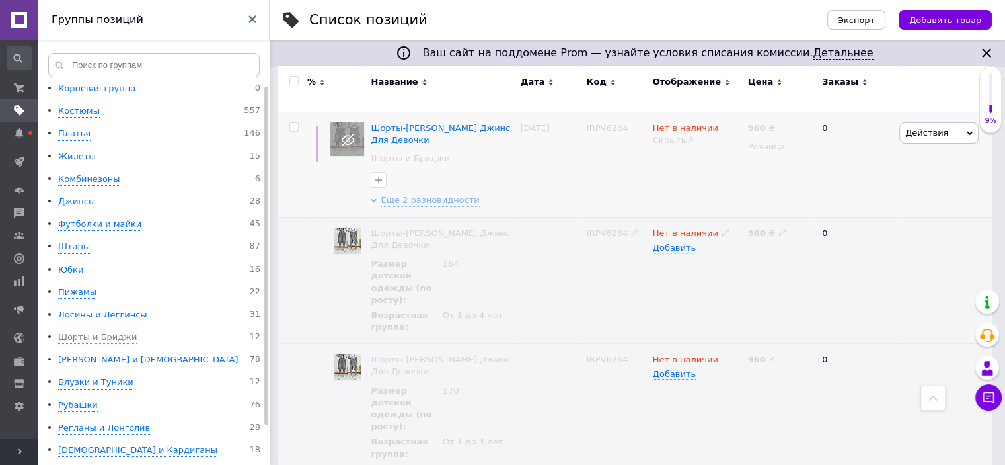
scroll to position [408, 0]
click at [296, 126] on input "checkbox" at bounding box center [294, 128] width 9 height 9
checkbox input "true"
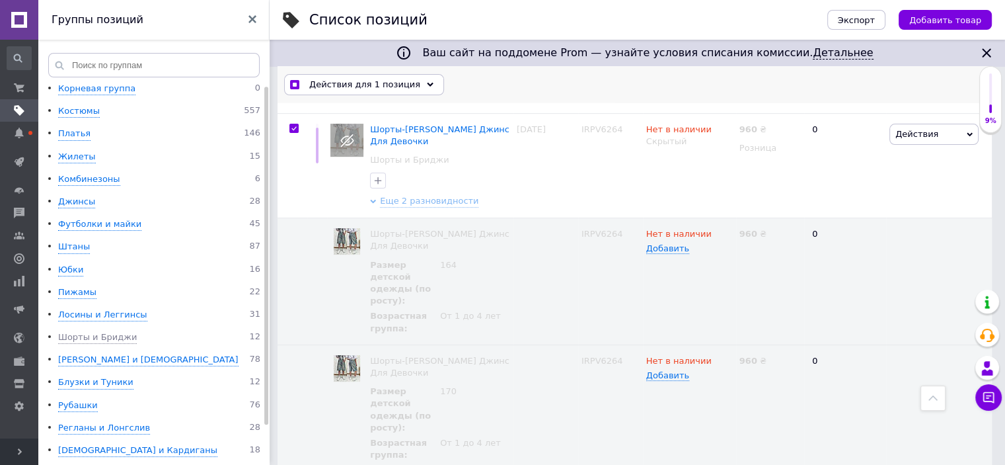
click at [427, 81] on icon at bounding box center [430, 84] width 7 height 7
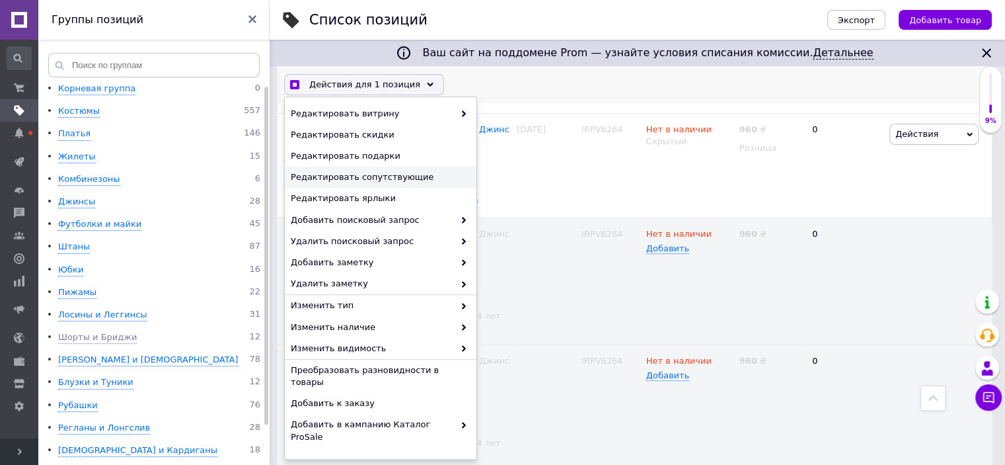
scroll to position [146, 0]
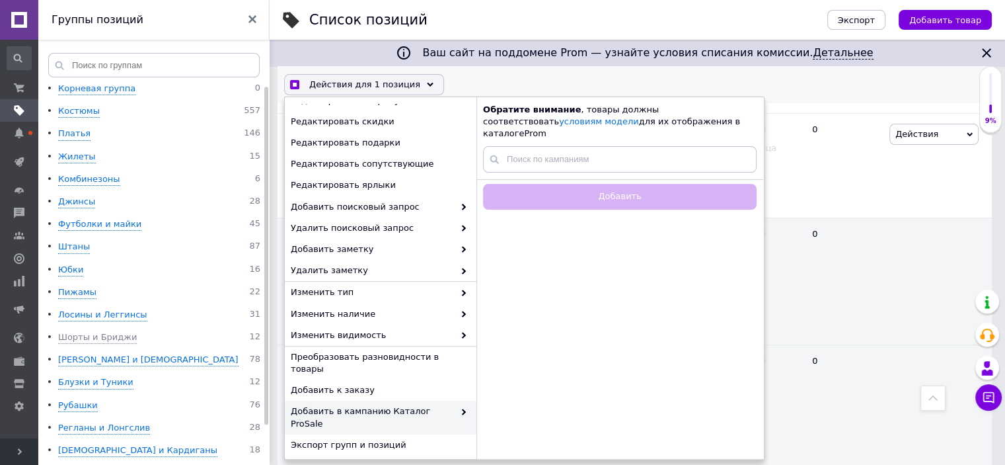
click at [342, 461] on span "Удалить" at bounding box center [379, 467] width 177 height 12
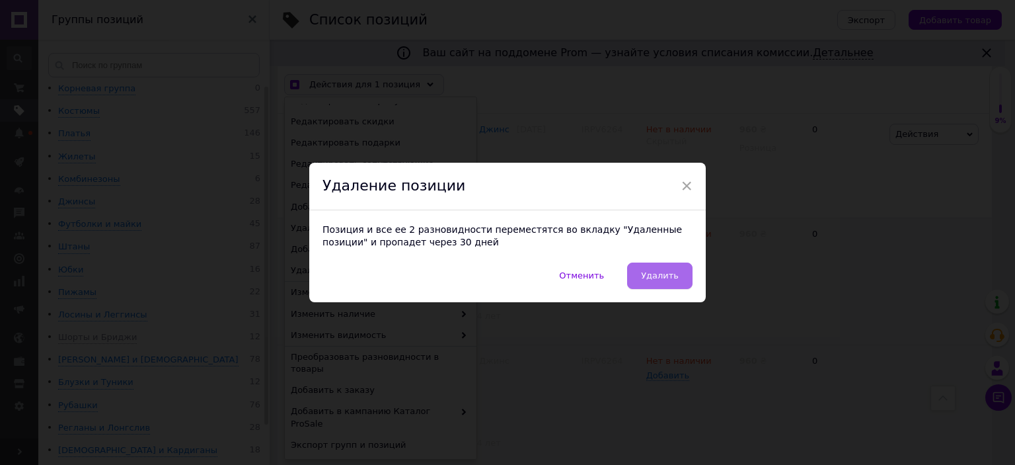
click at [663, 278] on span "Удалить" at bounding box center [660, 275] width 38 height 10
checkbox input "true"
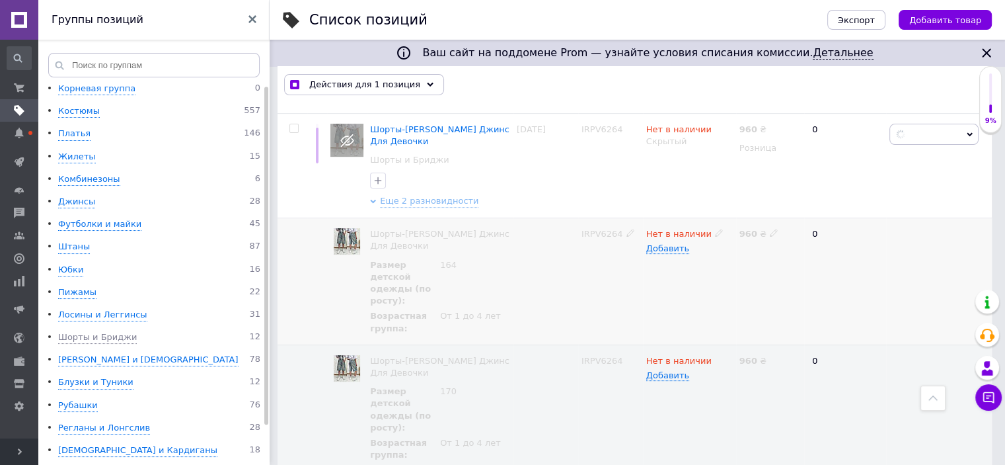
checkbox input "false"
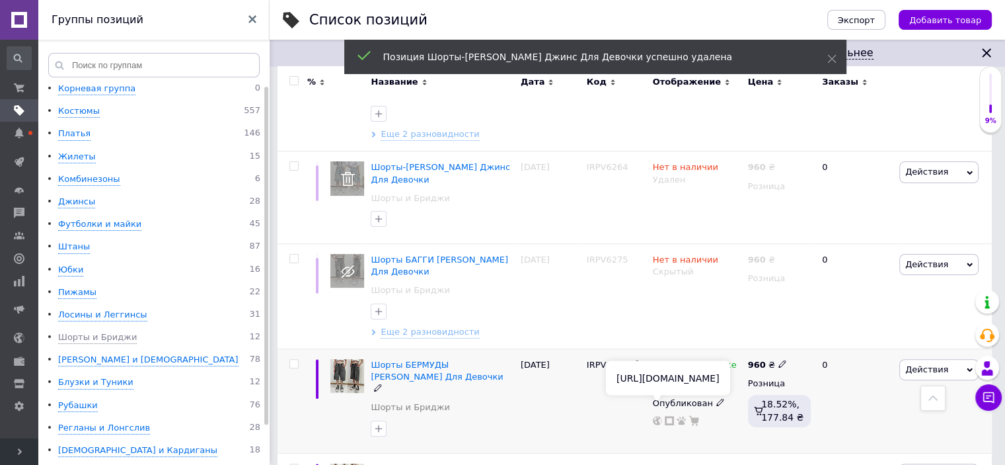
scroll to position [277, 0]
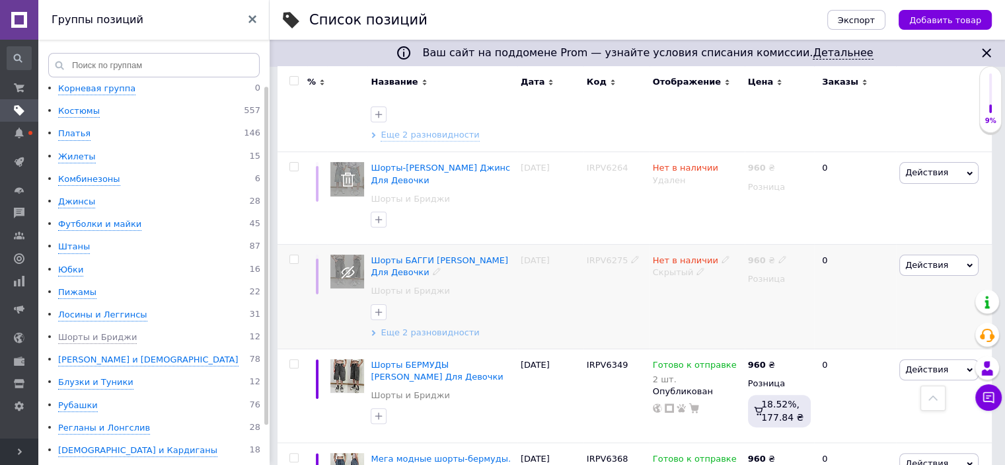
click at [396, 335] on span "Еще 2 разновидности" at bounding box center [430, 333] width 99 height 12
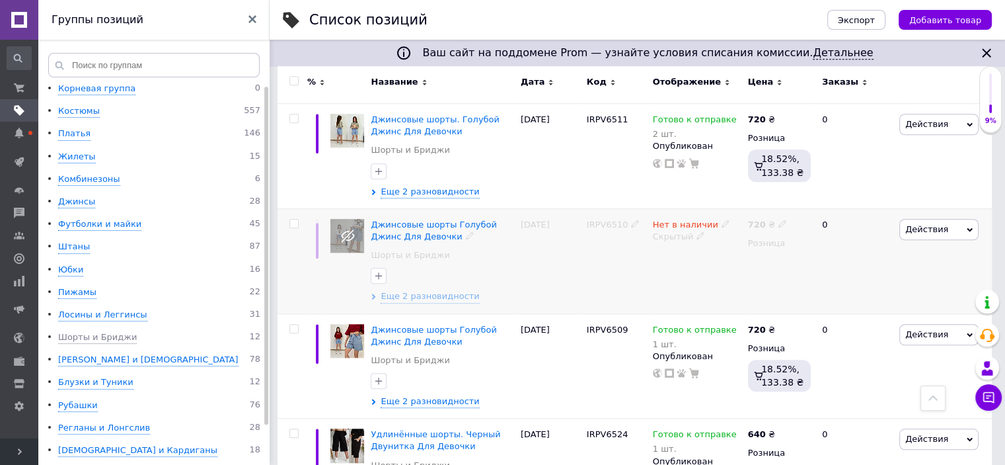
scroll to position [1069, 0]
click at [431, 296] on span "Еще 2 разновидности" at bounding box center [430, 296] width 99 height 12
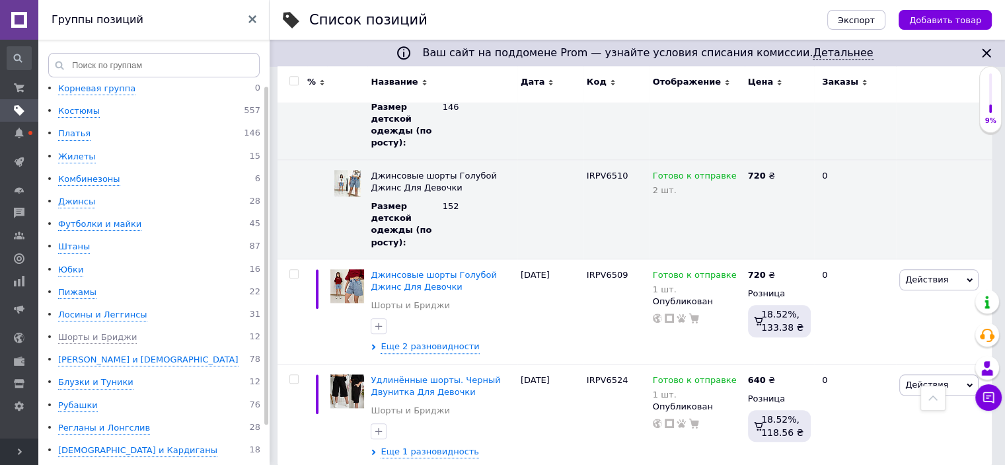
scroll to position [1334, 0]
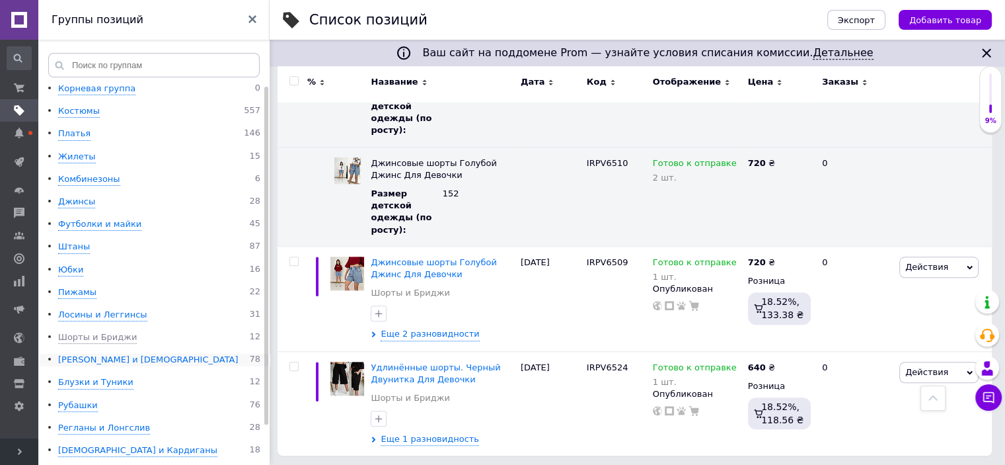
click at [110, 364] on div "[PERSON_NAME] и [DEMOGRAPHIC_DATA]" at bounding box center [148, 360] width 180 height 13
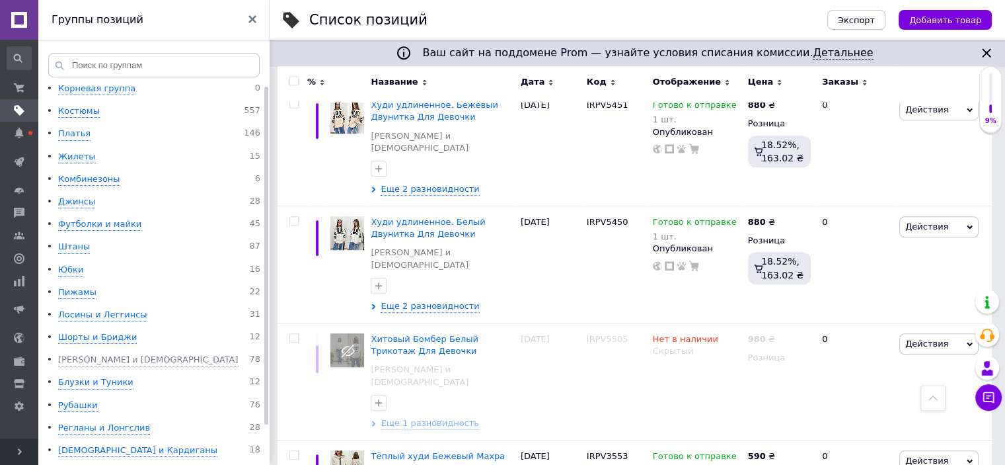
scroll to position [924, 0]
click at [423, 416] on span "Еще 1 разновидность" at bounding box center [430, 422] width 99 height 12
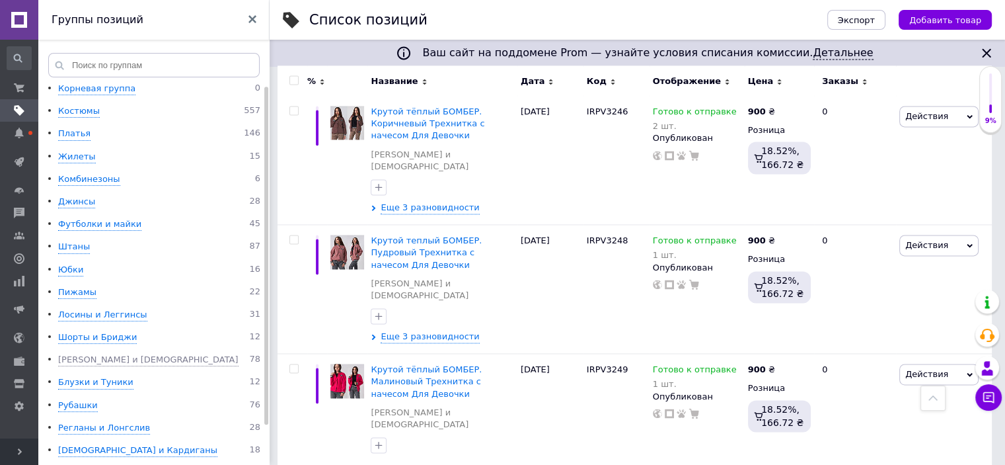
scroll to position [1849, 0]
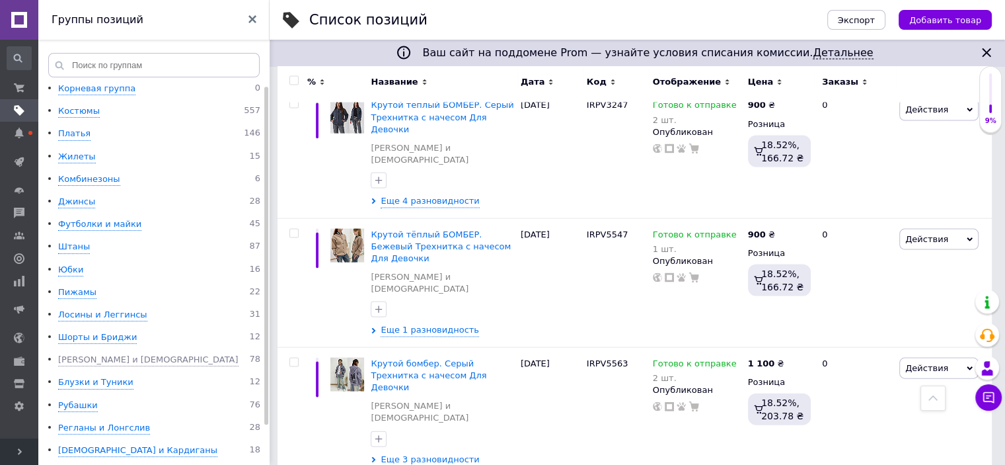
scroll to position [2763, 0]
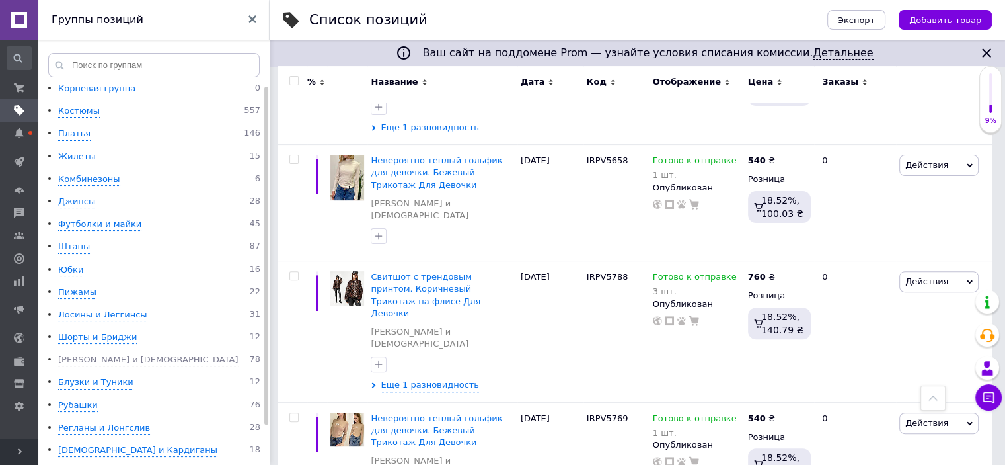
scroll to position [5405, 0]
checkbox input "true"
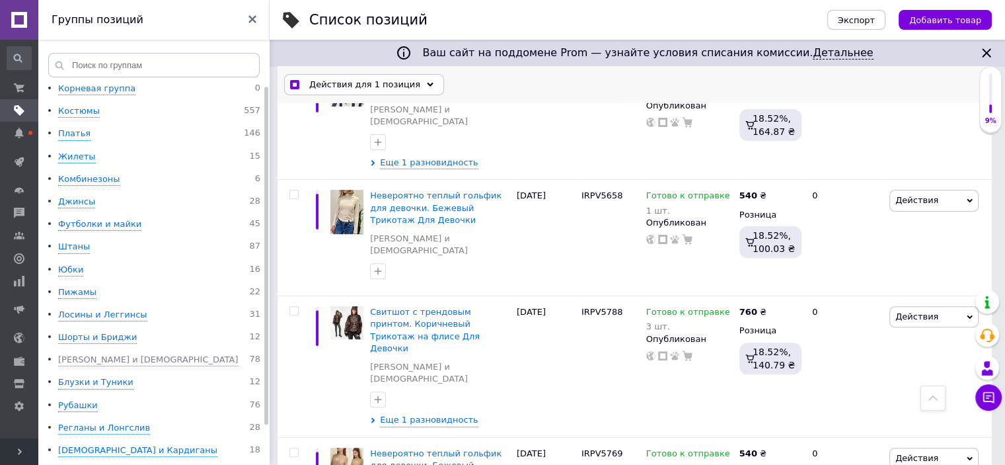
click at [427, 83] on use at bounding box center [430, 84] width 7 height 4
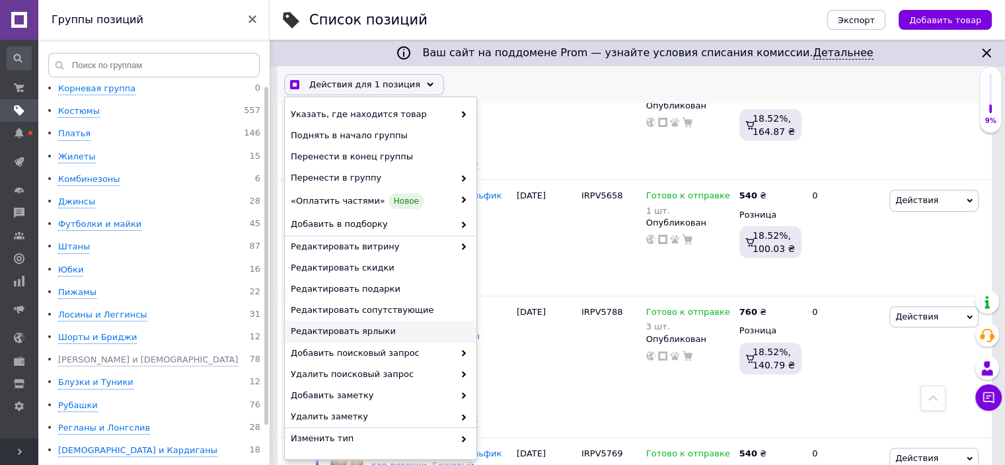
scroll to position [125, 0]
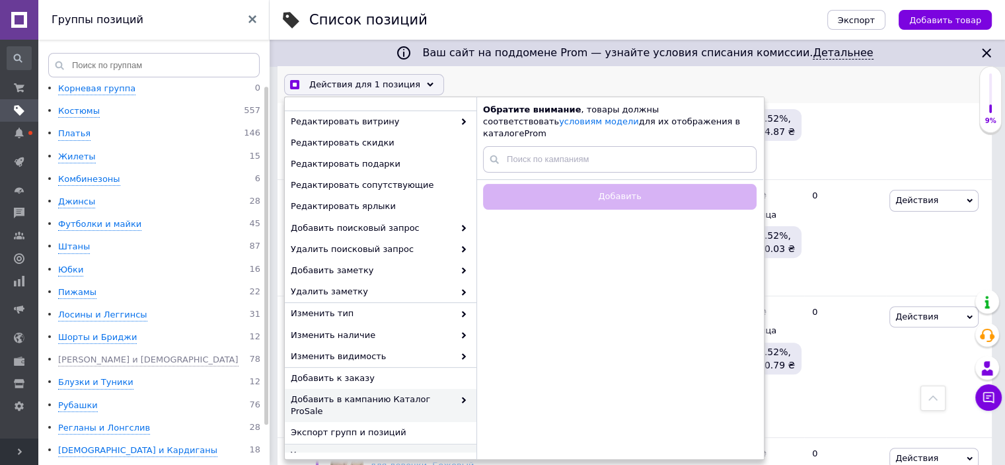
click at [327, 448] on span "Удалить" at bounding box center [379, 454] width 177 height 12
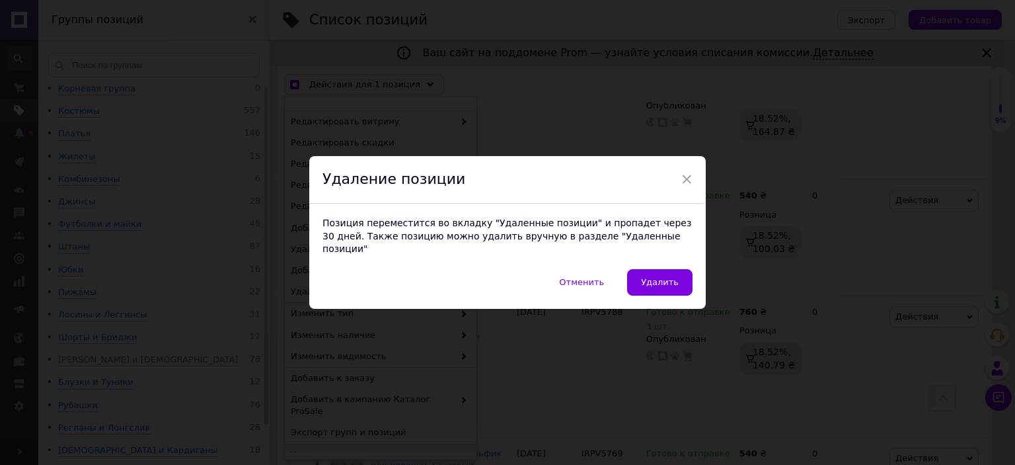
click at [660, 277] on span "Удалить" at bounding box center [660, 282] width 38 height 10
checkbox input "true"
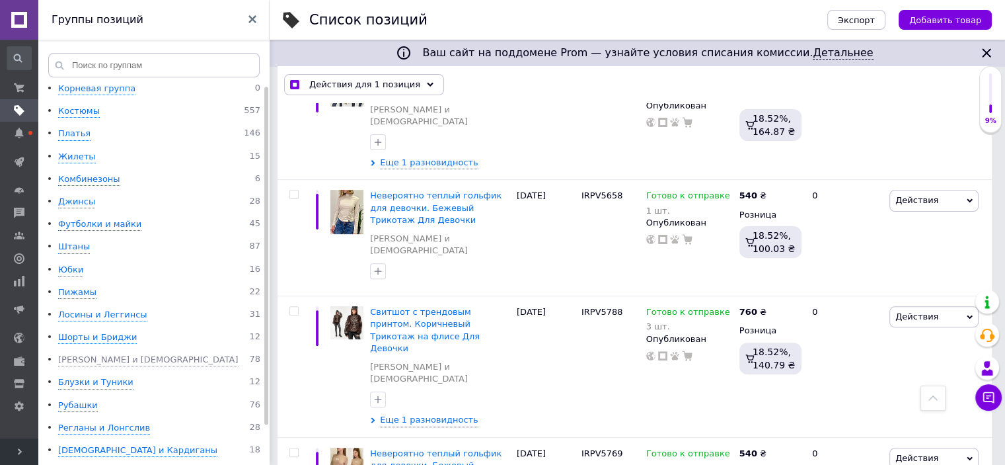
checkbox input "false"
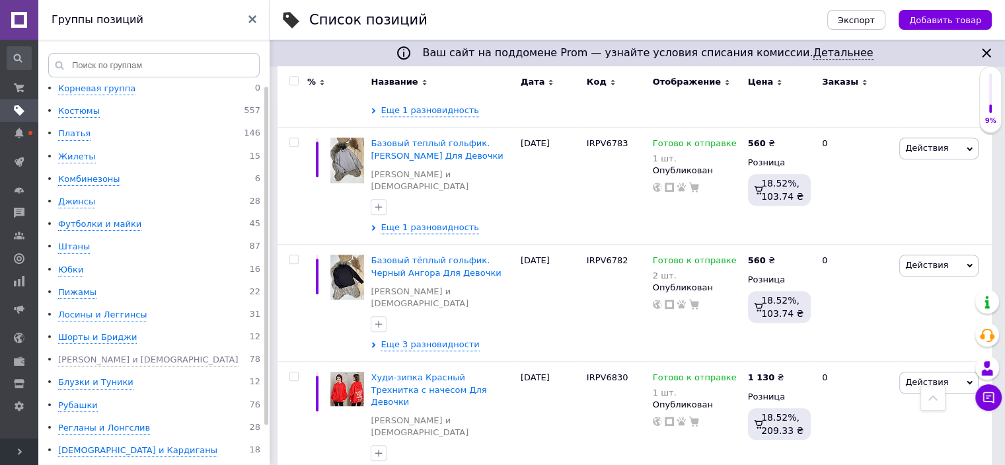
scroll to position [5830, 0]
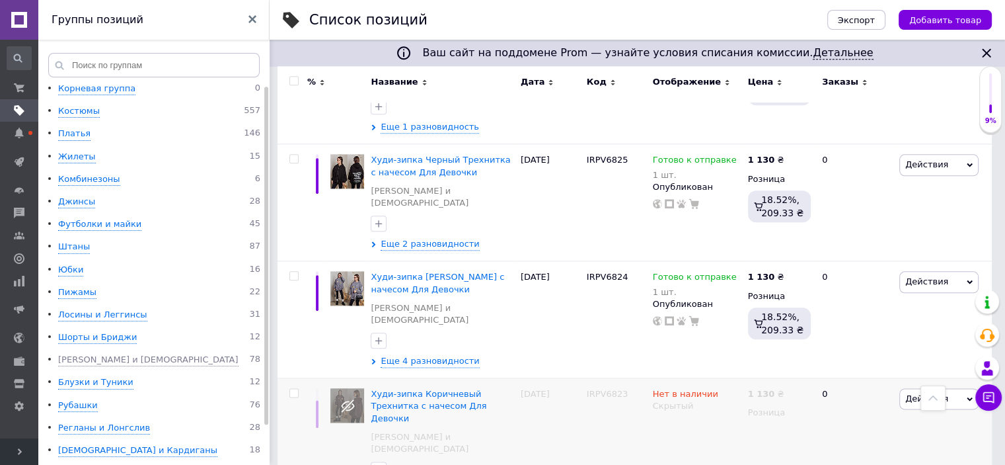
scroll to position [6562, 0]
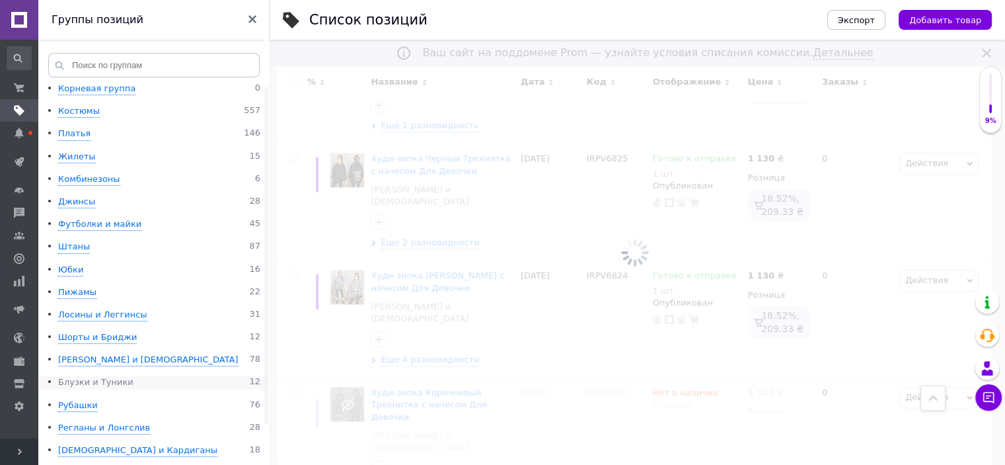
click at [111, 382] on div "Блузки и Туники" at bounding box center [95, 382] width 75 height 13
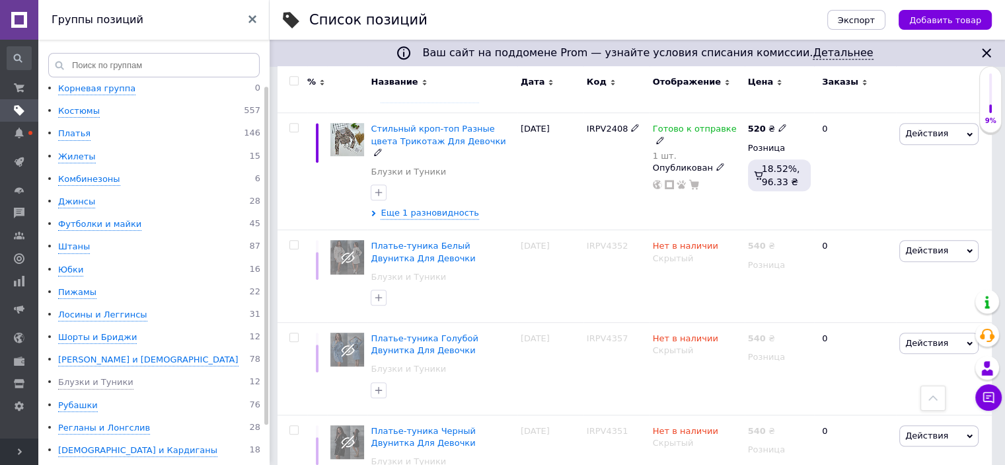
scroll to position [726, 0]
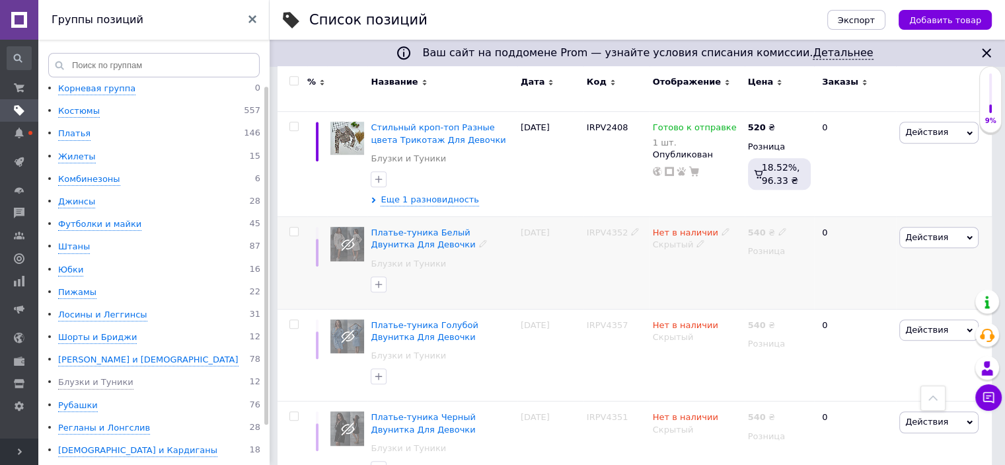
click at [296, 231] on input "checkbox" at bounding box center [294, 231] width 9 height 9
checkbox input "true"
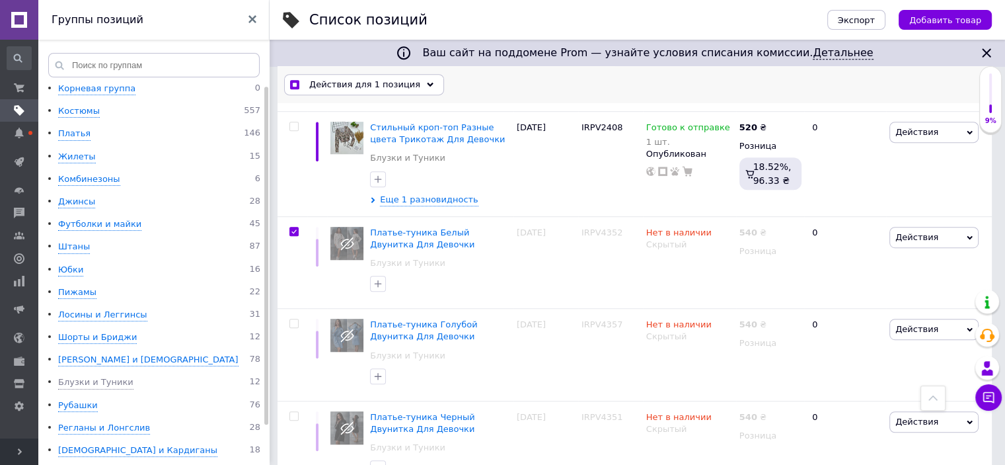
click at [427, 83] on icon at bounding box center [430, 84] width 7 height 7
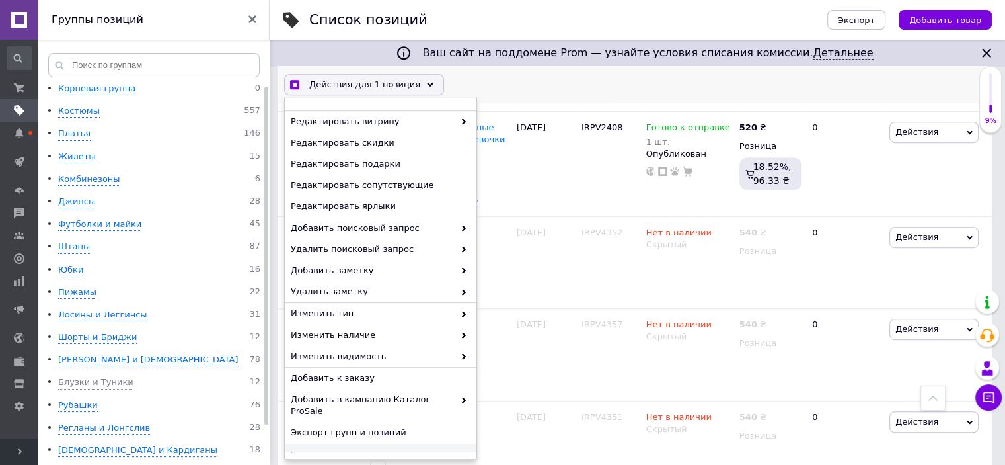
scroll to position [727, 0]
click at [313, 448] on span "Удалить" at bounding box center [379, 454] width 177 height 12
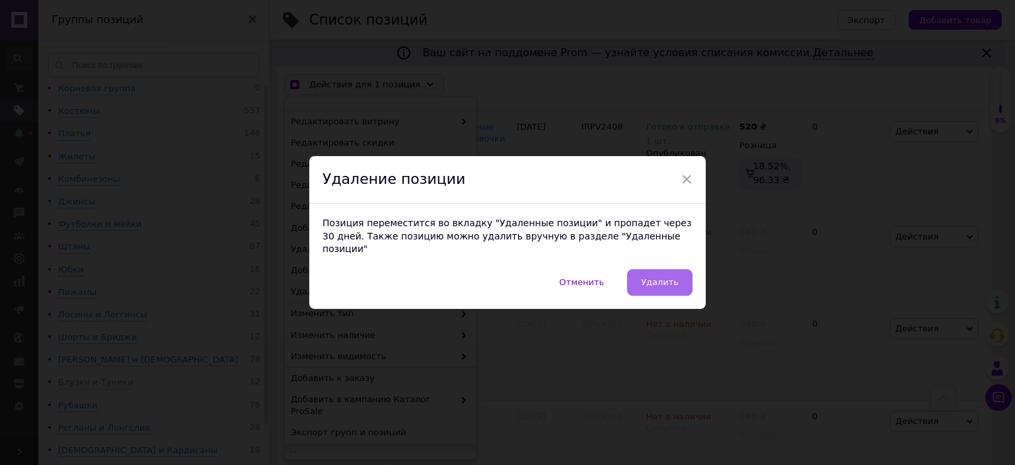
click at [669, 277] on span "Удалить" at bounding box center [660, 282] width 38 height 10
checkbox input "true"
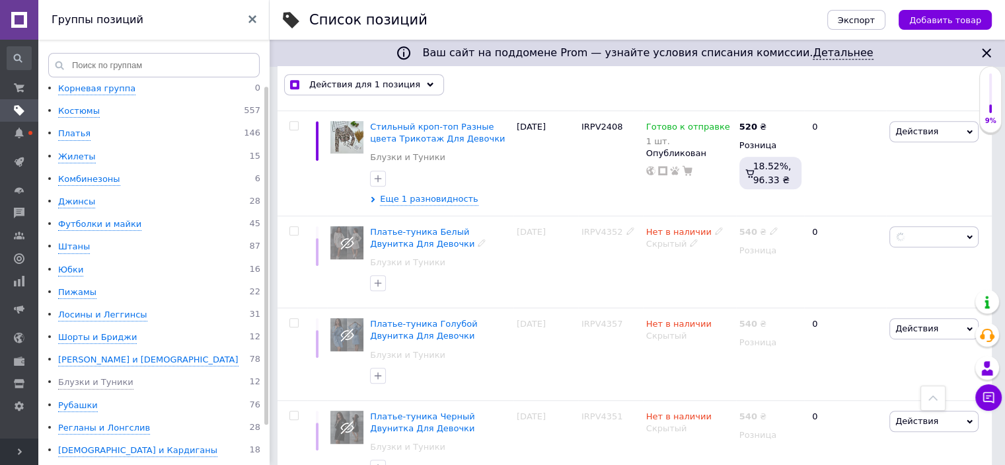
checkbox input "false"
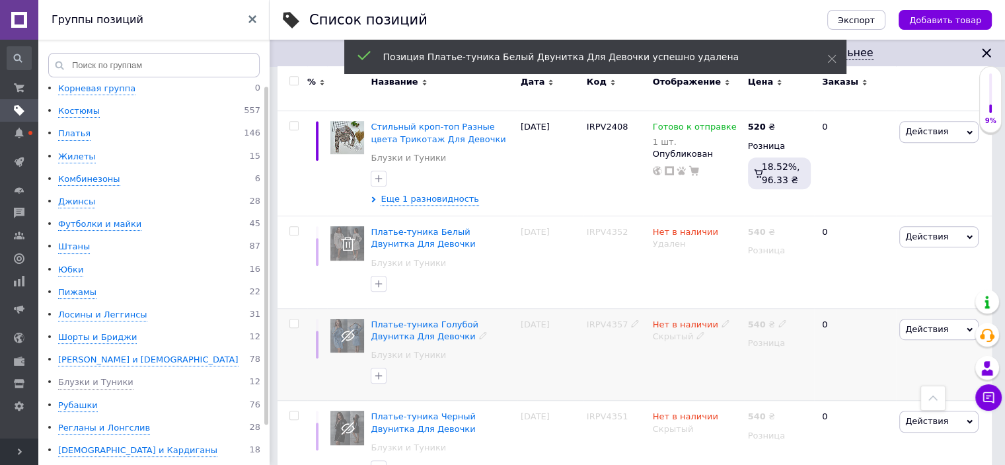
click at [294, 320] on input "checkbox" at bounding box center [294, 323] width 9 height 9
checkbox input "true"
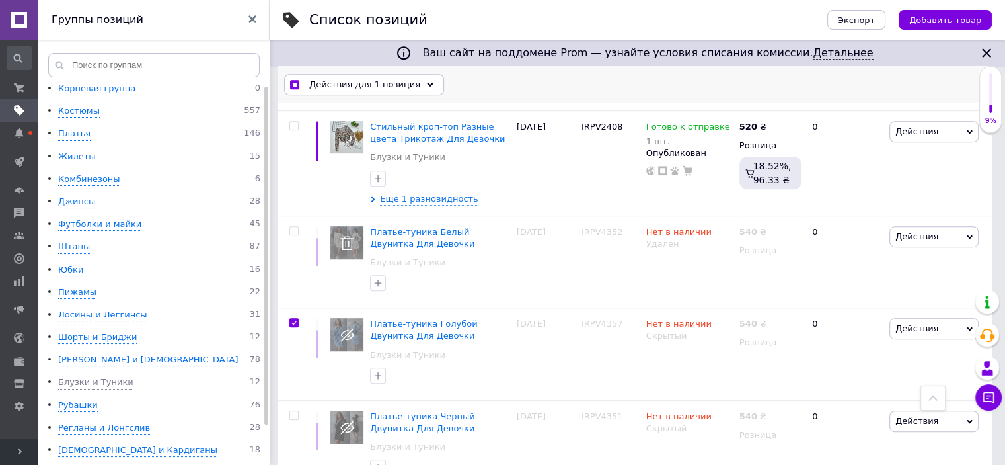
click at [410, 89] on div "Действия для 1 позиция" at bounding box center [364, 84] width 160 height 21
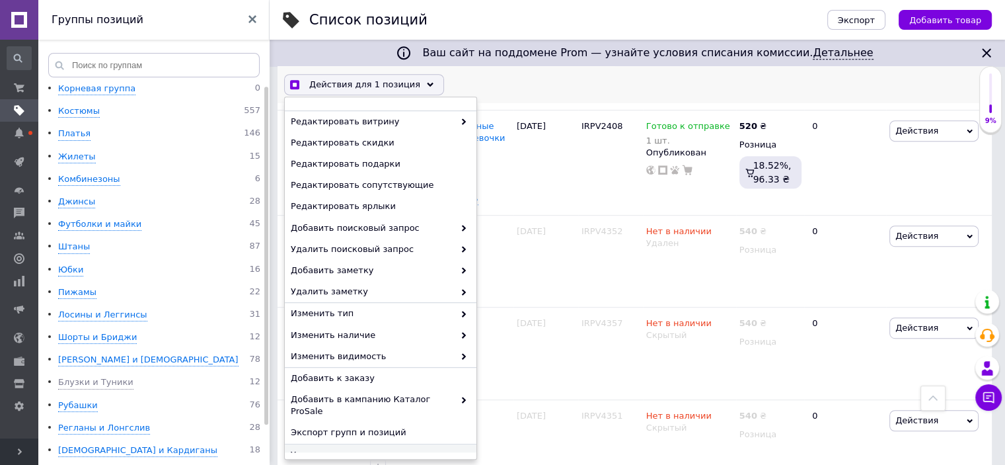
scroll to position [727, 0]
click at [321, 448] on span "Удалить" at bounding box center [379, 454] width 177 height 12
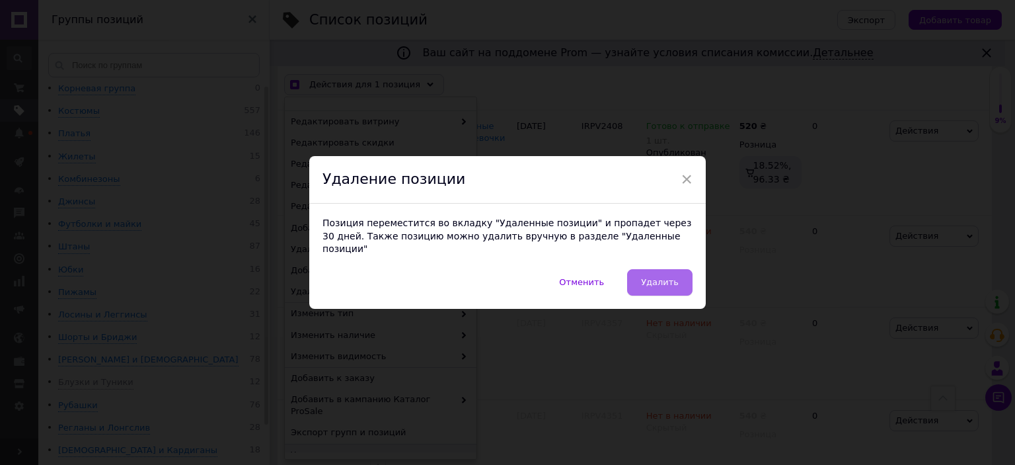
click at [657, 278] on span "Удалить" at bounding box center [660, 282] width 38 height 10
checkbox input "true"
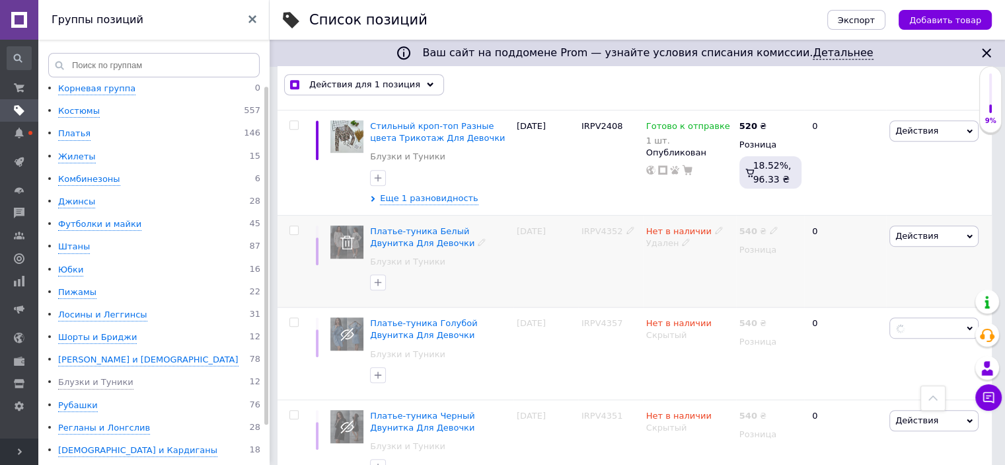
checkbox input "false"
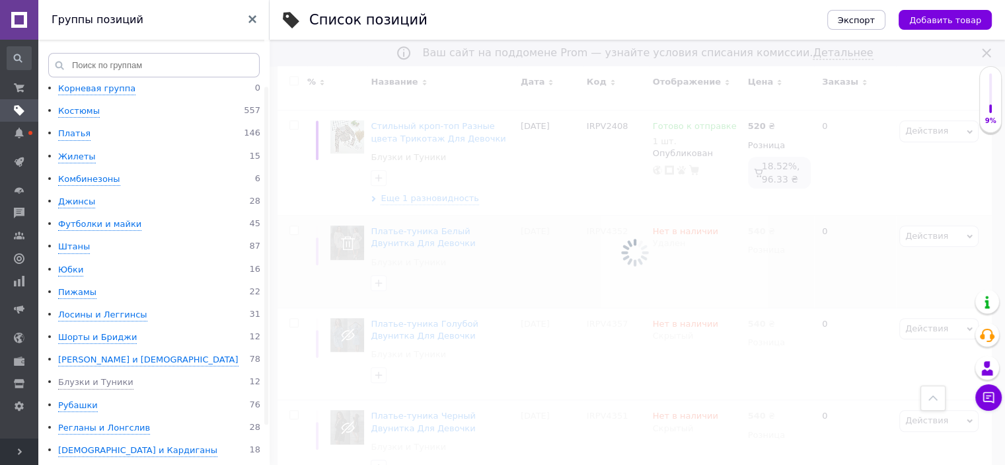
scroll to position [672, 0]
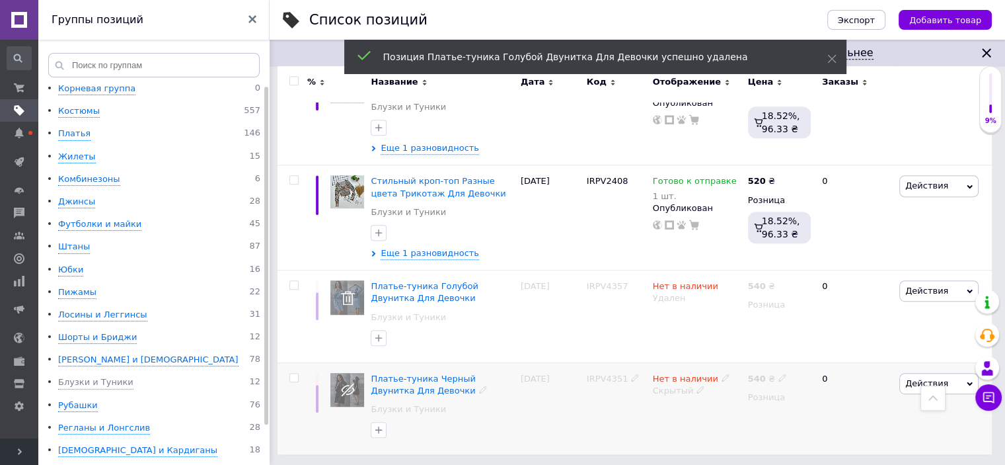
click at [295, 374] on input "checkbox" at bounding box center [294, 378] width 9 height 9
checkbox input "true"
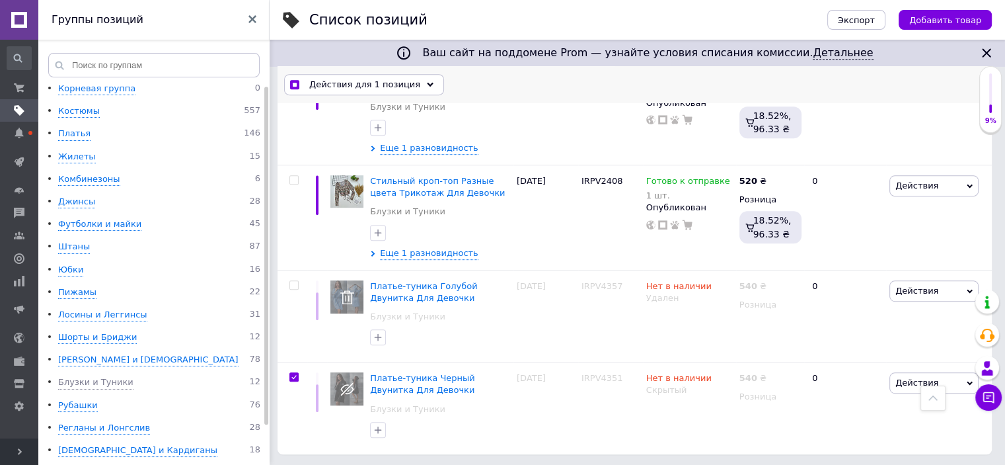
click at [427, 85] on icon at bounding box center [430, 84] width 7 height 7
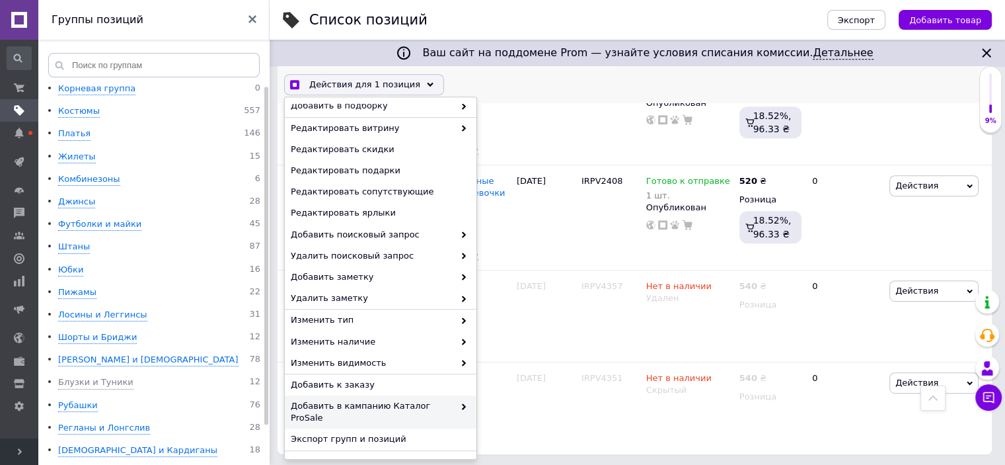
scroll to position [125, 0]
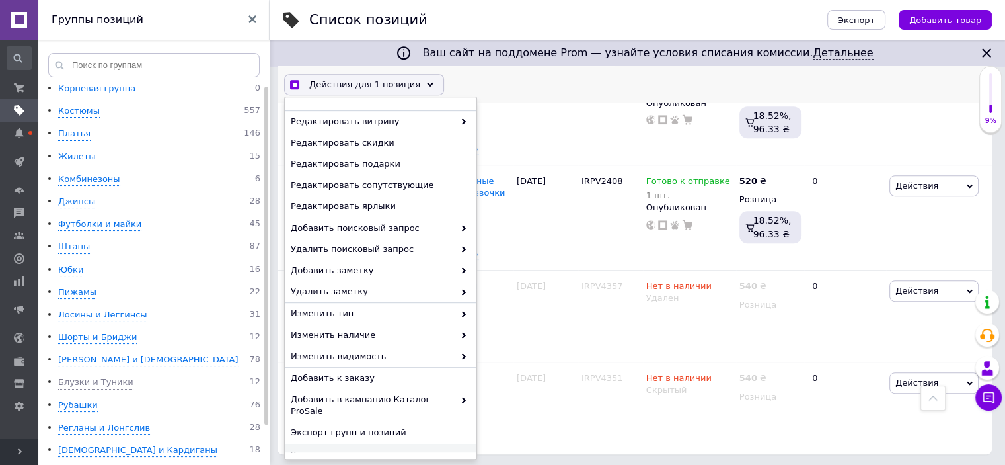
click at [317, 448] on span "Удалить" at bounding box center [379, 454] width 177 height 12
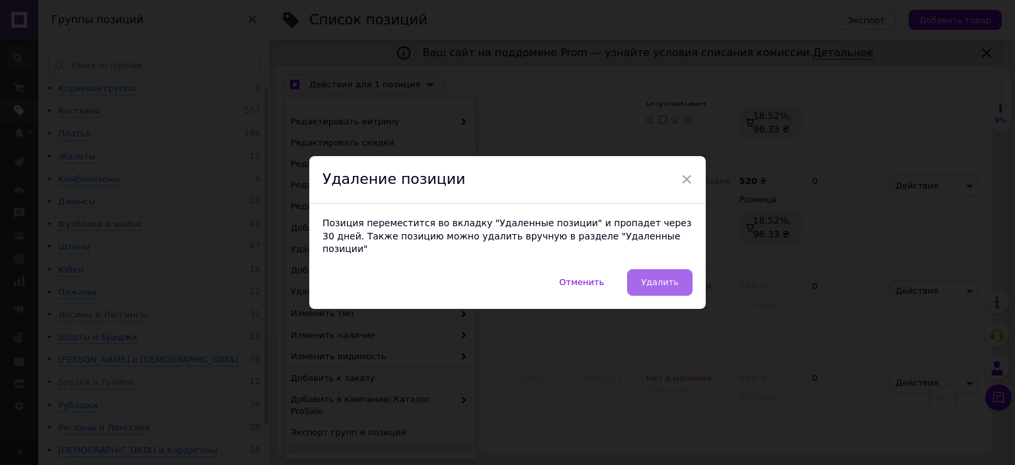
click at [650, 269] on button "Удалить" at bounding box center [659, 282] width 65 height 26
checkbox input "true"
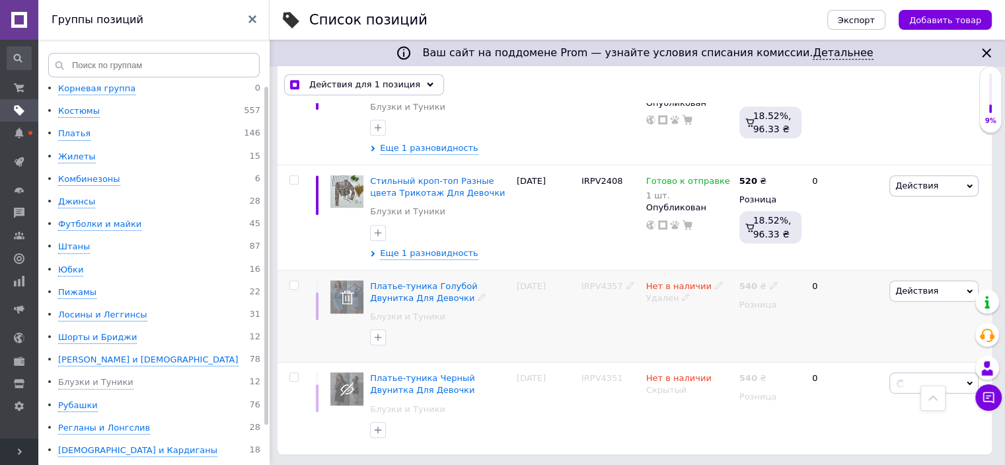
checkbox input "false"
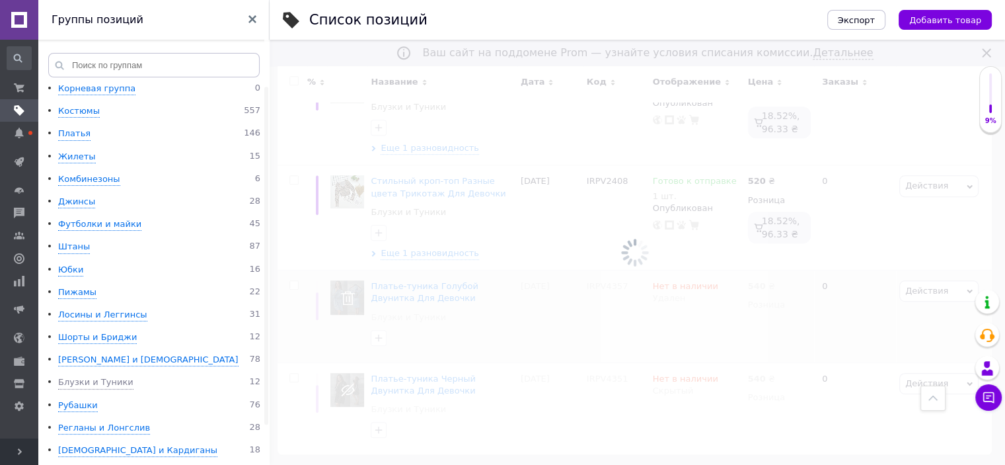
scroll to position [580, 0]
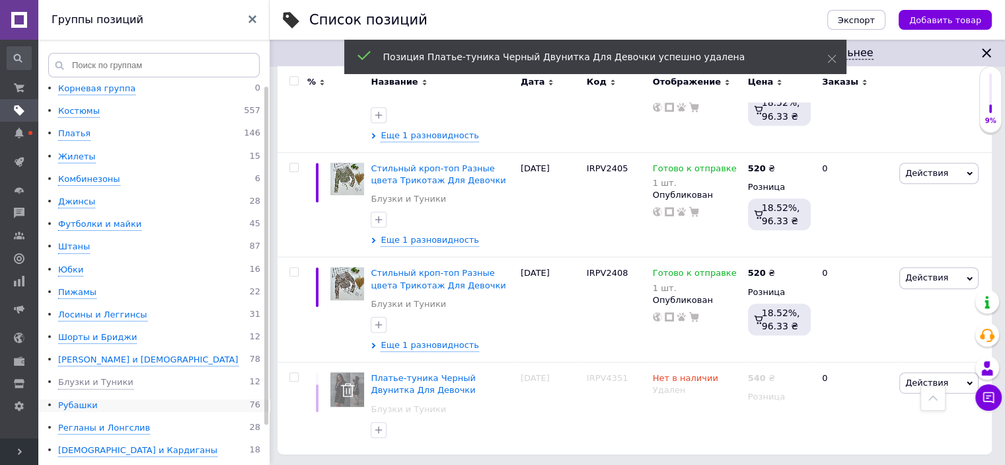
click at [77, 404] on div "Рубашки" at bounding box center [78, 405] width 40 height 13
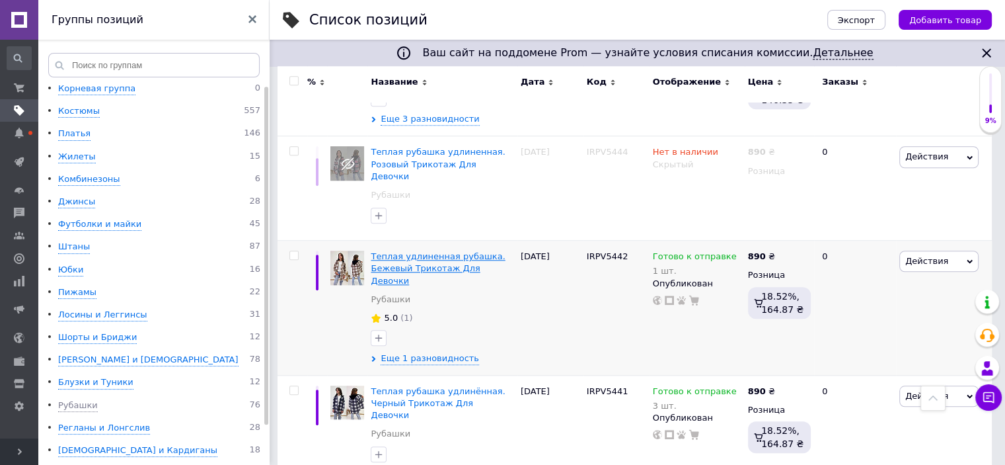
scroll to position [1122, 0]
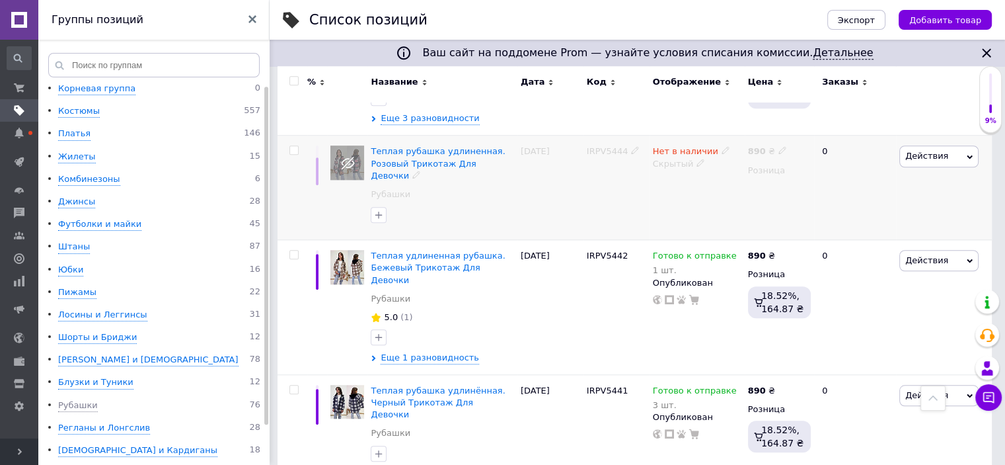
click at [296, 149] on input "checkbox" at bounding box center [294, 150] width 9 height 9
checkbox input "true"
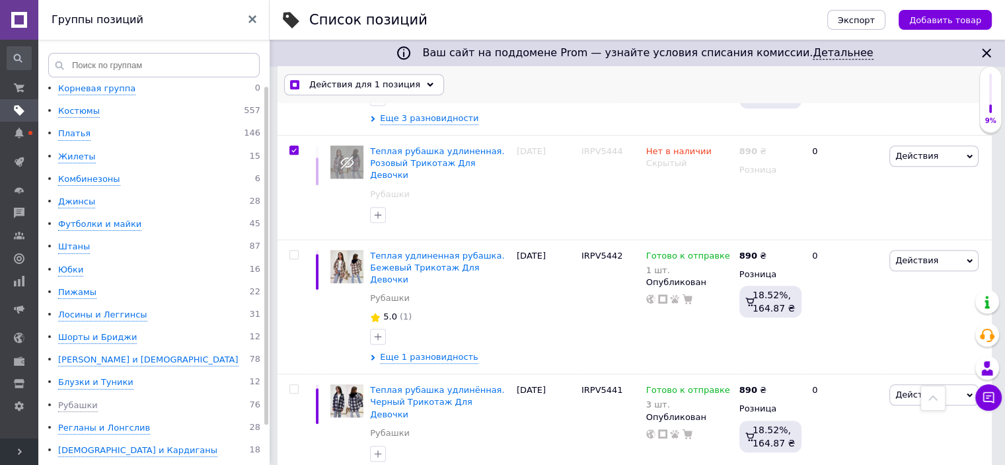
click at [420, 81] on div "Действия для 1 позиция" at bounding box center [364, 84] width 160 height 21
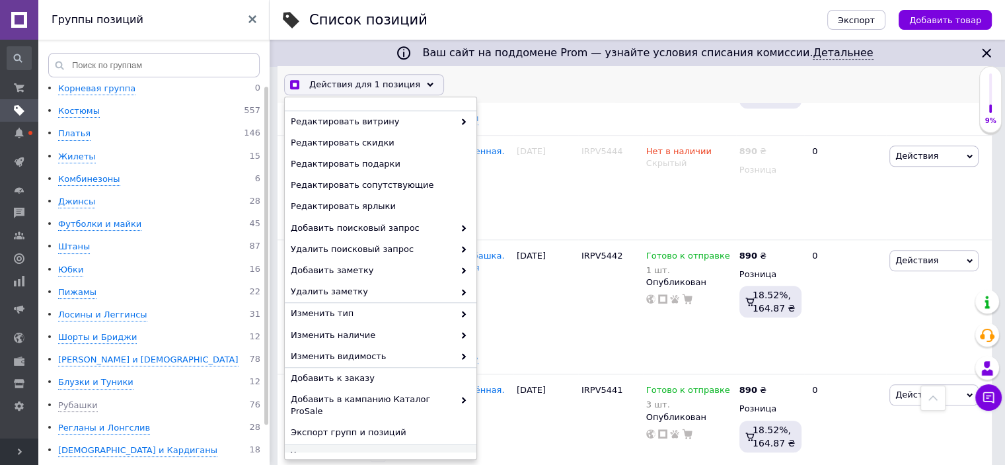
scroll to position [1123, 0]
click at [329, 448] on span "Удалить" at bounding box center [379, 454] width 177 height 12
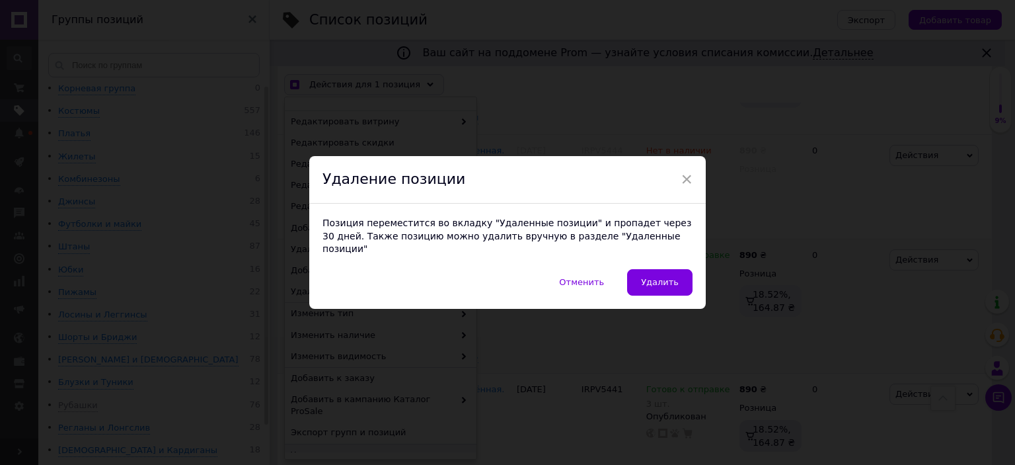
click at [652, 278] on span "Удалить" at bounding box center [660, 282] width 38 height 10
checkbox input "true"
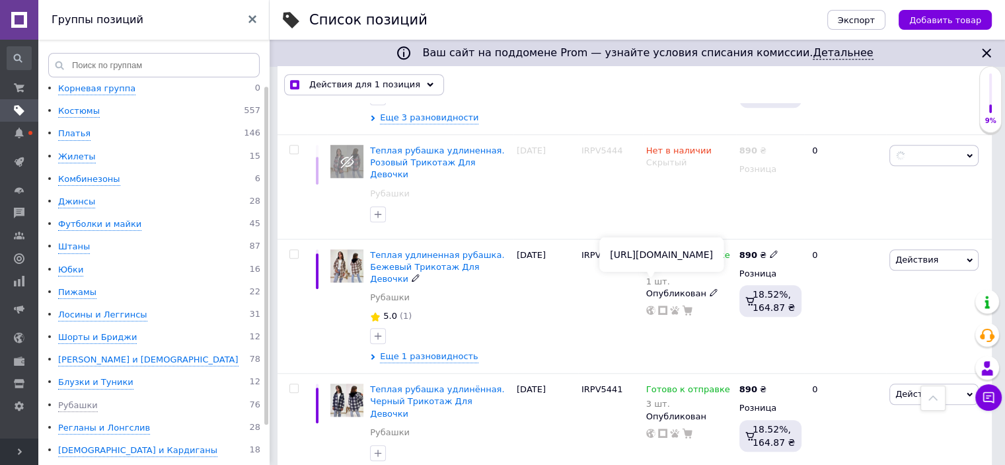
checkbox input "false"
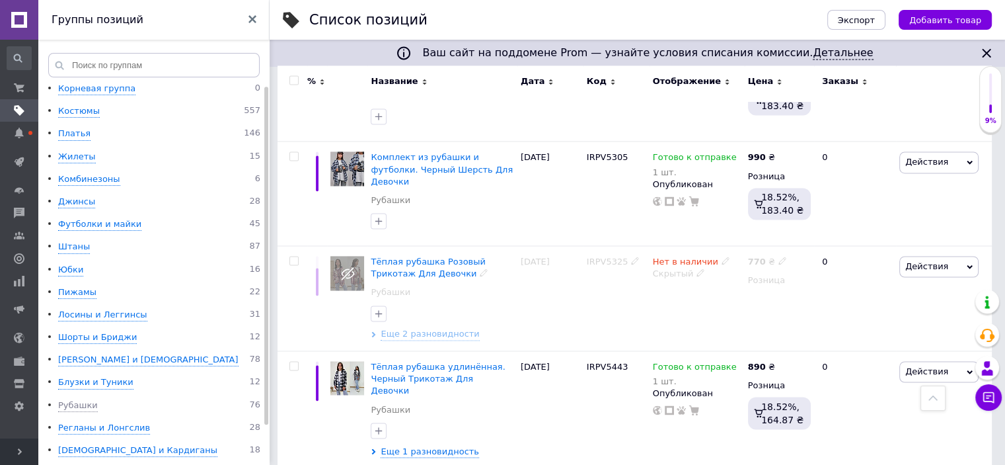
scroll to position [2113, 0]
click at [436, 327] on span "Еще 2 разновидности" at bounding box center [430, 333] width 99 height 12
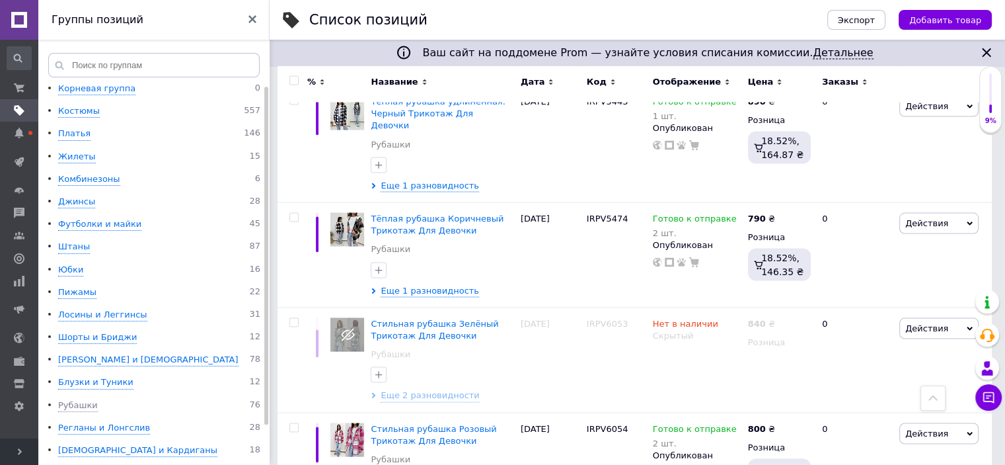
scroll to position [2576, 0]
click at [416, 389] on span "Еще 2 разновидности" at bounding box center [430, 395] width 99 height 12
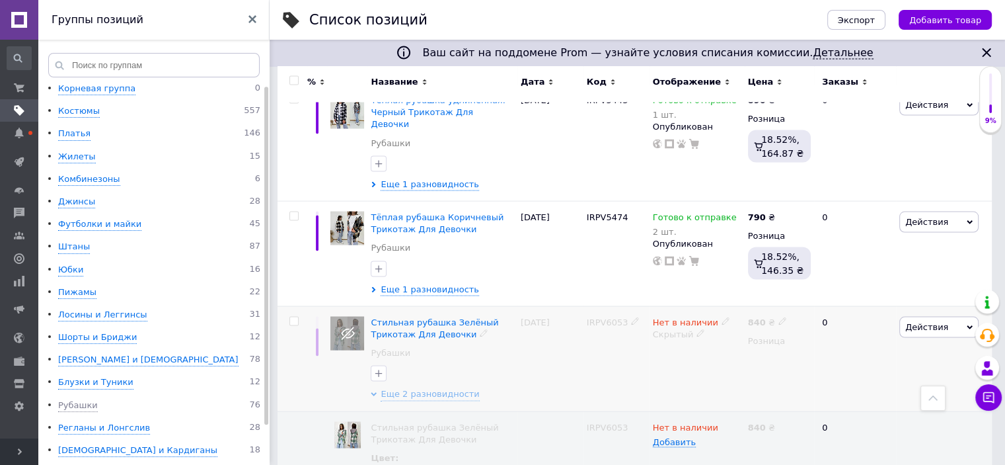
scroll to position [2577, 0]
click at [291, 318] on input "checkbox" at bounding box center [294, 322] width 9 height 9
checkbox input "true"
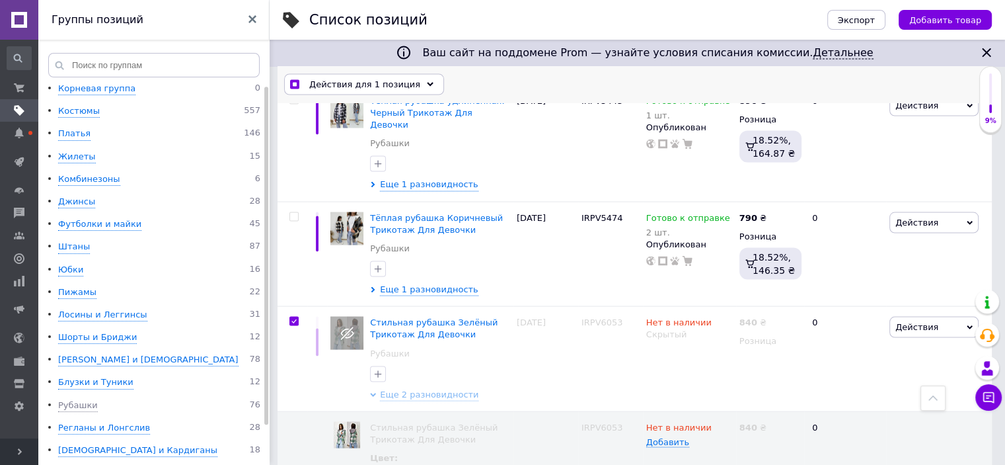
click at [418, 88] on div "Действия для 1 позиция" at bounding box center [364, 84] width 160 height 21
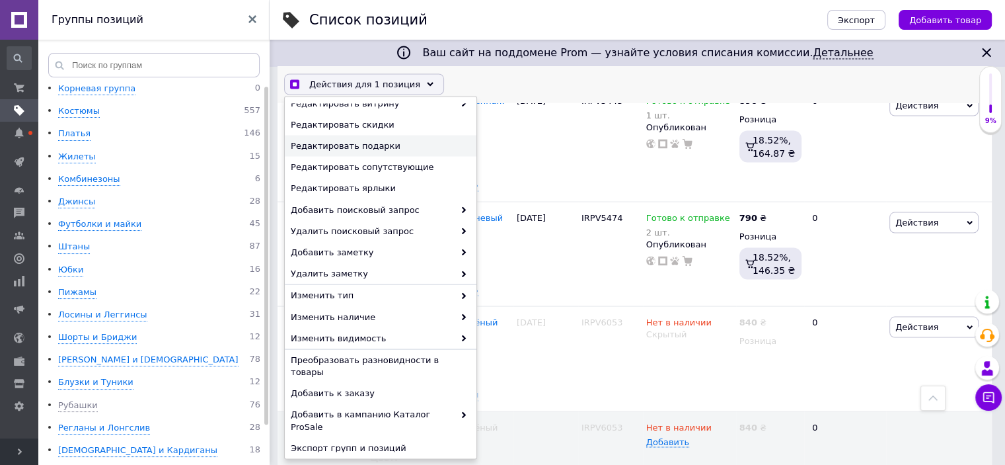
scroll to position [146, 0]
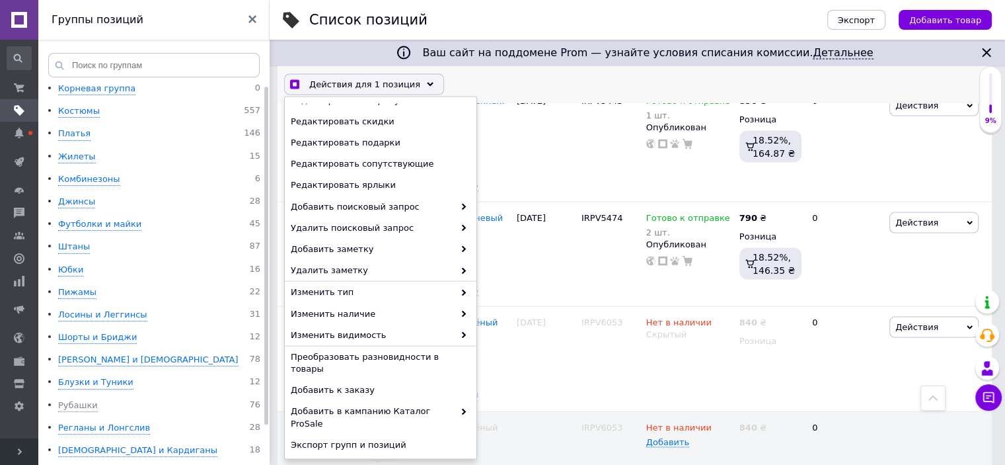
click at [317, 461] on span "Удалить" at bounding box center [379, 467] width 177 height 12
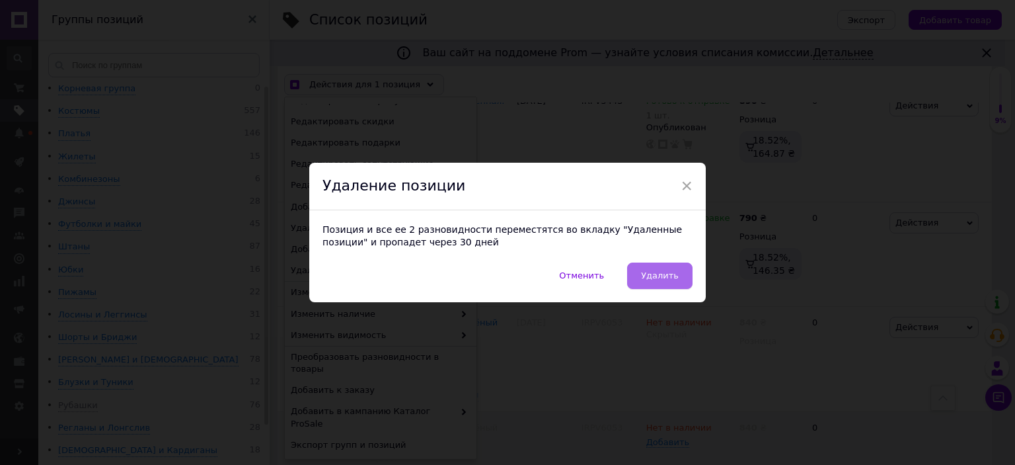
click at [647, 280] on span "Удалить" at bounding box center [660, 275] width 38 height 10
checkbox input "true"
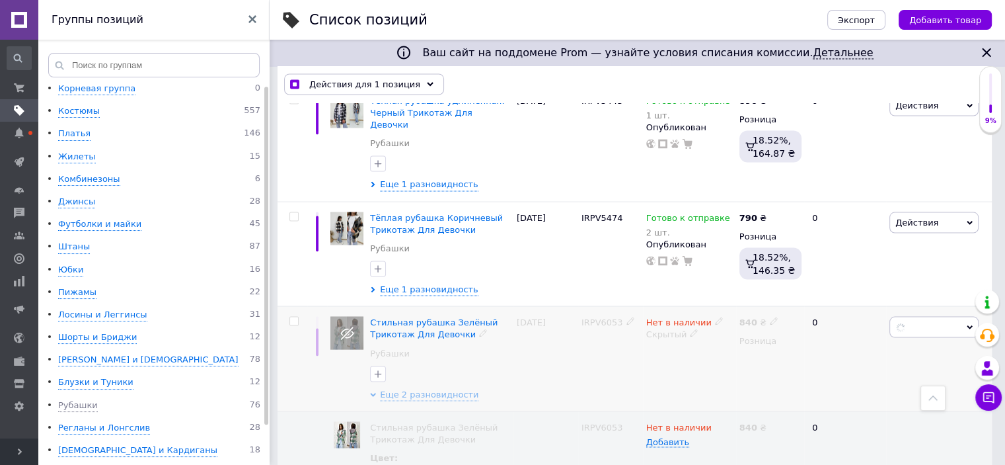
checkbox input "false"
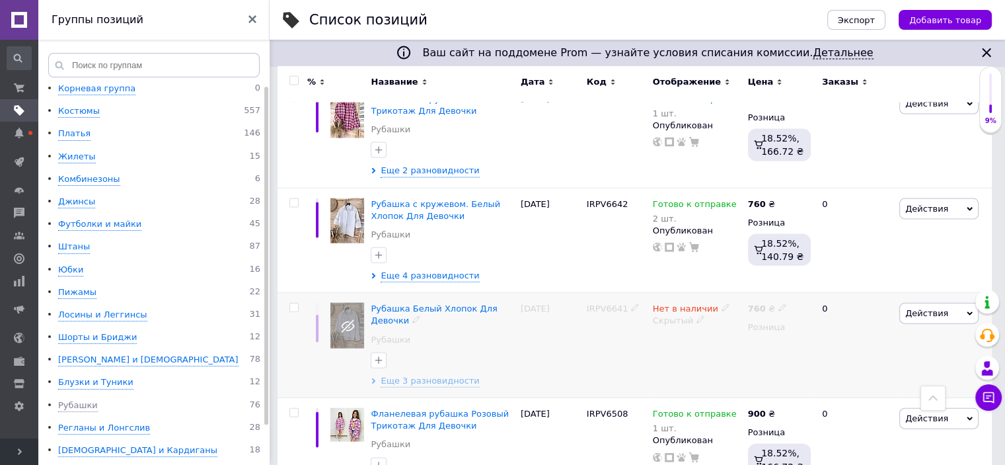
scroll to position [2907, 0]
click at [435, 374] on span "Еще 3 разновидности" at bounding box center [430, 380] width 99 height 12
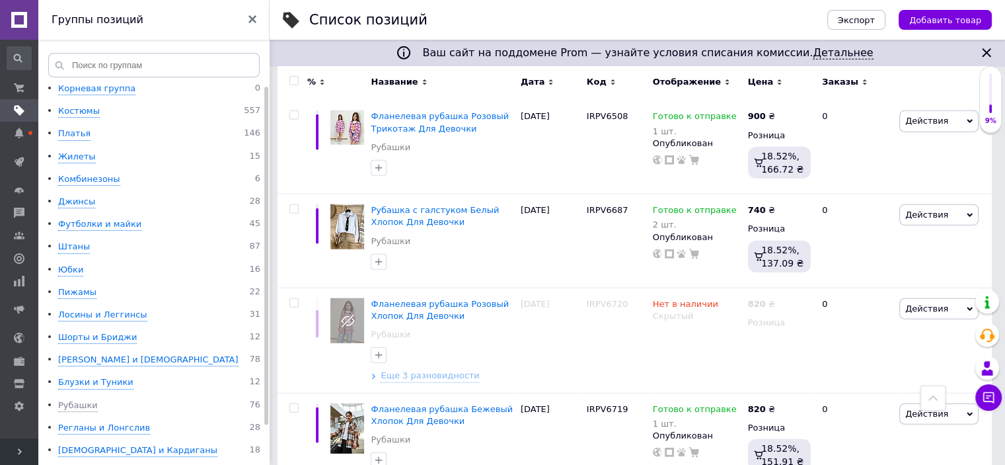
scroll to position [3501, 0]
click at [440, 370] on span "Еще 3 разновидности" at bounding box center [430, 376] width 99 height 12
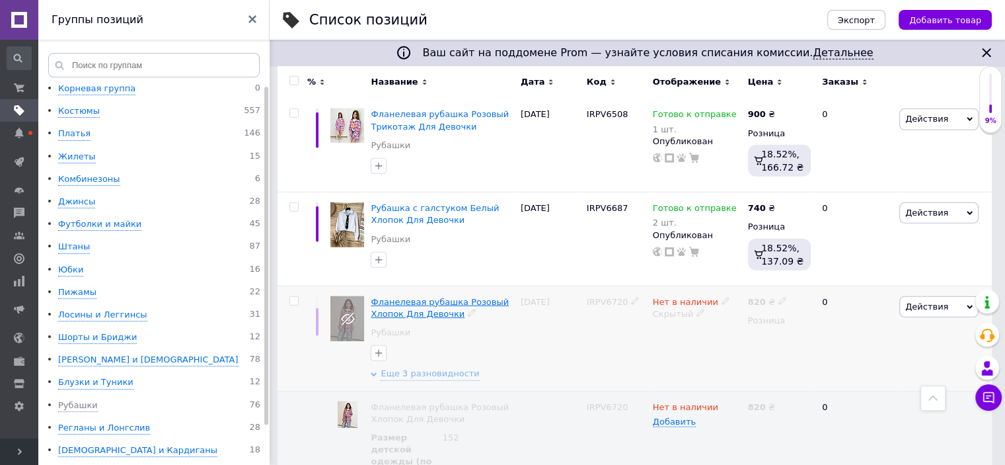
scroll to position [3502, 0]
click at [295, 298] on input "checkbox" at bounding box center [294, 302] width 9 height 9
checkbox input "true"
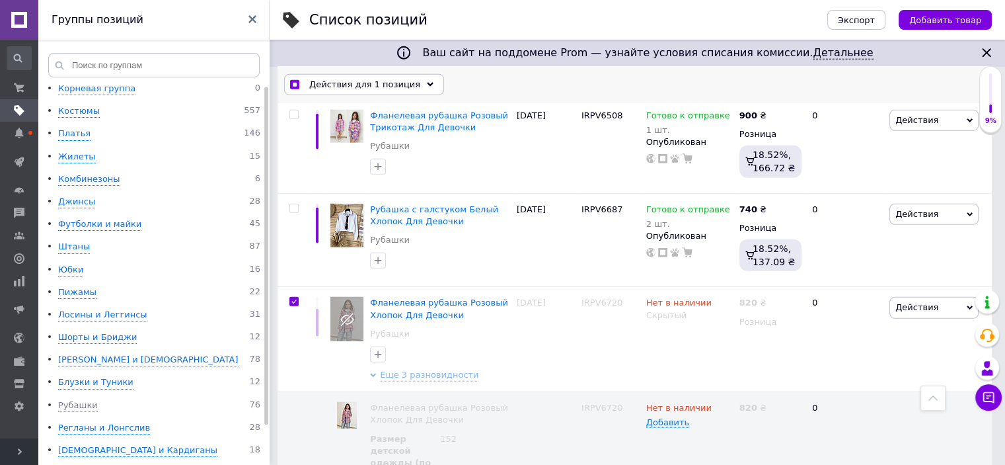
click at [427, 85] on use at bounding box center [430, 84] width 7 height 4
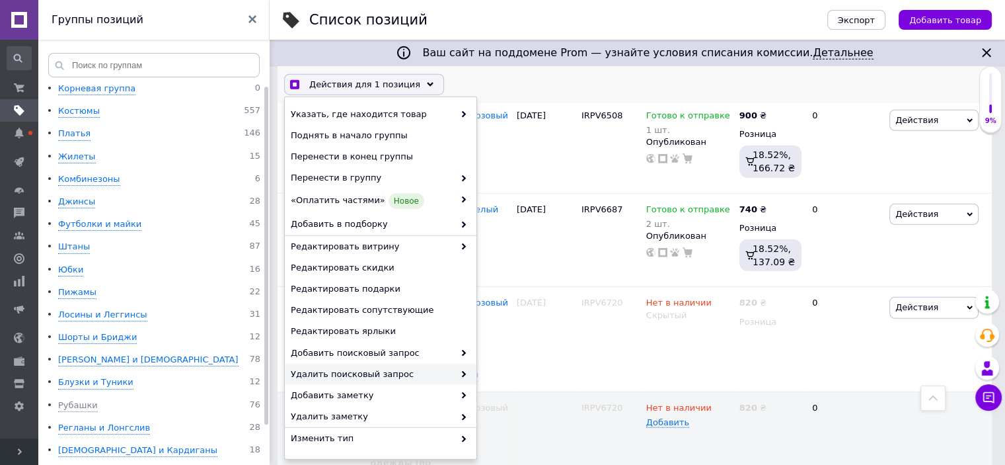
scroll to position [146, 0]
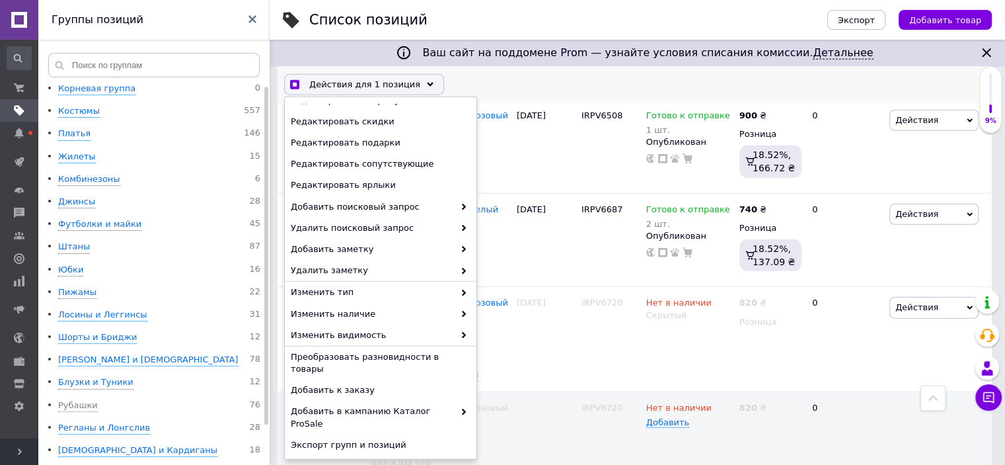
click at [317, 461] on span "Удалить" at bounding box center [379, 467] width 177 height 12
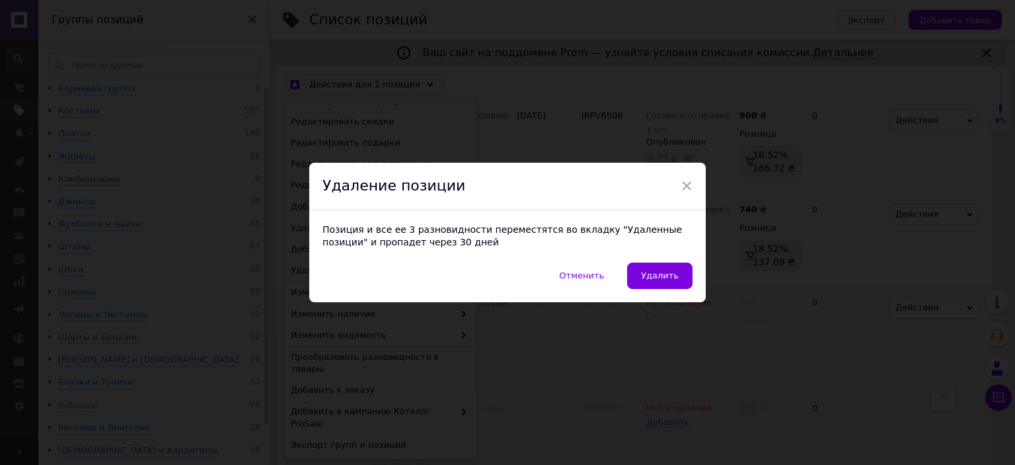
click at [658, 280] on span "Удалить" at bounding box center [660, 275] width 38 height 10
checkbox input "true"
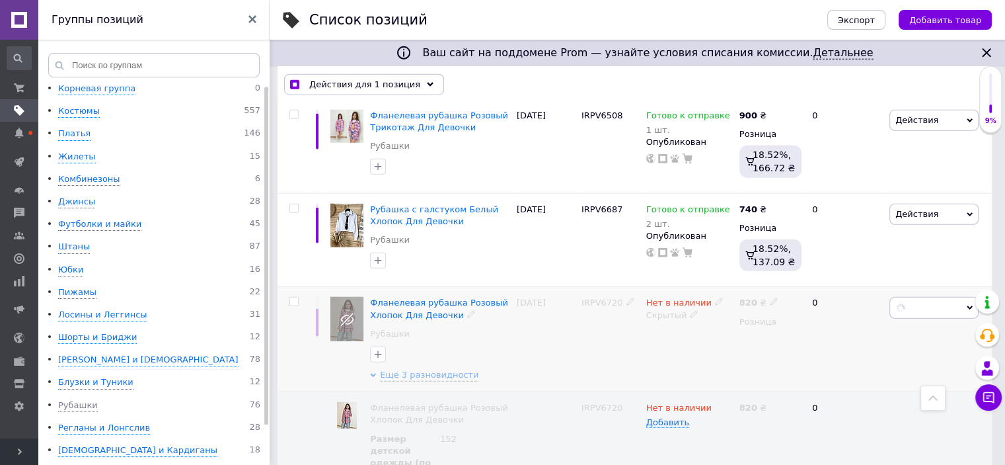
checkbox input "false"
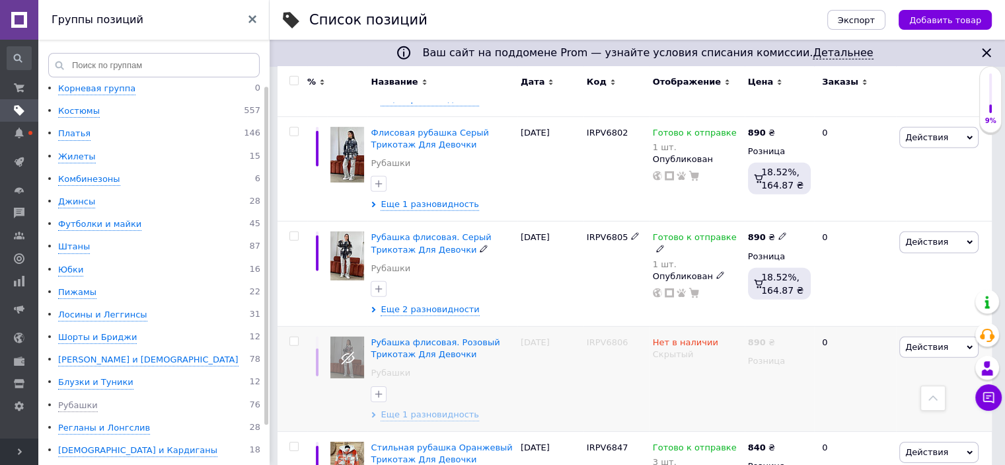
scroll to position [4030, 0]
click at [422, 408] on span "Еще 1 разновидность" at bounding box center [430, 414] width 99 height 12
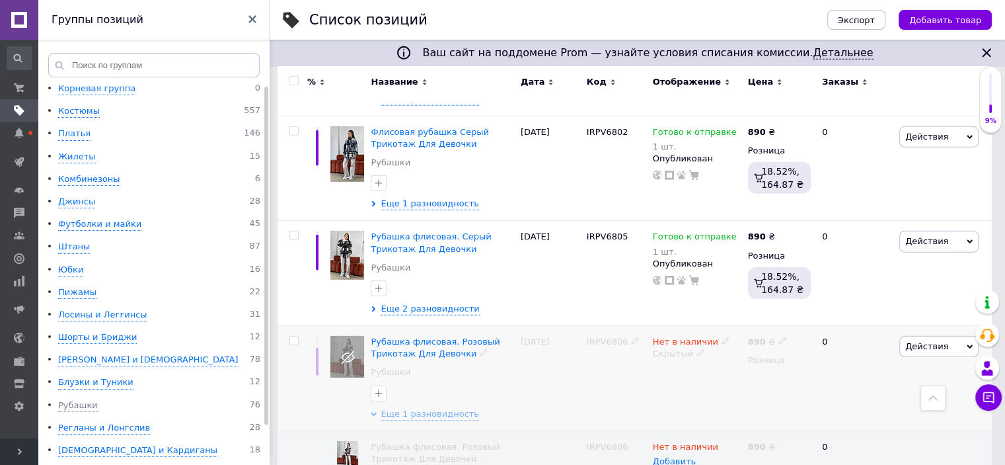
click at [291, 336] on input "checkbox" at bounding box center [294, 340] width 9 height 9
checkbox input "true"
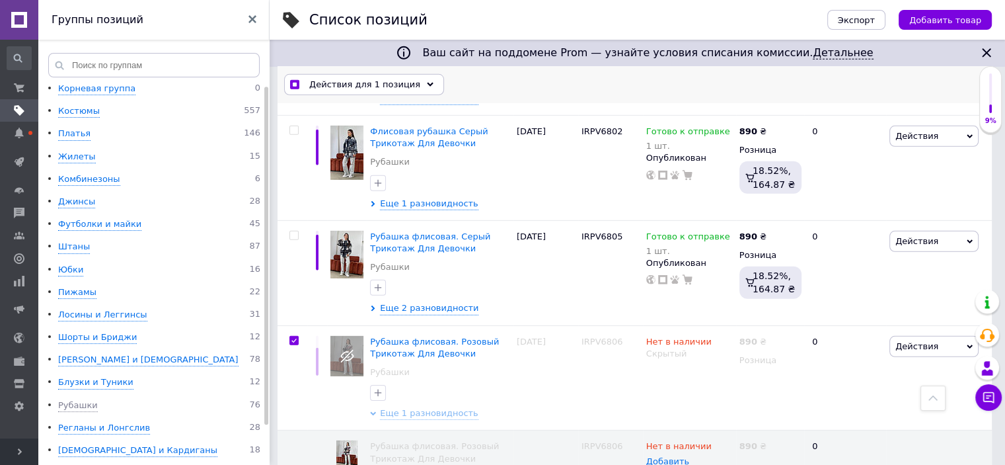
click at [418, 87] on div "Действия для 1 позиция" at bounding box center [364, 84] width 160 height 21
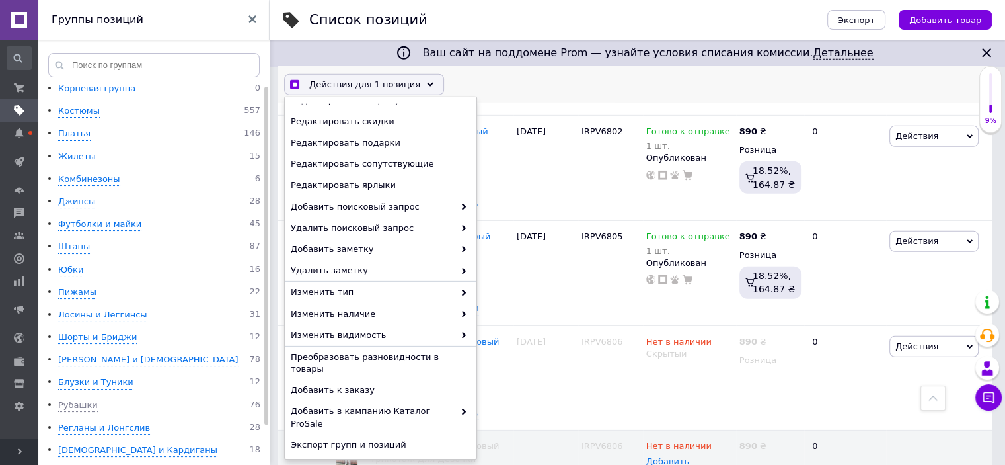
click at [335, 461] on span "Удалить" at bounding box center [379, 467] width 177 height 12
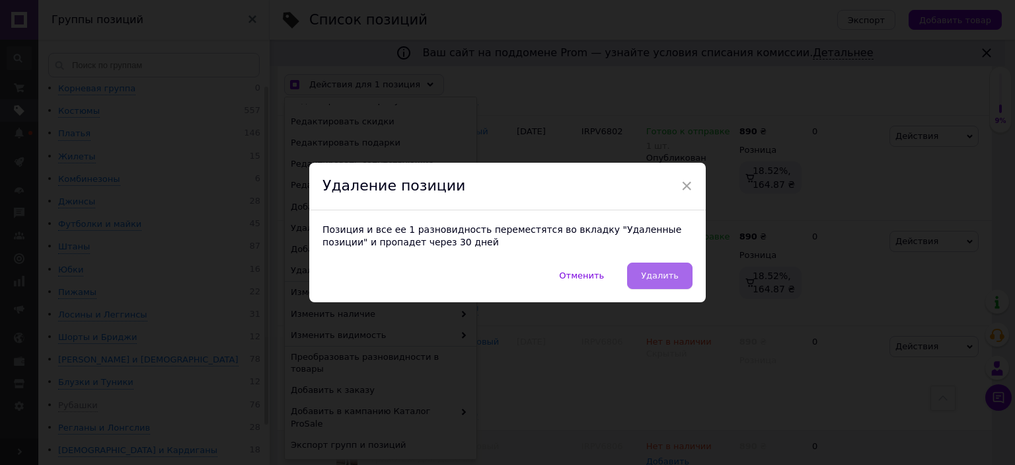
click at [661, 279] on span "Удалить" at bounding box center [660, 275] width 38 height 10
checkbox input "true"
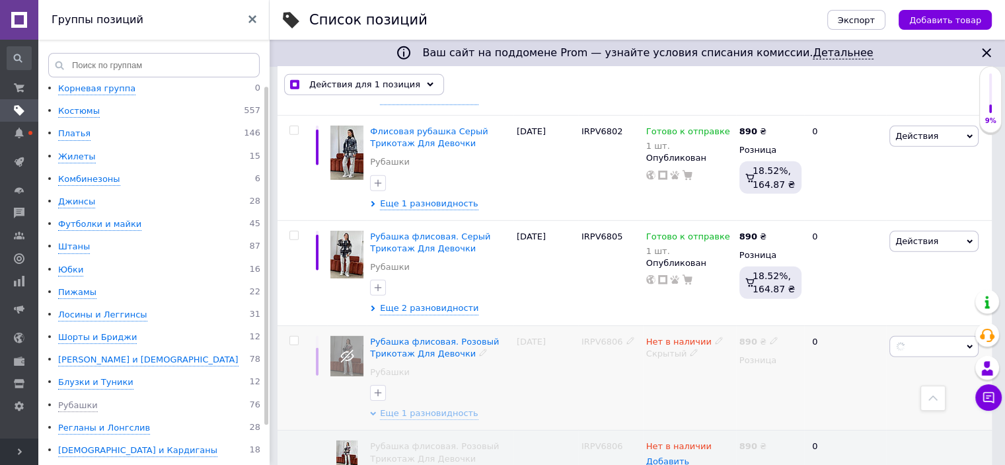
checkbox input "false"
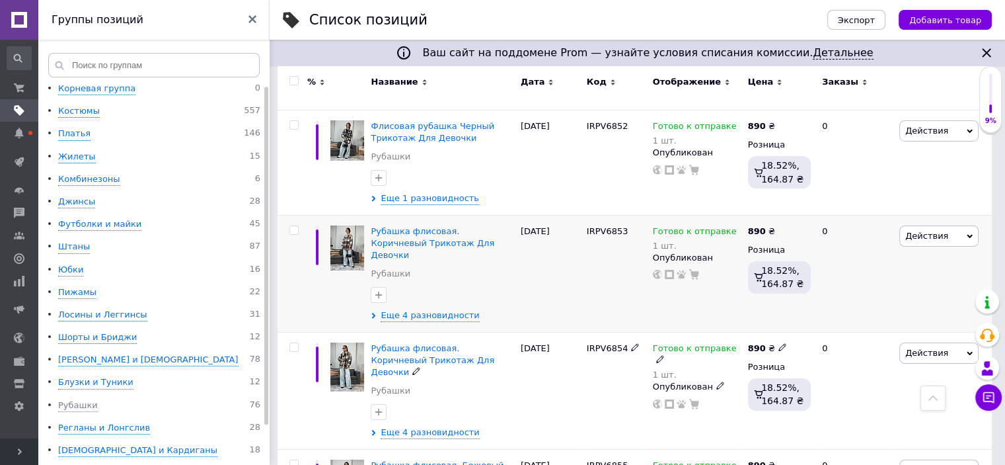
scroll to position [4643, 0]
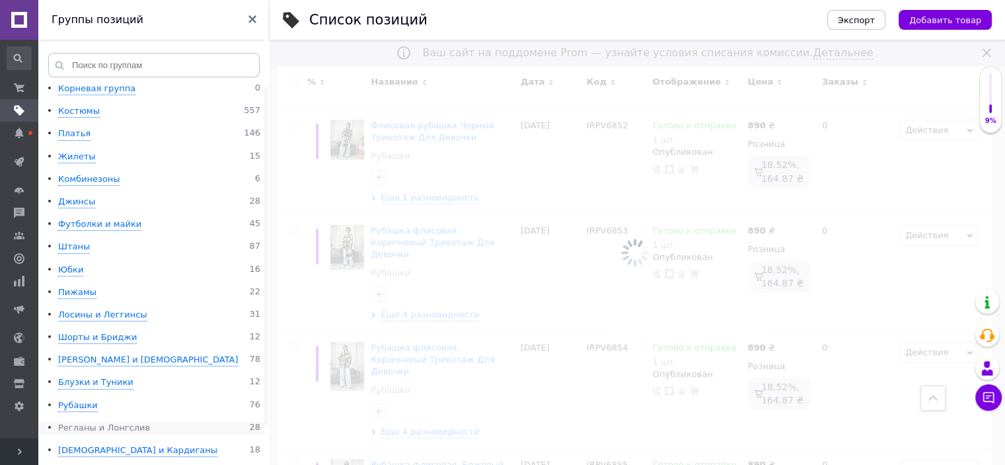
click at [106, 425] on div "Регланы и Лонгслив" at bounding box center [104, 428] width 92 height 13
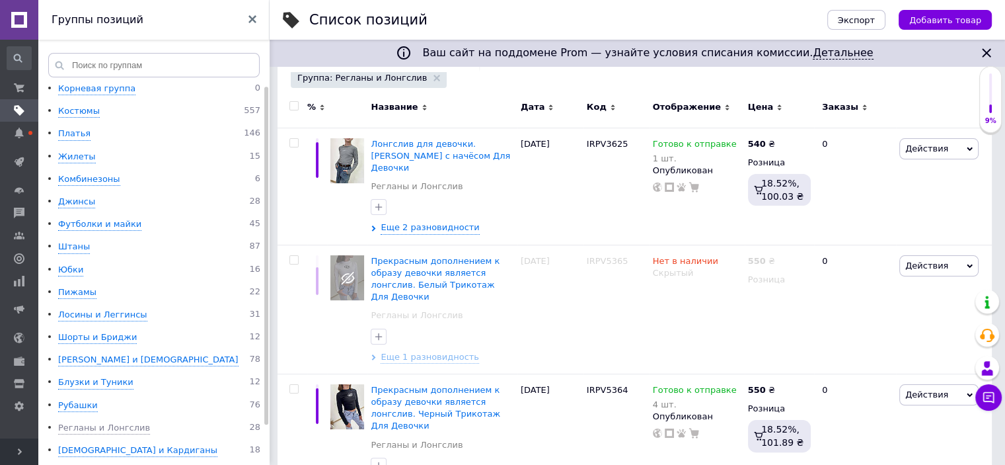
scroll to position [197, 0]
click at [416, 350] on span "Еще 1 разновидность" at bounding box center [430, 356] width 99 height 12
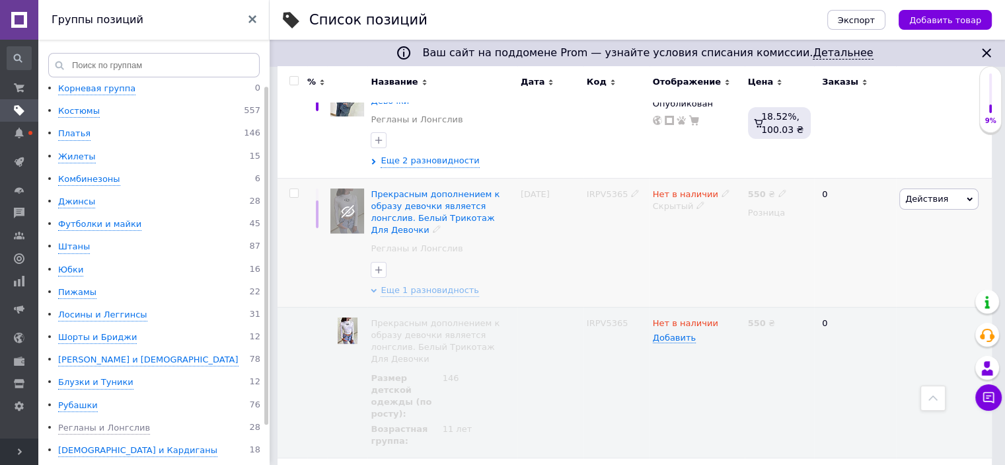
scroll to position [262, 0]
click at [292, 190] on input "checkbox" at bounding box center [294, 194] width 9 height 9
checkbox input "true"
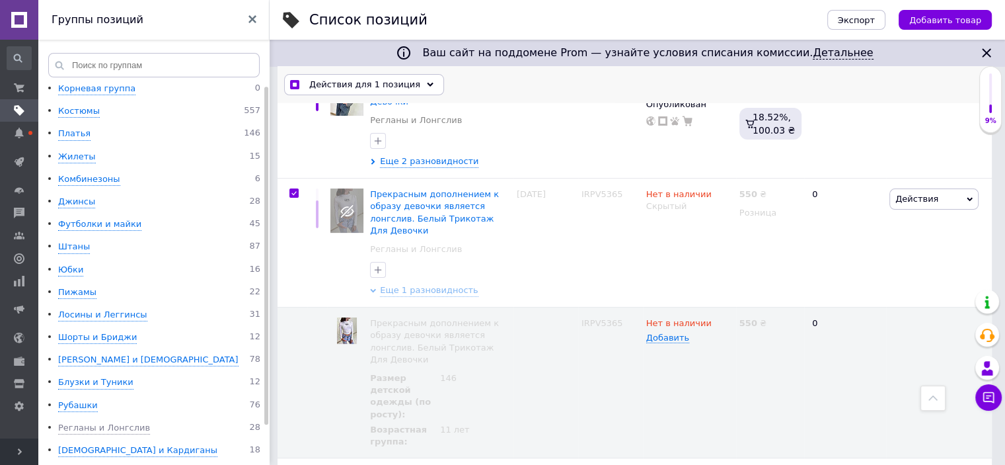
click at [427, 81] on icon at bounding box center [430, 84] width 7 height 7
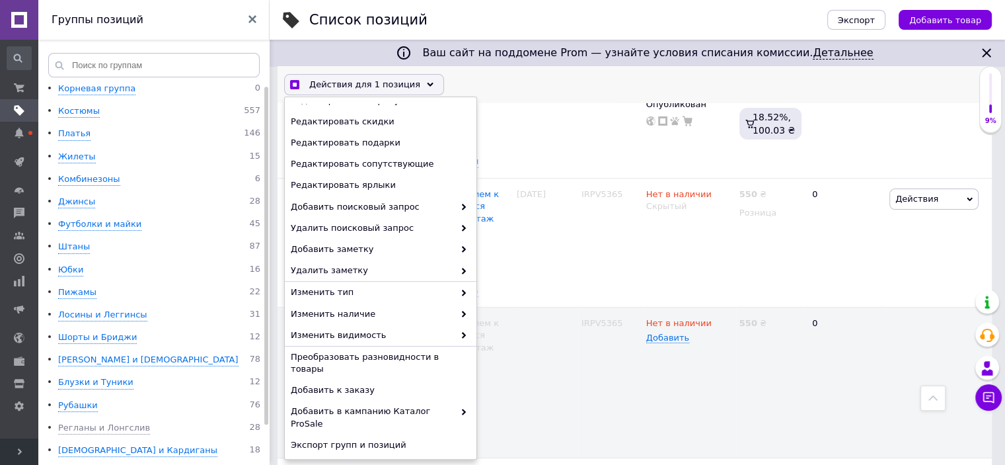
scroll to position [263, 0]
click at [323, 456] on div "Удалить" at bounding box center [381, 466] width 192 height 21
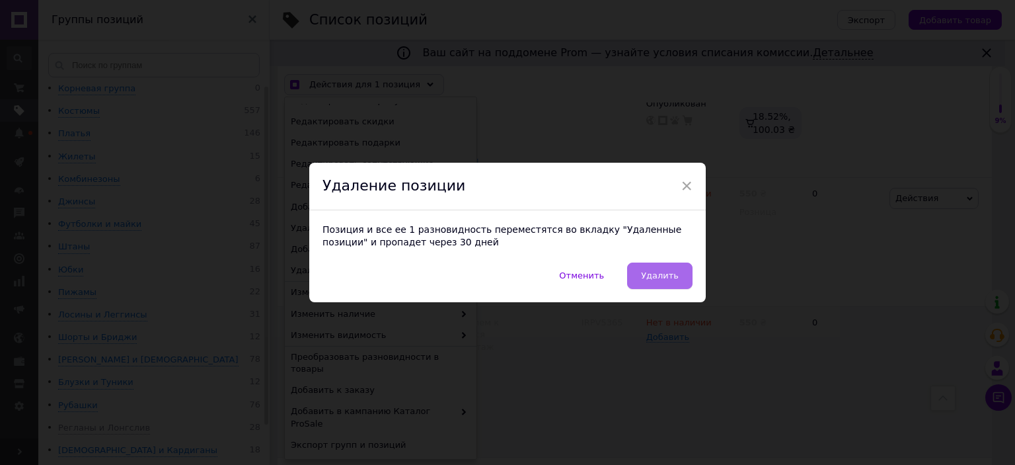
click at [657, 277] on span "Удалить" at bounding box center [660, 275] width 38 height 10
checkbox input "true"
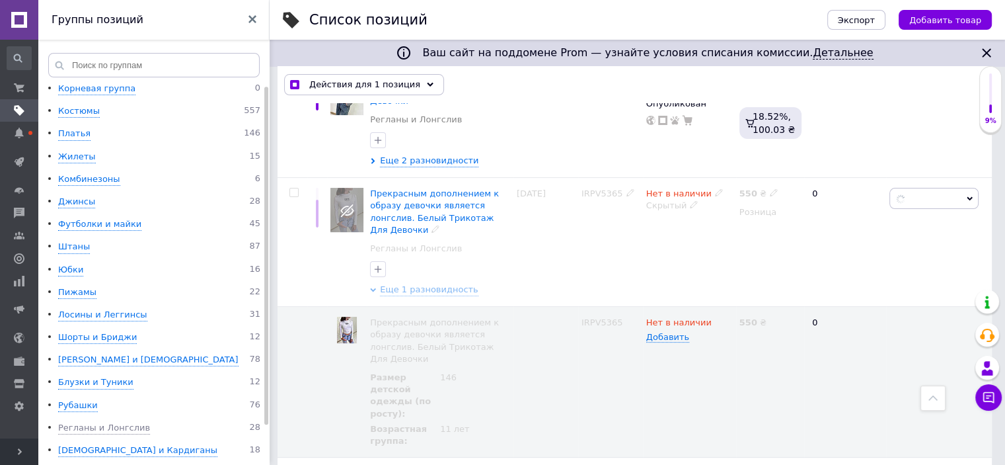
checkbox input "false"
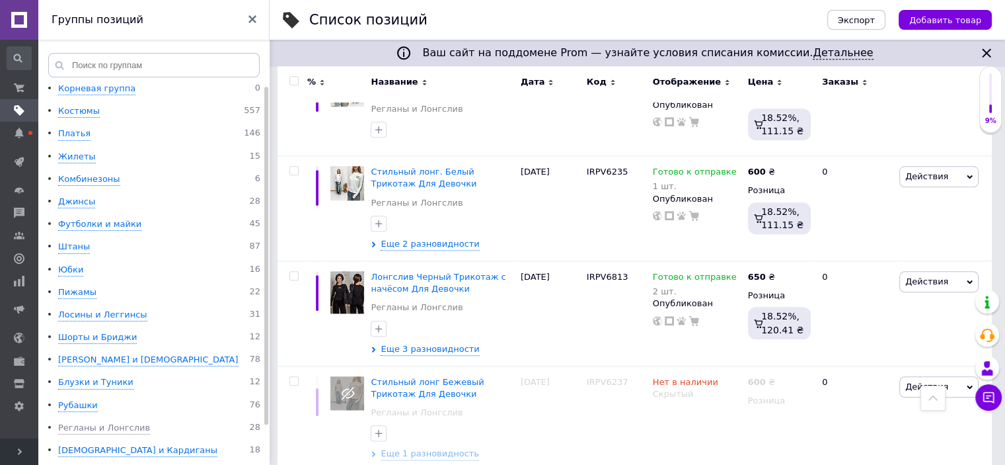
scroll to position [1452, 0]
click at [430, 447] on span "Еще 1 разновидность" at bounding box center [430, 453] width 99 height 12
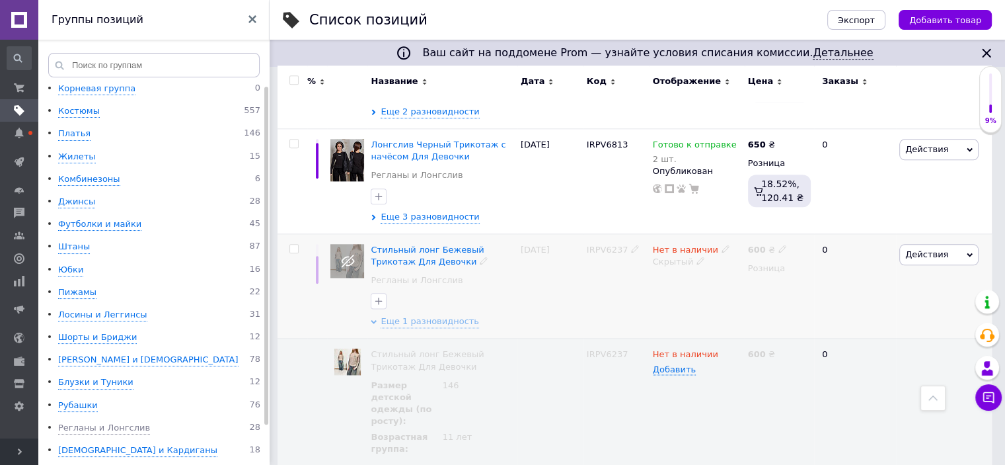
click at [291, 245] on input "checkbox" at bounding box center [294, 249] width 9 height 9
checkbox input "true"
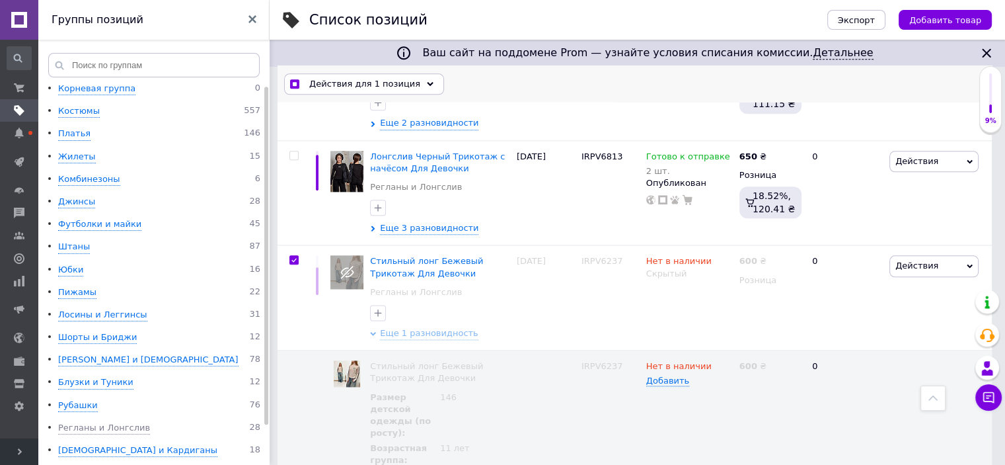
click at [419, 85] on div "Действия для 1 позиция" at bounding box center [364, 84] width 160 height 21
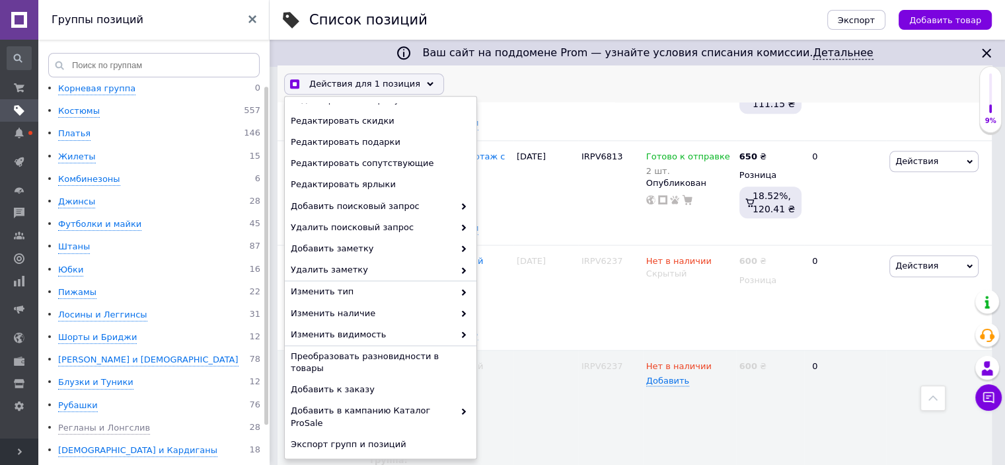
click at [338, 456] on div "Удалить" at bounding box center [381, 466] width 192 height 21
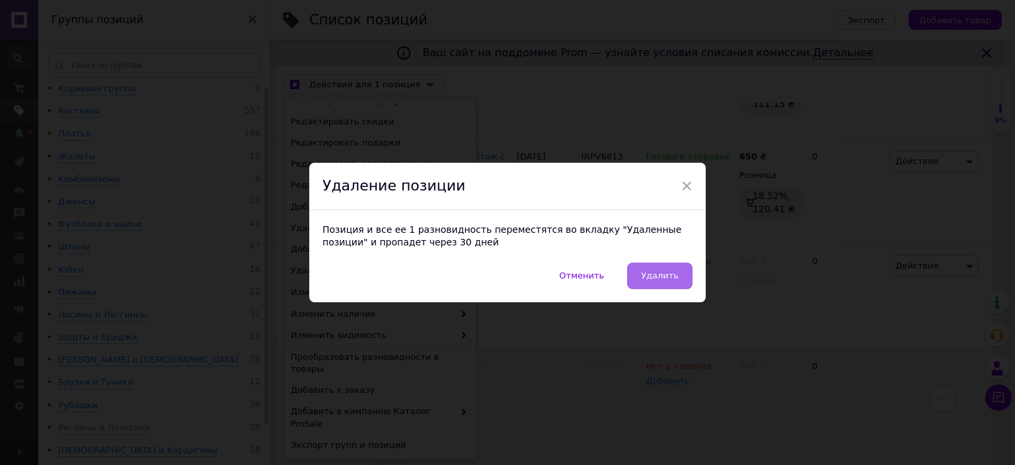
click at [673, 276] on span "Удалить" at bounding box center [660, 275] width 38 height 10
checkbox input "true"
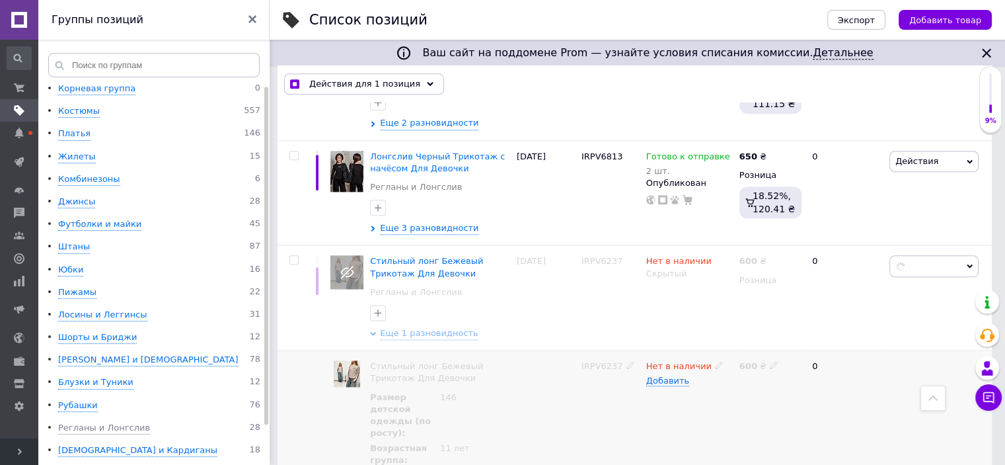
checkbox input "false"
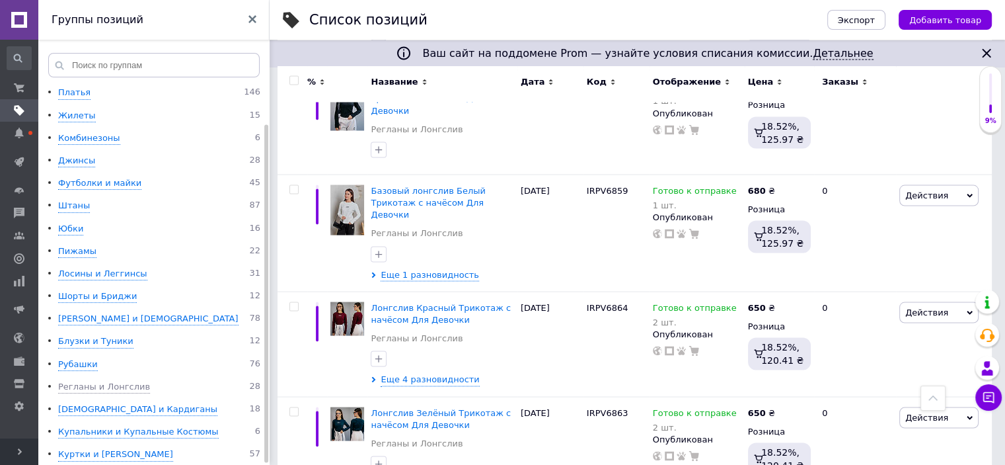
scroll to position [45, 0]
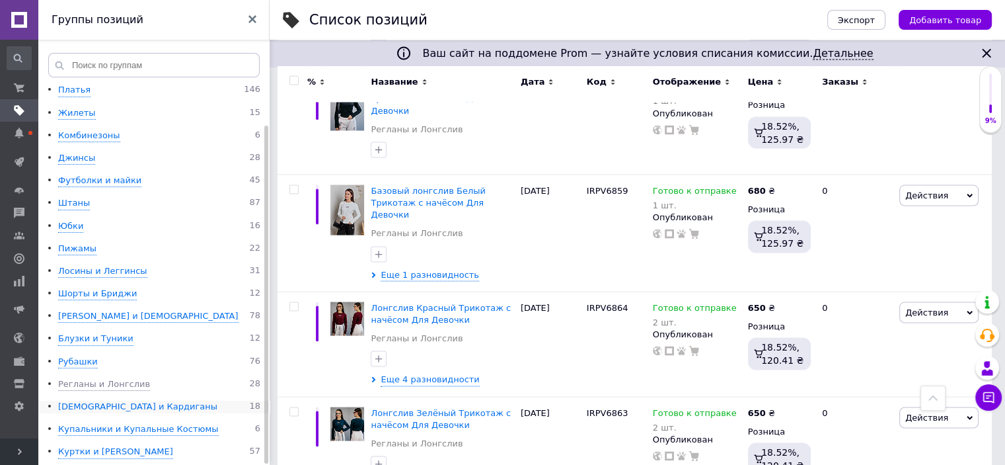
click at [127, 409] on div "[DEMOGRAPHIC_DATA] и Кардиганы" at bounding box center [137, 407] width 159 height 13
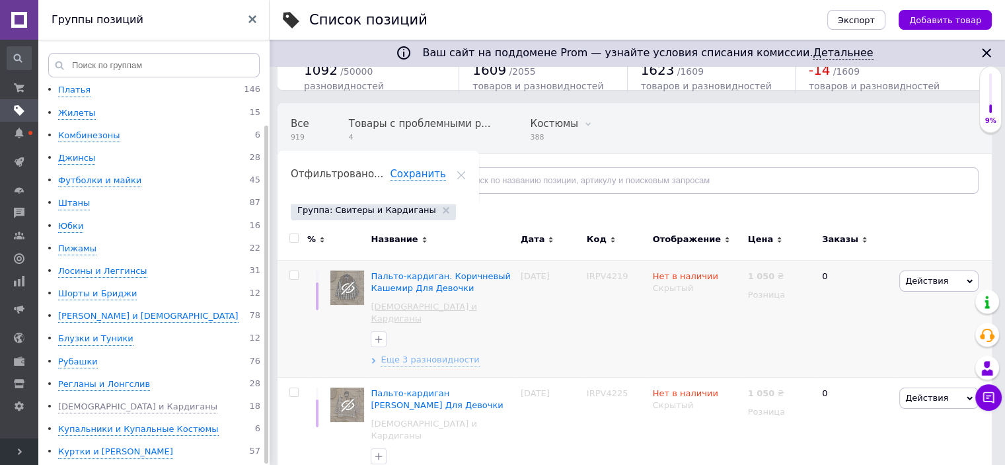
scroll to position [65, 0]
click at [424, 353] on span "Еще 3 разновидности" at bounding box center [430, 359] width 99 height 12
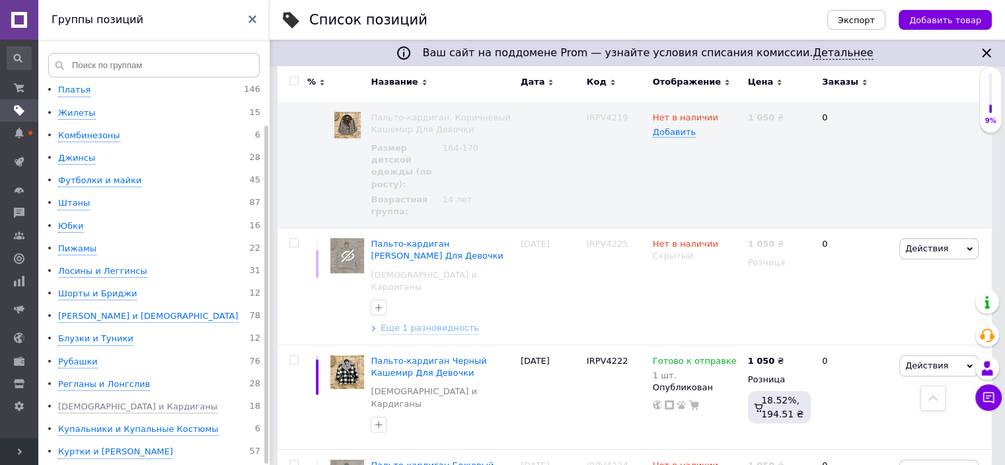
scroll to position [594, 0]
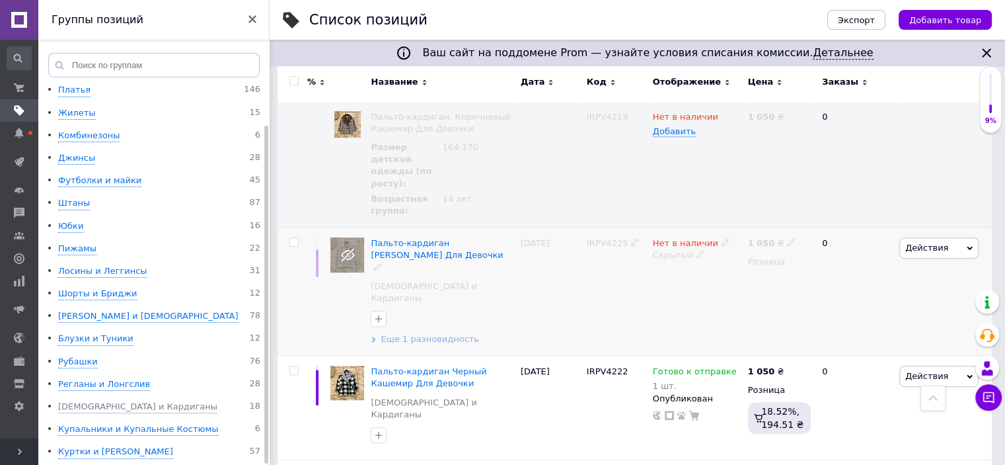
click at [439, 333] on span "Еще 1 разновидность" at bounding box center [430, 339] width 99 height 12
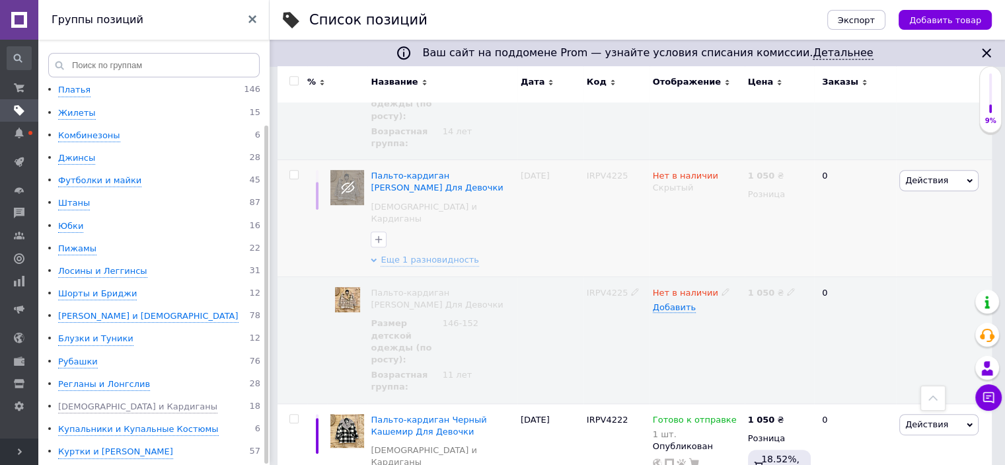
scroll to position [660, 0]
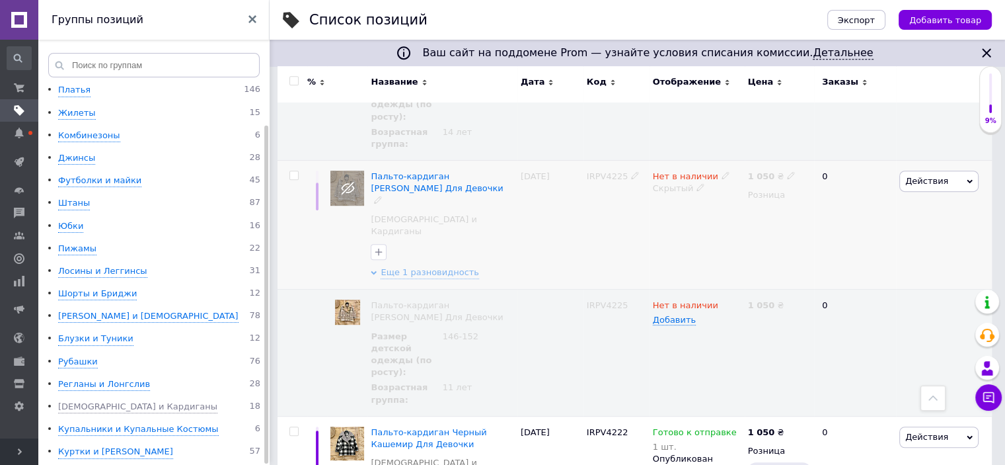
click at [296, 171] on input "checkbox" at bounding box center [294, 175] width 9 height 9
checkbox input "true"
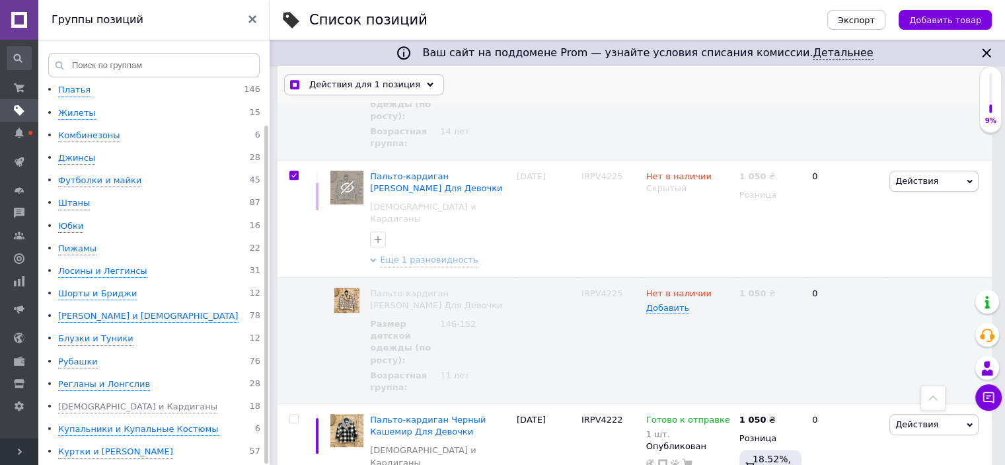
click at [427, 83] on icon at bounding box center [430, 84] width 7 height 7
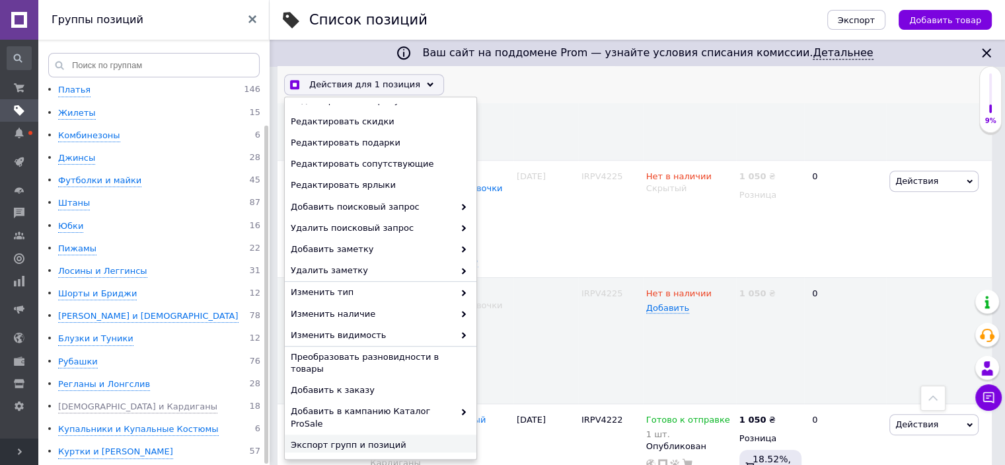
scroll to position [661, 0]
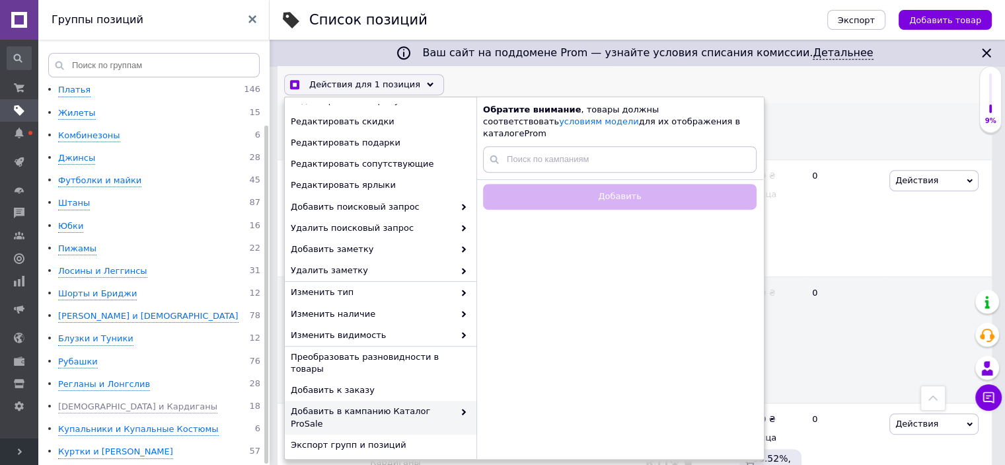
click at [335, 461] on span "Удалить" at bounding box center [379, 467] width 177 height 12
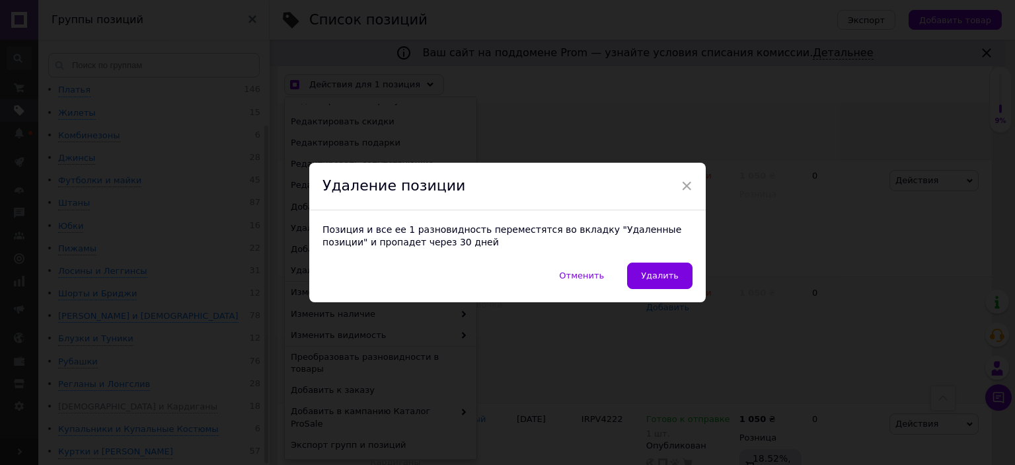
click at [662, 277] on span "Удалить" at bounding box center [660, 275] width 38 height 10
checkbox input "true"
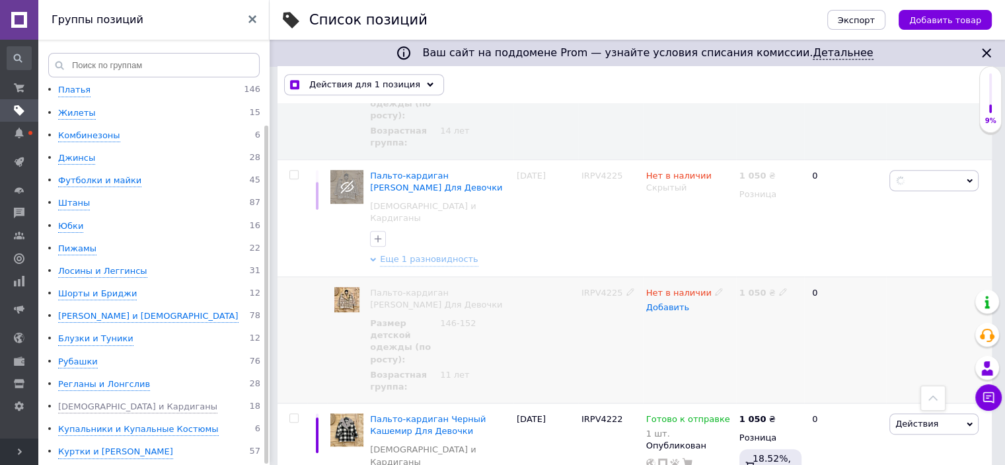
checkbox input "false"
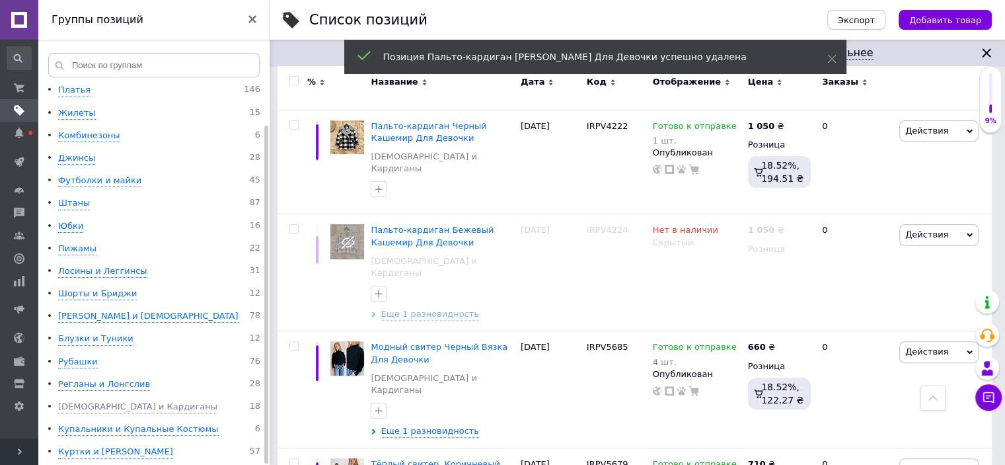
scroll to position [331, 0]
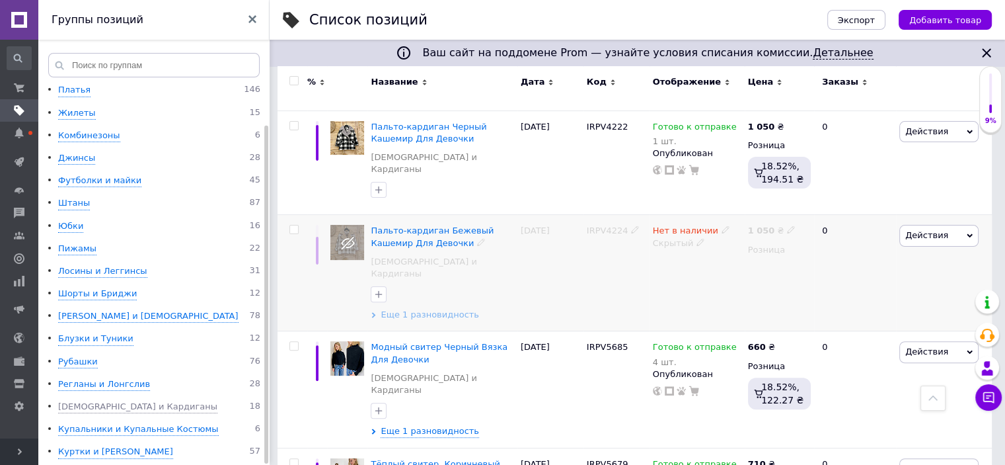
click at [447, 309] on span "Еще 1 разновидность" at bounding box center [430, 315] width 99 height 12
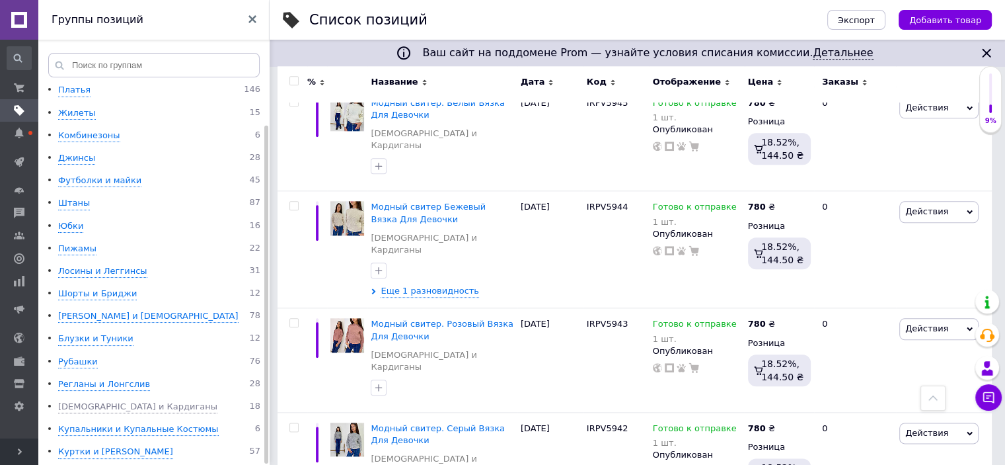
scroll to position [1489, 0]
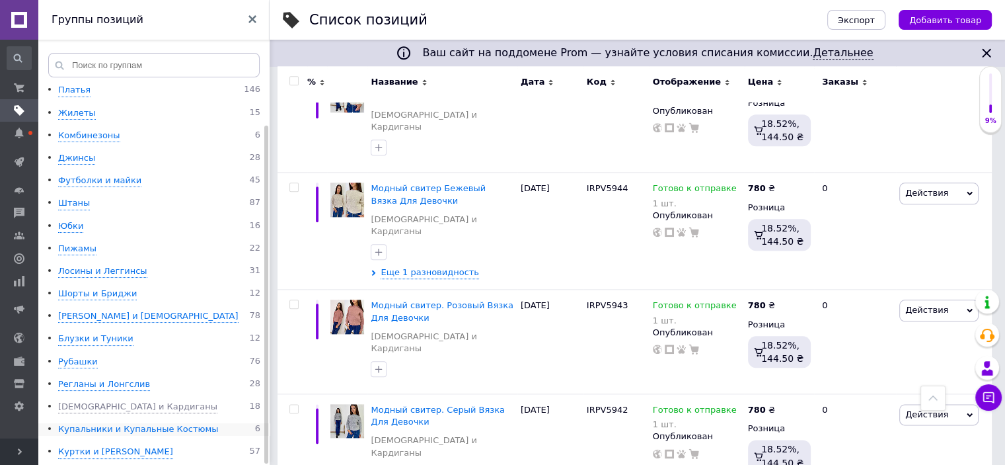
click at [127, 426] on div "Купальники и Купальные Костюмы" at bounding box center [138, 429] width 161 height 13
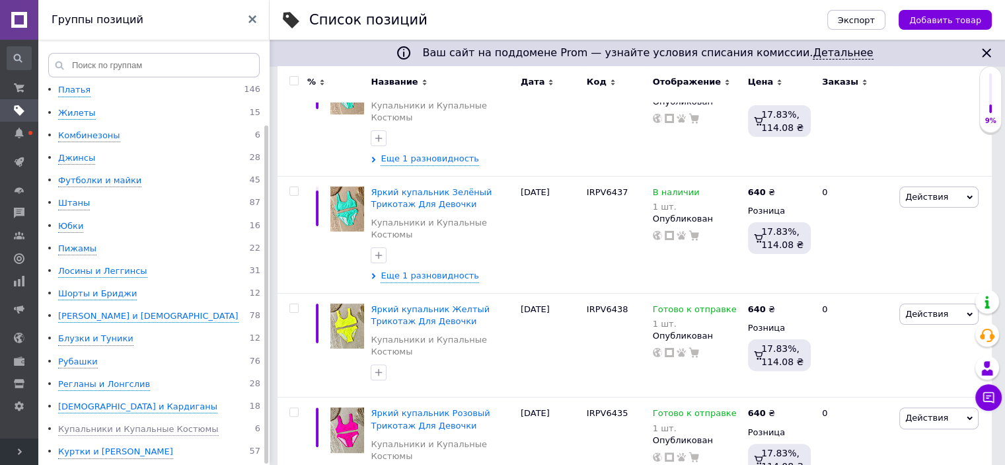
scroll to position [267, 0]
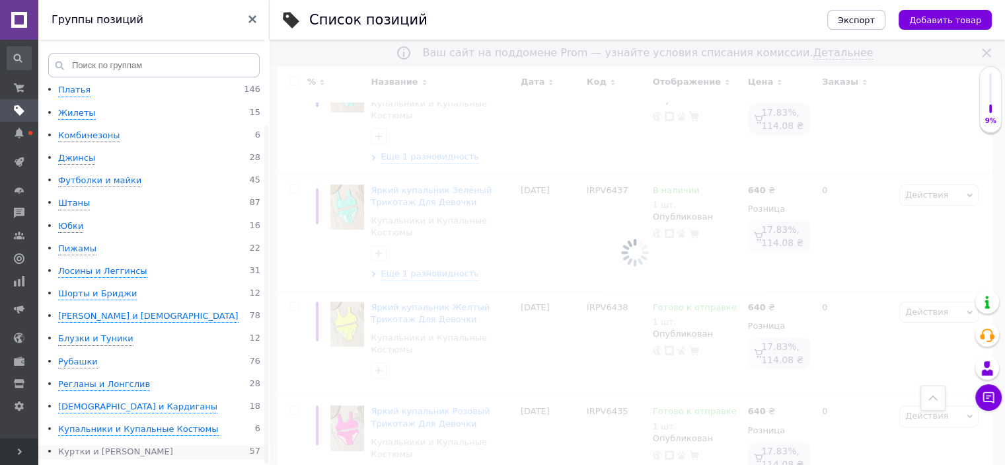
click at [79, 451] on div "Куртки и [PERSON_NAME]" at bounding box center [115, 452] width 115 height 13
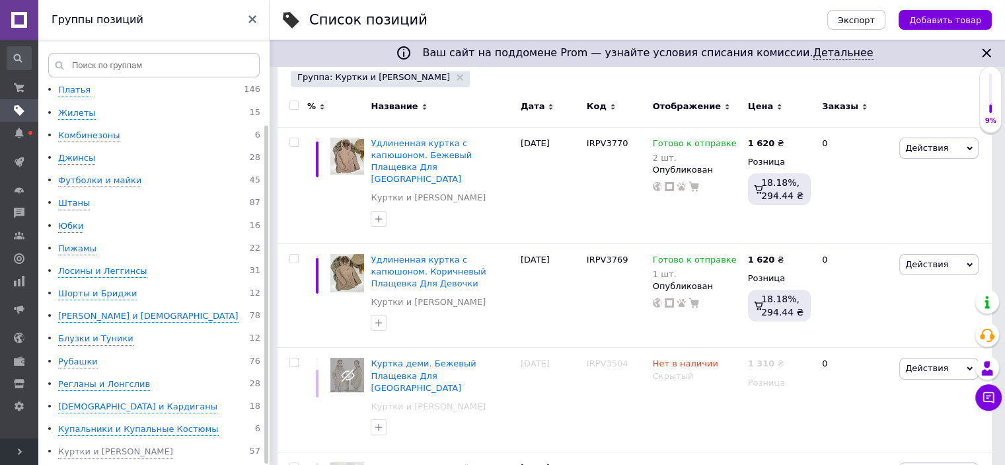
scroll to position [198, 0]
click at [296, 358] on input "checkbox" at bounding box center [294, 362] width 9 height 9
checkbox input "true"
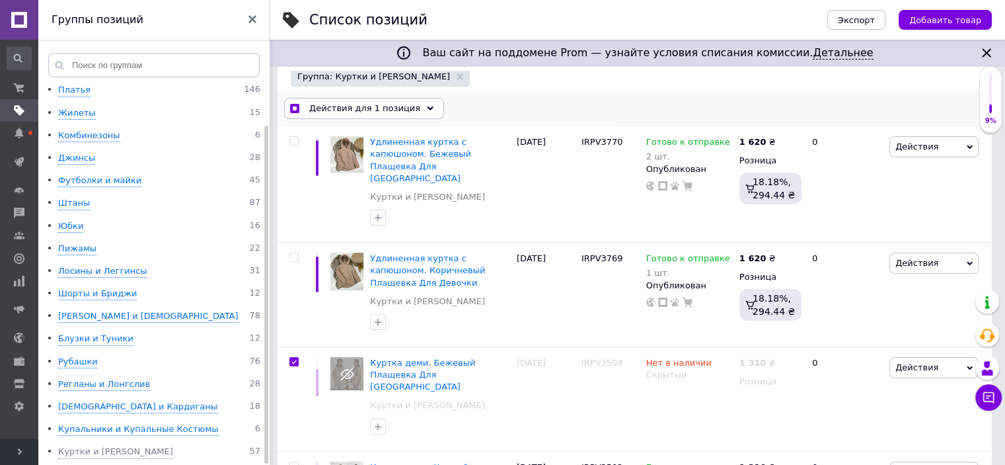
click at [427, 106] on icon at bounding box center [430, 108] width 7 height 7
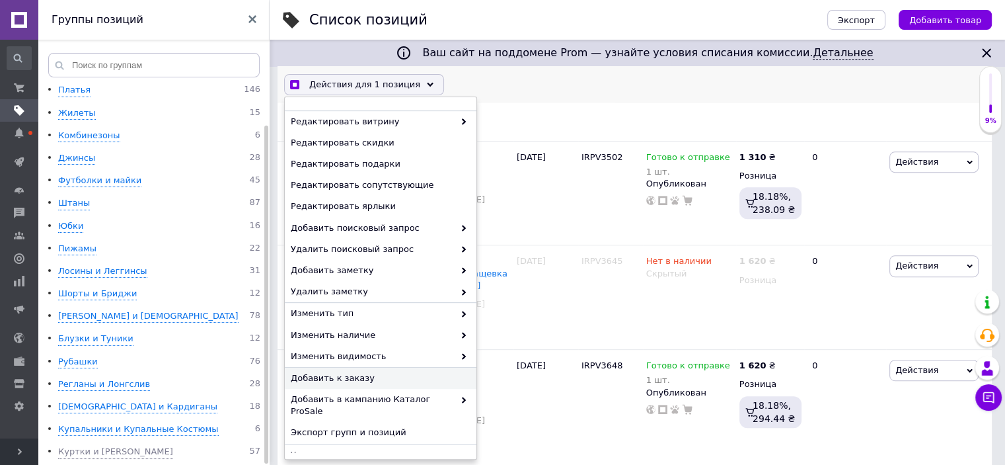
scroll to position [528, 0]
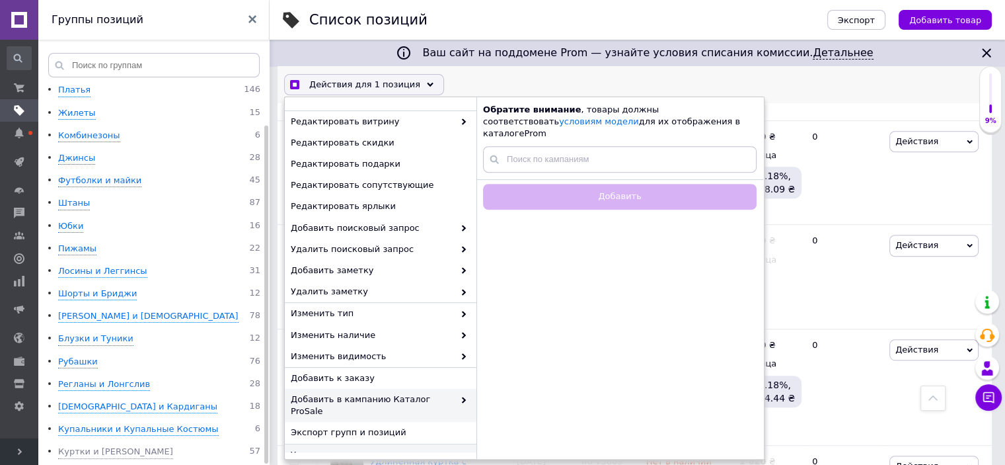
click at [333, 448] on span "Удалить" at bounding box center [379, 454] width 177 height 12
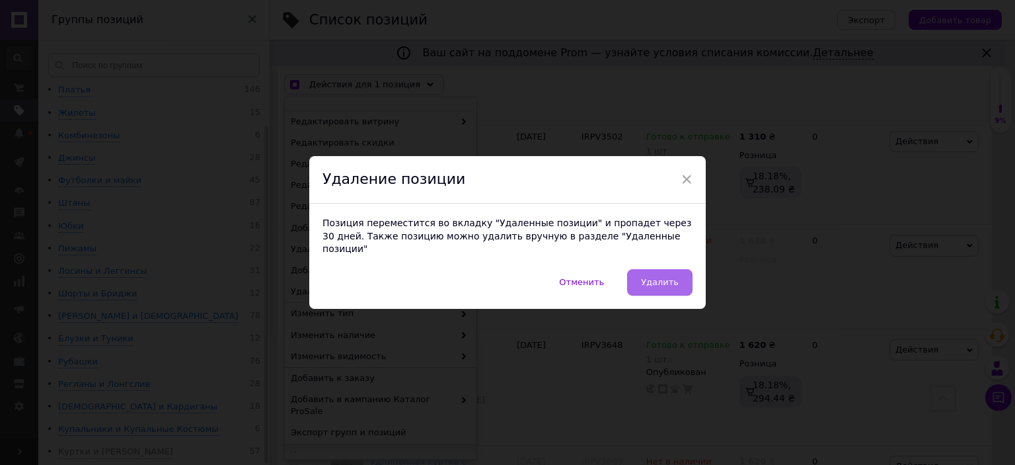
click at [660, 277] on span "Удалить" at bounding box center [660, 282] width 38 height 10
checkbox input "true"
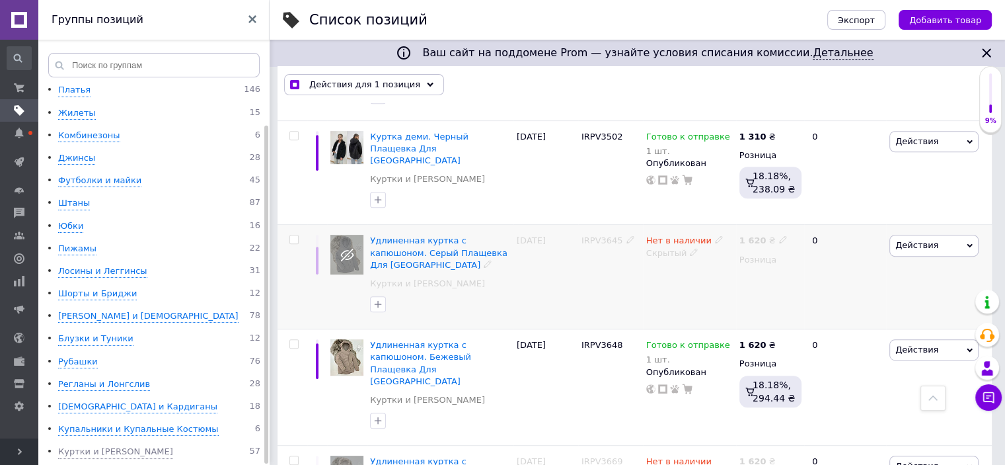
checkbox input "false"
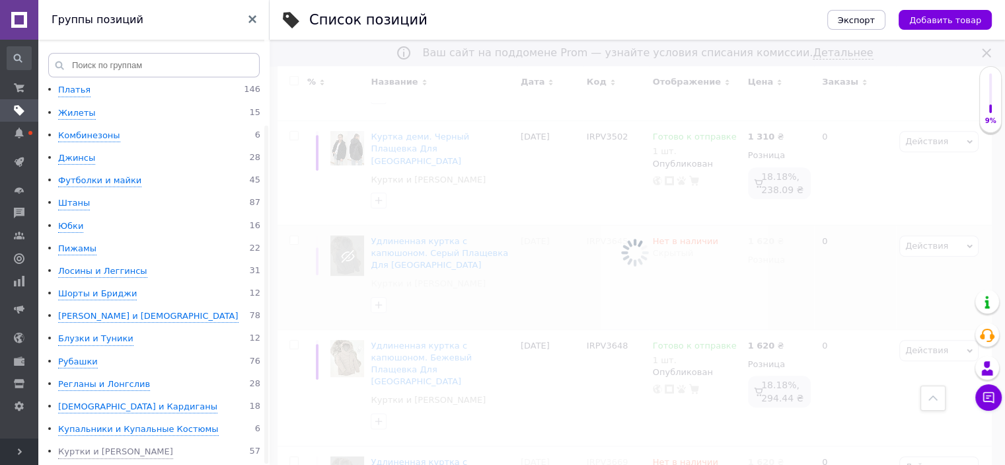
scroll to position [529, 0]
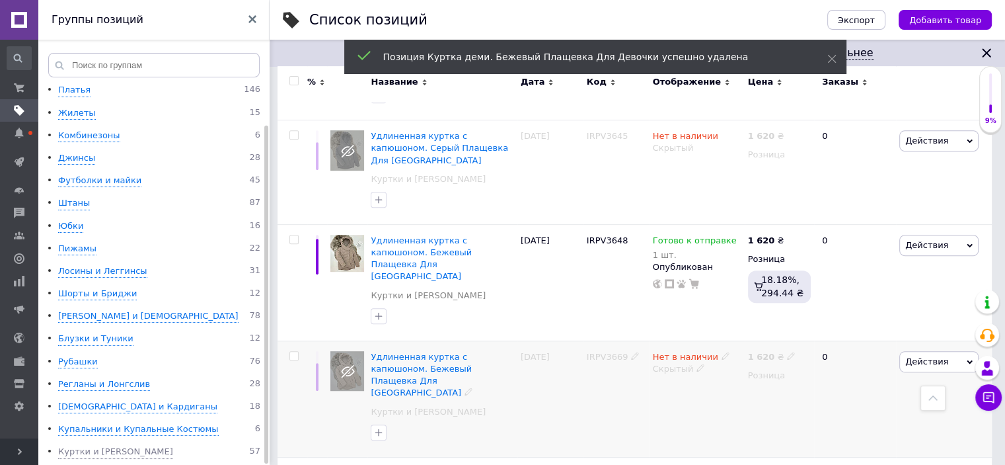
click at [296, 352] on input "checkbox" at bounding box center [294, 356] width 9 height 9
checkbox input "true"
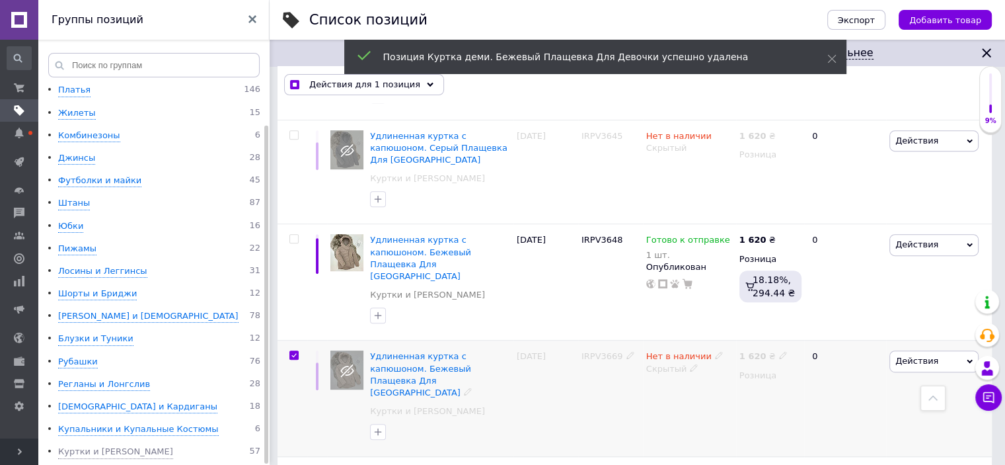
scroll to position [528, 0]
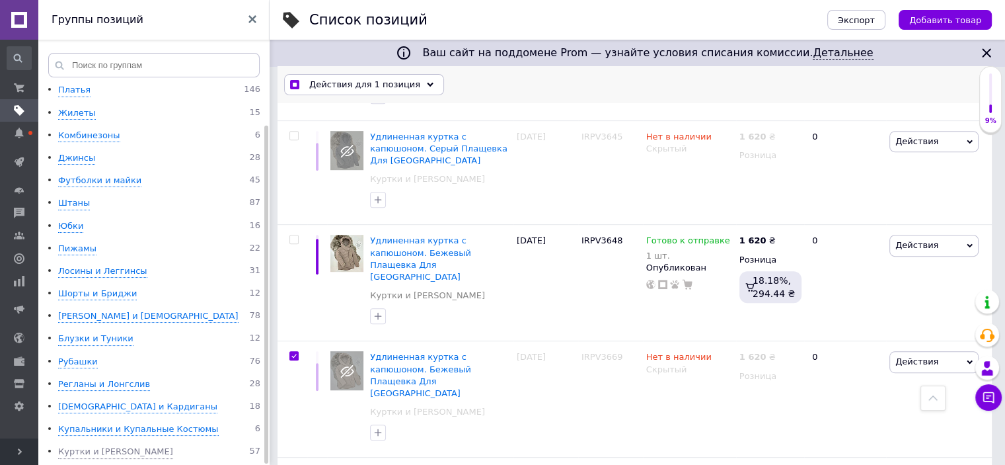
click at [427, 86] on icon at bounding box center [430, 84] width 7 height 7
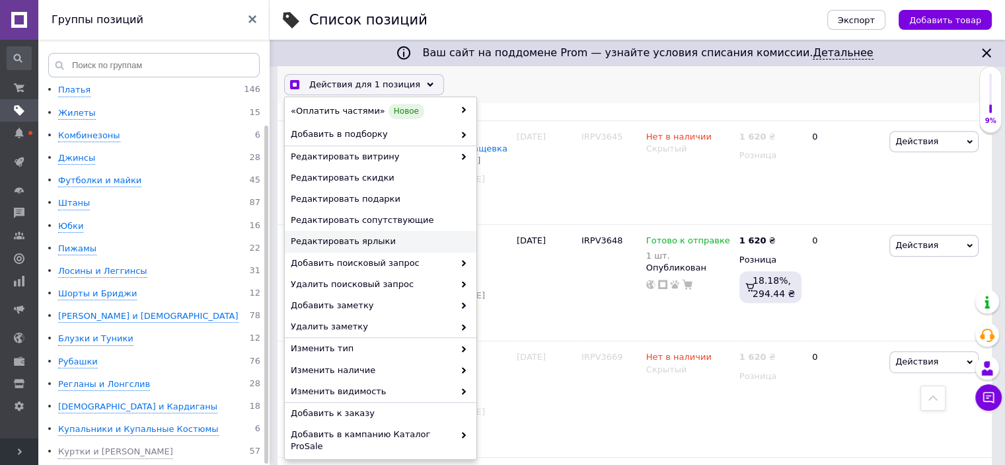
scroll to position [125, 0]
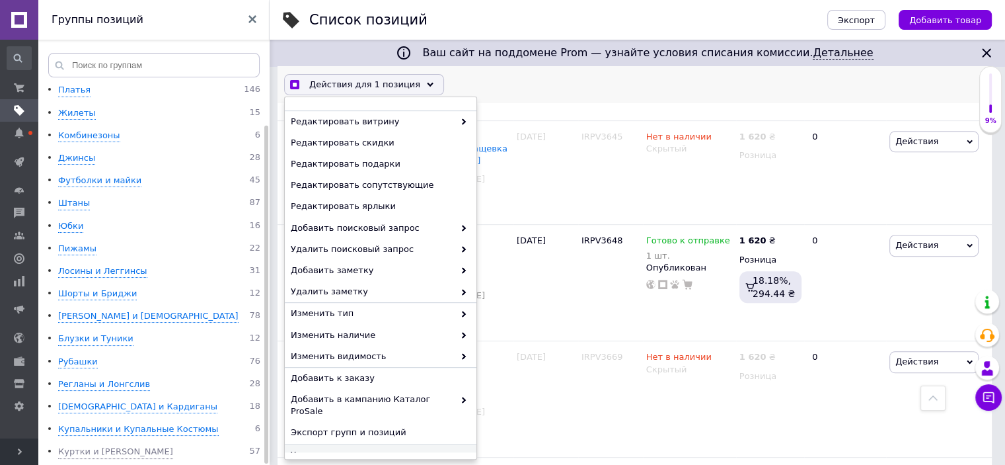
click at [369, 444] on div "Удалить" at bounding box center [381, 454] width 192 height 21
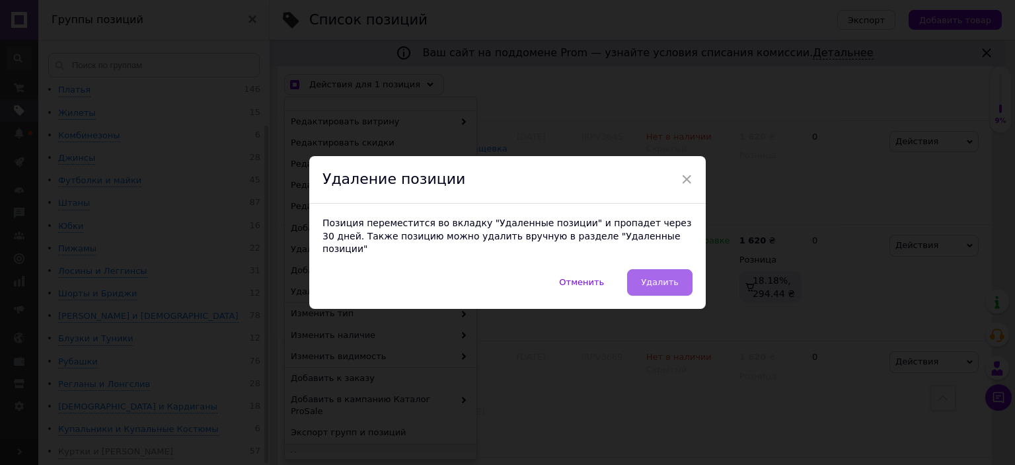
click at [656, 277] on span "Удалить" at bounding box center [660, 282] width 38 height 10
checkbox input "true"
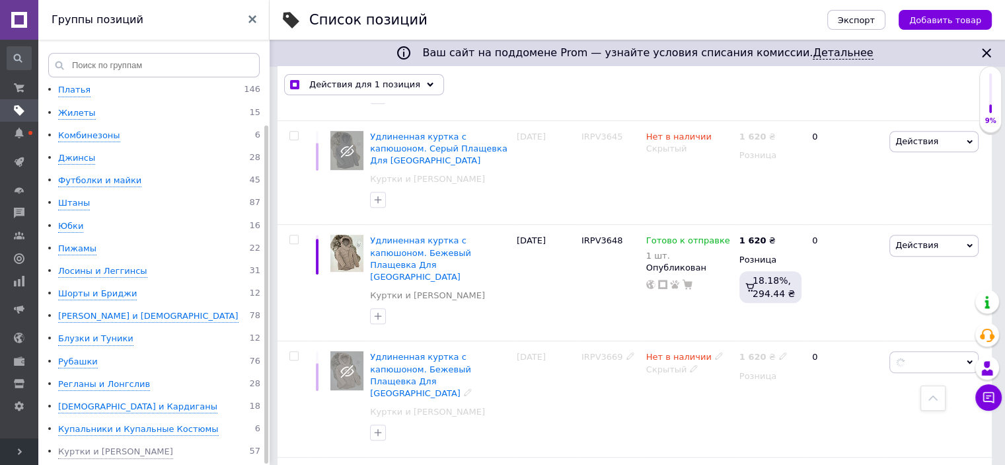
checkbox input "false"
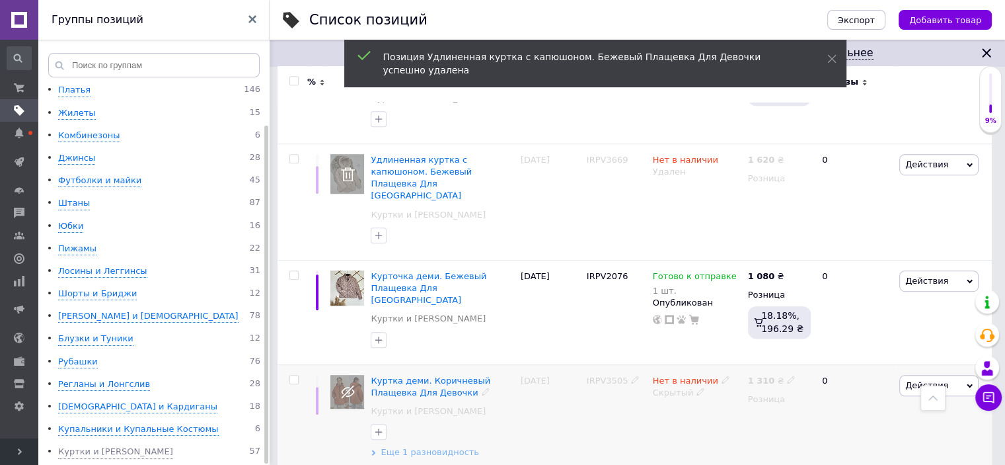
scroll to position [727, 0]
click at [418, 446] on span "Еще 1 разновидность" at bounding box center [430, 452] width 99 height 12
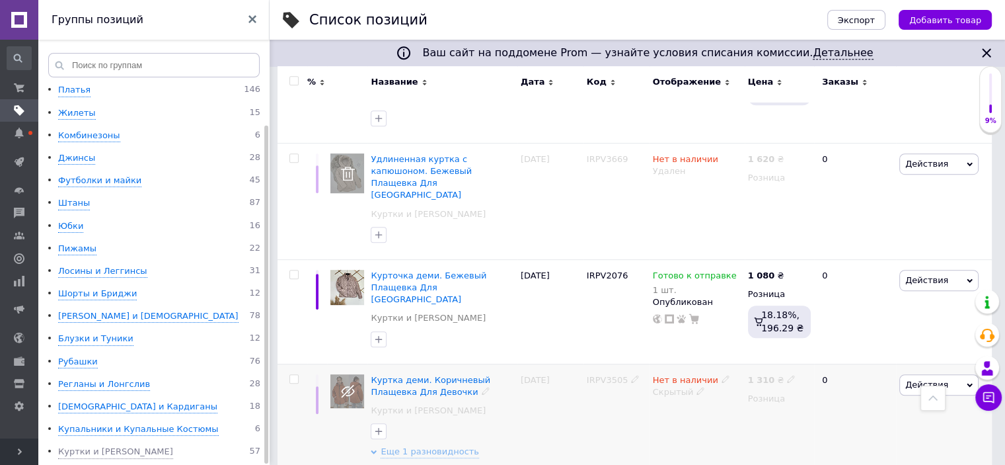
click at [294, 375] on input "checkbox" at bounding box center [294, 379] width 9 height 9
checkbox input "true"
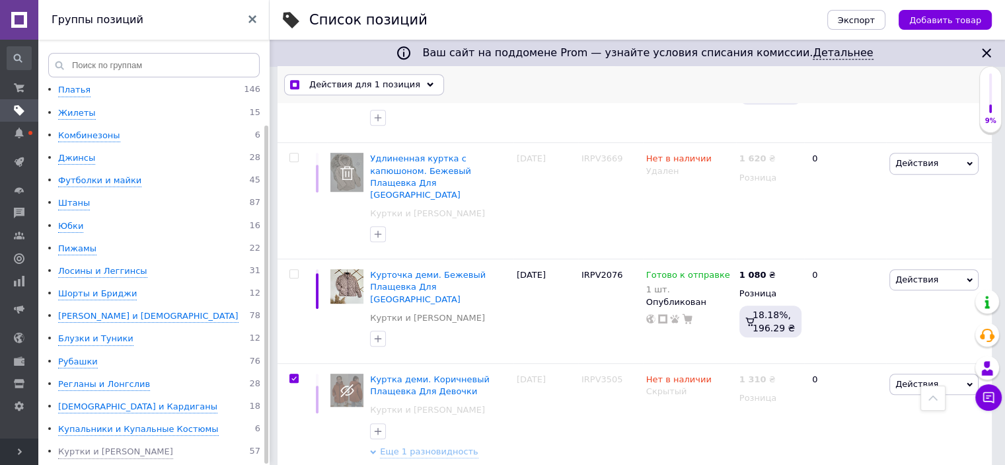
click at [427, 83] on icon at bounding box center [430, 84] width 7 height 7
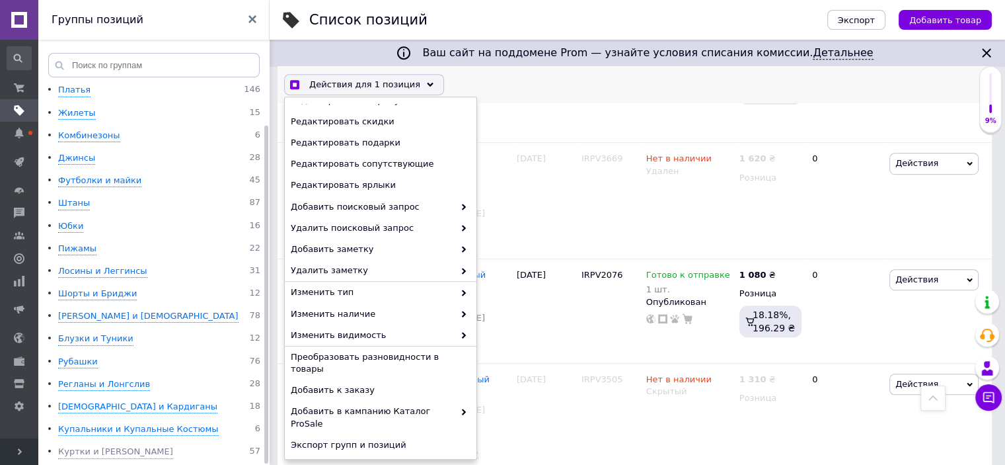
scroll to position [727, 0]
click at [349, 461] on span "Удалить" at bounding box center [379, 467] width 177 height 12
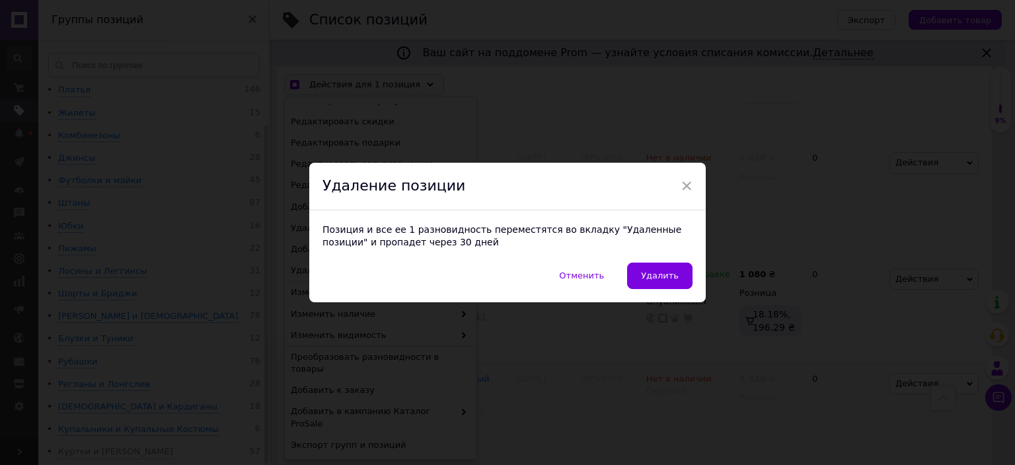
click at [669, 277] on span "Удалить" at bounding box center [660, 275] width 38 height 10
checkbox input "true"
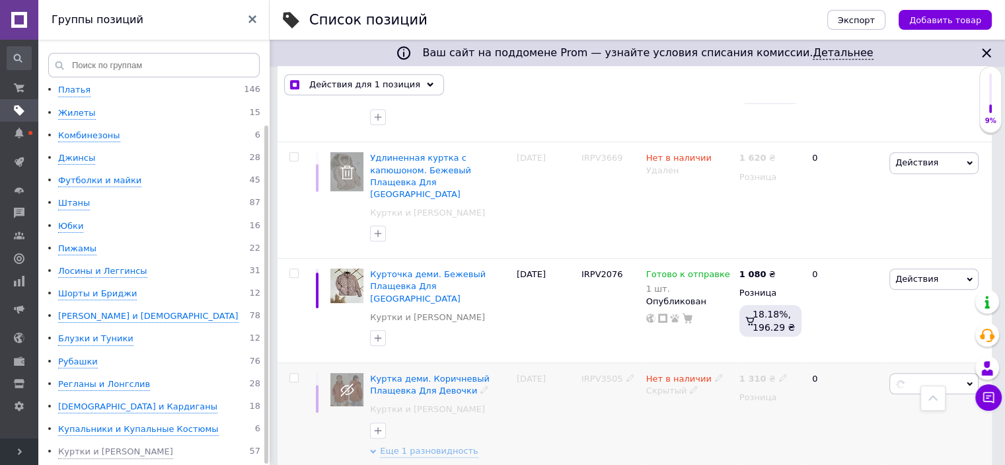
checkbox input "false"
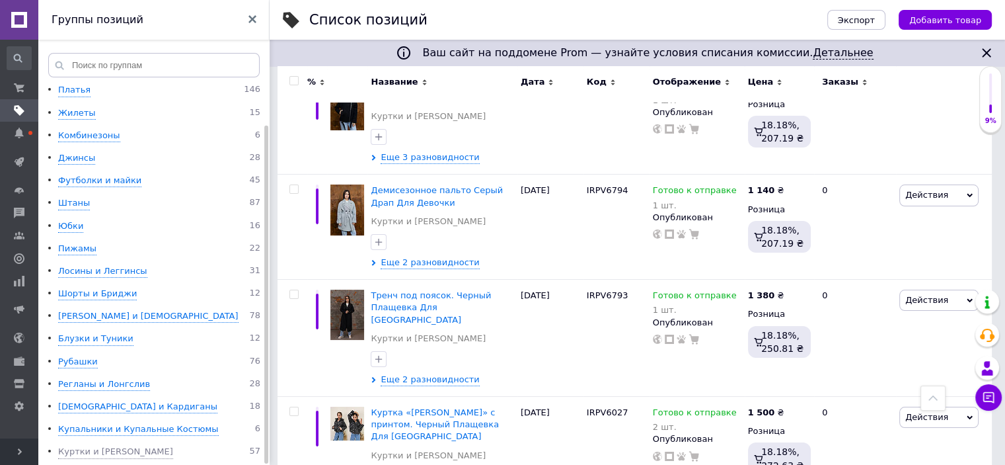
scroll to position [5106, 0]
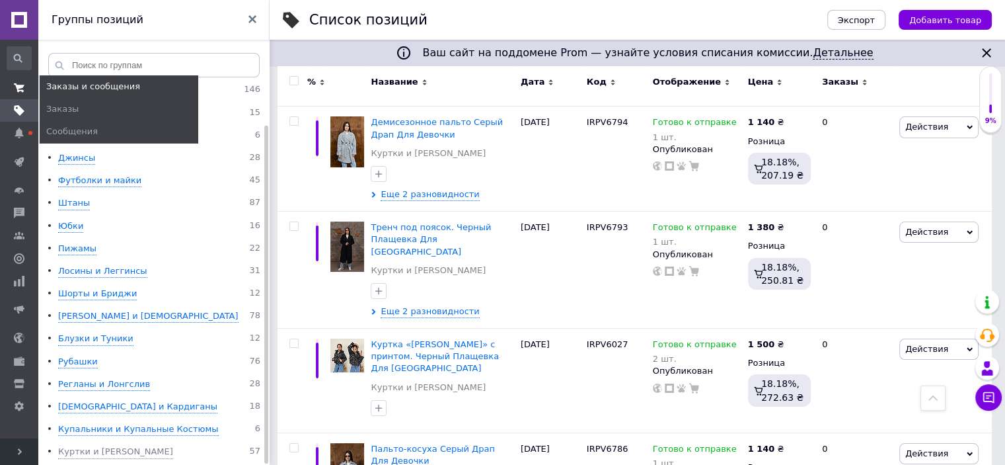
click at [15, 91] on icon at bounding box center [19, 88] width 11 height 11
